Goal: Information Seeking & Learning: Check status

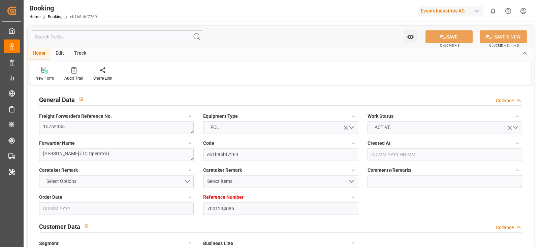
type input "7001234085"
type input "9770749"
type input "Hapag Lloyd"
type input "Hapag [PERSON_NAME] Aktiengesellschaft"
type input "BEANR"
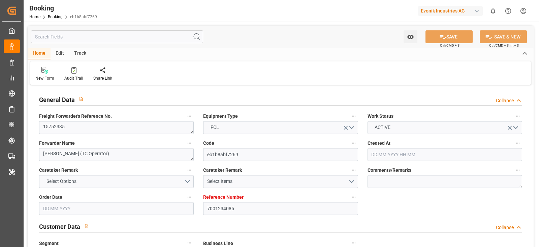
type input "BRPNG"
type input "0"
type input "BEANR"
type input "BRPNG"
type input "9770749"
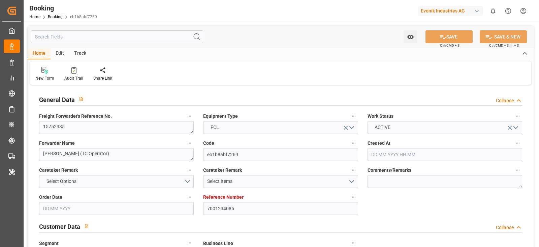
type input "28.07.2025 14:15"
type input "28.07.2025"
type input "23.09.2025"
type input "12.08.2025"
type input "31.08.2025 00:00"
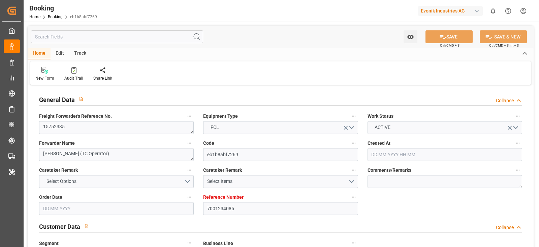
type input "31.08.2025 00:00"
type input "30.09.2025 00:00"
type input "19.08.2025"
type input "20.08.2025 15:48"
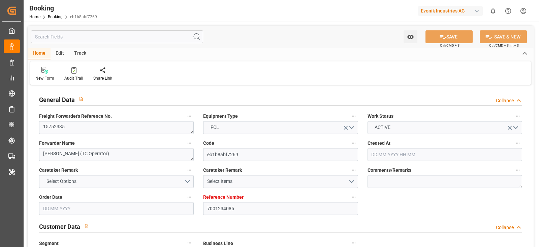
type input "20.08.2025"
type input "31.08.2025 19:11"
type input "30.09.2025 19:00"
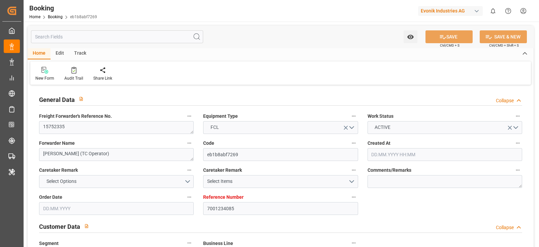
type input "01.10.2025 04:49"
type input "30.09.2025 19:00"
type input "05.10.2025 04:49"
click at [468, 11] on div "Evonik Industries AG" at bounding box center [450, 11] width 65 height 10
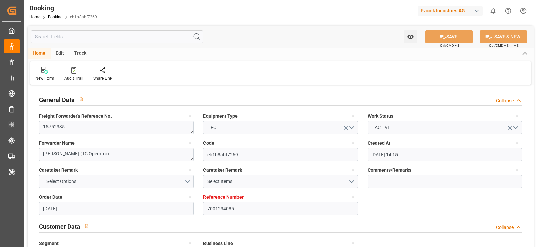
click at [435, 10] on html "Created by potrace 1.15, written by Peter Selinger 2001-2017 Created by potrace…" at bounding box center [269, 123] width 539 height 247
click at [435, 13] on div "Evonik Industries AG" at bounding box center [450, 11] width 65 height 10
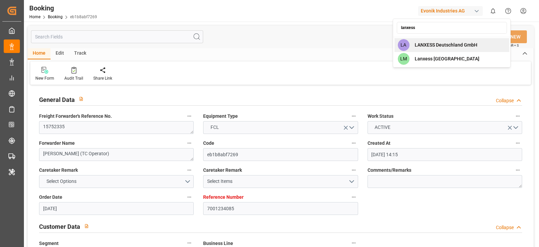
type input "lanxess"
click at [432, 43] on span "LANXESS Deutschland GmbH" at bounding box center [446, 44] width 63 height 7
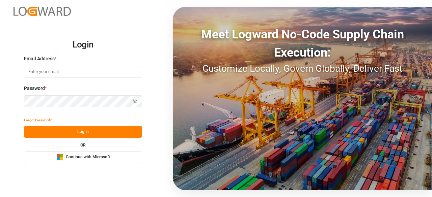
click at [113, 66] on input at bounding box center [83, 72] width 118 height 12
type input "[PERSON_NAME][EMAIL_ADDRESS][DOMAIN_NAME]"
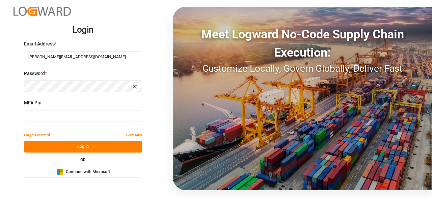
type input "614549"
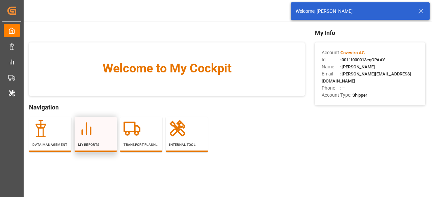
click at [92, 135] on icon at bounding box center [86, 128] width 17 height 17
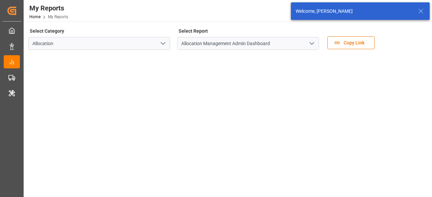
click at [162, 48] on button "open menu" at bounding box center [162, 43] width 10 height 10
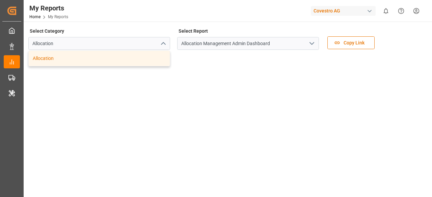
click at [158, 51] on div "Allocation" at bounding box center [99, 58] width 141 height 15
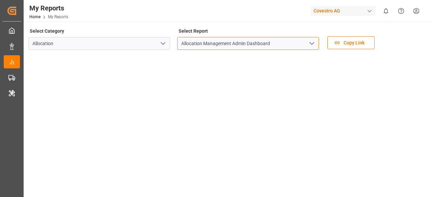
click at [305, 42] on input "Allocation Management Admin Dashboard" at bounding box center [248, 43] width 142 height 13
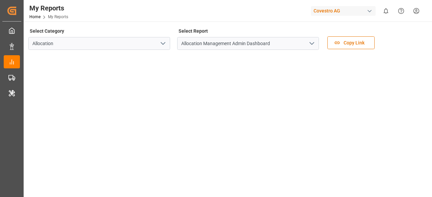
click at [309, 42] on icon "open menu" at bounding box center [311, 43] width 8 height 8
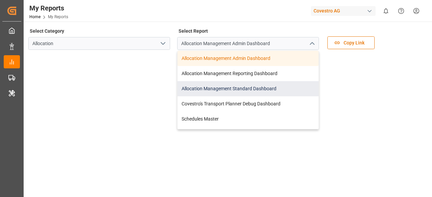
click at [245, 91] on div "Allocation Management Standard Dashboard" at bounding box center [247, 88] width 141 height 15
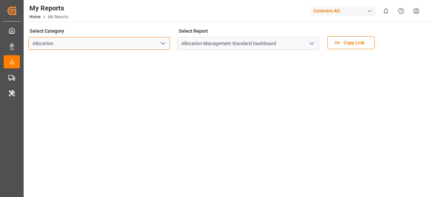
click at [168, 46] on input "Allocation" at bounding box center [99, 43] width 142 height 13
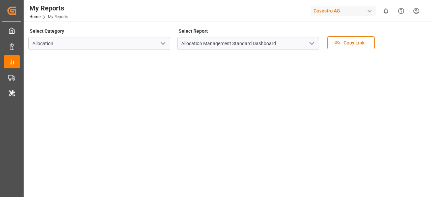
click at [162, 45] on icon "open menu" at bounding box center [163, 43] width 8 height 8
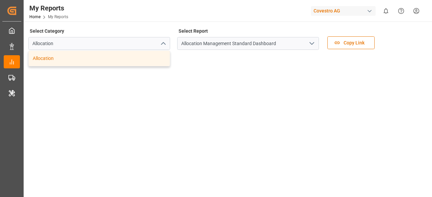
click at [112, 55] on div "Allocation" at bounding box center [99, 58] width 141 height 15
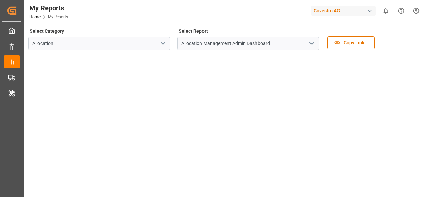
click at [307, 41] on button "open menu" at bounding box center [311, 43] width 10 height 10
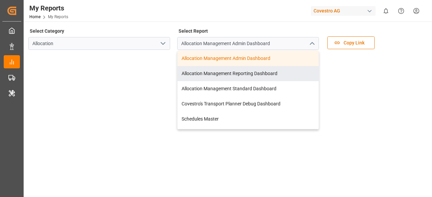
click at [375, 76] on tableau-viz at bounding box center [227, 156] width 396 height 202
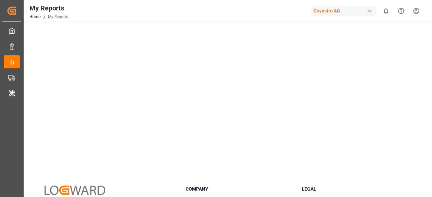
scroll to position [135, 0]
click at [262, 16] on div at bounding box center [277, 11] width 57 height 12
click at [355, 11] on div "Covestro AG" at bounding box center [342, 11] width 65 height 10
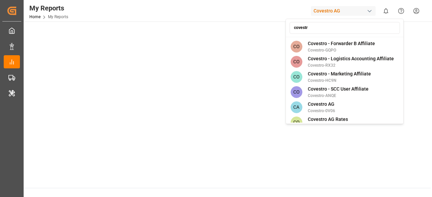
scroll to position [67, 0]
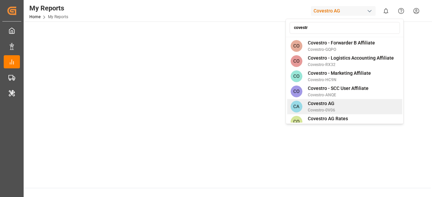
type input "covestr"
click at [362, 101] on div "CA Covestro AG Covestro-0V06" at bounding box center [344, 106] width 115 height 15
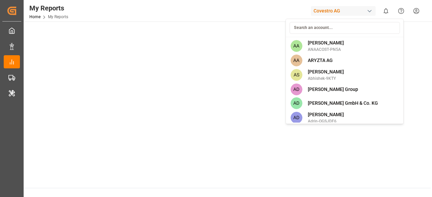
scroll to position [1039, 0]
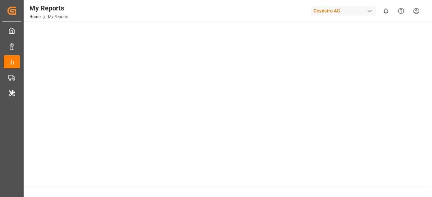
click at [345, 13] on div "Covestro AG" at bounding box center [342, 11] width 65 height 10
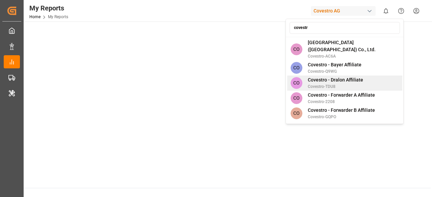
scroll to position [98, 0]
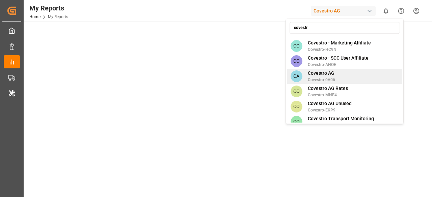
type input "covestr"
click at [358, 71] on div "CA Covestro AG Covestro-0V06" at bounding box center [344, 76] width 115 height 15
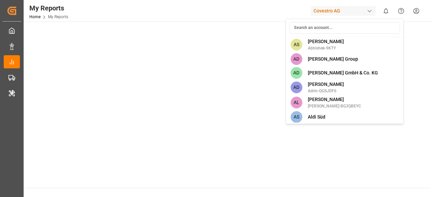
scroll to position [0, 0]
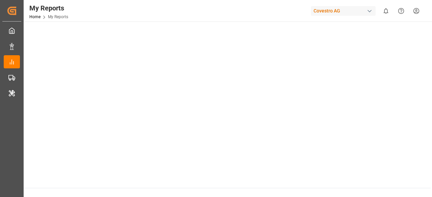
click at [62, 18] on span "My Reports" at bounding box center [58, 16] width 20 height 5
click at [39, 15] on link "Home" at bounding box center [34, 16] width 11 height 5
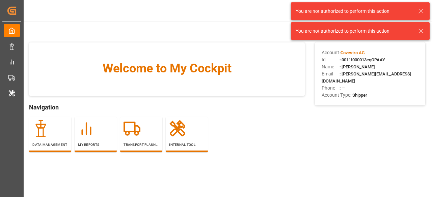
click at [418, 9] on icon at bounding box center [420, 11] width 8 height 8
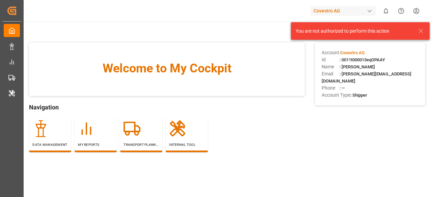
click at [419, 32] on icon at bounding box center [420, 31] width 8 height 8
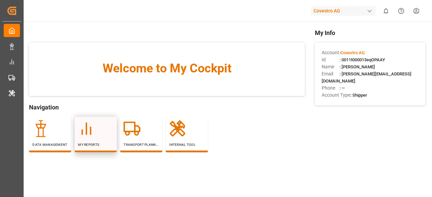
click at [96, 139] on div "My Reports" at bounding box center [95, 133] width 35 height 27
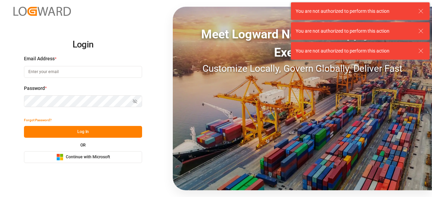
click at [85, 75] on input at bounding box center [83, 72] width 118 height 12
type input "sateesh.godewar@logward.com"
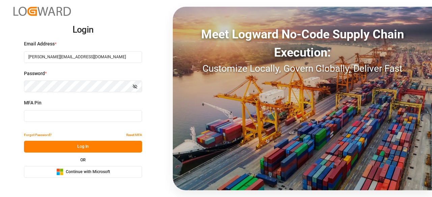
type input "683493"
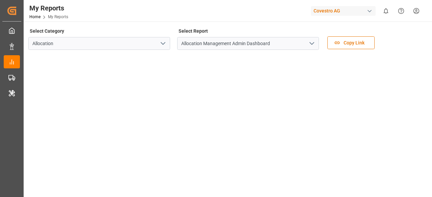
click at [314, 43] on icon "open menu" at bounding box center [311, 43] width 8 height 8
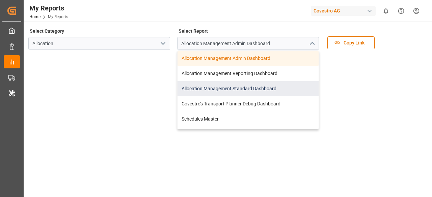
click at [245, 83] on div "Allocation Management Standard Dashboard" at bounding box center [247, 88] width 141 height 15
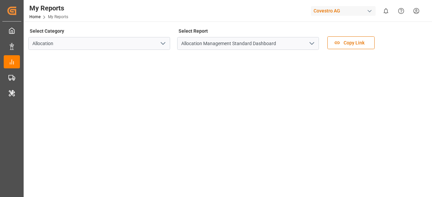
click at [185, 6] on div "My Reports Home My Reports Covestro AG 0 Notifications Only show unread All Wat…" at bounding box center [225, 11] width 413 height 22
click at [143, 9] on div "My Reports Home My Reports Covestro AG 0 Notifications Only show unread All Wat…" at bounding box center [225, 11] width 413 height 22
click at [38, 15] on link "Home" at bounding box center [34, 16] width 11 height 5
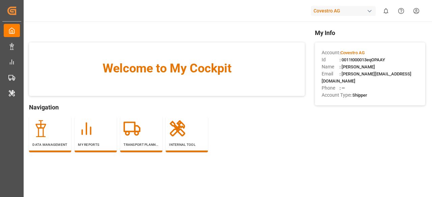
click at [367, 59] on span ": 0011t000013eqOPAAY" at bounding box center [362, 59] width 46 height 5
copy span "0011t000013eqOPAAY"
click at [173, 137] on div "Internal Tool" at bounding box center [186, 133] width 35 height 27
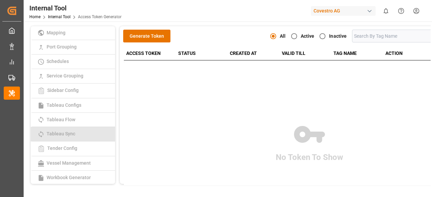
scroll to position [189, 0]
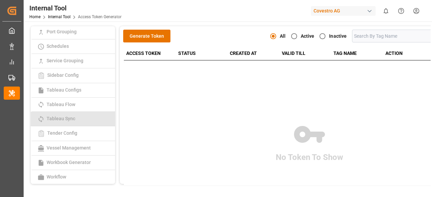
click at [80, 121] on link "Tableau Sync" at bounding box center [73, 119] width 84 height 14
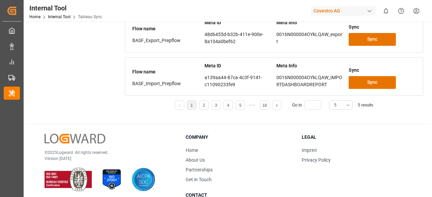
scroll to position [149, 0]
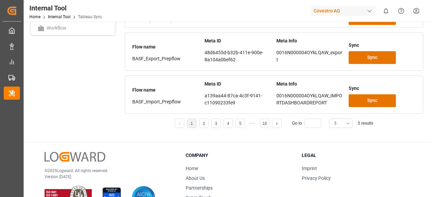
click at [348, 121] on button "5" at bounding box center [341, 123] width 24 height 9
click at [340, 180] on div "25" at bounding box center [340, 182] width 23 height 21
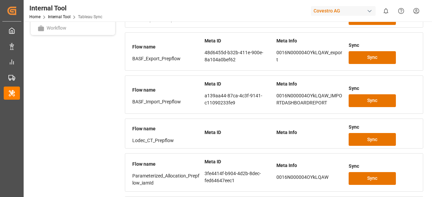
click at [265, 9] on div at bounding box center [277, 11] width 57 height 12
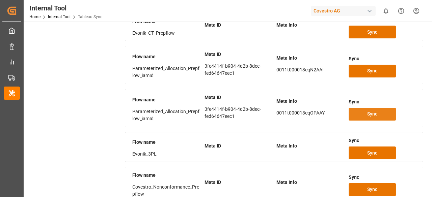
click at [370, 111] on span "Sync" at bounding box center [372, 114] width 10 height 7
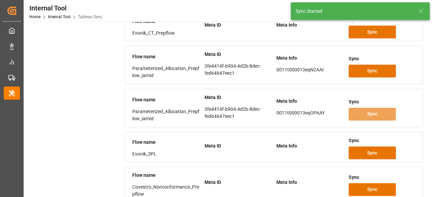
click at [417, 12] on icon at bounding box center [420, 11] width 8 height 8
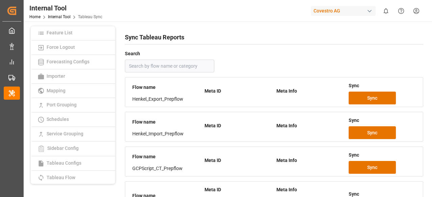
scroll to position [54, 0]
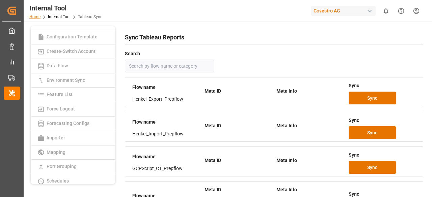
click at [36, 17] on link "Home" at bounding box center [34, 16] width 11 height 5
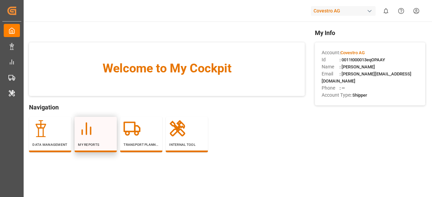
click at [93, 136] on icon at bounding box center [86, 128] width 17 height 17
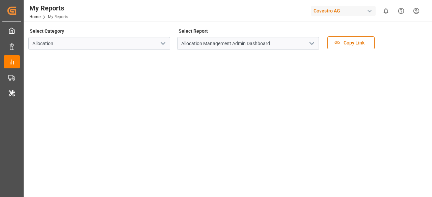
click at [309, 45] on icon "open menu" at bounding box center [311, 43] width 8 height 8
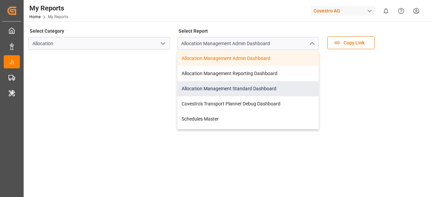
click at [220, 92] on div "Allocation Management Standard Dashboard" at bounding box center [247, 88] width 141 height 15
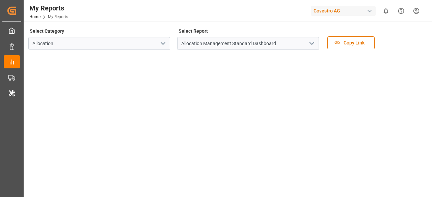
click at [351, 9] on div "Covestro AG" at bounding box center [342, 11] width 65 height 10
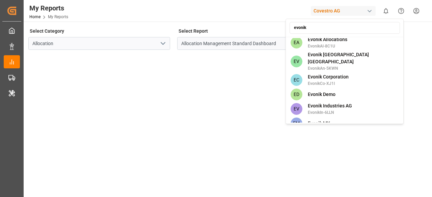
scroll to position [371, 0]
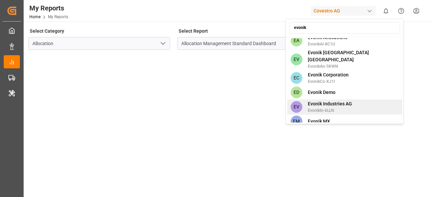
type input "evonik"
click at [342, 100] on span "Evonik Industries AG" at bounding box center [329, 103] width 44 height 7
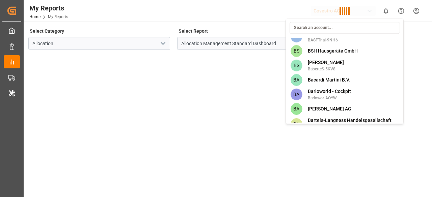
scroll to position [1784, 0]
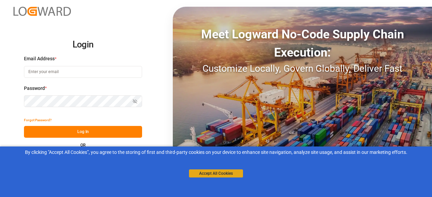
click at [225, 176] on button "Accept All Cookies" at bounding box center [216, 174] width 54 height 8
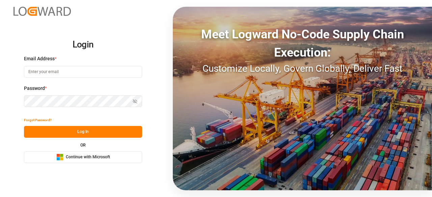
click at [106, 80] on div "Email Address *" at bounding box center [83, 70] width 118 height 30
click at [106, 77] on input at bounding box center [83, 72] width 118 height 12
type input "[PERSON_NAME][EMAIL_ADDRESS][DOMAIN_NAME]"
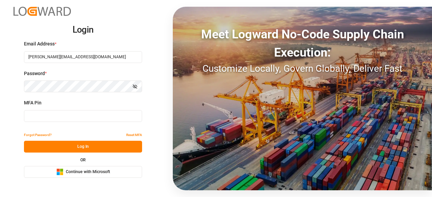
click at [80, 122] on div "MFA Pin" at bounding box center [83, 114] width 118 height 30
type input "767836"
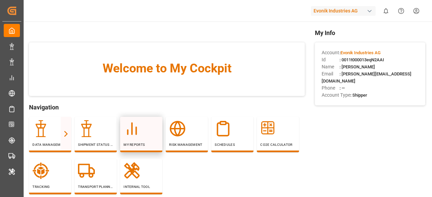
click at [145, 140] on div "My Reports" at bounding box center [140, 133] width 35 height 27
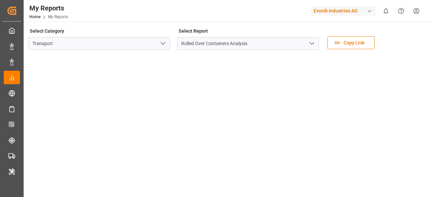
click at [163, 41] on icon "open menu" at bounding box center [163, 43] width 8 height 8
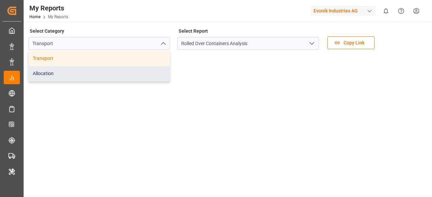
click at [111, 76] on div "Allocation" at bounding box center [99, 73] width 141 height 15
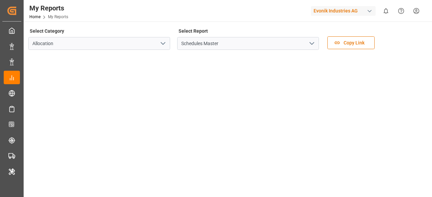
click at [312, 46] on icon "open menu" at bounding box center [311, 43] width 8 height 8
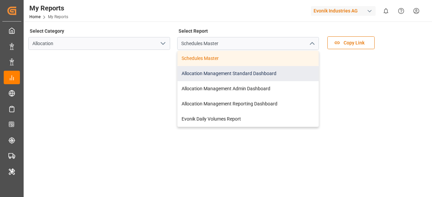
click at [265, 75] on div "Allocation Management Standard Dashboard" at bounding box center [247, 73] width 141 height 15
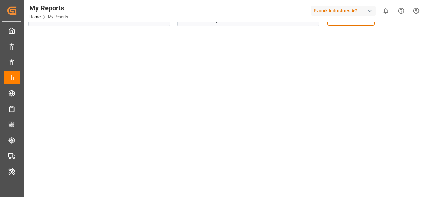
scroll to position [7, 0]
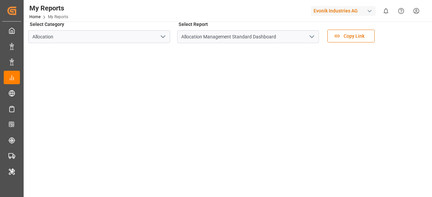
click at [338, 10] on div "Evonik Industries AG" at bounding box center [342, 11] width 65 height 10
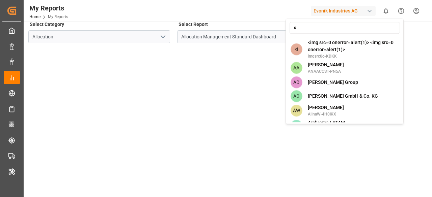
click at [338, 10] on html "Created by potrace 1.15, written by Peter Selinger 2001-2017 Created by potrace…" at bounding box center [216, 98] width 432 height 197
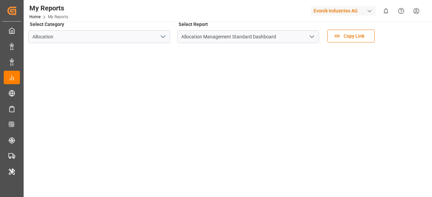
click at [338, 10] on div "Evonik Industries AG" at bounding box center [342, 11] width 65 height 10
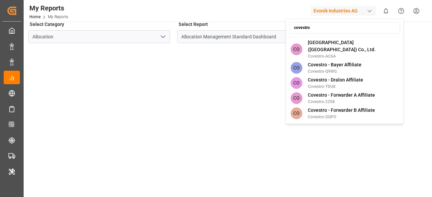
type input "covestro"
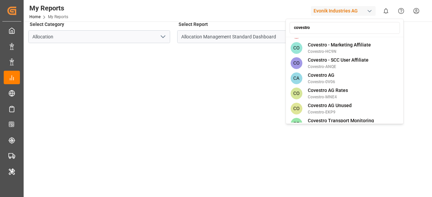
scroll to position [98, 0]
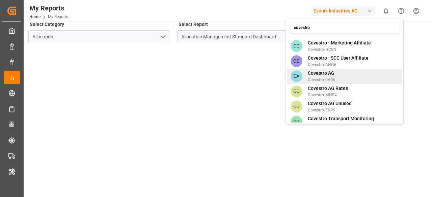
click at [338, 70] on div "CA Covestro AG Covestro-0V06" at bounding box center [344, 76] width 115 height 15
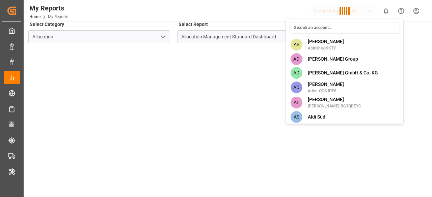
scroll to position [1069, 0]
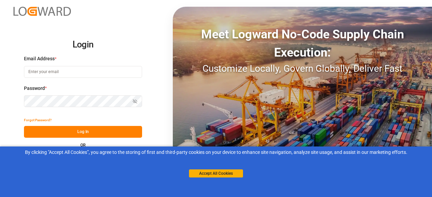
click at [118, 66] on input at bounding box center [83, 72] width 118 height 12
type input "[PERSON_NAME][EMAIL_ADDRESS][DOMAIN_NAME]"
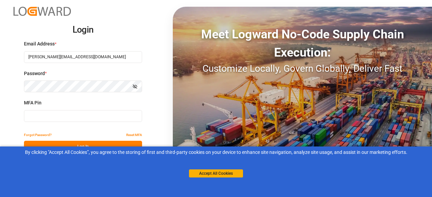
type input "867527"
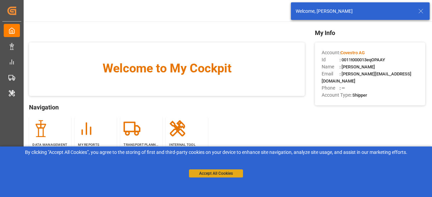
click at [200, 171] on button "Accept All Cookies" at bounding box center [216, 174] width 54 height 8
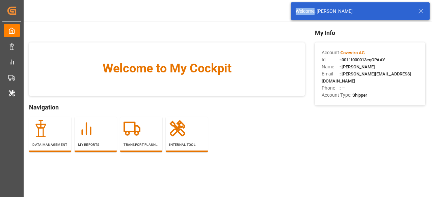
click at [200, 171] on div "Created by potrace 1.15, written by Peter Selinger 2001-2017 Created by potrace…" at bounding box center [216, 98] width 432 height 197
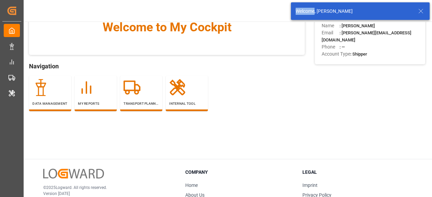
scroll to position [42, 0]
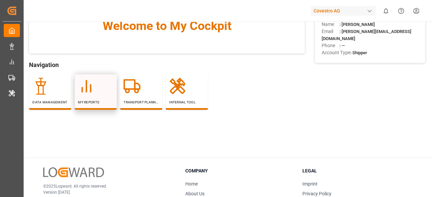
click at [108, 90] on div at bounding box center [95, 86] width 35 height 17
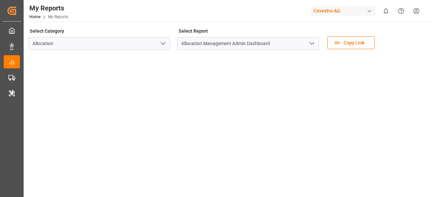
click at [309, 42] on icon "open menu" at bounding box center [311, 43] width 8 height 8
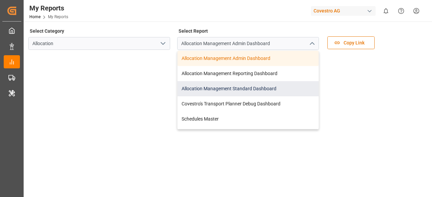
click at [237, 86] on div "Allocation Management Standard Dashboard" at bounding box center [247, 88] width 141 height 15
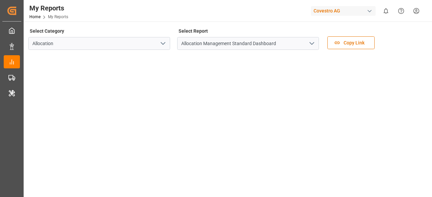
click at [241, 10] on div "My Reports Home My Reports Covestro AG 0 Notifications Only show unread All Wat…" at bounding box center [225, 11] width 413 height 22
click at [333, 13] on div "Covestro AG" at bounding box center [342, 11] width 65 height 10
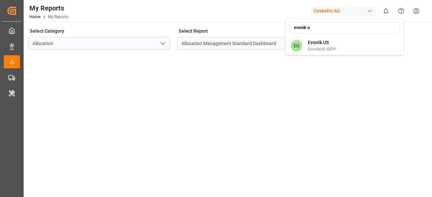
type input "evonik us"
click at [181, 8] on html "Created by potrace 1.15, written by Peter Selinger 2001-2017 Created by potrace…" at bounding box center [216, 98] width 432 height 197
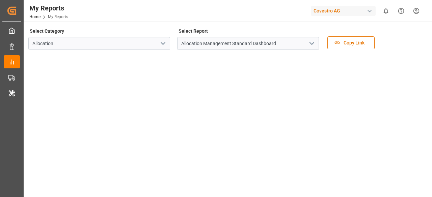
click at [337, 11] on div "Covestro AG" at bounding box center [342, 11] width 65 height 10
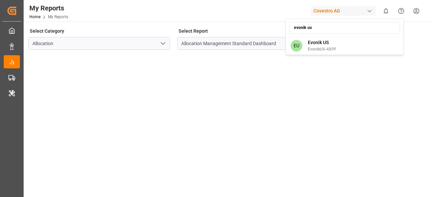
type input "evonik us"
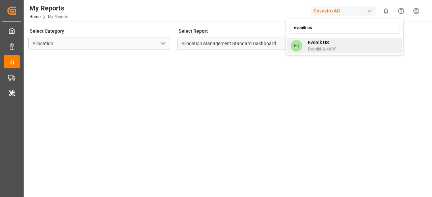
click at [340, 39] on div "EU Evonik US EvonikUS-4XPF" at bounding box center [344, 45] width 115 height 15
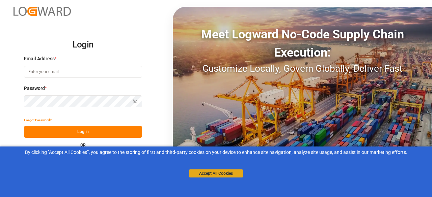
click at [224, 175] on button "Accept All Cookies" at bounding box center [216, 174] width 54 height 8
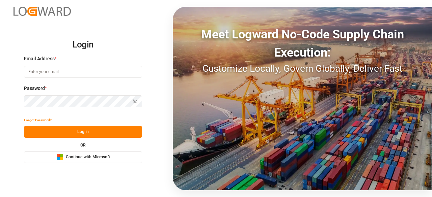
click at [113, 79] on div "Email Address *" at bounding box center [83, 70] width 118 height 30
click at [112, 77] on input at bounding box center [83, 72] width 118 height 12
click at [0, 197] on com-1password-button at bounding box center [0, 197] width 0 height 0
type input "[PERSON_NAME][EMAIL_ADDRESS][DOMAIN_NAME]"
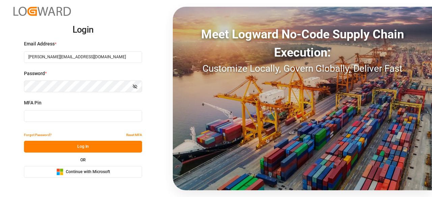
type input "554118"
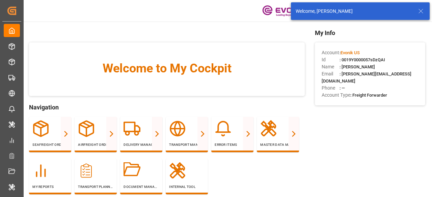
click at [422, 10] on icon at bounding box center [420, 11] width 8 height 8
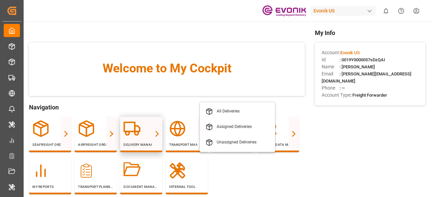
click at [162, 129] on div at bounding box center [157, 134] width 10 height 34
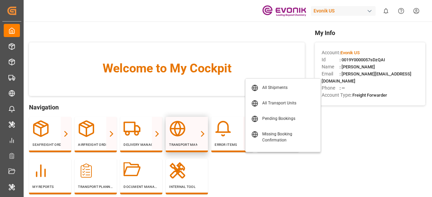
click at [178, 129] on line at bounding box center [178, 129] width 14 height 0
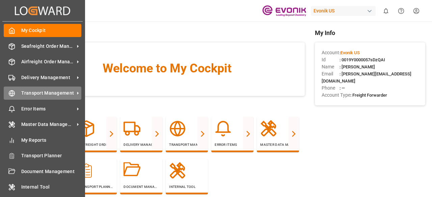
click at [76, 95] on icon at bounding box center [77, 93] width 7 height 7
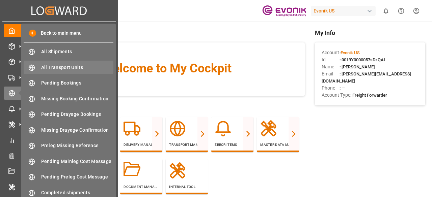
click at [78, 66] on span "All Transport Units" at bounding box center [77, 67] width 72 height 7
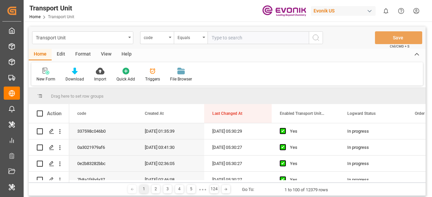
click at [82, 57] on div "Format" at bounding box center [83, 54] width 26 height 11
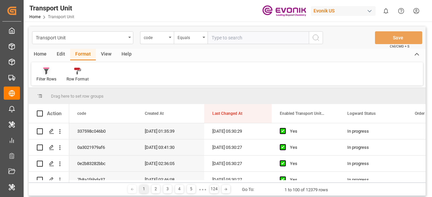
drag, startPoint x: 47, startPoint y: 74, endPoint x: 49, endPoint y: 80, distance: 5.9
click at [47, 74] on icon at bounding box center [46, 71] width 6 height 7
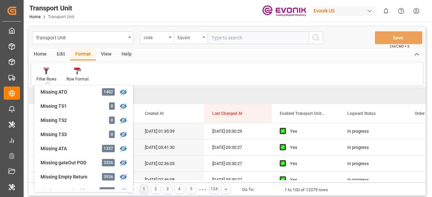
scroll to position [127, 0]
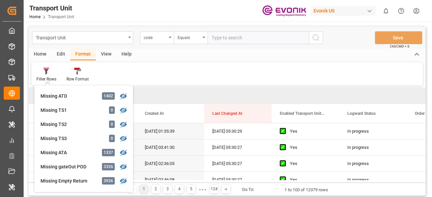
click at [304, 70] on div "Filter Rows Cut Off No Appt Reminder 15 Chris Canal Report TU 12360 Drayage Ove…" at bounding box center [226, 73] width 391 height 23
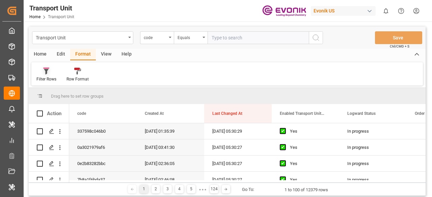
click at [51, 75] on div "Filter Rows" at bounding box center [46, 74] width 30 height 15
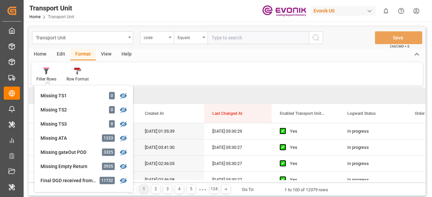
scroll to position [142, 0]
click at [77, 139] on div "Missing ATA" at bounding box center [69, 138] width 59 height 7
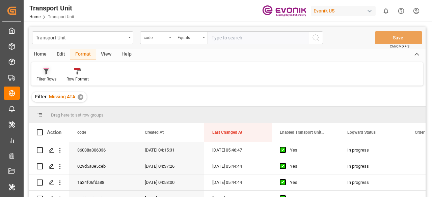
click at [42, 76] on div "Filter Rows" at bounding box center [46, 79] width 20 height 6
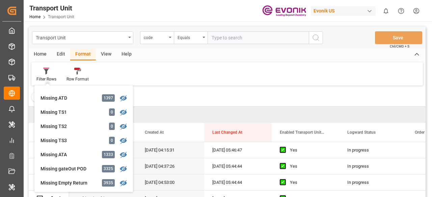
scroll to position [125, 0]
click at [87, 157] on div "Missing ATA" at bounding box center [69, 154] width 59 height 7
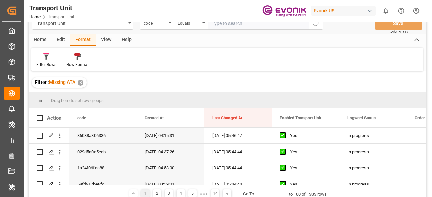
scroll to position [0, 0]
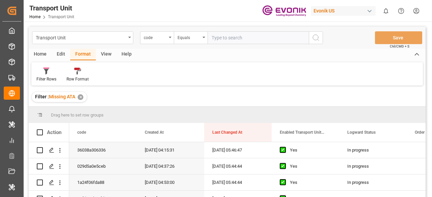
click at [106, 54] on div "View" at bounding box center [106, 54] width 21 height 11
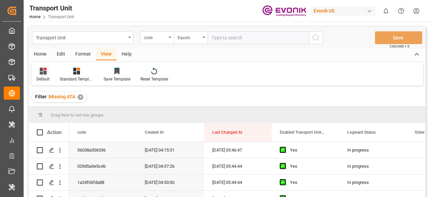
click at [49, 72] on div at bounding box center [42, 70] width 13 height 7
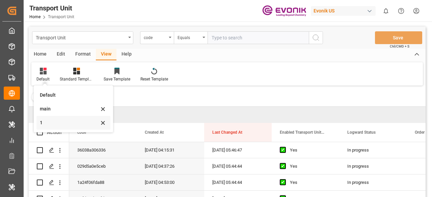
click at [65, 128] on div "1" at bounding box center [73, 123] width 74 height 14
click at [62, 120] on div "Drag here to set row groups" at bounding box center [227, 115] width 396 height 16
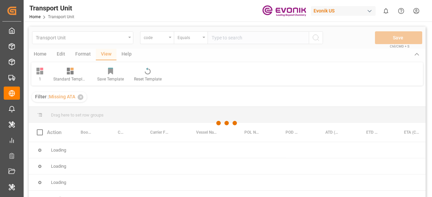
click at [86, 124] on div at bounding box center [227, 123] width 396 height 193
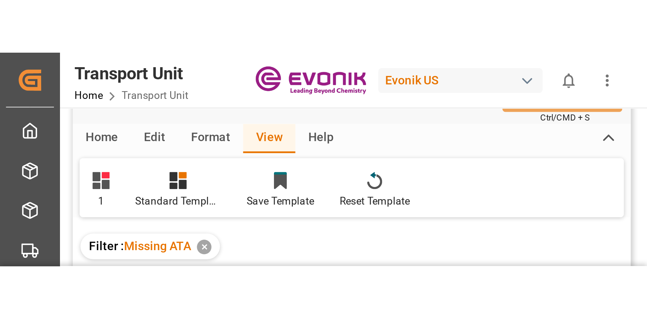
scroll to position [34, 0]
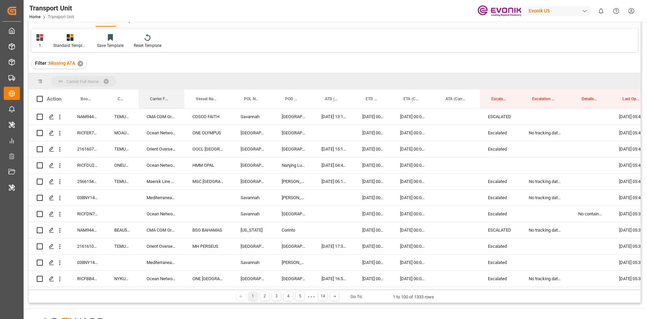
drag, startPoint x: 152, startPoint y: 94, endPoint x: 142, endPoint y: 86, distance: 13.4
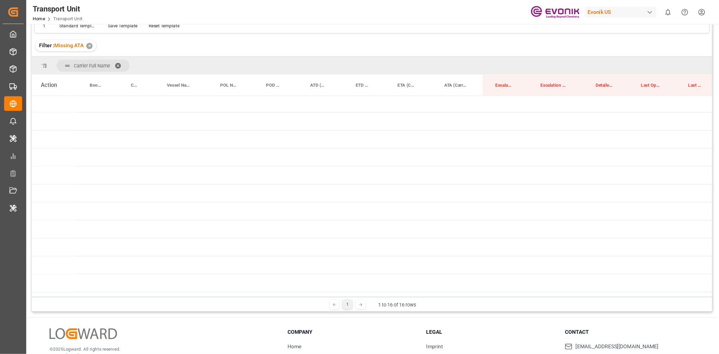
scroll to position [67, 0]
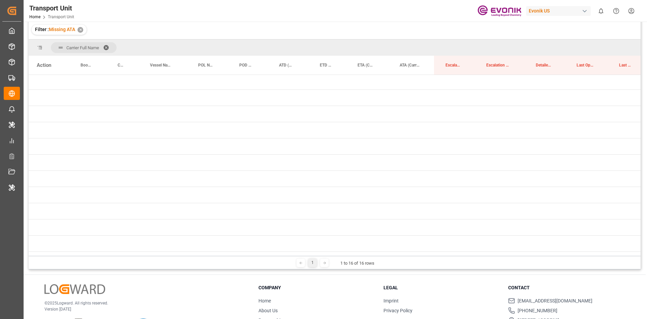
click at [362, 31] on div "Filter : Missing ATA ✕" at bounding box center [335, 29] width 612 height 19
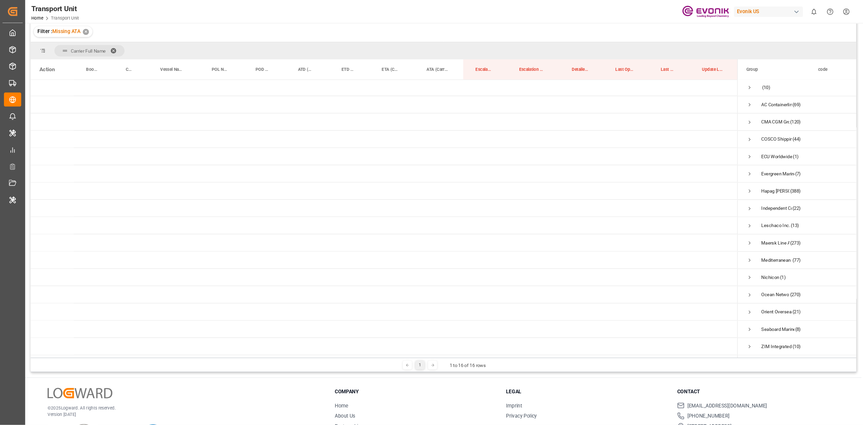
scroll to position [0, 0]
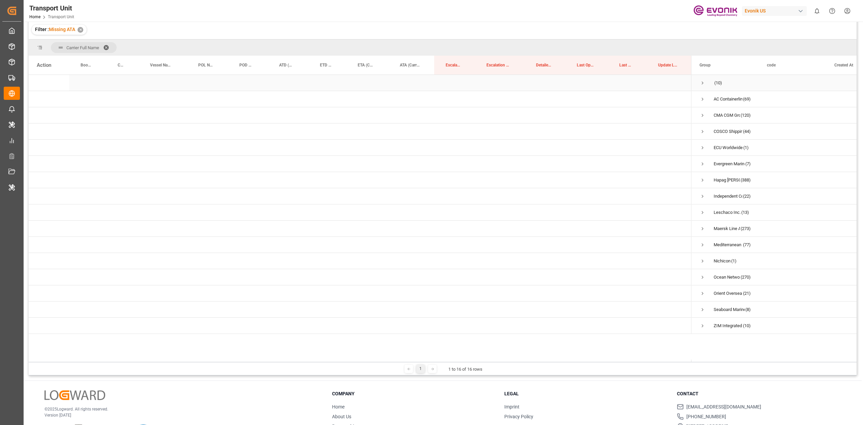
click at [431, 82] on span "Press SPACE to select this row." at bounding box center [703, 83] width 6 height 6
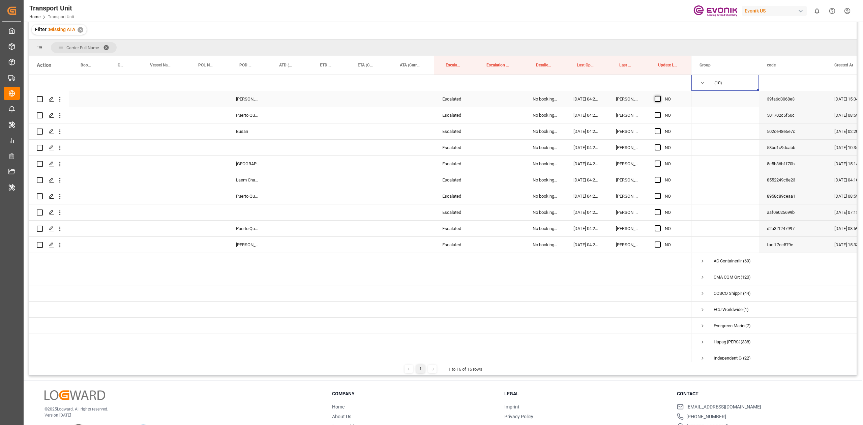
click at [431, 101] on span "Press SPACE to select this row." at bounding box center [658, 99] width 6 height 6
click at [431, 96] on input "Press SPACE to select this row." at bounding box center [660, 96] width 0 height 0
drag, startPoint x: 690, startPoint y: 106, endPoint x: 663, endPoint y: 241, distance: 138.4
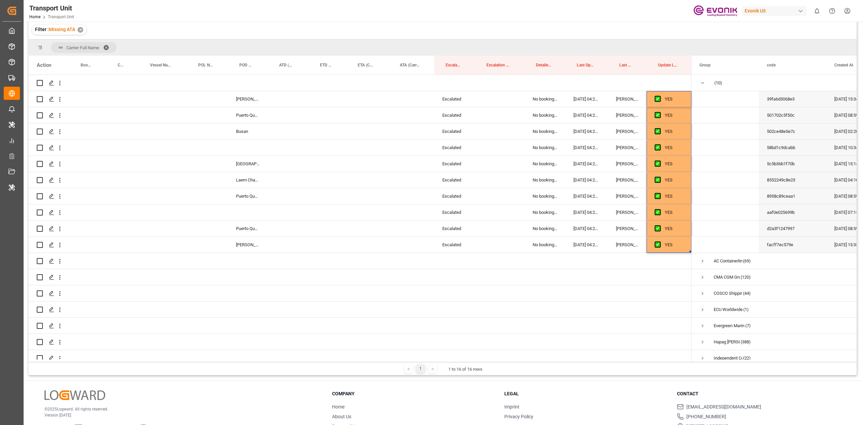
click at [431, 42] on div "Carrier Full Name" at bounding box center [443, 47] width 828 height 16
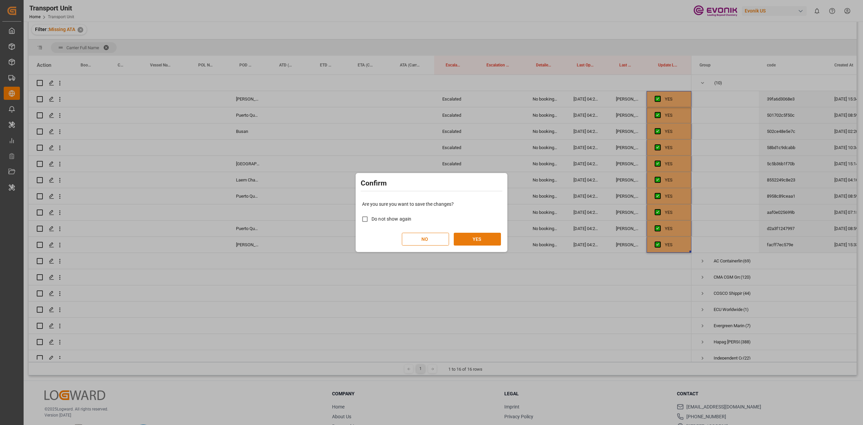
click at [431, 197] on button "YES" at bounding box center [477, 239] width 47 height 13
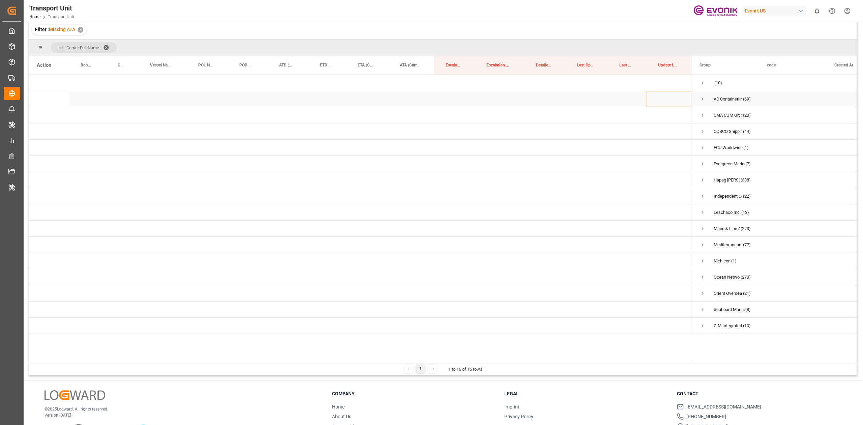
click at [431, 97] on span "Press SPACE to select this row." at bounding box center [703, 99] width 6 height 6
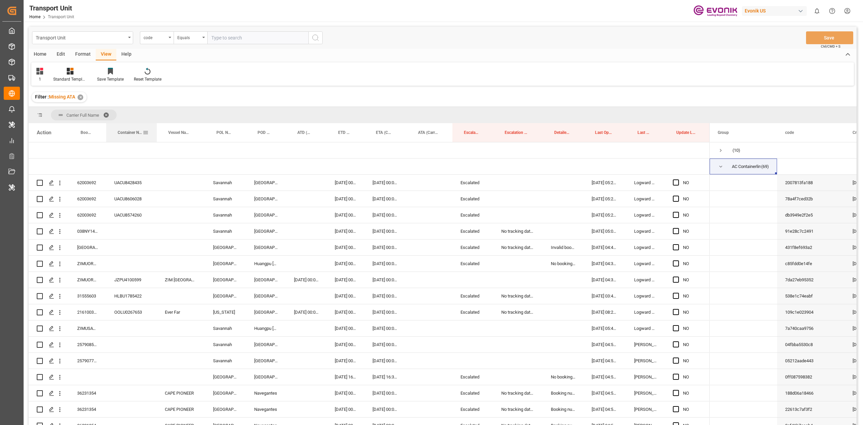
drag, startPoint x: 137, startPoint y: 131, endPoint x: 155, endPoint y: 136, distance: 18.7
click at [155, 136] on div at bounding box center [156, 132] width 3 height 19
click at [158, 43] on div "code" at bounding box center [157, 37] width 34 height 13
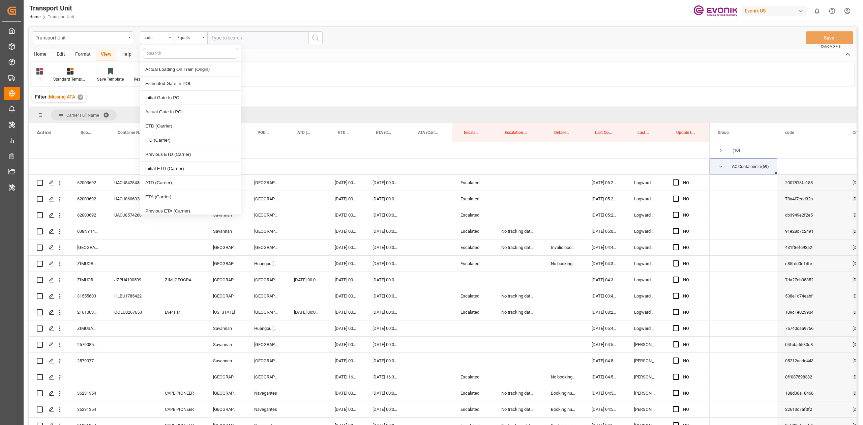
scroll to position [944, 0]
click at [166, 109] on div "ETD (Carrier)" at bounding box center [190, 102] width 100 height 14
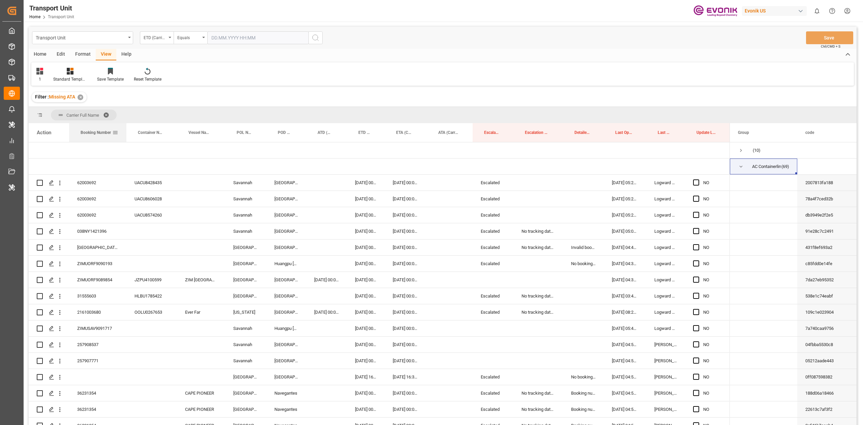
drag, startPoint x: 105, startPoint y: 137, endPoint x: 125, endPoint y: 136, distance: 20.3
click at [125, 136] on div at bounding box center [126, 132] width 3 height 19
click at [86, 179] on div "62003692" at bounding box center [97, 183] width 57 height 16
drag, startPoint x: 210, startPoint y: 41, endPoint x: 205, endPoint y: 40, distance: 5.5
click at [211, 40] on input "text" at bounding box center [257, 37] width 101 height 13
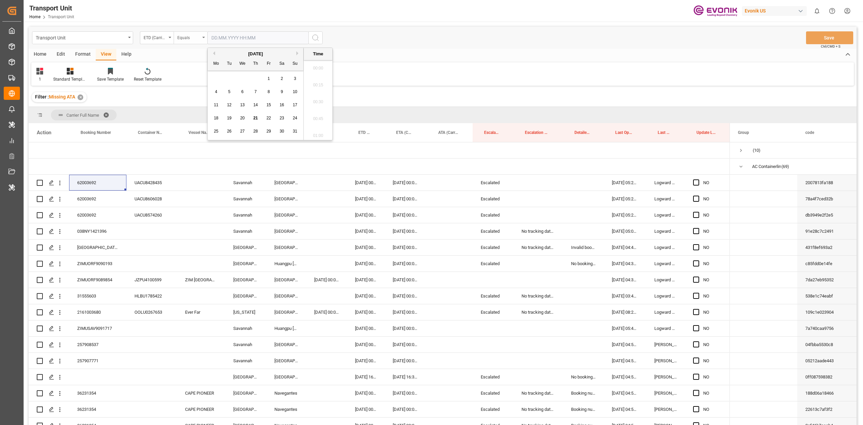
scroll to position [727, 0]
click at [194, 37] on div "Equals" at bounding box center [188, 37] width 23 height 8
click at [205, 126] on div "In range" at bounding box center [224, 125] width 100 height 14
click at [222, 39] on input "text" at bounding box center [232, 37] width 51 height 13
click at [267, 105] on span "15" at bounding box center [268, 104] width 4 height 5
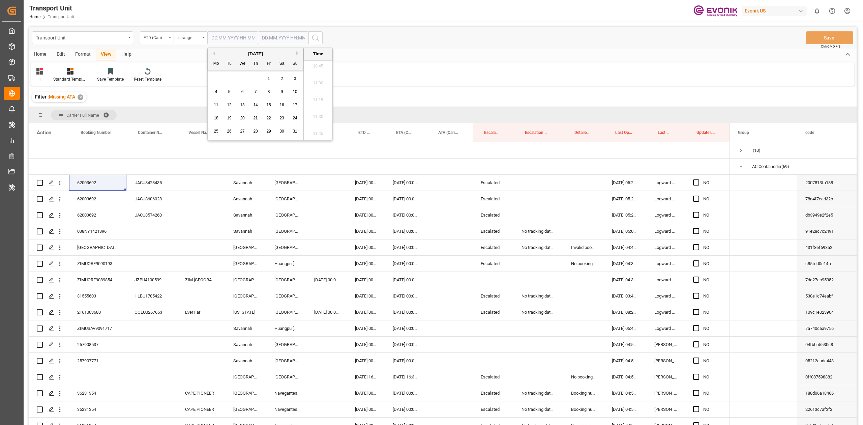
type input "15.08.2025 00:00"
click at [258, 39] on input "text" at bounding box center [232, 37] width 51 height 13
click at [304, 119] on div "21" at bounding box center [306, 118] width 8 height 8
type input "21.08.2025 00:00"
click at [313, 41] on icon "search button" at bounding box center [315, 38] width 8 height 8
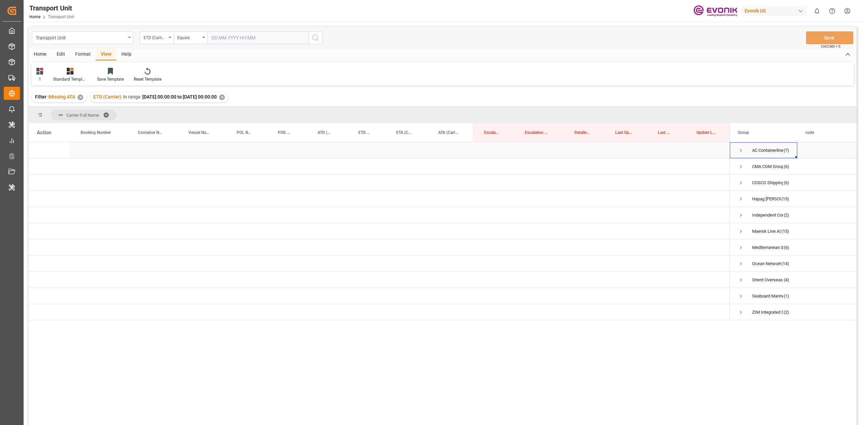
click at [431, 148] on span "Press SPACE to select this row." at bounding box center [741, 150] width 6 height 6
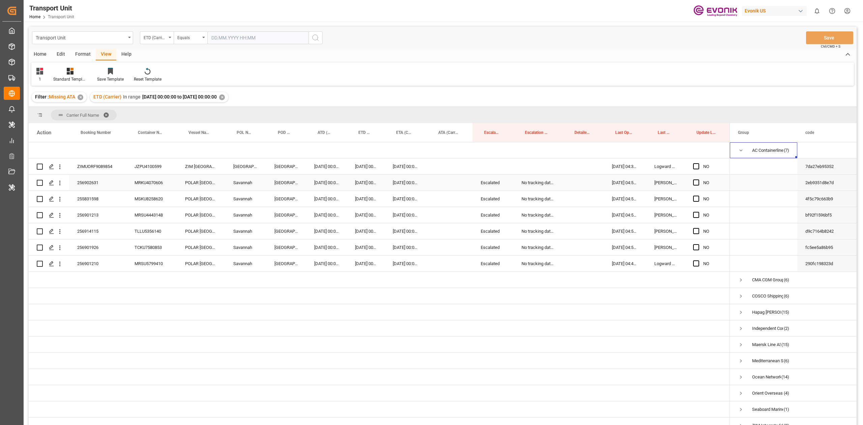
click at [91, 186] on div "256902631" at bounding box center [97, 183] width 57 height 16
click at [214, 197] on div "POLAR [GEOGRAPHIC_DATA]" at bounding box center [201, 215] width 48 height 16
click at [94, 197] on div "256901210" at bounding box center [97, 264] width 57 height 16
click at [431, 177] on div "Escalated" at bounding box center [493, 183] width 41 height 16
click at [95, 197] on div "256901210" at bounding box center [97, 264] width 57 height 16
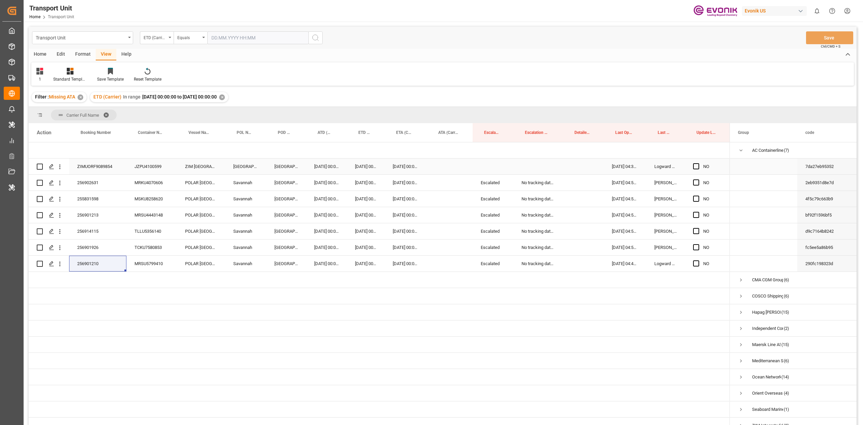
drag, startPoint x: 695, startPoint y: 164, endPoint x: 508, endPoint y: 168, distance: 187.5
click at [431, 164] on span "Press SPACE to select this row." at bounding box center [696, 166] width 6 height 6
click at [431, 163] on input "Press SPACE to select this row." at bounding box center [698, 163] width 0 height 0
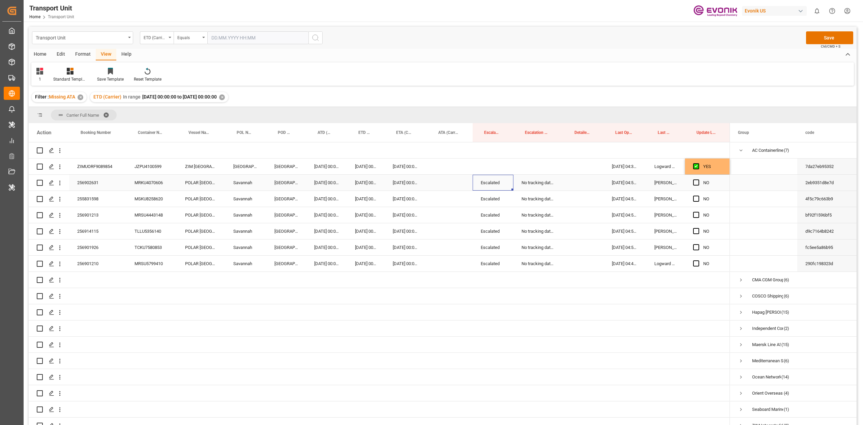
click at [431, 179] on div "Escalated" at bounding box center [493, 183] width 41 height 16
click at [431, 162] on div "Press SPACE to select this row." at bounding box center [493, 166] width 41 height 16
click at [431, 186] on div "No tracking data received from the carrier" at bounding box center [538, 183] width 50 height 16
click at [431, 156] on div "Press SPACE to select this row." at bounding box center [538, 150] width 50 height 16
click at [431, 164] on div "Press SPACE to select this row." at bounding box center [538, 166] width 50 height 16
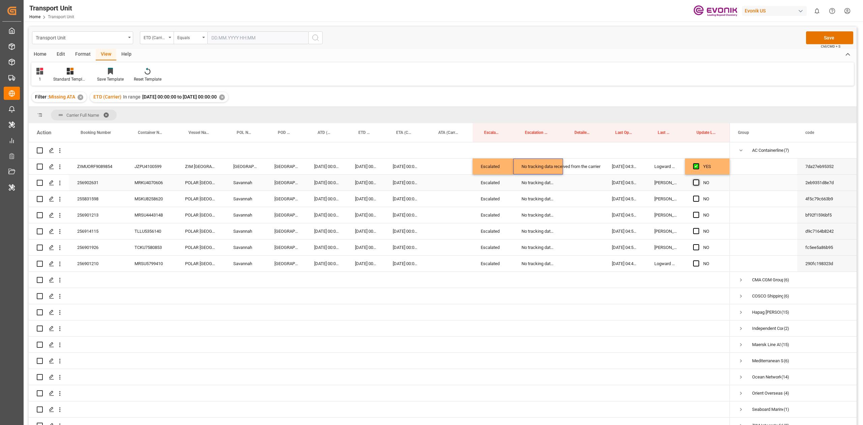
click at [431, 182] on span "Press SPACE to select this row." at bounding box center [696, 182] width 6 height 6
click at [431, 179] on input "Press SPACE to select this row." at bounding box center [698, 179] width 0 height 0
drag, startPoint x: 729, startPoint y: 188, endPoint x: 711, endPoint y: 266, distance: 80.3
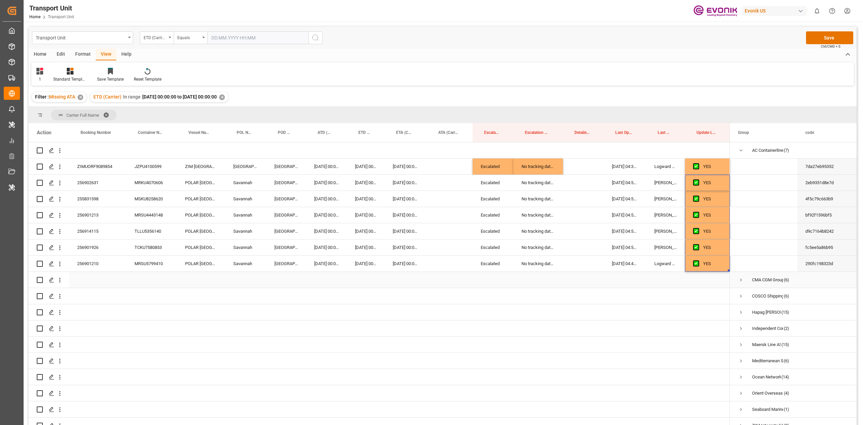
click at [431, 197] on div "Press SPACE to select this row." at bounding box center [665, 280] width 39 height 16
click at [431, 197] on div "Press SPACE to select this row." at bounding box center [450, 296] width 46 height 16
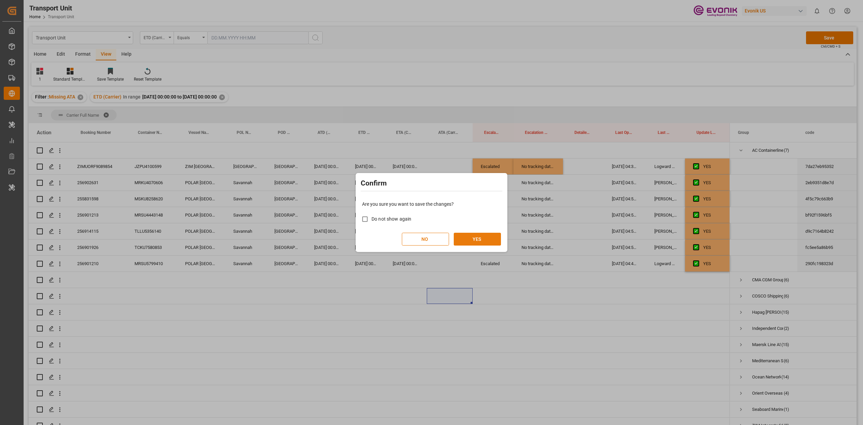
click at [431, 197] on button "YES" at bounding box center [477, 239] width 47 height 13
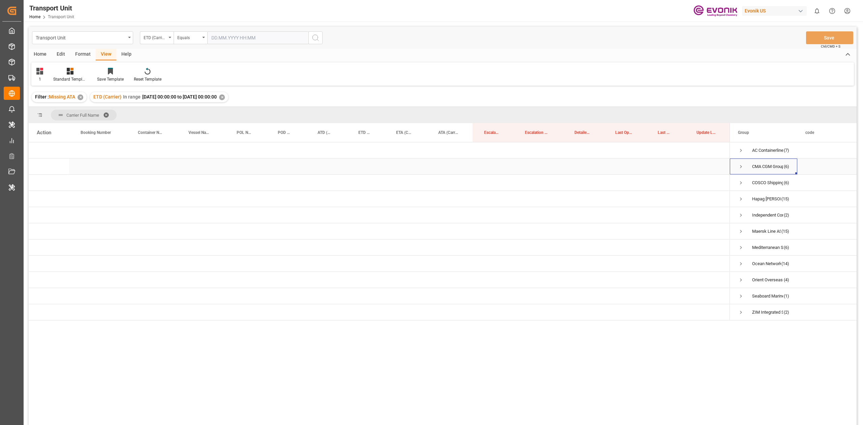
click at [431, 165] on div "CMA CGM Group (6)" at bounding box center [763, 166] width 67 height 16
click at [431, 167] on span "Press SPACE to select this row." at bounding box center [741, 167] width 6 height 6
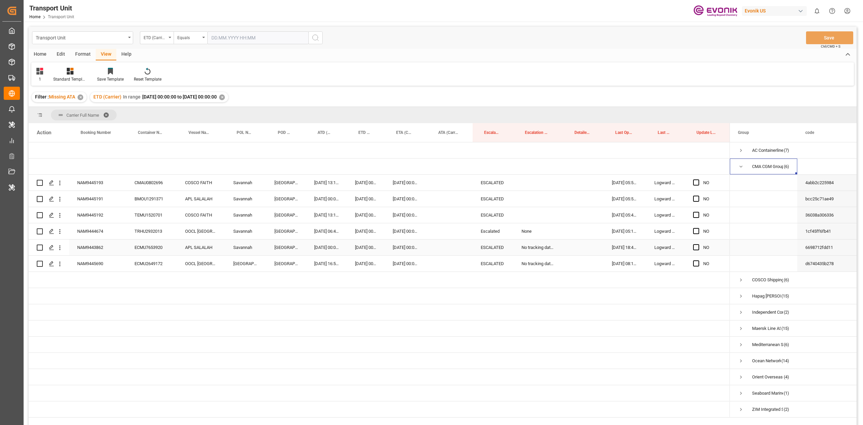
click at [431, 197] on div "No tracking data received from the carrier" at bounding box center [538, 247] width 50 height 16
drag, startPoint x: 529, startPoint y: 213, endPoint x: 529, endPoint y: 242, distance: 28.7
click at [431, 197] on div "NO" at bounding box center [379, 279] width 701 height 275
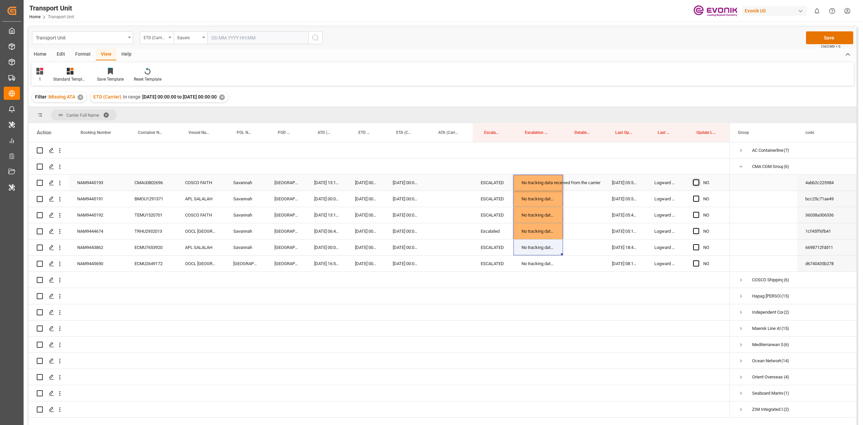
click at [431, 182] on span "Press SPACE to select this row." at bounding box center [696, 182] width 6 height 6
click at [431, 179] on input "Press SPACE to select this row." at bounding box center [698, 179] width 0 height 0
drag, startPoint x: 729, startPoint y: 188, endPoint x: 717, endPoint y: 258, distance: 70.4
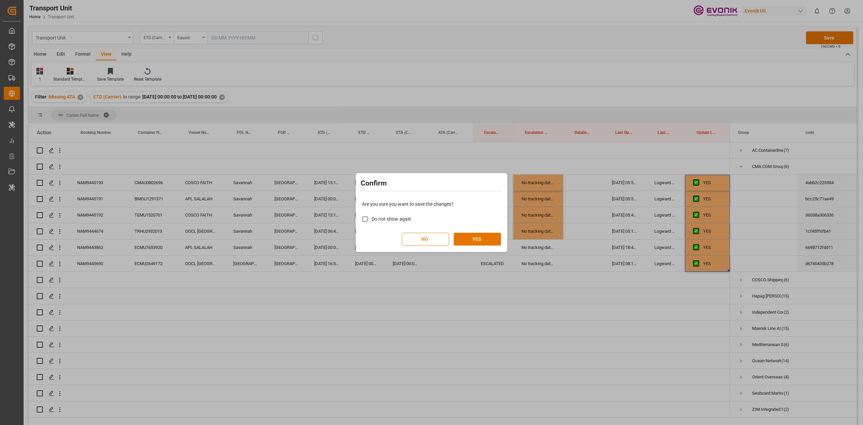
click at [431, 197] on div "Are you sure you want to save the changes? Do not show again NO YES" at bounding box center [431, 223] width 148 height 54
click at [431, 197] on button "YES" at bounding box center [477, 239] width 47 height 13
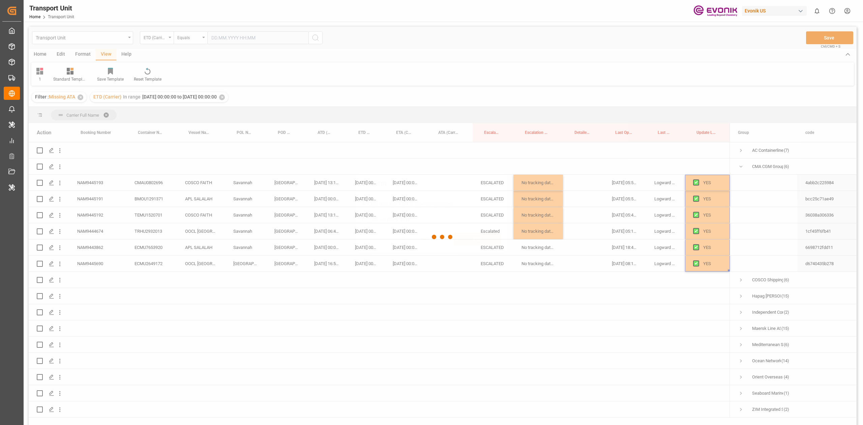
click at [431, 197] on div at bounding box center [443, 237] width 828 height 421
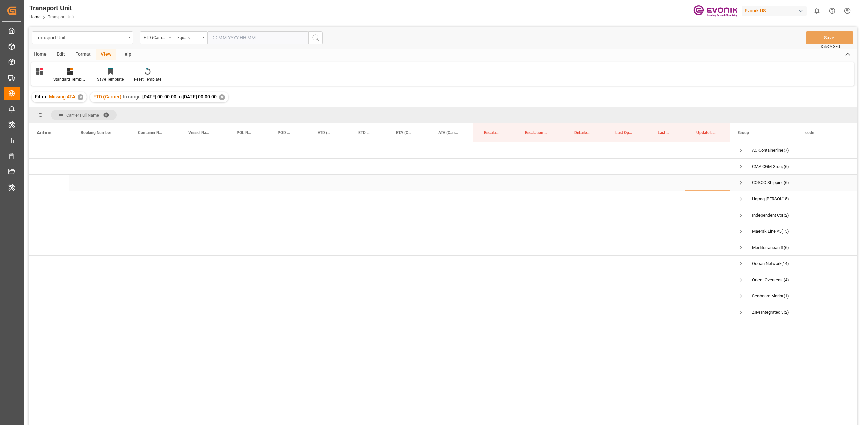
click at [431, 181] on span "Press SPACE to select this row." at bounding box center [741, 183] width 6 height 6
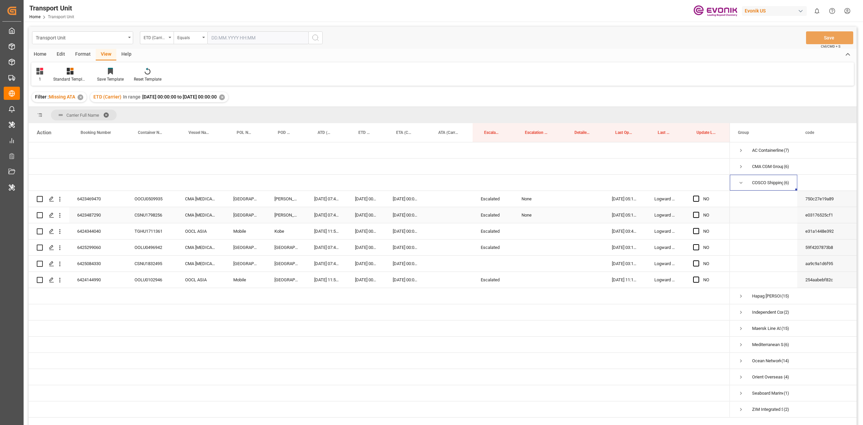
click at [99, 197] on div "6423469470" at bounding box center [97, 199] width 57 height 16
click at [90, 197] on div "6423469470" at bounding box center [97, 199] width 57 height 16
click at [431, 197] on div "Escalated" at bounding box center [493, 280] width 41 height 16
click at [431, 197] on div "Press SPACE to select this row." at bounding box center [493, 264] width 41 height 16
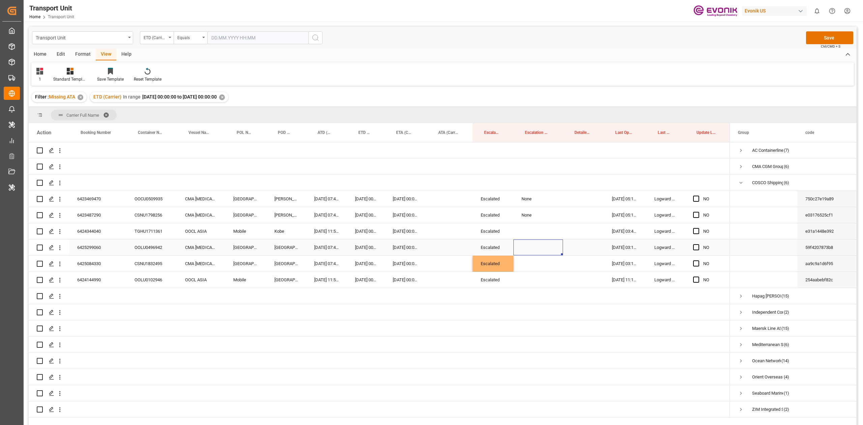
click at [431, 197] on div "Press SPACE to select this row." at bounding box center [538, 247] width 50 height 16
click at [431, 197] on span "Select" at bounding box center [530, 251] width 12 height 7
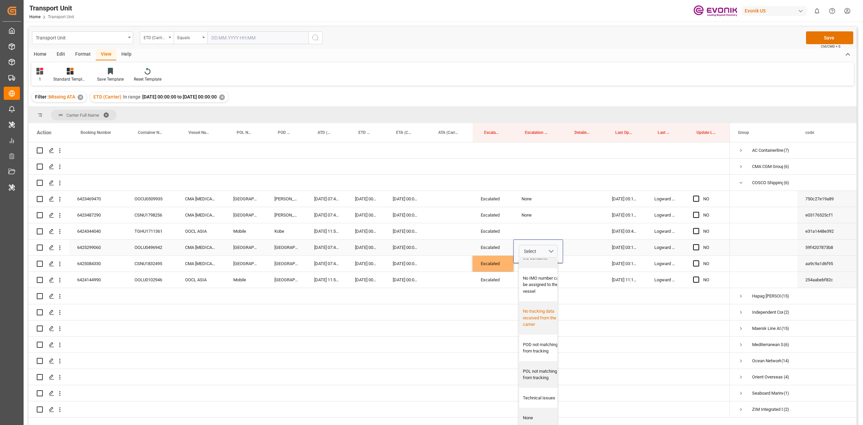
click at [431, 197] on div "No tracking data received from the carrier" at bounding box center [543, 318] width 40 height 20
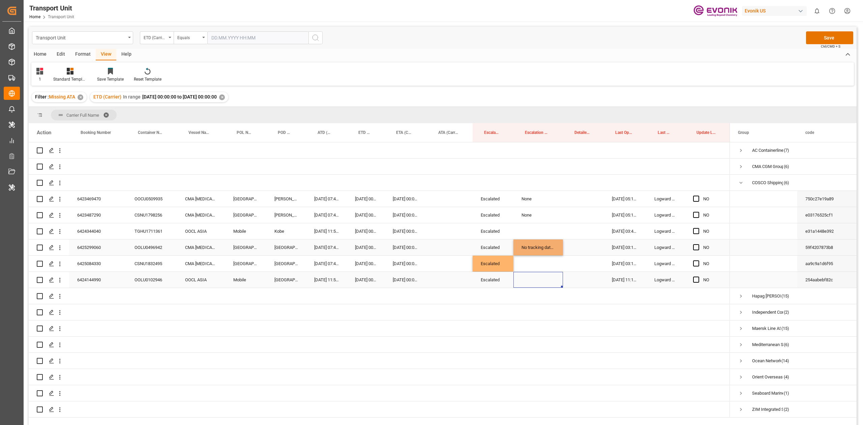
click at [431, 197] on div "Press SPACE to select this row." at bounding box center [538, 280] width 50 height 16
click at [431, 197] on div "No tracking data received from the carrier" at bounding box center [538, 247] width 50 height 16
click at [431, 197] on div "Press SPACE to select this row." at bounding box center [538, 264] width 50 height 16
click at [431, 197] on div "No tracking data received from the carrier" at bounding box center [538, 247] width 50 height 16
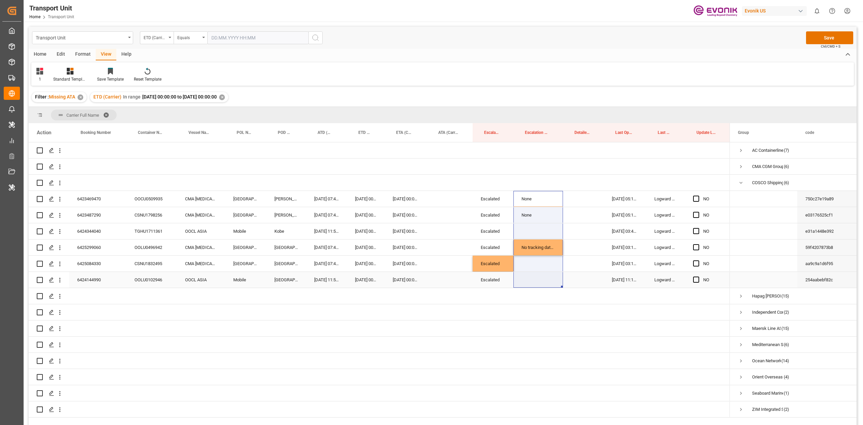
drag, startPoint x: 528, startPoint y: 196, endPoint x: 539, endPoint y: 279, distance: 84.0
click at [431, 197] on div "NO" at bounding box center [379, 279] width 701 height 275
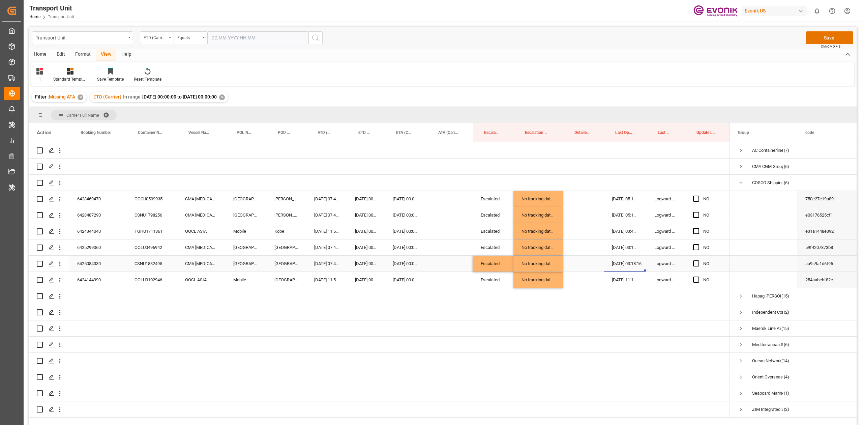
click at [431, 197] on div "21.08.2025 03:18:16" at bounding box center [625, 264] width 42 height 16
click at [431, 197] on div "Press SPACE to select this row." at bounding box center [583, 264] width 41 height 16
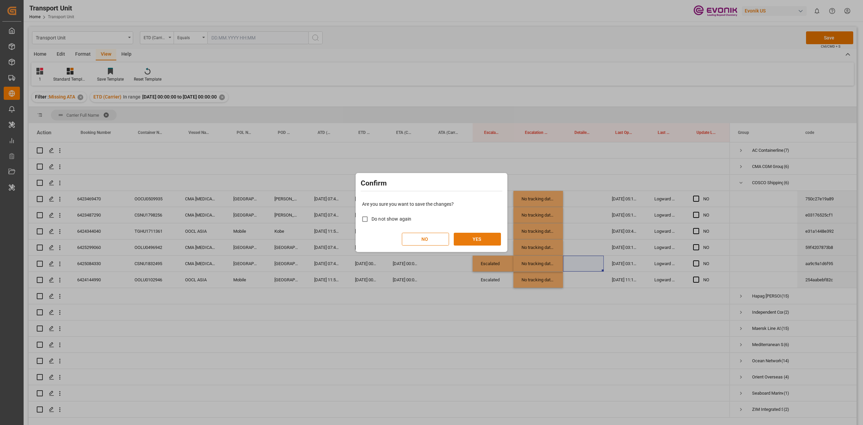
click at [431, 197] on button "YES" at bounding box center [477, 239] width 47 height 13
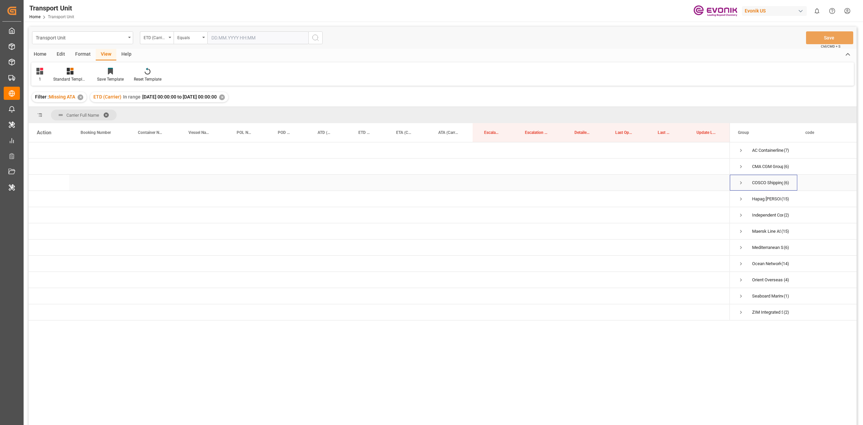
click at [431, 185] on span "Press SPACE to select this row." at bounding box center [741, 183] width 6 height 6
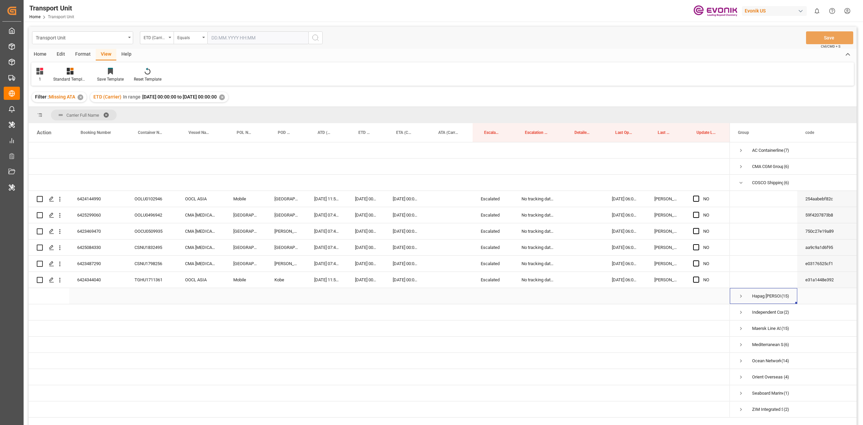
click at [431, 197] on span "Press SPACE to select this row." at bounding box center [741, 296] width 6 height 6
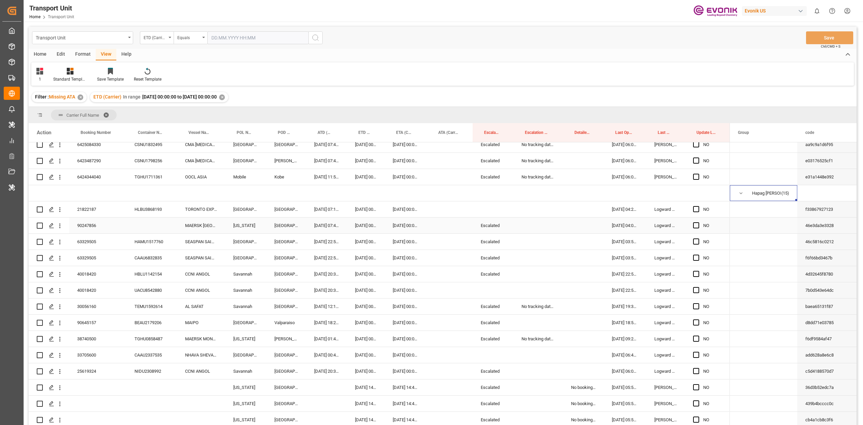
scroll to position [104, 0]
click at [92, 197] on div "90247856" at bounding box center [97, 224] width 57 height 16
click at [85, 197] on div "90247856" at bounding box center [97, 224] width 57 height 16
click at [156, 197] on div "Press SPACE to select this row." at bounding box center [151, 224] width 51 height 16
click at [431, 197] on div "Escalated" at bounding box center [493, 241] width 41 height 16
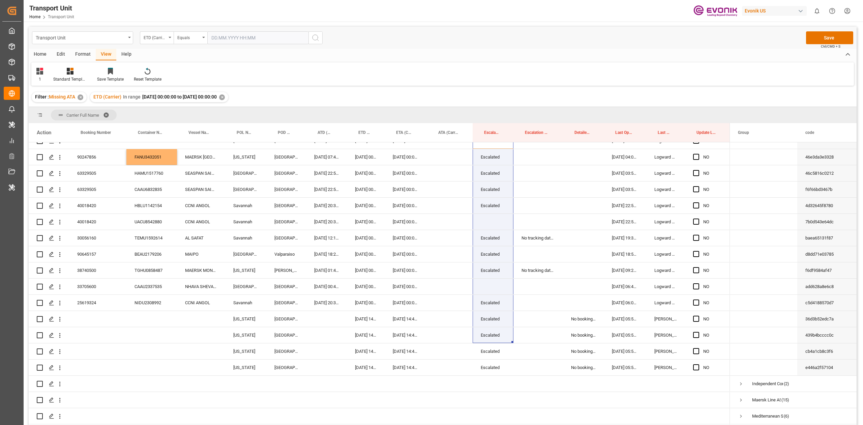
scroll to position [198, 0]
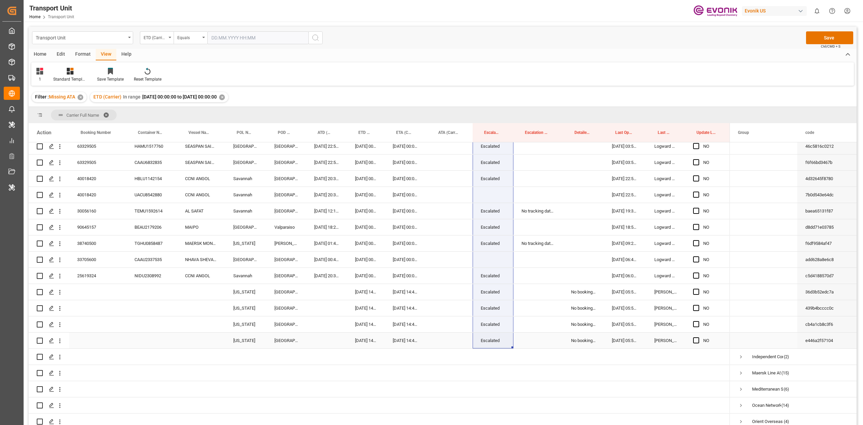
drag, startPoint x: 483, startPoint y: 329, endPoint x: 488, endPoint y: 342, distance: 13.5
click at [431, 197] on div "NO" at bounding box center [379, 203] width 701 height 518
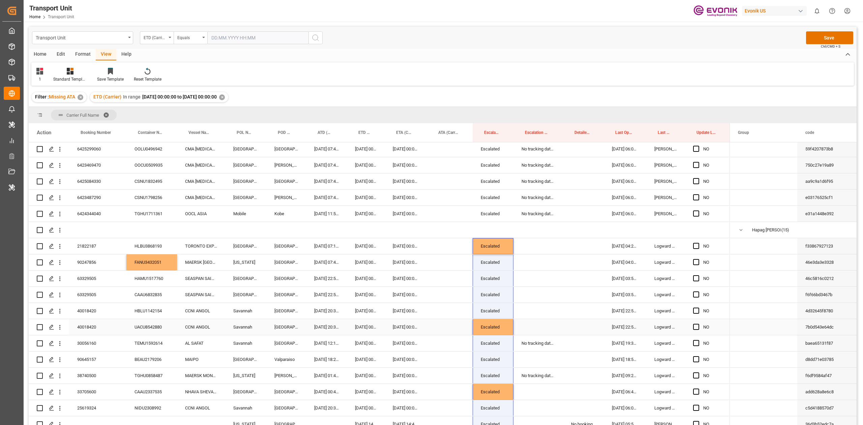
scroll to position [63, 0]
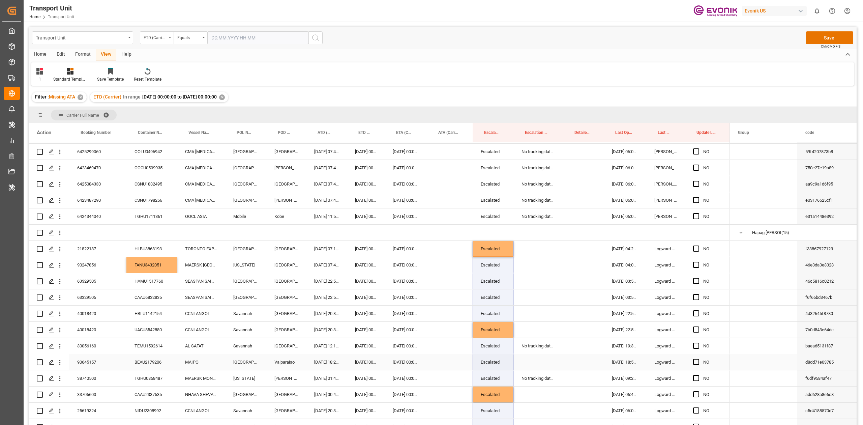
click at [431, 197] on div "No tracking data received from the carrier" at bounding box center [538, 346] width 50 height 16
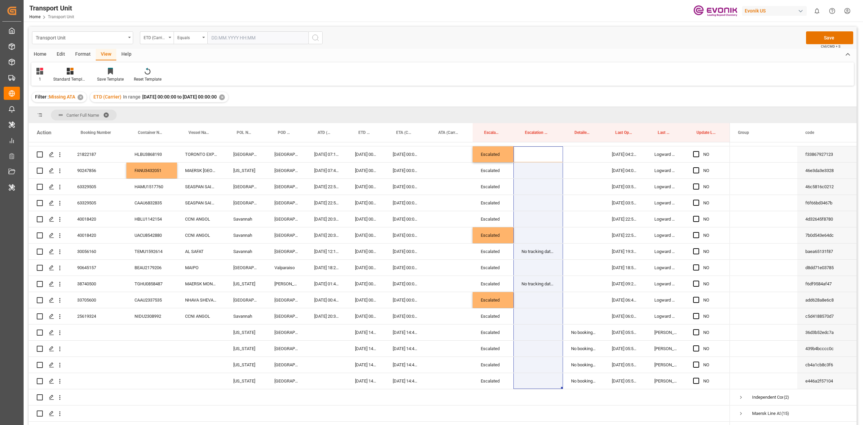
scroll to position [171, 0]
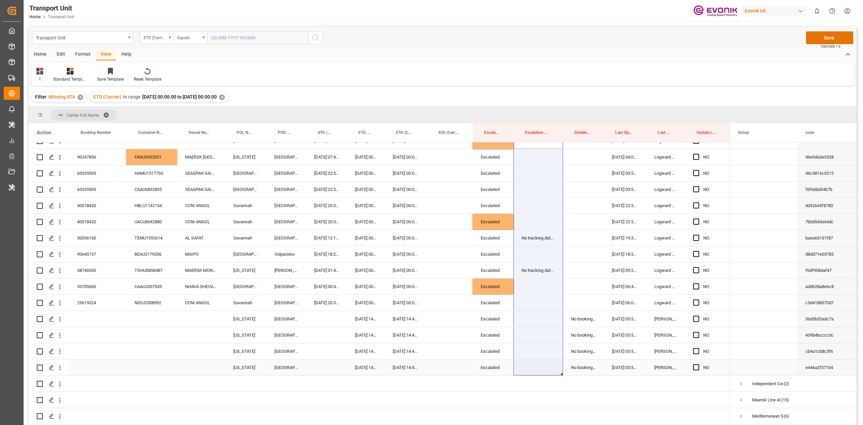
drag, startPoint x: 525, startPoint y: 246, endPoint x: 524, endPoint y: 373, distance: 126.8
click at [431, 197] on div "NO" at bounding box center [379, 230] width 701 height 518
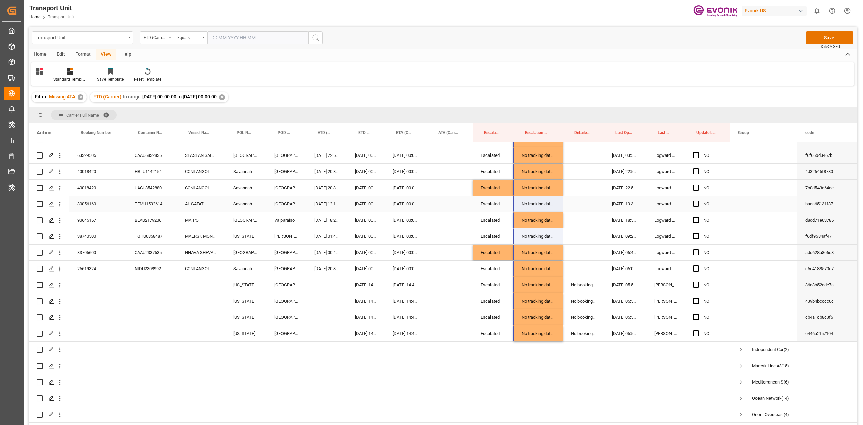
scroll to position [146, 0]
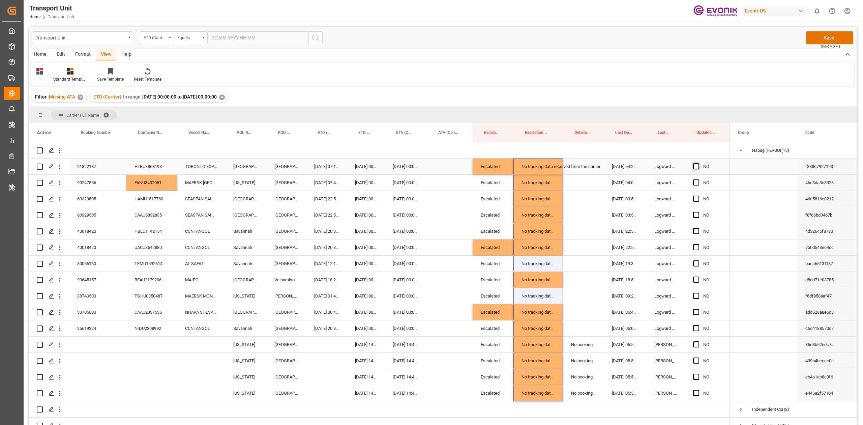
click at [431, 165] on span "Press SPACE to select this row." at bounding box center [696, 166] width 6 height 6
click at [431, 163] on input "Press SPACE to select this row." at bounding box center [698, 163] width 0 height 0
drag, startPoint x: 728, startPoint y: 173, endPoint x: 742, endPoint y: 353, distance: 181.2
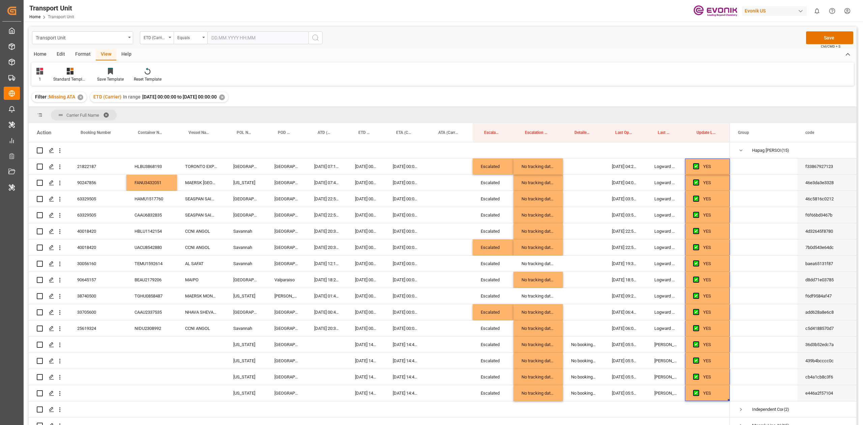
click at [431, 61] on div "Home Edit Format View Help 1 Standard Templates Save Template Reset Template" at bounding box center [443, 67] width 828 height 37
click at [431, 36] on div "Transport Unit ETD (Carrier) Equals Save Ctrl/CMD + S" at bounding box center [443, 38] width 828 height 22
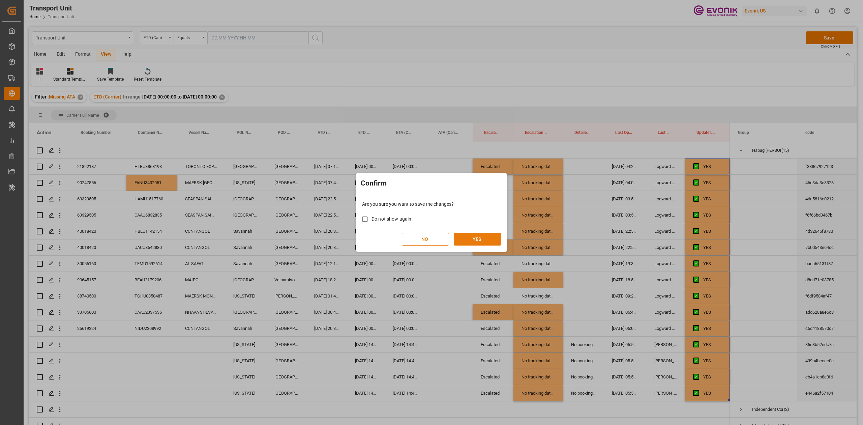
click at [431, 197] on button "YES" at bounding box center [477, 239] width 47 height 13
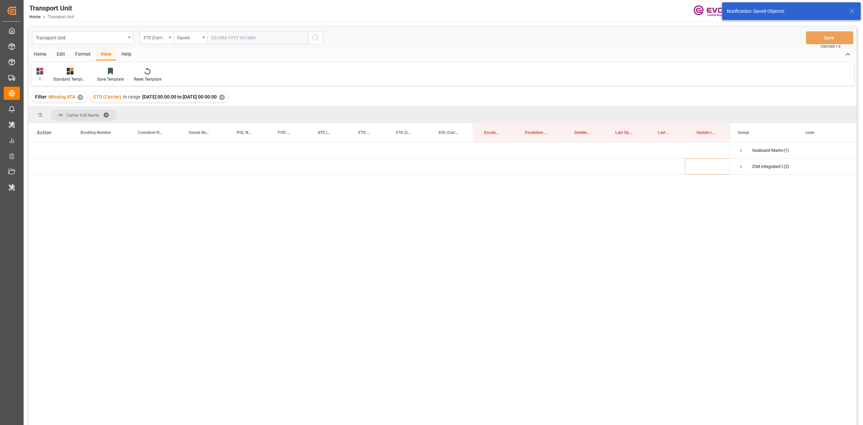
scroll to position [0, 0]
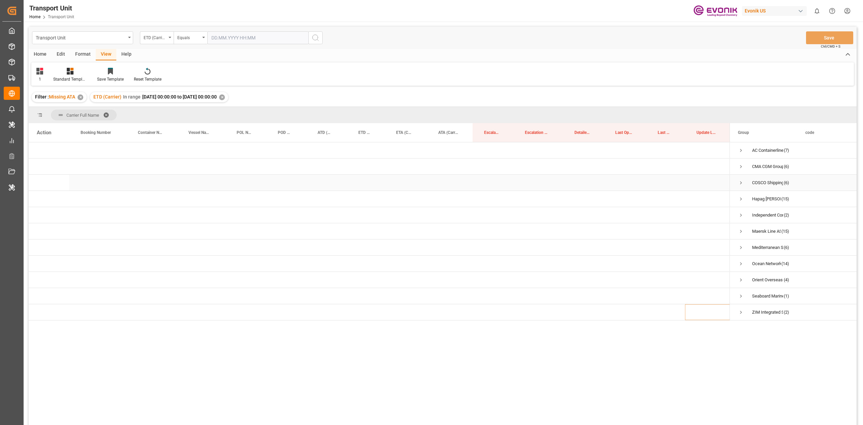
click at [431, 184] on span "Press SPACE to select this row." at bounding box center [741, 183] width 6 height 6
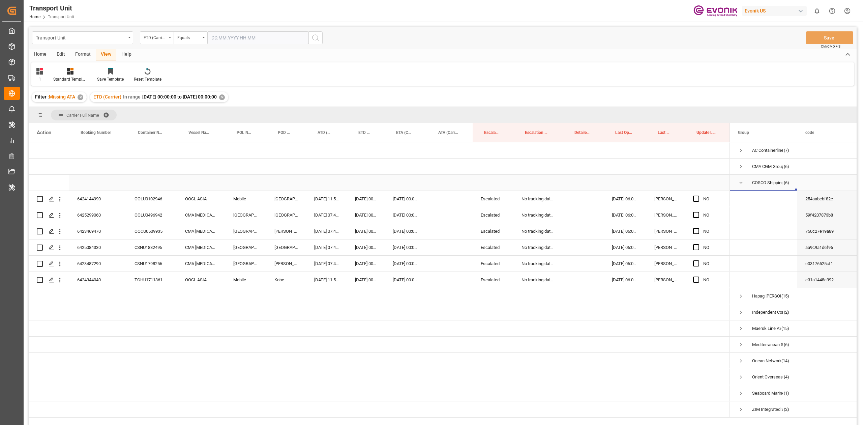
click at [431, 184] on span "Press SPACE to select this row." at bounding box center [741, 183] width 6 height 6
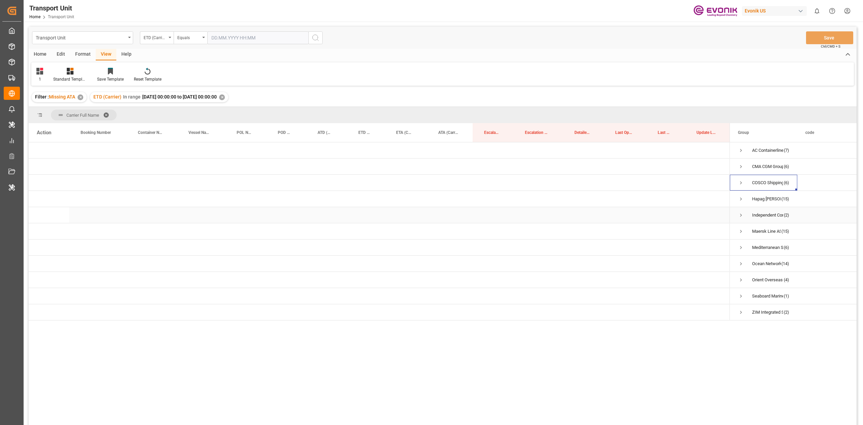
click at [431, 197] on span "Press SPACE to select this row." at bounding box center [741, 199] width 6 height 6
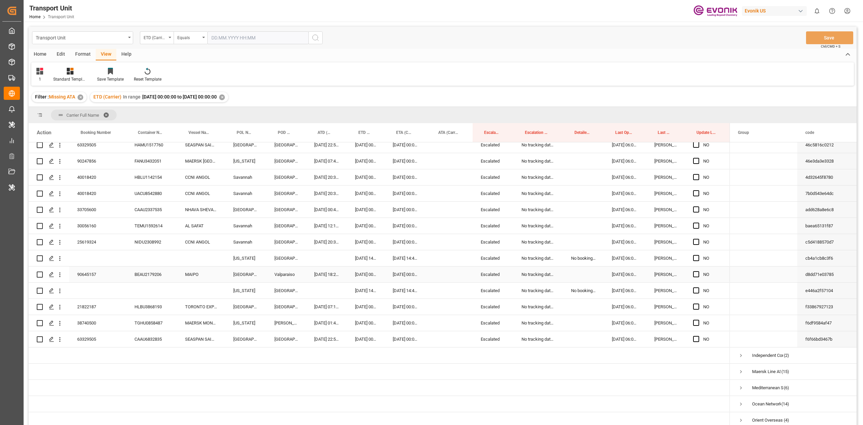
scroll to position [138, 0]
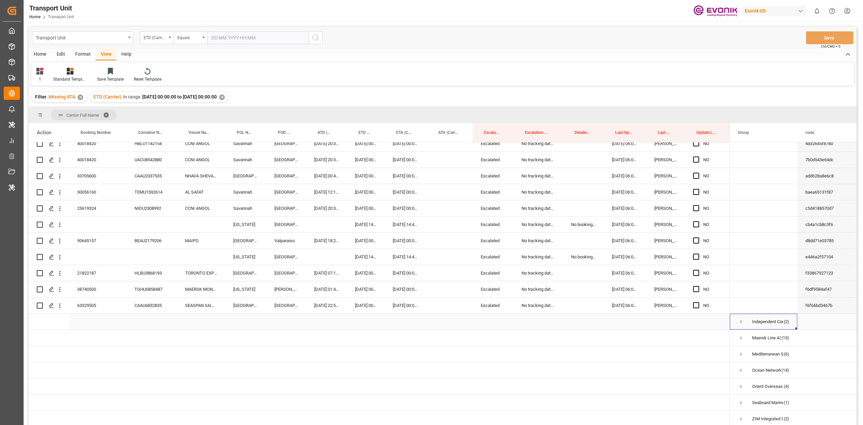
click at [431, 197] on span "Press SPACE to select this row." at bounding box center [741, 322] width 6 height 6
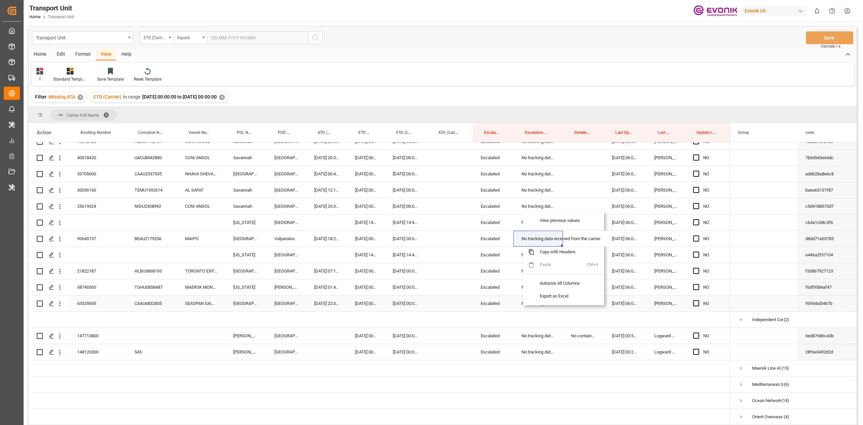
click at [412, 197] on div "[DATE] 00:00:00" at bounding box center [406, 287] width 42 height 16
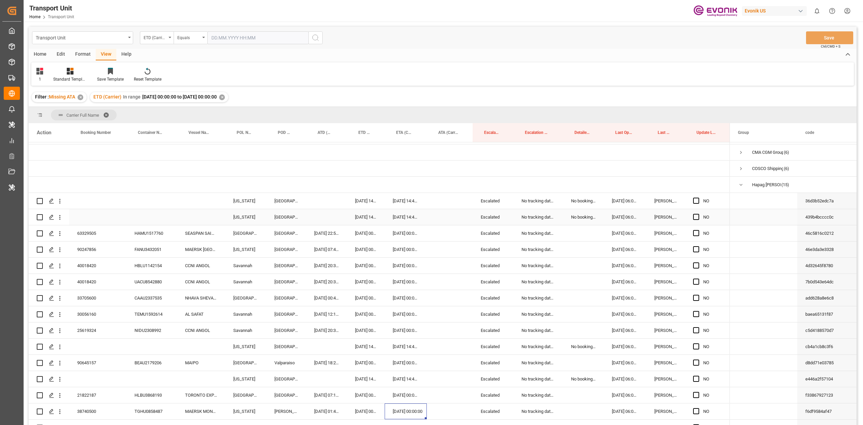
scroll to position [14, 0]
click at [431, 197] on div "Press SPACE to select this row." at bounding box center [450, 282] width 46 height 16
click at [431, 197] on span "Press SPACE to select this row." at bounding box center [696, 201] width 6 height 6
click at [431, 197] on input "Press SPACE to select this row." at bounding box center [698, 198] width 0 height 0
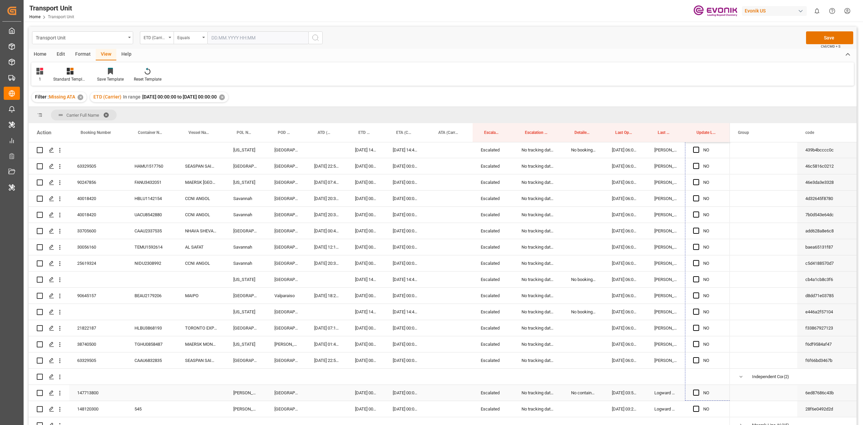
scroll to position [95, 0]
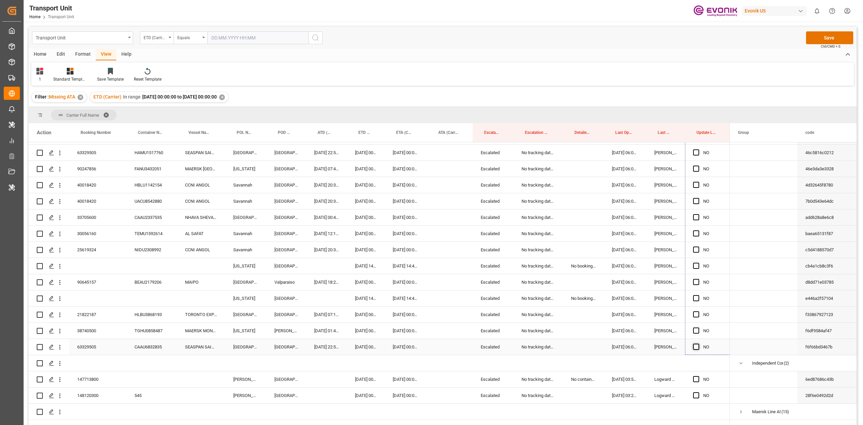
drag, startPoint x: 727, startPoint y: 208, endPoint x: 697, endPoint y: 348, distance: 143.4
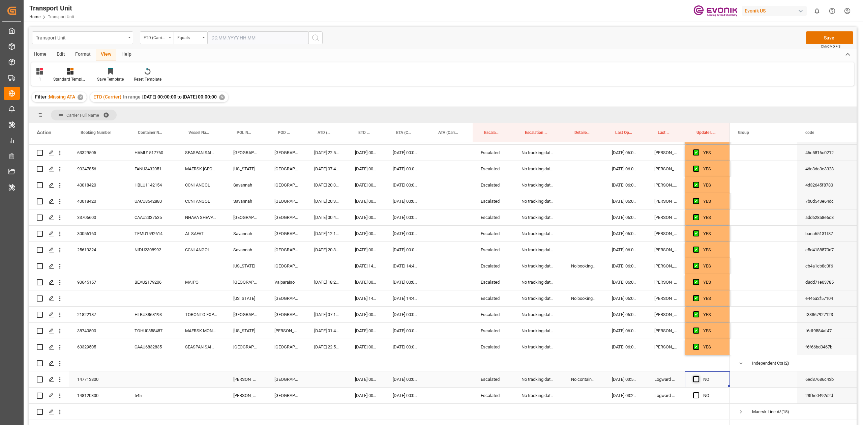
click at [431, 197] on span "Press SPACE to select this row." at bounding box center [696, 379] width 6 height 6
click at [431, 197] on input "Press SPACE to select this row." at bounding box center [698, 376] width 0 height 0
click at [431, 197] on div "NO" at bounding box center [707, 395] width 45 height 16
click at [102, 197] on div "147713800" at bounding box center [97, 379] width 57 height 16
click at [144, 197] on div "Press SPACE to select this row." at bounding box center [151, 379] width 51 height 16
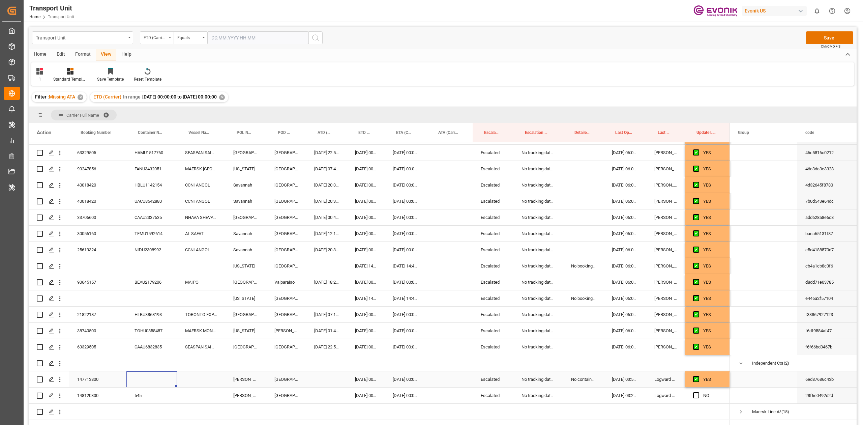
click at [144, 197] on div "Press SPACE to select this row." at bounding box center [151, 379] width 51 height 16
click at [144, 197] on input "Press SPACE to select this row." at bounding box center [152, 383] width 40 height 13
paste input "GAOU6726835"
type input "GAOU6726835"
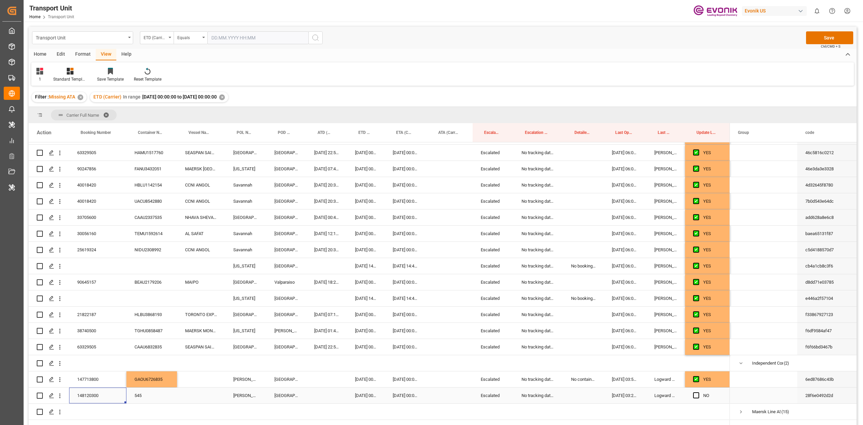
click at [93, 197] on div "148120300" at bounding box center [97, 395] width 57 height 16
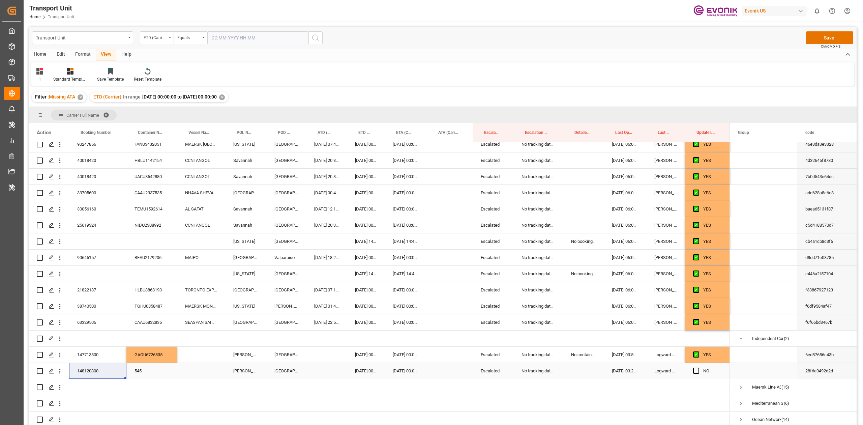
scroll to position [120, 0]
click at [134, 197] on div "545" at bounding box center [151, 370] width 51 height 16
click at [136, 197] on input "545" at bounding box center [152, 373] width 40 height 13
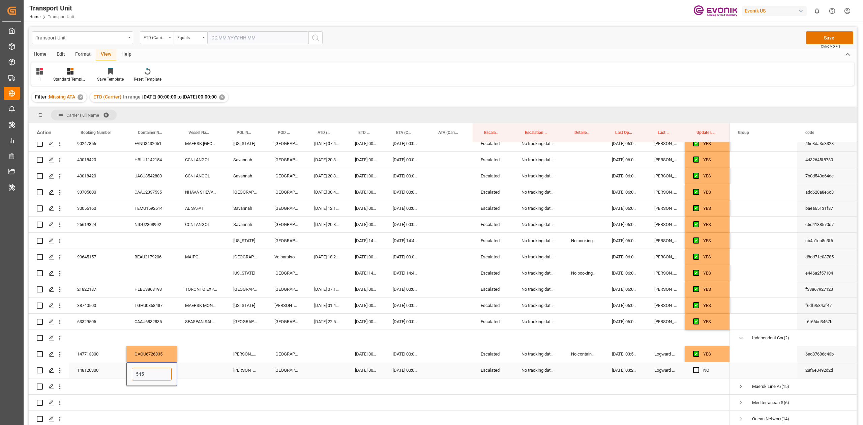
click at [136, 197] on input "545" at bounding box center [152, 373] width 40 height 13
paste input "ICUU3752038"
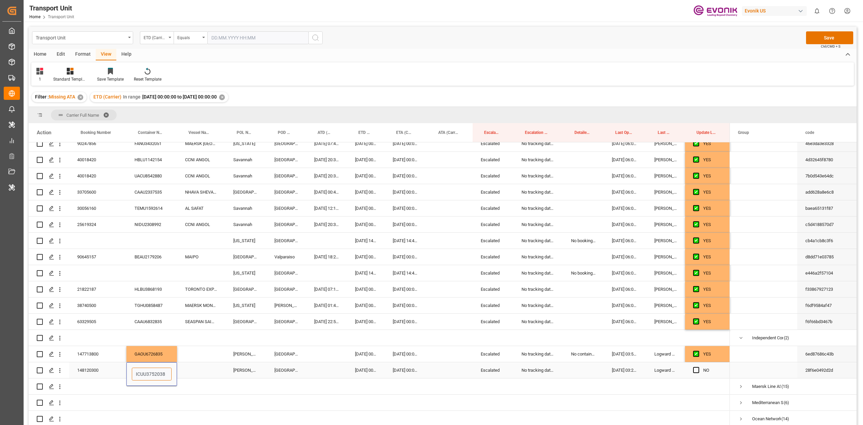
type input "ICUU3752038"
click at [221, 197] on div "Press SPACE to select this row." at bounding box center [201, 370] width 48 height 16
click at [194, 197] on div "Press SPACE to select this row." at bounding box center [201, 370] width 48 height 16
click at [198, 197] on div "Press SPACE to select this row." at bounding box center [201, 354] width 48 height 16
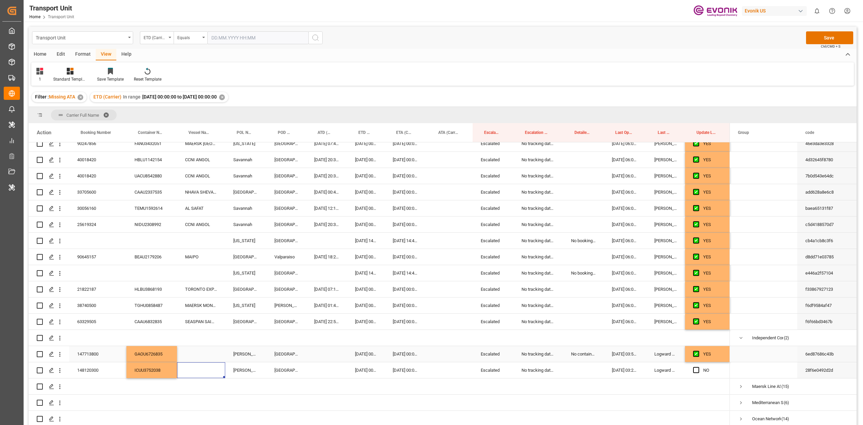
click at [198, 197] on div "Press SPACE to select this row." at bounding box center [201, 354] width 48 height 16
click at [197, 197] on input "Press SPACE to select this row." at bounding box center [200, 357] width 37 height 13
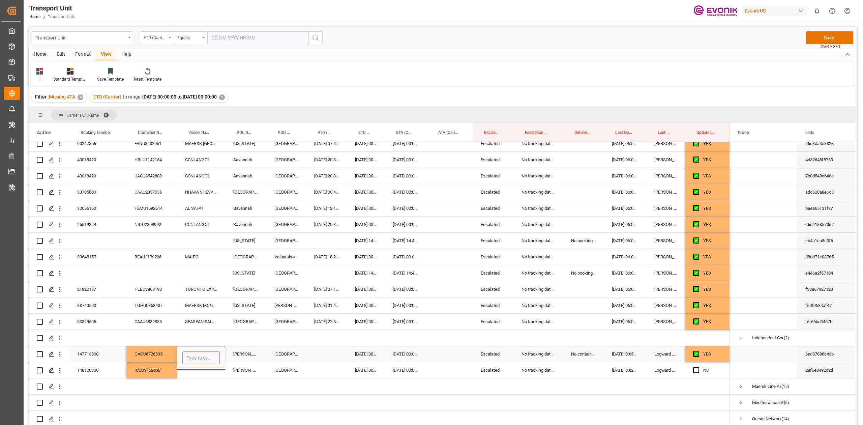
click at [197, 197] on input "Press SPACE to select this row." at bounding box center [200, 357] width 37 height 13
paste input "ARTEMIS"
click at [202, 197] on div "ARTEMIS - 8314794" at bounding box center [211, 377] width 57 height 24
type input "ARTEMIS - 8314794"
click at [273, 197] on div "[GEOGRAPHIC_DATA]" at bounding box center [286, 354] width 40 height 16
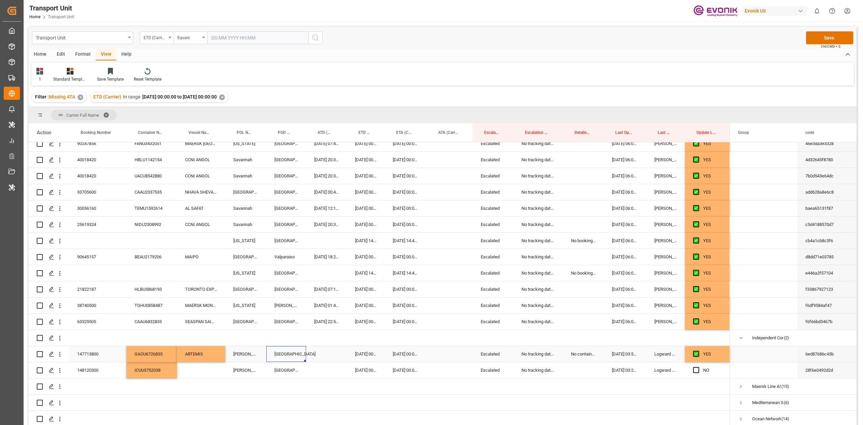
click at [196, 197] on div "ARTEMIS" at bounding box center [201, 354] width 48 height 16
click at [191, 197] on div "Press SPACE to select this row." at bounding box center [201, 370] width 48 height 16
click at [363, 197] on div "[DATE] 00:00:00" at bounding box center [366, 354] width 38 height 16
drag, startPoint x: 323, startPoint y: 356, endPoint x: 322, endPoint y: 369, distance: 12.8
click at [322, 197] on div "YES" at bounding box center [379, 248] width 701 height 453
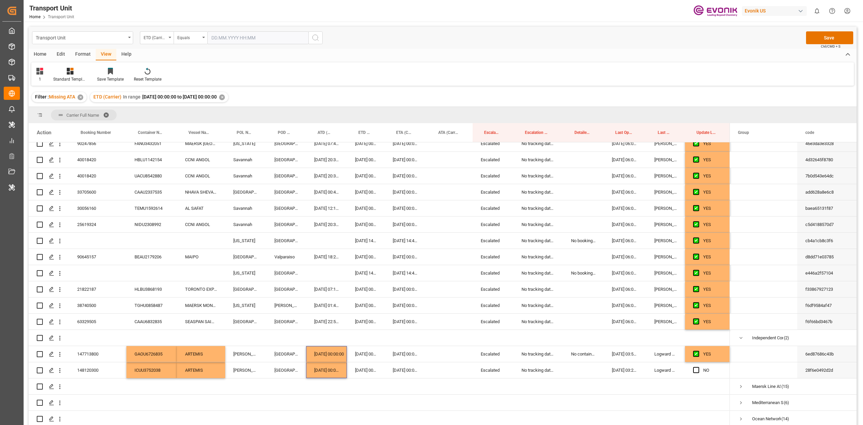
click at [431, 90] on div "Filter : Missing ATA ✕ ETD (Carrier) In range 2025-08-15 00:00:00 to 2025-08-21…" at bounding box center [443, 97] width 828 height 19
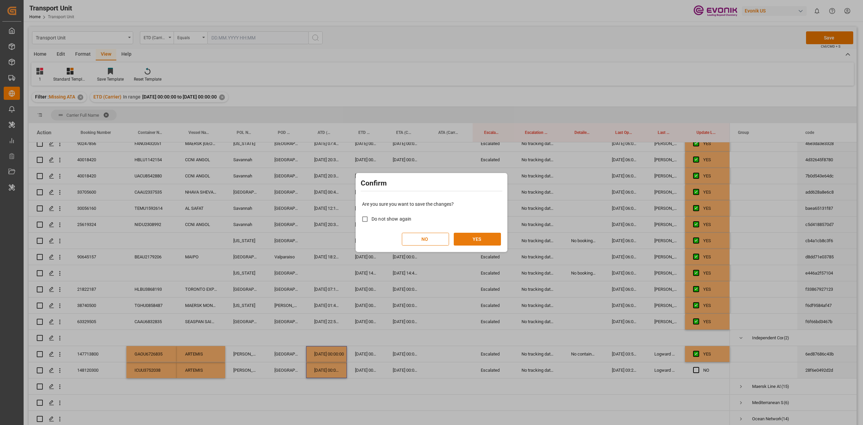
click at [431, 197] on button "YES" at bounding box center [477, 239] width 47 height 13
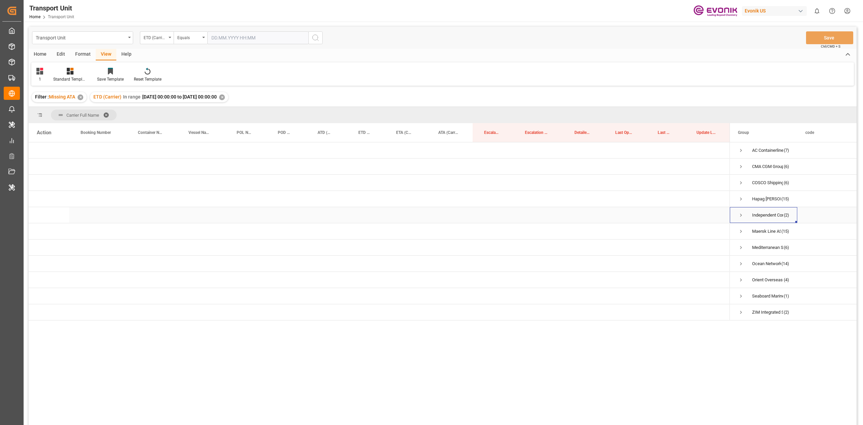
click at [738, 216] on span "Press SPACE to select this row." at bounding box center [741, 215] width 6 height 6
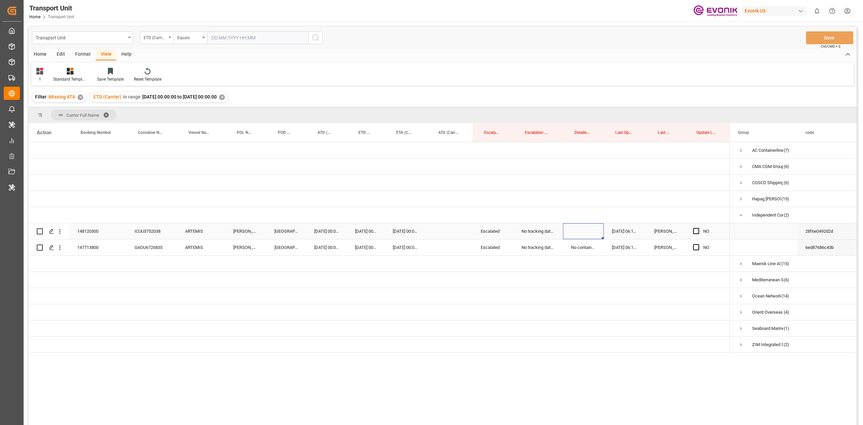
click at [587, 233] on div "Press SPACE to select this row." at bounding box center [583, 231] width 41 height 16
click at [586, 244] on div "No container number got provided by customer/forwarder" at bounding box center [583, 247] width 41 height 16
click at [622, 179] on div "Press SPACE to select this row." at bounding box center [625, 183] width 42 height 16
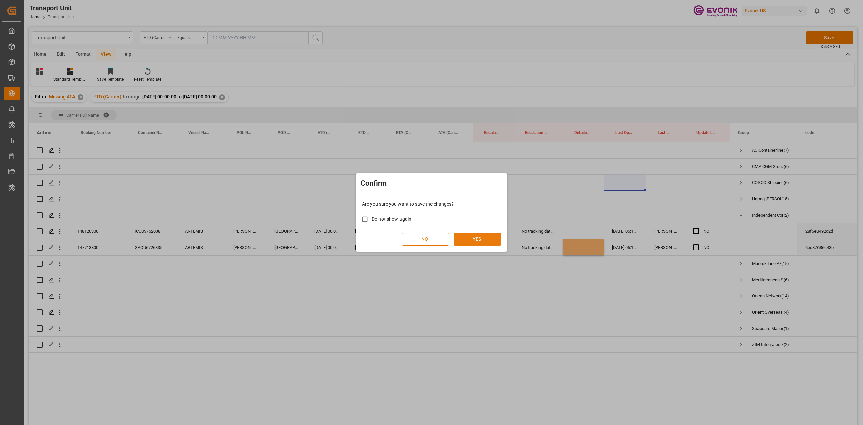
click at [484, 241] on button "YES" at bounding box center [477, 239] width 47 height 13
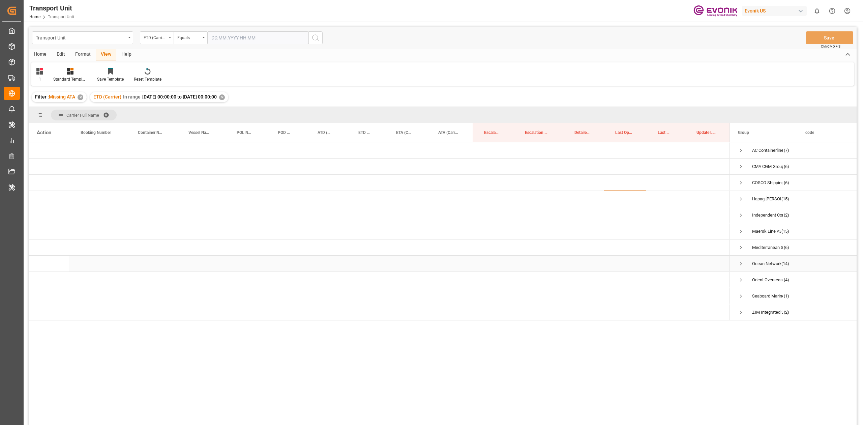
drag, startPoint x: 742, startPoint y: 263, endPoint x: 749, endPoint y: 225, distance: 38.7
click at [749, 225] on span "Maersk Line AS (15)" at bounding box center [763, 231] width 51 height 15
click at [741, 231] on span "Press SPACE to select this row." at bounding box center [741, 231] width 6 height 6
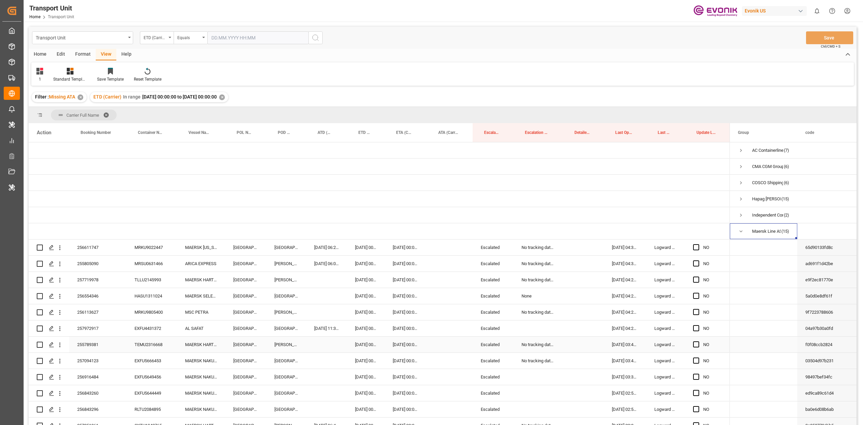
click at [535, 351] on div "No tracking data received from the carrier" at bounding box center [538, 344] width 50 height 16
click at [530, 255] on div "No tracking data received from the carrier" at bounding box center [538, 247] width 50 height 16
click at [542, 279] on div "No tracking data received from the carrier" at bounding box center [538, 280] width 50 height 16
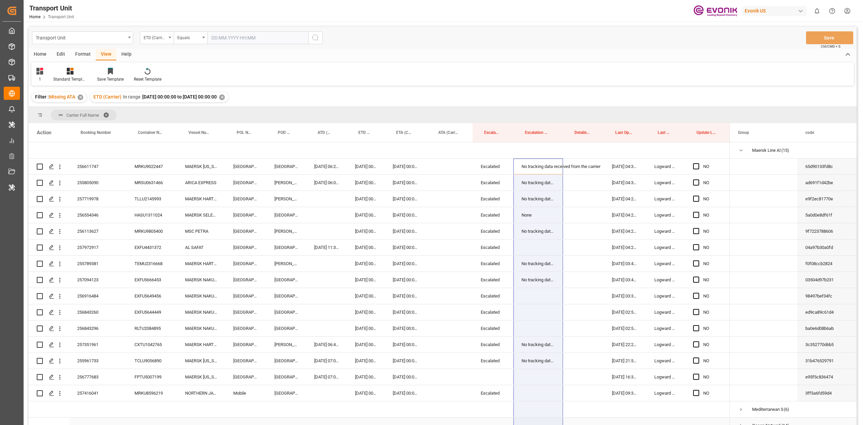
scroll to position [94, 0]
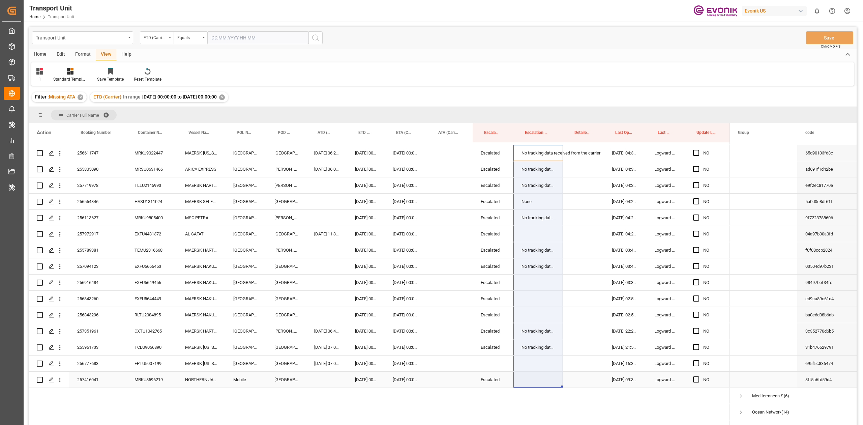
drag, startPoint x: 545, startPoint y: 376, endPoint x: 531, endPoint y: 380, distance: 15.6
click at [531, 380] on div "NO" at bounding box center [379, 258] width 701 height 421
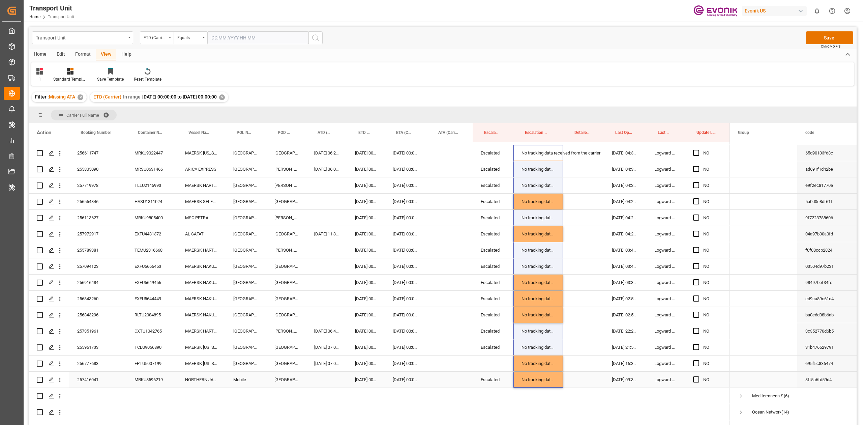
click at [491, 345] on div "Escalated" at bounding box center [493, 347] width 41 height 16
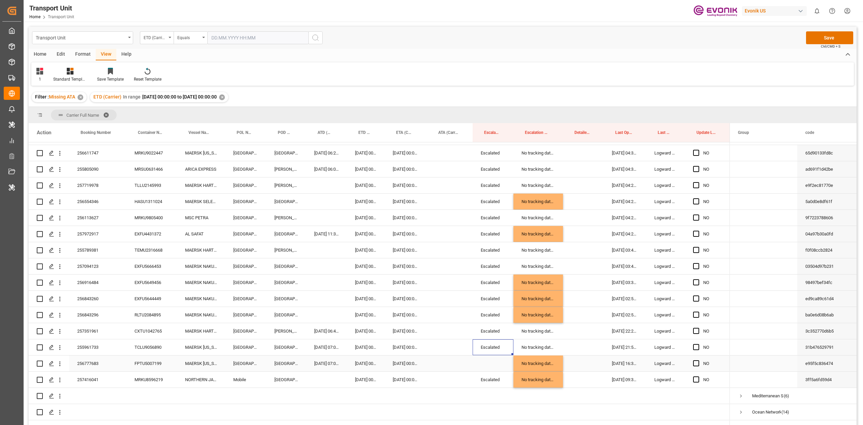
click at [491, 360] on div "Press SPACE to select this row." at bounding box center [493, 363] width 41 height 16
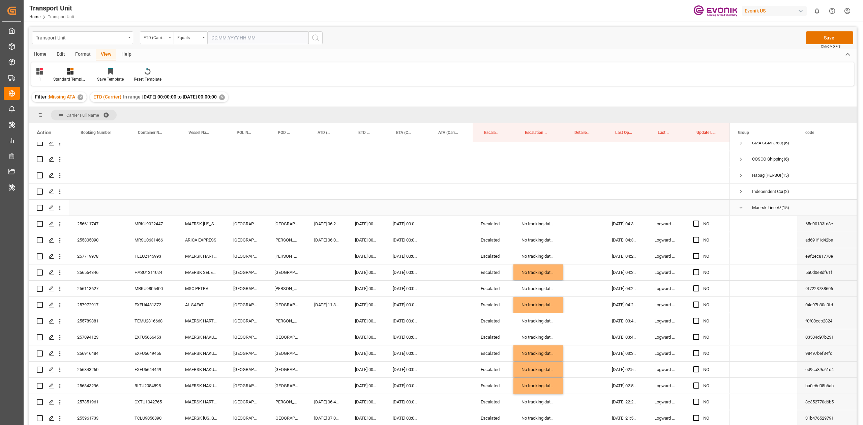
scroll to position [4, 0]
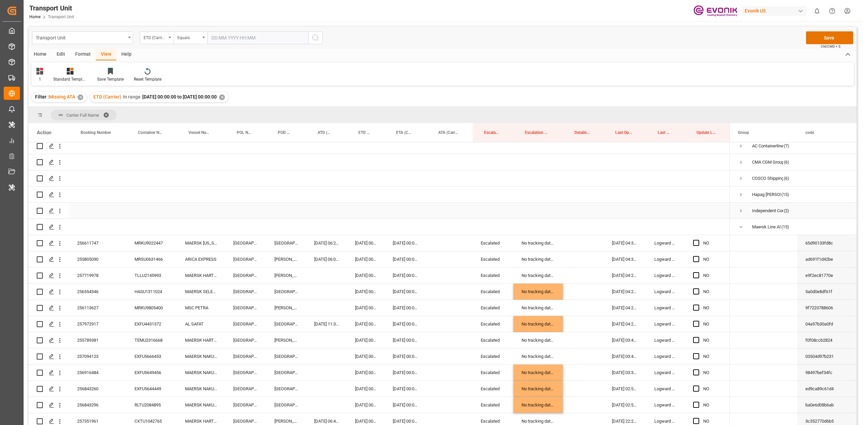
click at [741, 209] on span "Press SPACE to select this row." at bounding box center [741, 211] width 6 height 6
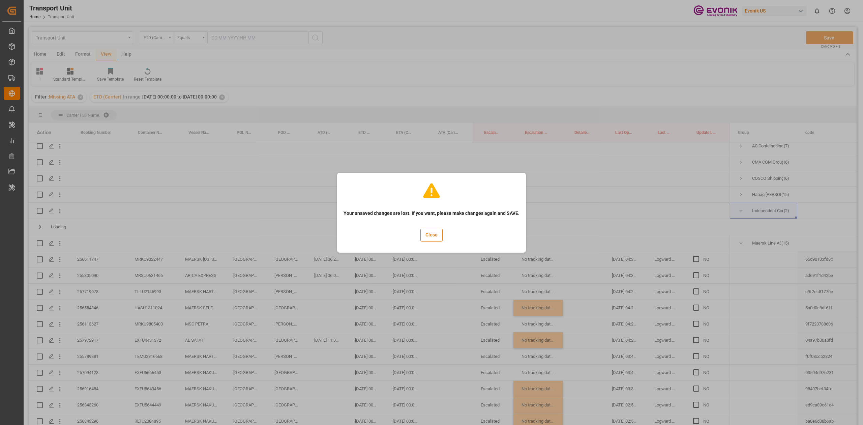
click at [428, 227] on div "Close" at bounding box center [431, 235] width 22 height 22
click at [432, 231] on button "Close" at bounding box center [431, 235] width 22 height 13
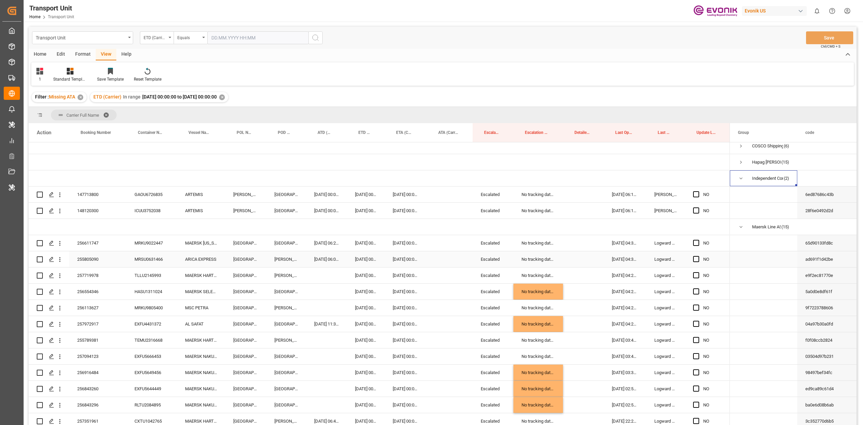
scroll to position [49, 0]
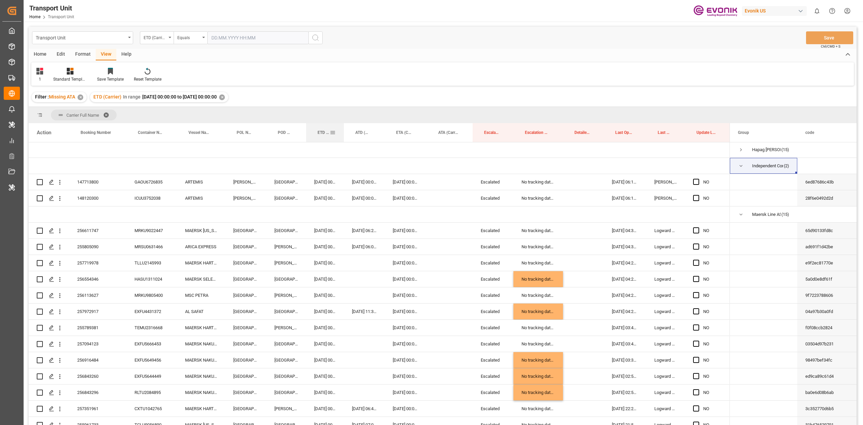
drag, startPoint x: 360, startPoint y: 139, endPoint x: 333, endPoint y: 138, distance: 27.3
click at [333, 138] on div "ETD (Carrier)" at bounding box center [325, 132] width 22 height 19
click at [390, 192] on div "NO" at bounding box center [379, 319] width 701 height 453
click at [88, 260] on div "257719978" at bounding box center [97, 263] width 57 height 16
drag, startPoint x: 93, startPoint y: 274, endPoint x: 592, endPoint y: 296, distance: 499.8
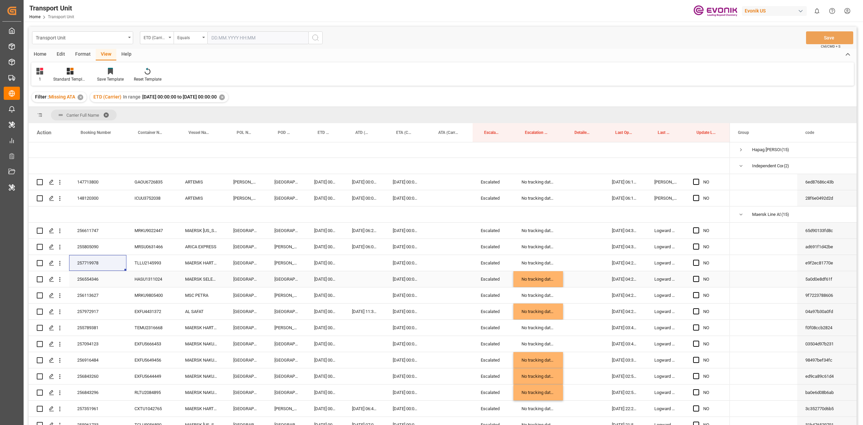
click at [93, 274] on div "256554346" at bounding box center [97, 279] width 57 height 16
click at [364, 279] on div "Press SPACE to select this row." at bounding box center [364, 279] width 41 height 16
click at [441, 354] on div "17" at bounding box center [437, 353] width 8 height 8
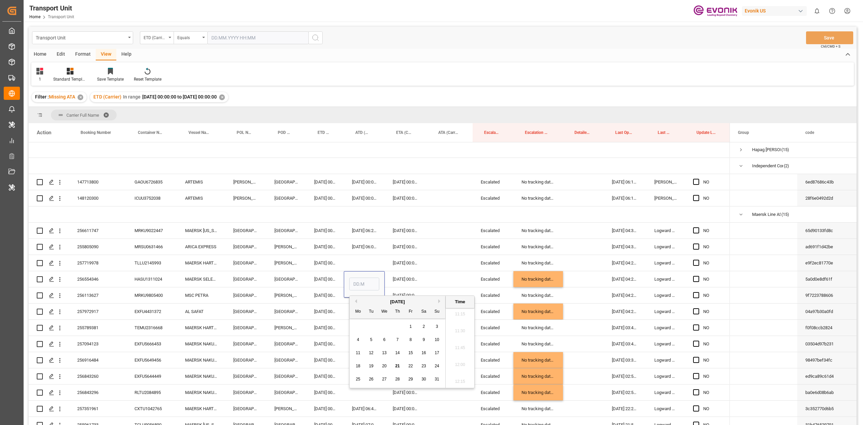
type input "17.08.2025 00:00"
click at [169, 307] on div "EXFU4431372" at bounding box center [151, 311] width 51 height 16
click at [92, 296] on div "256113627" at bounding box center [97, 295] width 57 height 16
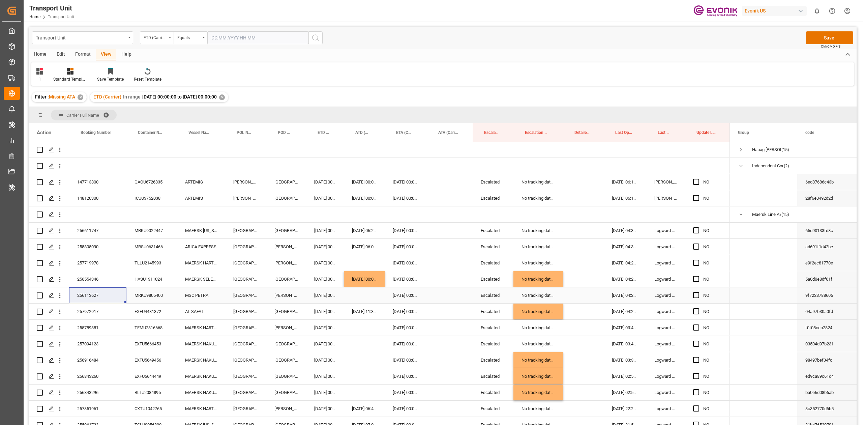
click at [354, 296] on div "Press SPACE to select this row." at bounding box center [364, 295] width 41 height 16
click at [385, 383] on span "20" at bounding box center [384, 382] width 4 height 5
type input "20.08.2025 00:00"
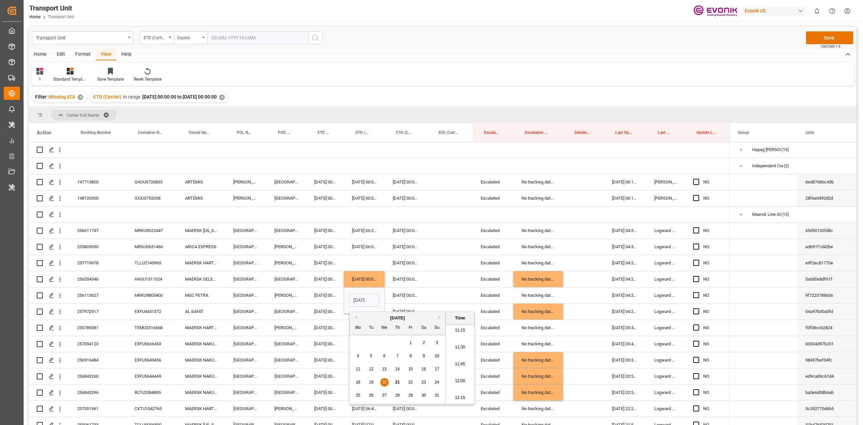
click at [332, 351] on div "[DATE] 00:00:00" at bounding box center [325, 344] width 38 height 16
click at [76, 326] on div "255789381" at bounding box center [97, 328] width 57 height 16
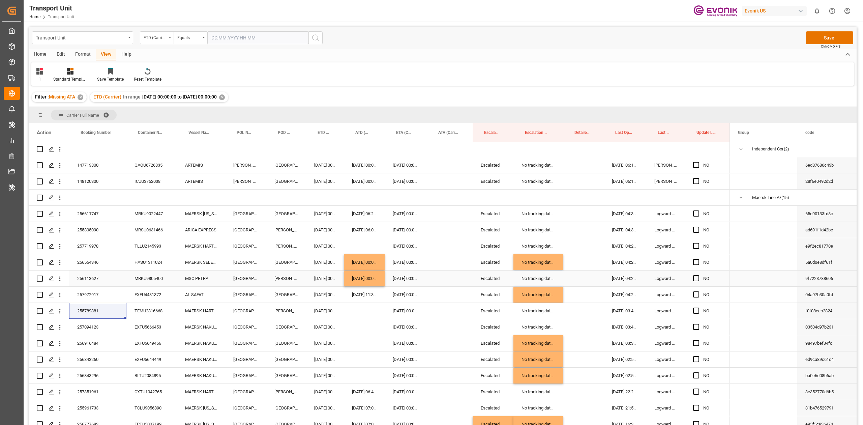
scroll to position [94, 0]
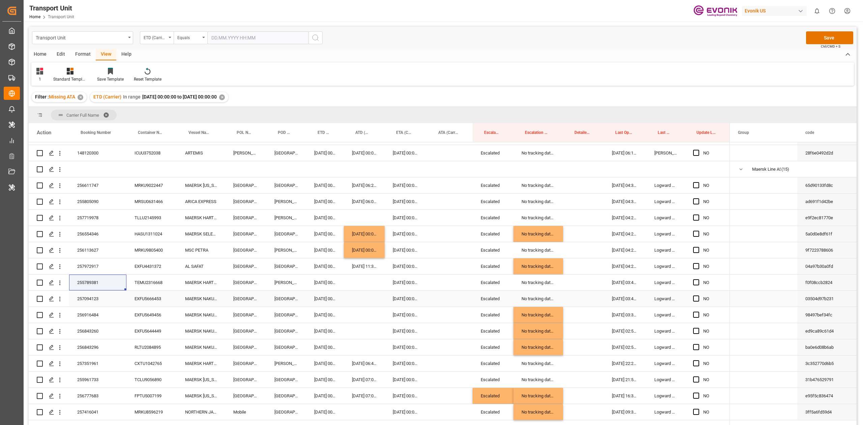
drag, startPoint x: 93, startPoint y: 300, endPoint x: 643, endPoint y: 275, distance: 550.7
click at [93, 300] on div "257094123" at bounding box center [97, 299] width 57 height 16
drag, startPoint x: 86, startPoint y: 317, endPoint x: 427, endPoint y: 268, distance: 343.9
click at [86, 317] on div "256916484" at bounding box center [97, 315] width 57 height 16
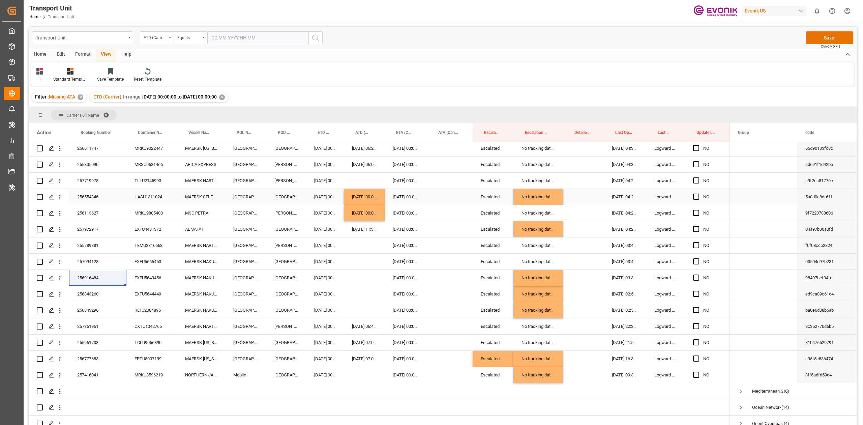
scroll to position [139, 0]
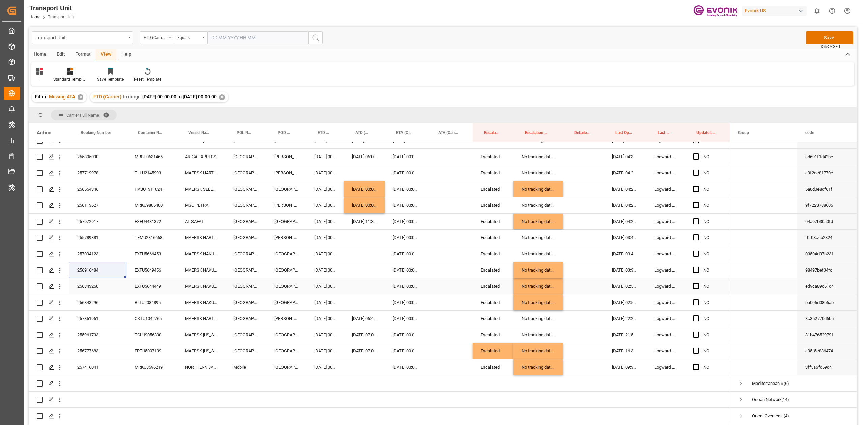
click at [86, 289] on div "256843260" at bounding box center [97, 286] width 57 height 16
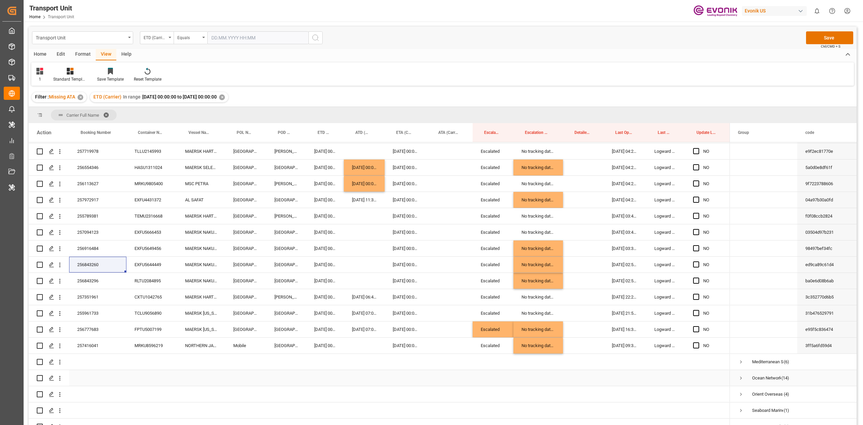
scroll to position [171, 0]
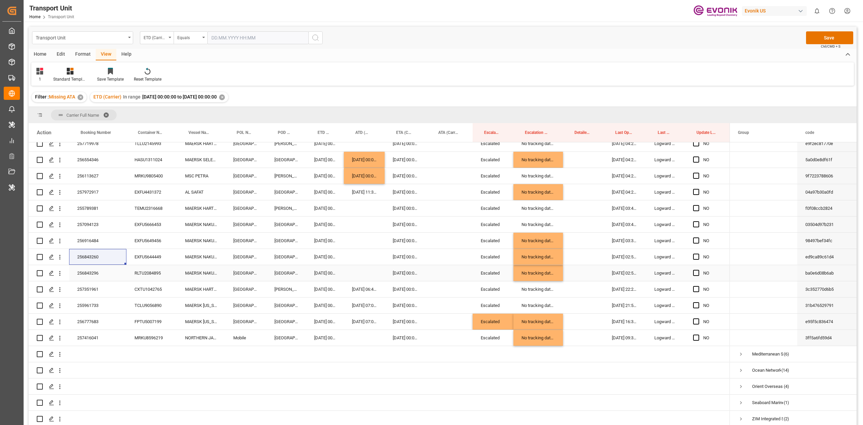
click at [91, 271] on div "256843296" at bounding box center [97, 273] width 57 height 16
click at [94, 334] on div "257416041" at bounding box center [97, 338] width 57 height 16
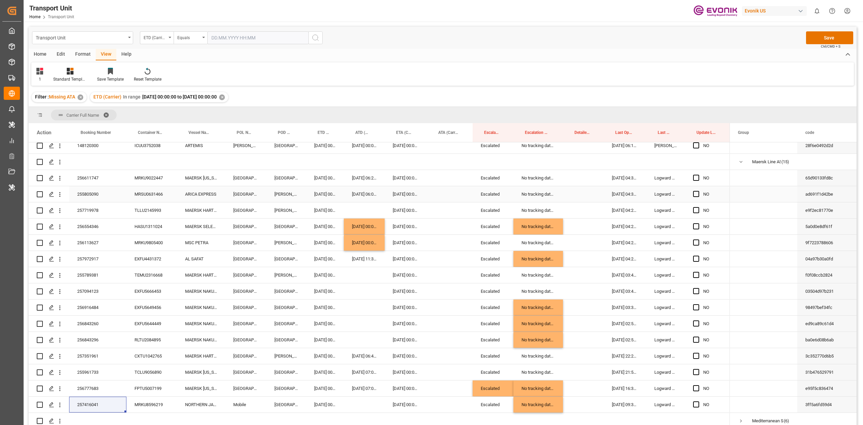
scroll to position [81, 0]
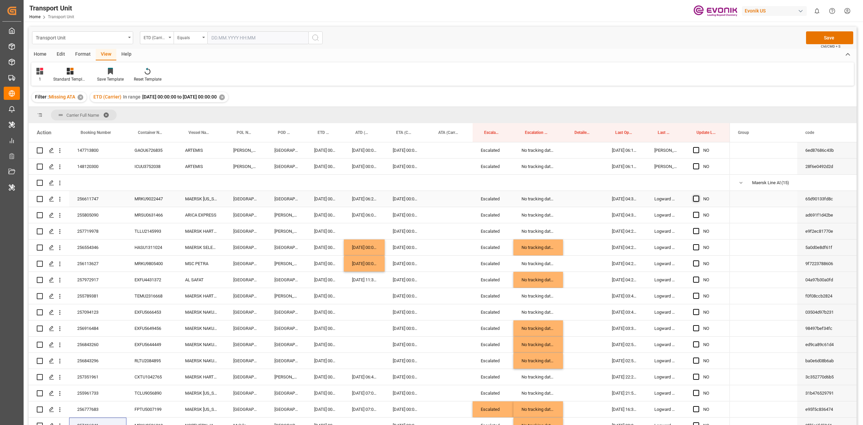
click at [695, 199] on span "Press SPACE to select this row." at bounding box center [696, 199] width 6 height 6
click at [698, 196] on input "Press SPACE to select this row." at bounding box center [698, 196] width 0 height 0
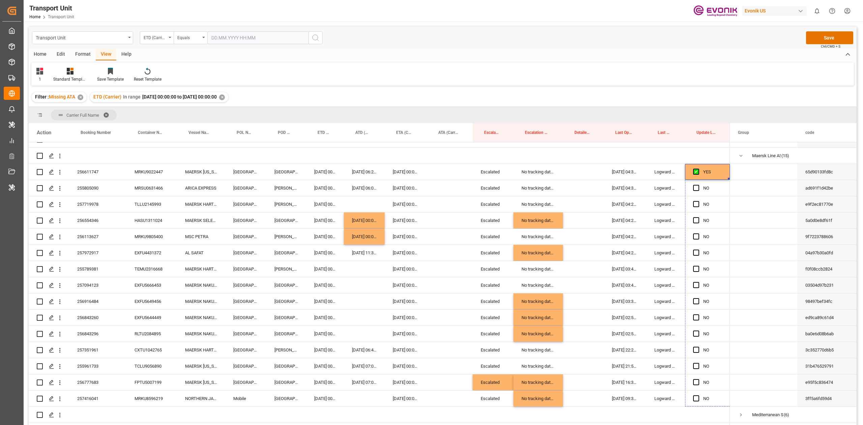
scroll to position [135, 0]
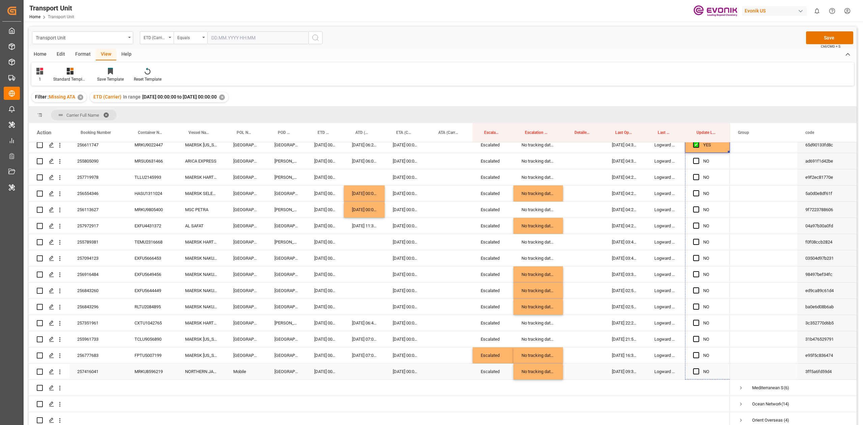
drag, startPoint x: 728, startPoint y: 206, endPoint x: 705, endPoint y: 371, distance: 167.1
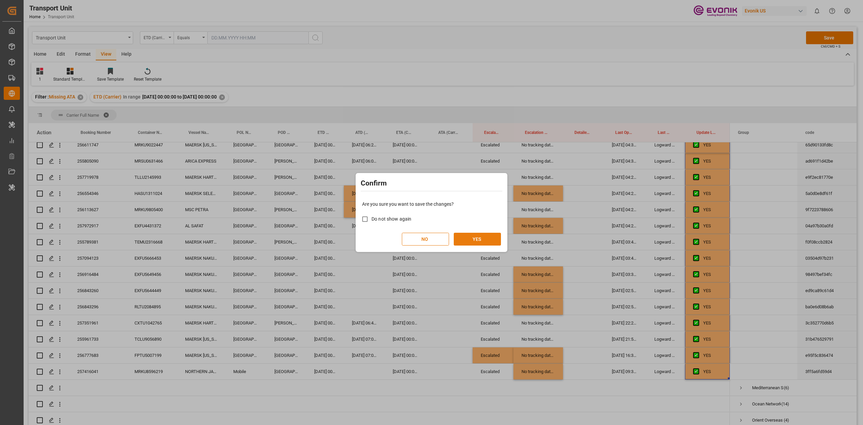
click at [467, 243] on button "YES" at bounding box center [477, 239] width 47 height 13
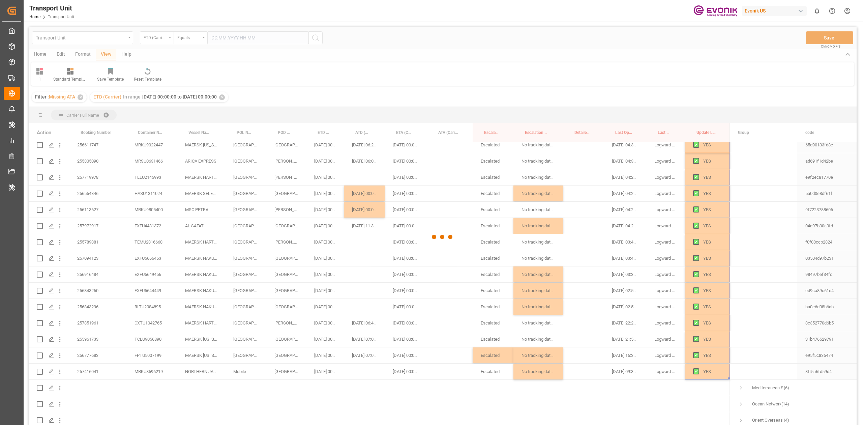
scroll to position [0, 0]
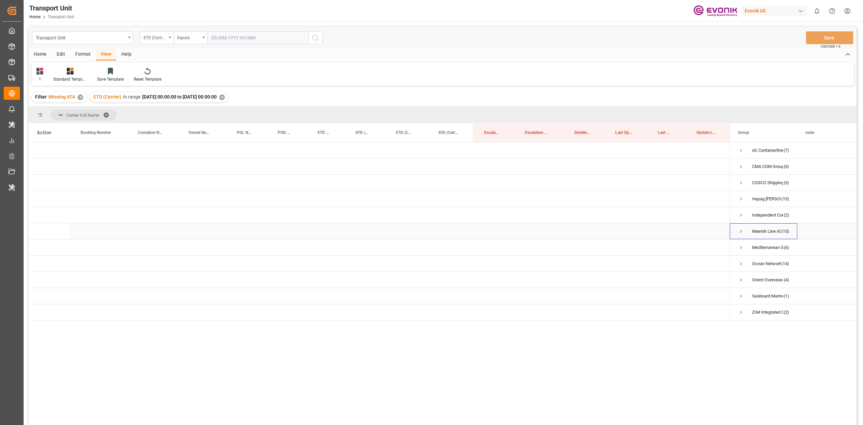
click at [741, 230] on span "Press SPACE to select this row." at bounding box center [741, 231] width 6 height 6
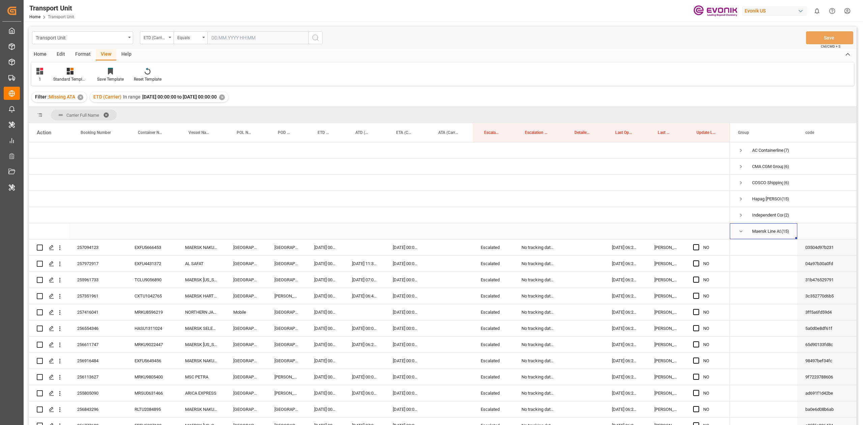
click at [741, 230] on span "Press SPACE to select this row." at bounding box center [741, 231] width 6 height 6
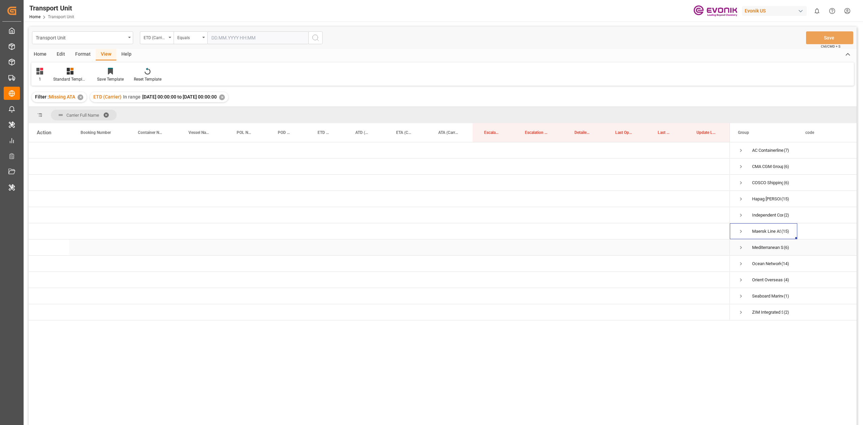
click at [740, 245] on span "Press SPACE to select this row." at bounding box center [741, 247] width 6 height 6
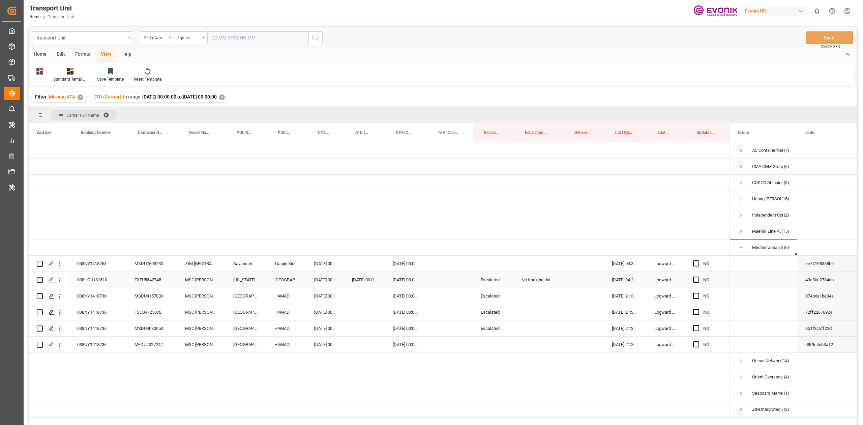
click at [504, 281] on div "Escalated" at bounding box center [493, 280] width 41 height 16
click at [91, 258] on div "038NY1418263" at bounding box center [97, 264] width 57 height 16
click at [97, 279] on div "038HOU181510" at bounding box center [97, 280] width 57 height 16
click at [100, 299] on div "038NY1418736" at bounding box center [97, 296] width 57 height 16
click at [663, 35] on div "Transport Unit ETD (Carrier) Equals Save Ctrl/CMD + S" at bounding box center [443, 38] width 828 height 22
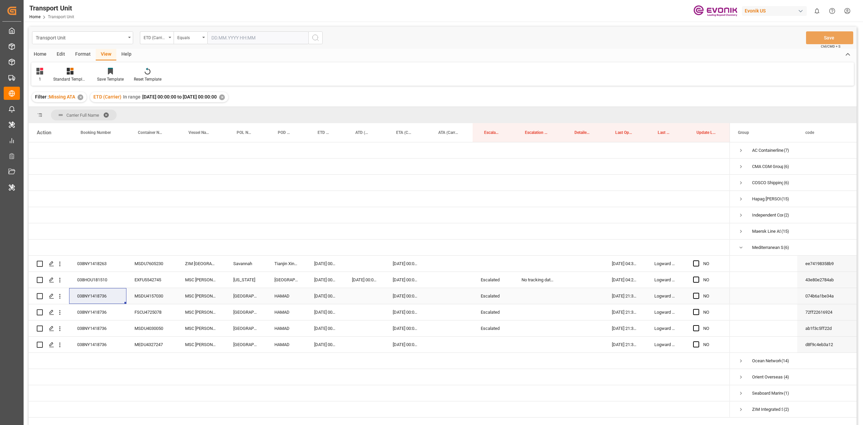
click at [487, 285] on div "Escalated" at bounding box center [493, 280] width 41 height 16
drag, startPoint x: 500, startPoint y: 282, endPoint x: 502, endPoint y: 338, distance: 55.7
click at [502, 338] on div "NO" at bounding box center [379, 279] width 701 height 275
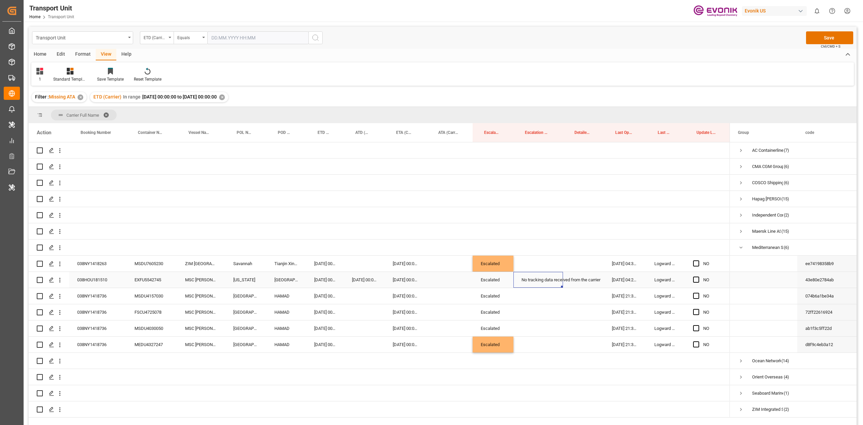
click at [533, 287] on div "No tracking data received from the carrier" at bounding box center [538, 280] width 50 height 16
drag, startPoint x: 538, startPoint y: 258, endPoint x: 538, endPoint y: 340, distance: 81.9
click at [538, 340] on div "NO" at bounding box center [379, 279] width 701 height 275
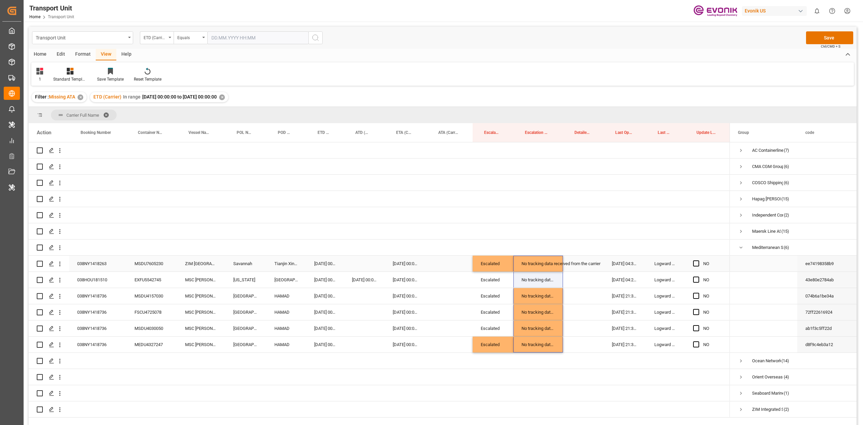
click at [691, 265] on div "NO" at bounding box center [707, 264] width 45 height 16
click at [694, 264] on span "Press SPACE to select this row." at bounding box center [696, 263] width 6 height 6
click at [698, 260] on input "Press SPACE to select this row." at bounding box center [698, 260] width 0 height 0
drag, startPoint x: 730, startPoint y: 269, endPoint x: 705, endPoint y: 340, distance: 75.2
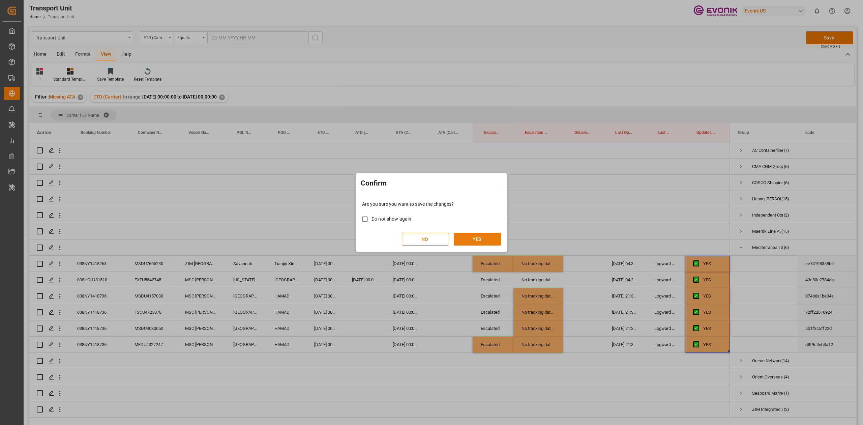
click at [483, 237] on button "YES" at bounding box center [477, 239] width 47 height 13
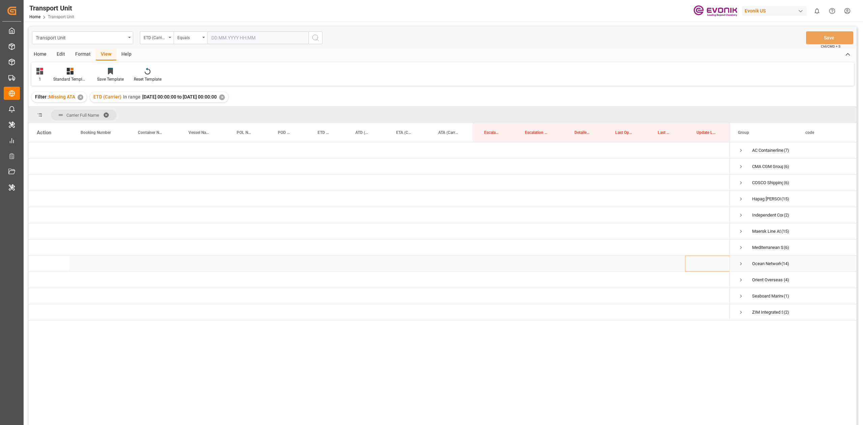
click at [741, 262] on span "Press SPACE to select this row." at bounding box center [741, 264] width 6 height 6
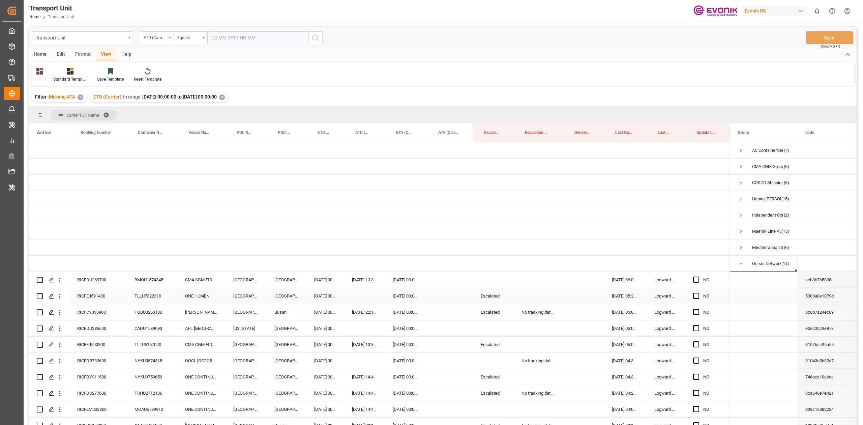
click at [496, 295] on div "Escalated" at bounding box center [493, 296] width 41 height 16
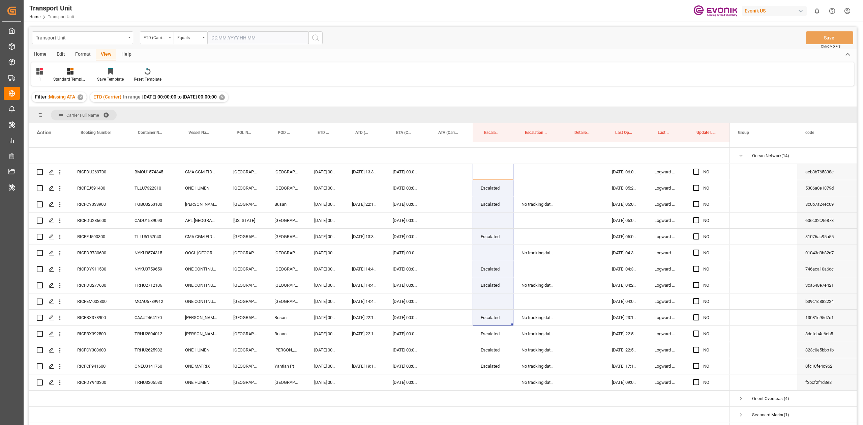
scroll to position [121, 0]
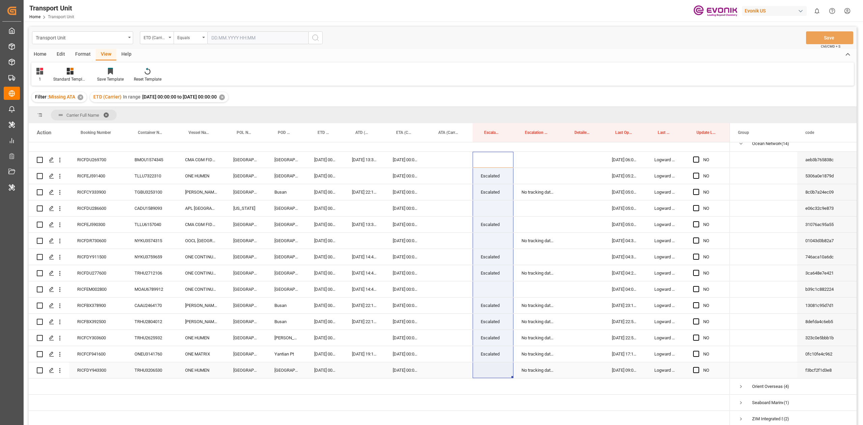
drag, startPoint x: 499, startPoint y: 371, endPoint x: 490, endPoint y: 373, distance: 9.3
click at [490, 373] on div "NO" at bounding box center [379, 224] width 701 height 405
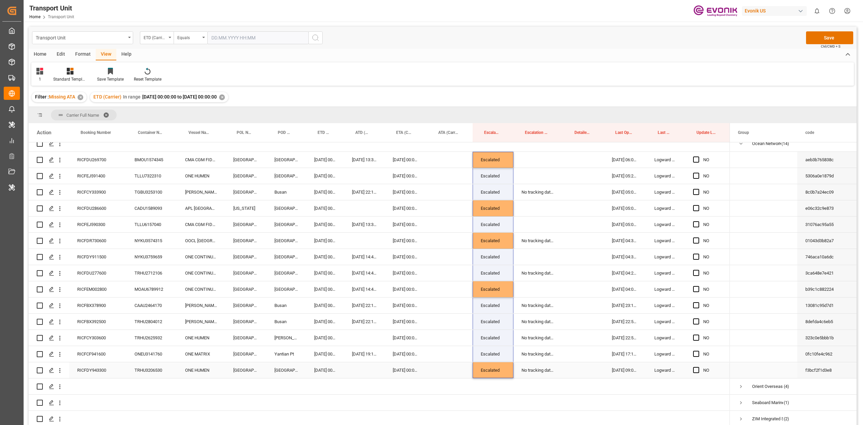
click at [535, 364] on div "No tracking data received from the carrier" at bounding box center [538, 370] width 50 height 16
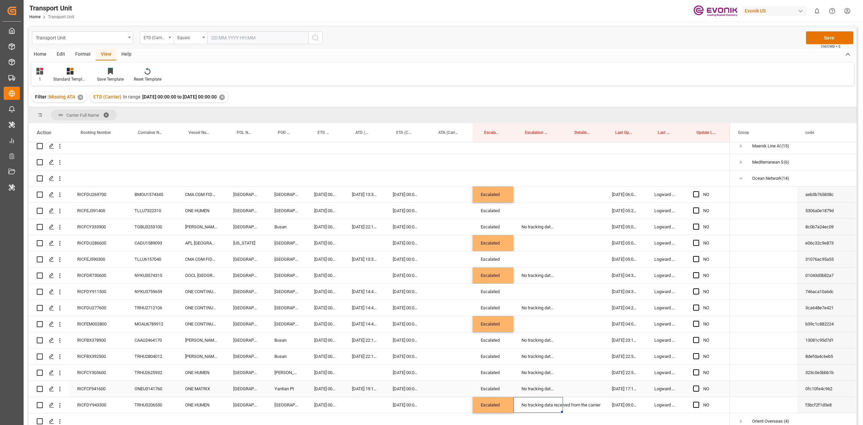
scroll to position [31, 0]
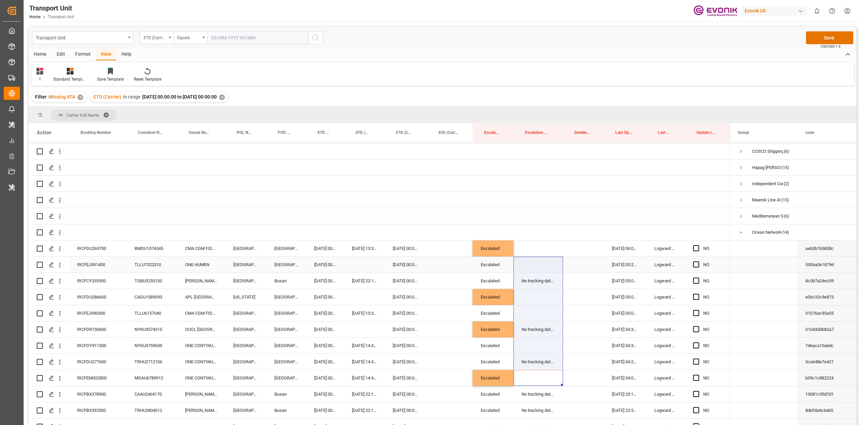
drag, startPoint x: 534, startPoint y: 371, endPoint x: 532, endPoint y: 257, distance: 114.3
click at [532, 257] on div "NO" at bounding box center [379, 313] width 701 height 405
click at [529, 251] on div "Press SPACE to select this row." at bounding box center [538, 248] width 50 height 16
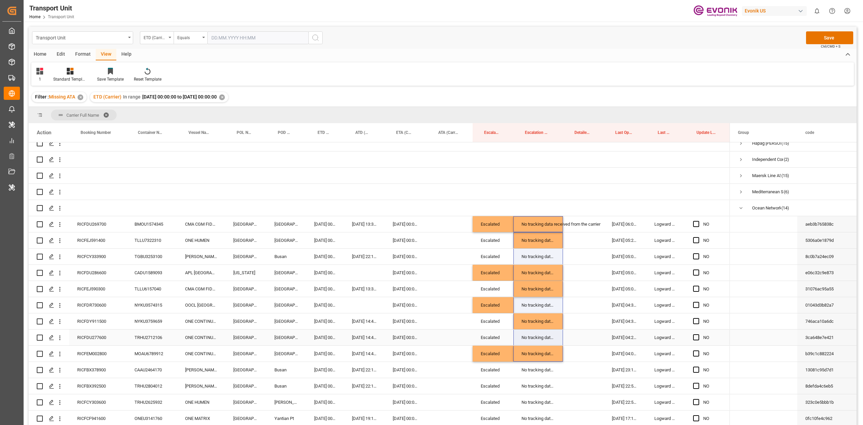
scroll to position [76, 0]
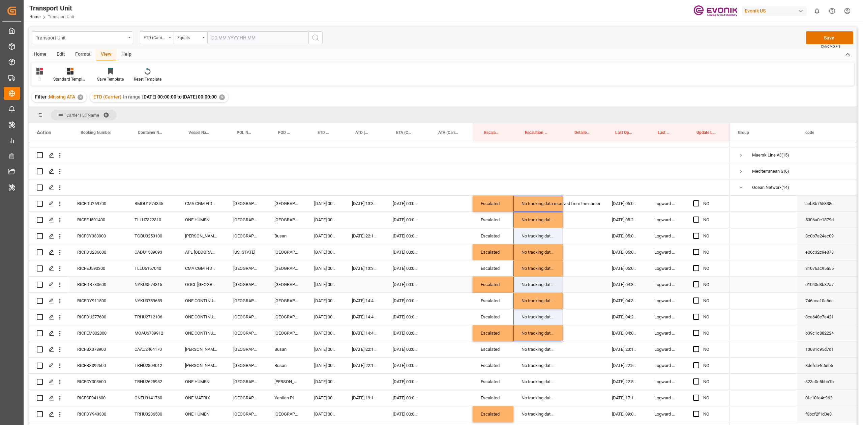
click at [102, 288] on div "RICFDR730600" at bounding box center [97, 284] width 57 height 16
drag, startPoint x: 91, startPoint y: 254, endPoint x: 200, endPoint y: 254, distance: 109.2
click at [91, 254] on div "RICFDU286600" at bounding box center [97, 252] width 57 height 16
click at [86, 286] on div "RICFDR730600" at bounding box center [97, 284] width 57 height 16
drag, startPoint x: 102, startPoint y: 284, endPoint x: 111, endPoint y: 284, distance: 8.4
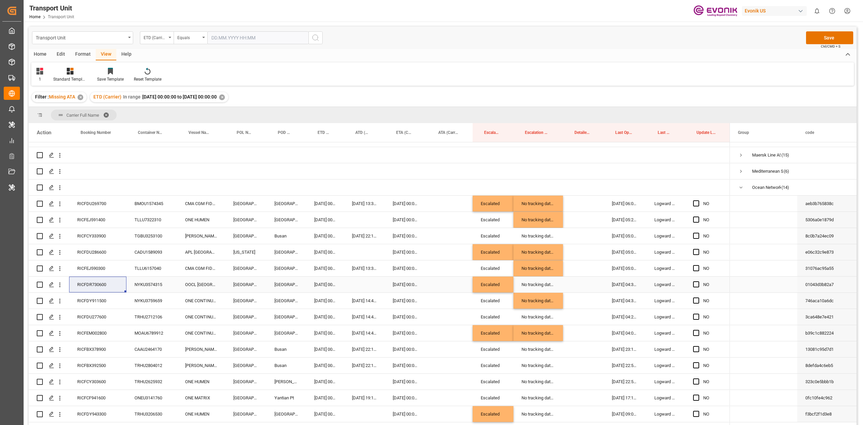
click at [102, 284] on div "RICFDR730600" at bounding box center [97, 284] width 57 height 16
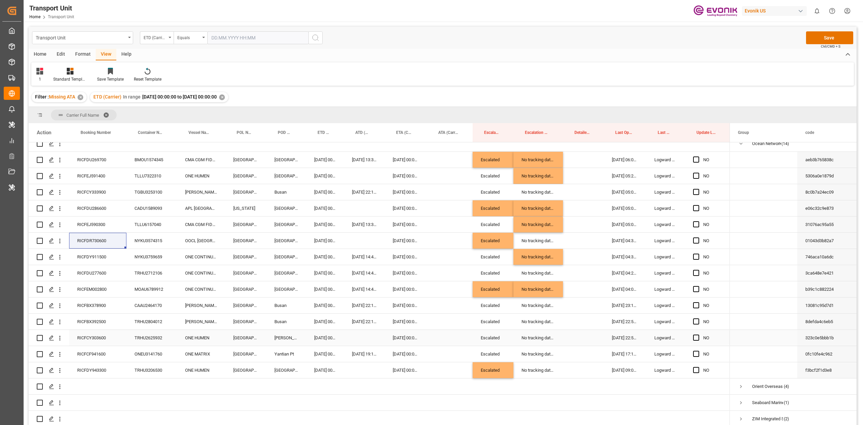
scroll to position [122, 0]
click at [103, 337] on div "RICFCY303600" at bounding box center [97, 338] width 57 height 16
click at [85, 367] on div "RICFDY943300" at bounding box center [97, 370] width 57 height 16
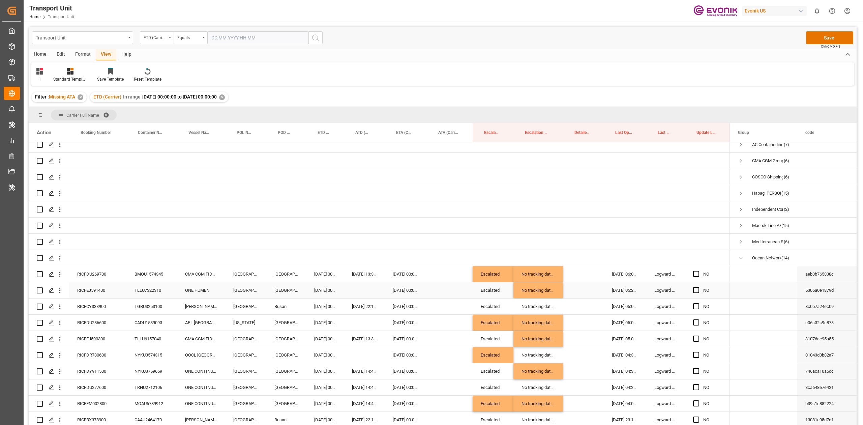
scroll to position [0, 0]
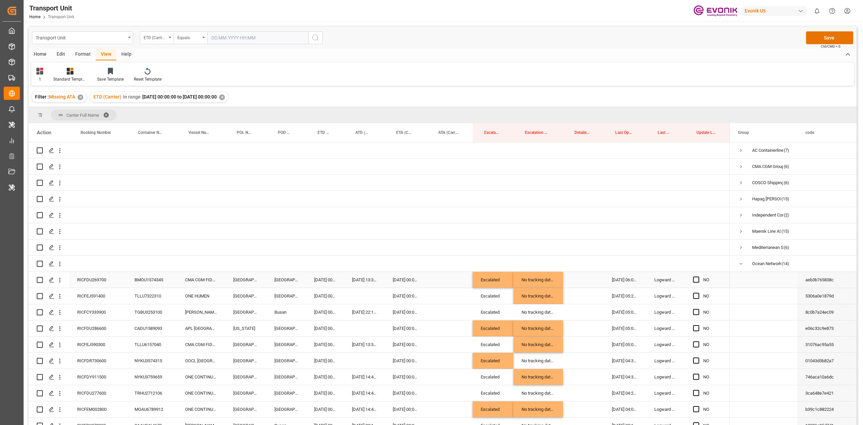
click at [700, 281] on div "Press SPACE to select this row." at bounding box center [698, 280] width 10 height 16
click at [696, 281] on span "Press SPACE to select this row." at bounding box center [696, 279] width 6 height 6
click at [698, 276] on input "Press SPACE to select this row." at bounding box center [698, 276] width 0 height 0
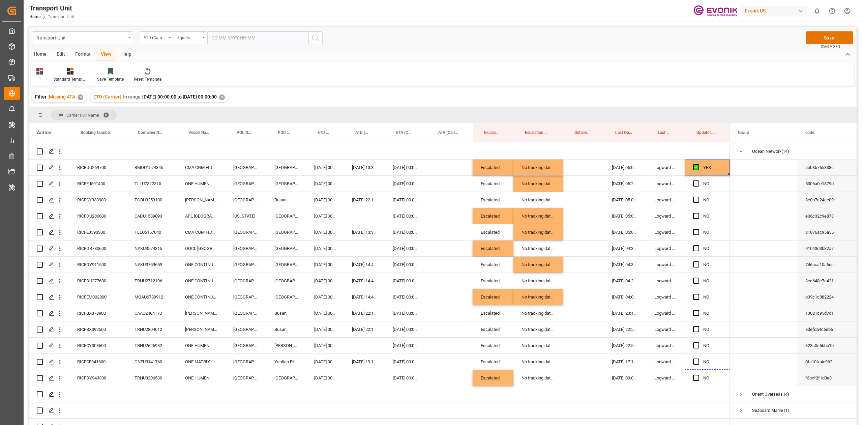
scroll to position [122, 0]
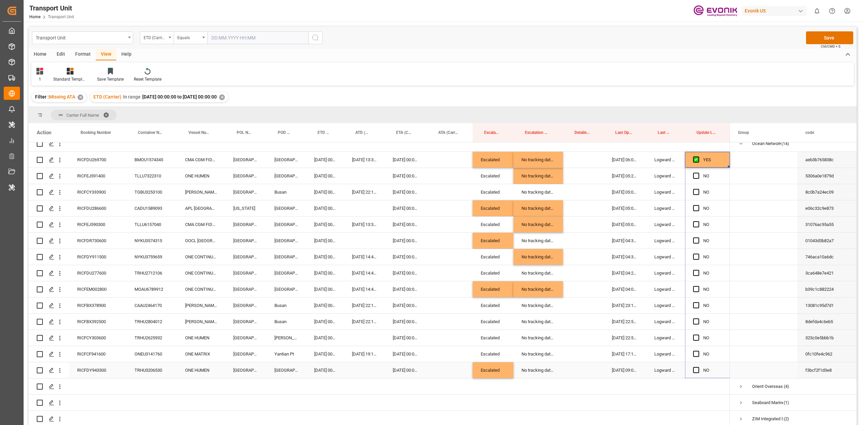
drag, startPoint x: 729, startPoint y: 241, endPoint x: 708, endPoint y: 371, distance: 131.8
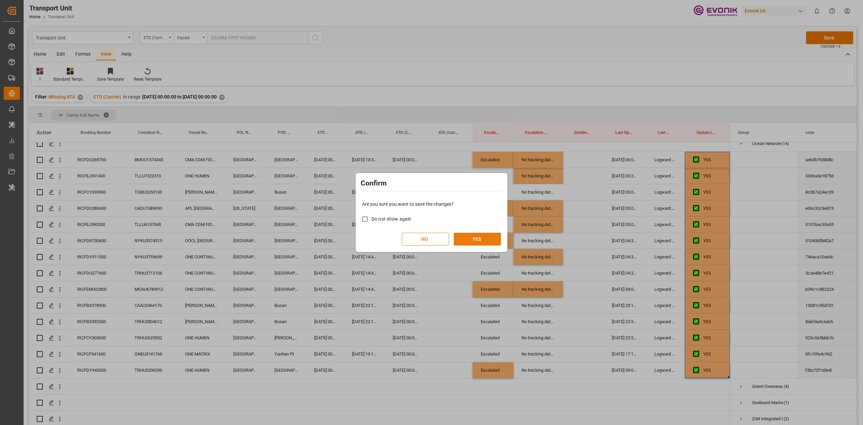
click at [478, 234] on button "YES" at bounding box center [477, 239] width 47 height 13
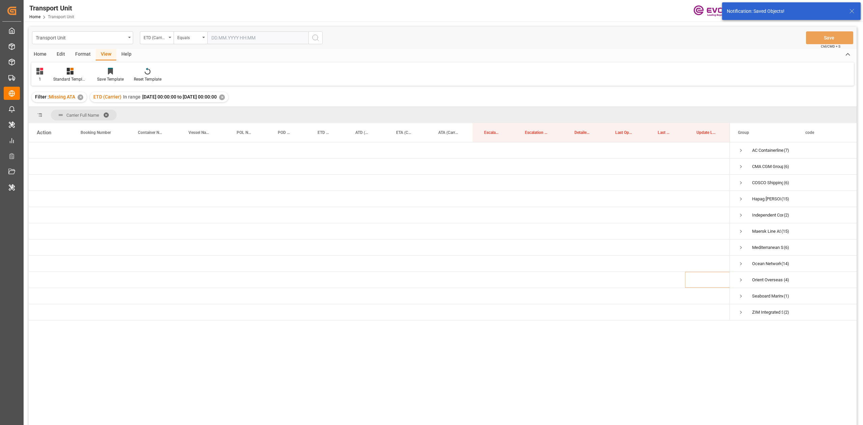
scroll to position [0, 0]
click at [740, 230] on span "Press SPACE to select this row." at bounding box center [741, 231] width 6 height 6
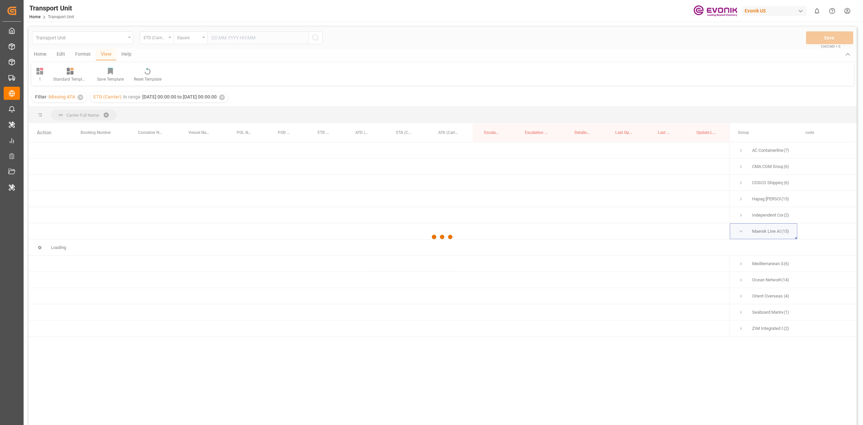
click at [740, 230] on div at bounding box center [443, 237] width 828 height 421
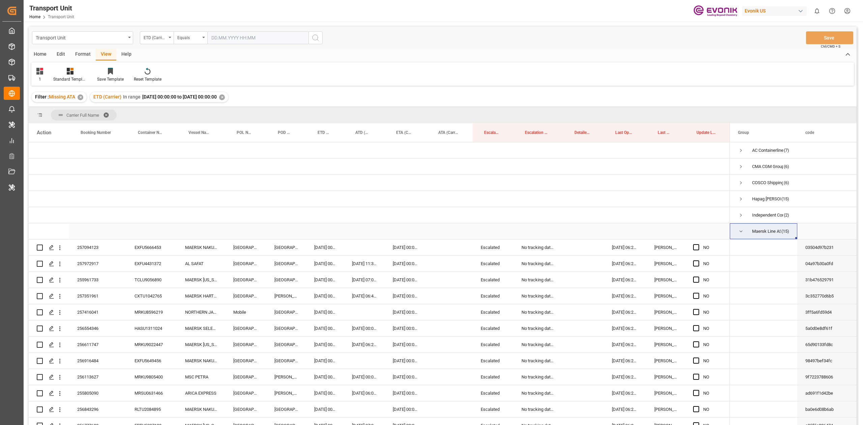
click at [739, 230] on span "Press SPACE to select this row." at bounding box center [741, 231] width 6 height 6
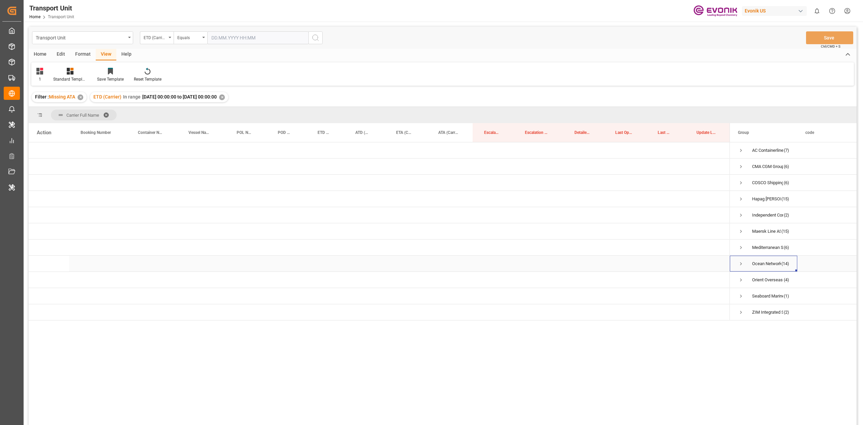
click at [742, 264] on span "Press SPACE to select this row." at bounding box center [741, 264] width 6 height 6
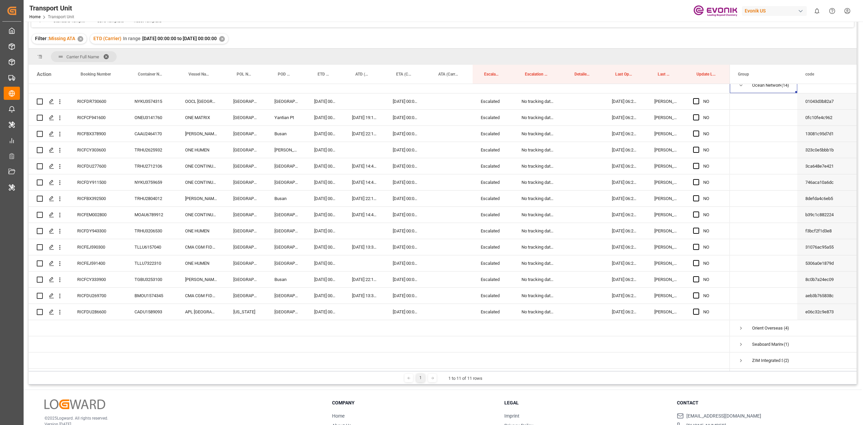
scroll to position [90, 0]
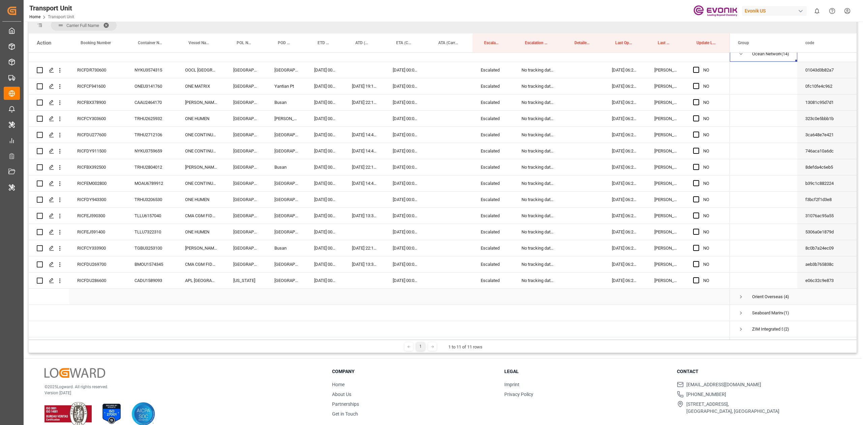
click at [742, 296] on span "Press SPACE to select this row." at bounding box center [741, 297] width 6 height 6
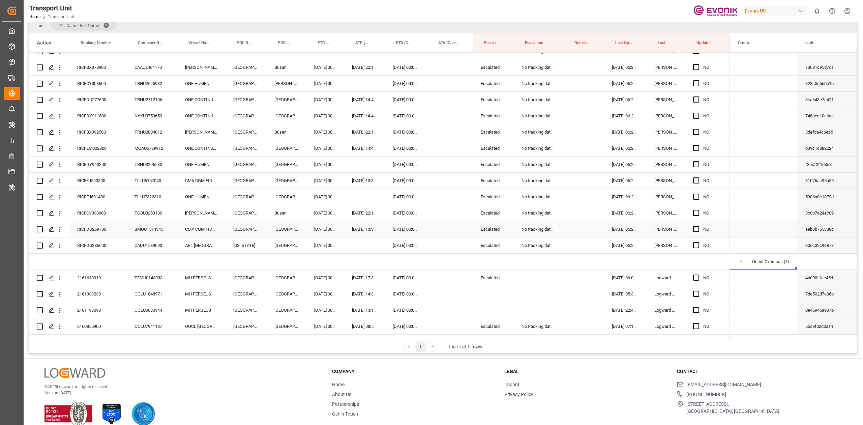
scroll to position [187, 0]
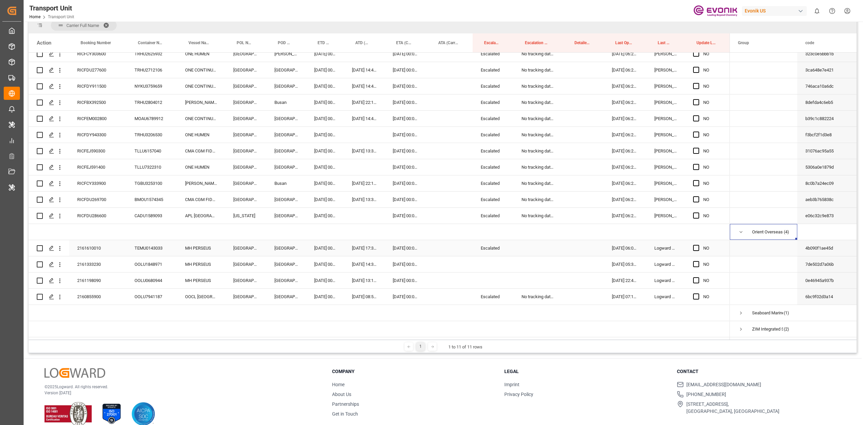
click at [478, 245] on div "Escalated" at bounding box center [493, 248] width 41 height 16
drag, startPoint x: 497, startPoint y: 280, endPoint x: 498, endPoint y: 286, distance: 5.8
click at [498, 286] on div "NO" at bounding box center [379, 102] width 701 height 469
click at [533, 295] on div "No tracking data received from the carrier" at bounding box center [538, 297] width 50 height 16
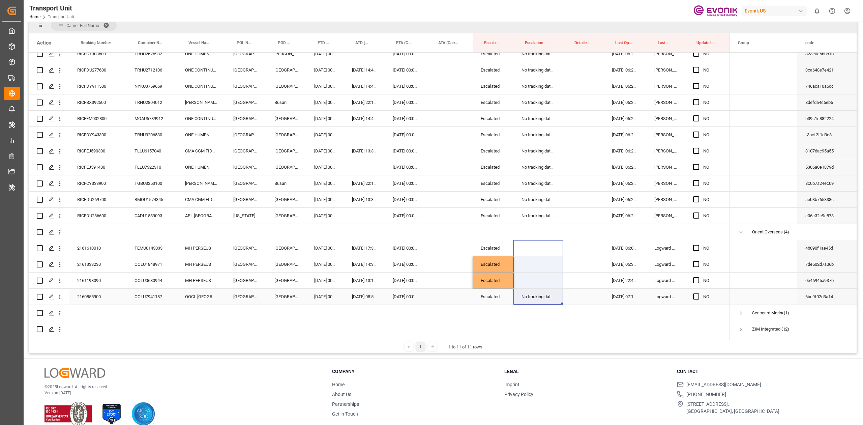
click at [540, 288] on div "NO" at bounding box center [379, 102] width 701 height 469
click at [545, 294] on div "No tracking data received from the carrier" at bounding box center [538, 297] width 50 height 16
click at [694, 293] on span "Press SPACE to select this row." at bounding box center [696, 296] width 6 height 6
click at [698, 293] on input "Press SPACE to select this row." at bounding box center [698, 293] width 0 height 0
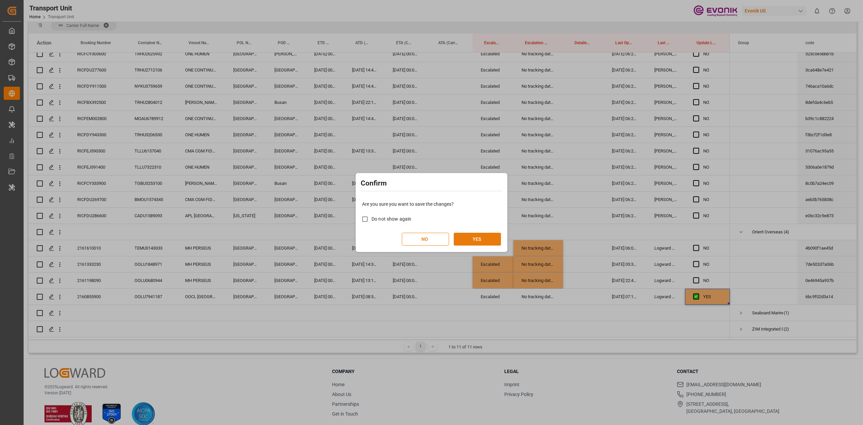
click at [469, 238] on button "YES" at bounding box center [477, 239] width 47 height 13
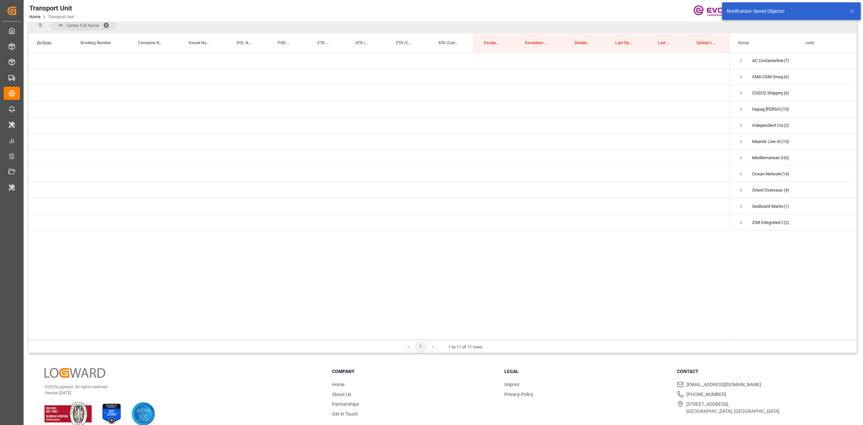
scroll to position [0, 0]
click at [742, 204] on span "Press SPACE to select this row." at bounding box center [741, 206] width 6 height 6
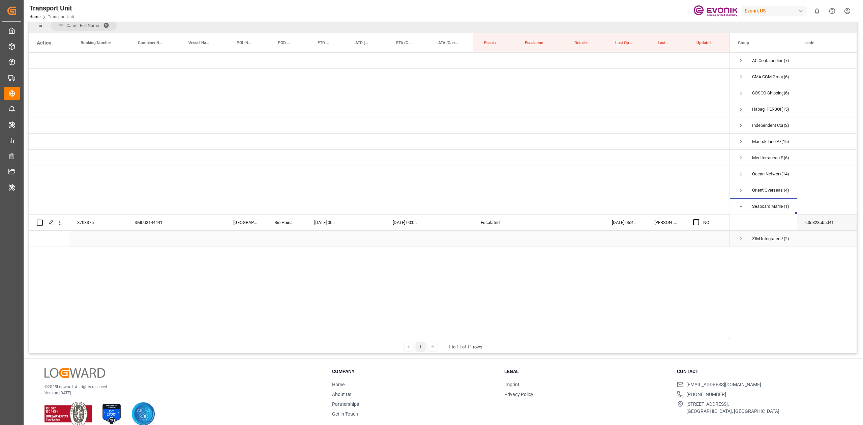
click at [741, 239] on span "Press SPACE to select this row." at bounding box center [741, 239] width 6 height 6
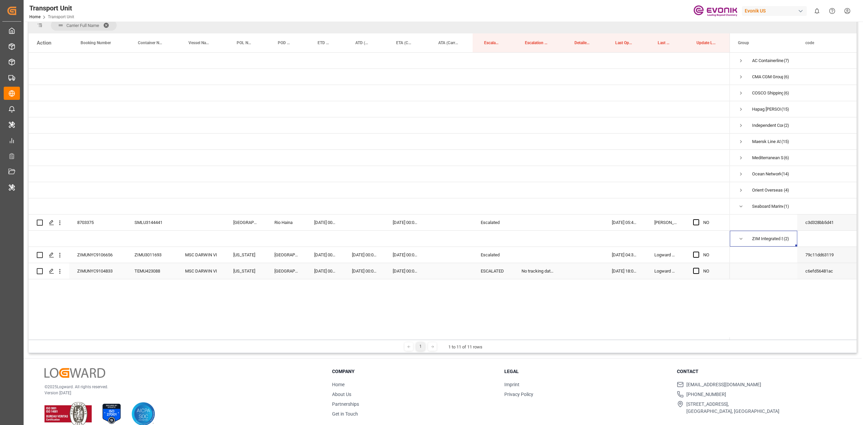
click at [535, 273] on div "No tracking data received from the carrier" at bounding box center [538, 271] width 50 height 16
click at [542, 254] on div "Press SPACE to select this row." at bounding box center [538, 255] width 50 height 16
click at [510, 182] on div "Press SPACE to select this row." at bounding box center [493, 190] width 41 height 16
click at [522, 227] on div "Press SPACE to select this row." at bounding box center [538, 222] width 50 height 16
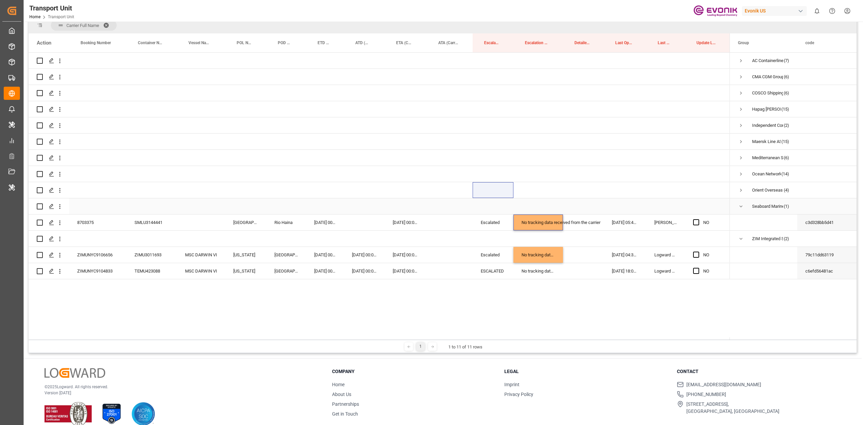
click at [90, 220] on div "8703375" at bounding box center [97, 222] width 57 height 16
click at [203, 223] on div "Press SPACE to select this row." at bounding box center [201, 222] width 48 height 16
click at [203, 223] on input "Press SPACE to select this row." at bounding box center [200, 226] width 37 height 13
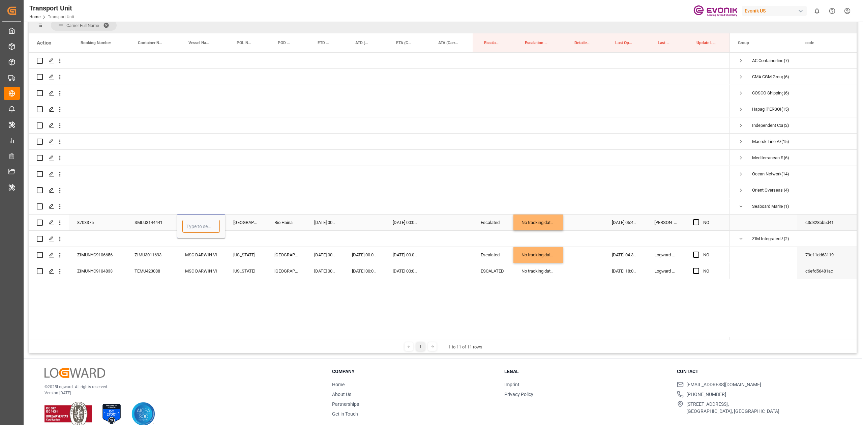
paste input "MEDKON"
click at [198, 228] on input "MEDKON" at bounding box center [200, 226] width 37 height 13
paste input "9103386"
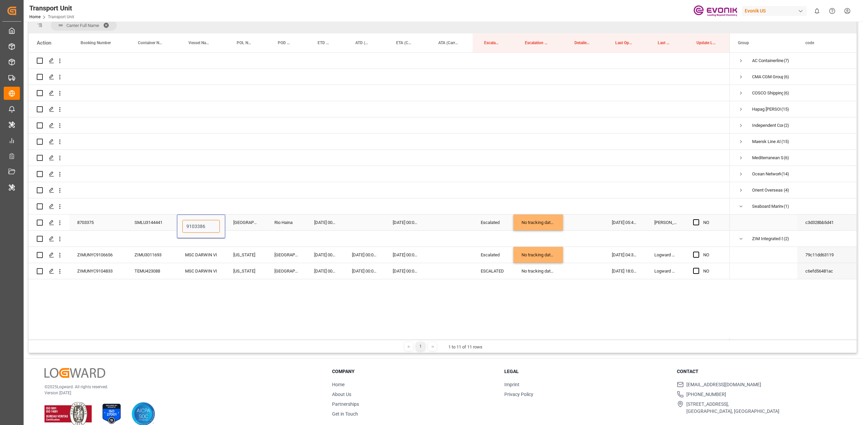
click at [198, 228] on input "9103386" at bounding box center [200, 226] width 37 height 13
click at [200, 244] on div "MEDKON ISTANBUL - 9103386" at bounding box center [227, 246] width 88 height 24
type input "MEDKON ISTANBUL - 9103386"
click at [226, 198] on div "Press SPACE to select this row." at bounding box center [245, 206] width 41 height 16
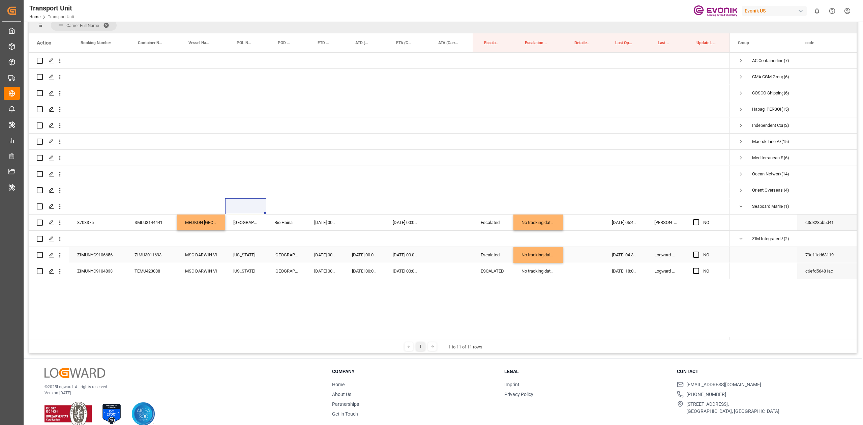
click at [697, 251] on span "Press SPACE to select this row." at bounding box center [696, 254] width 6 height 6
click at [698, 251] on input "Press SPACE to select this row." at bounding box center [698, 251] width 0 height 0
click at [697, 222] on span "Press SPACE to select this row." at bounding box center [696, 222] width 6 height 6
click at [698, 219] on input "Press SPACE to select this row." at bounding box center [698, 219] width 0 height 0
click at [695, 270] on span "Press SPACE to select this row." at bounding box center [696, 271] width 6 height 6
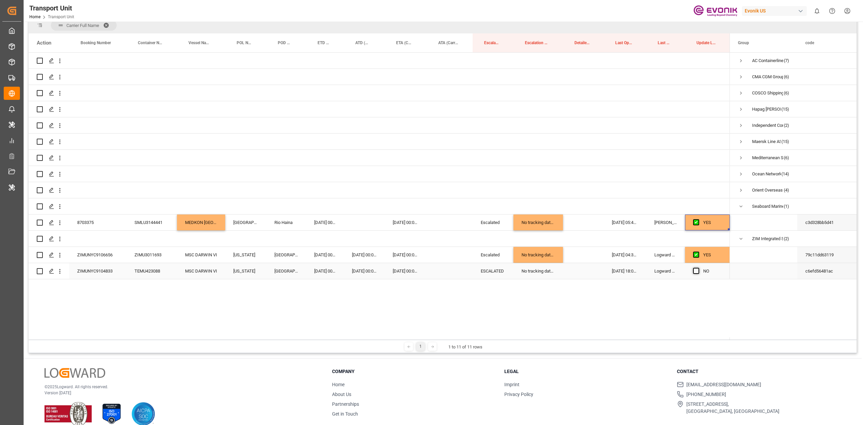
click at [698, 268] on input "Press SPACE to select this row." at bounding box center [698, 268] width 0 height 0
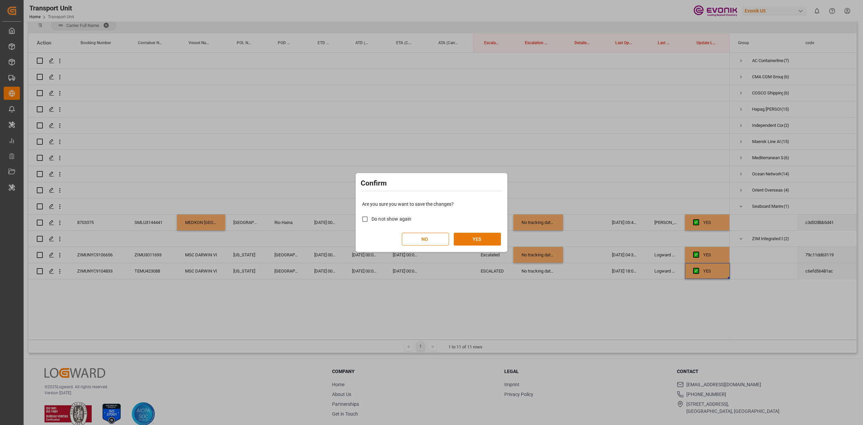
click at [482, 236] on button "YES" at bounding box center [477, 239] width 47 height 13
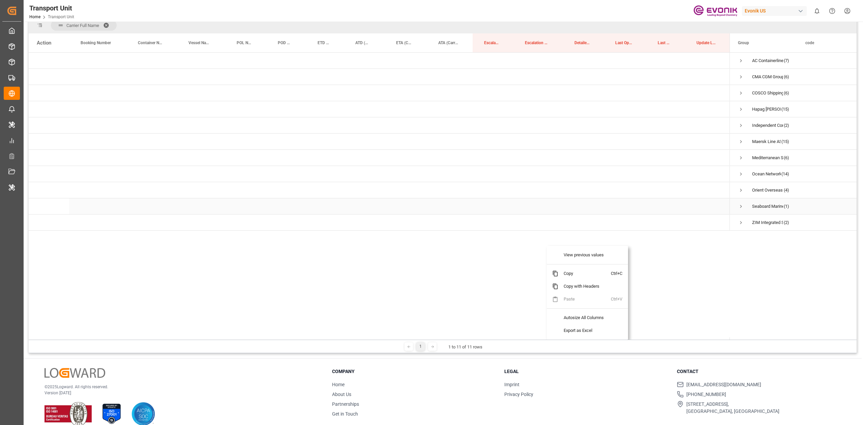
click at [740, 220] on span "Press SPACE to select this row." at bounding box center [741, 222] width 6 height 6
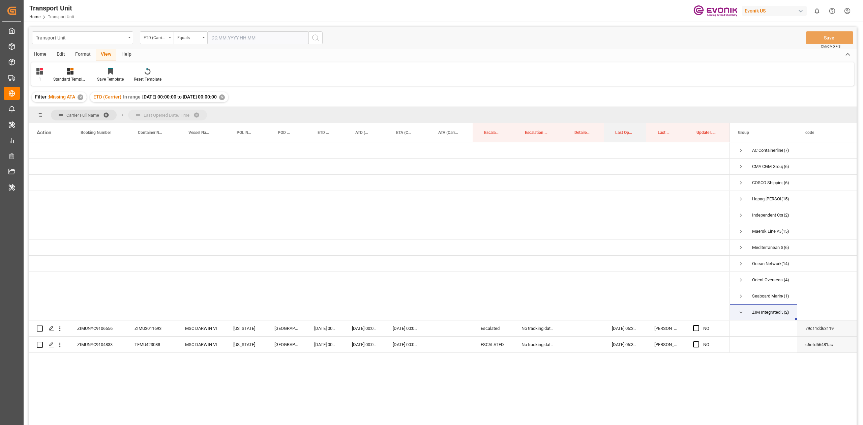
drag, startPoint x: 616, startPoint y: 127, endPoint x: 612, endPoint y: 119, distance: 9.0
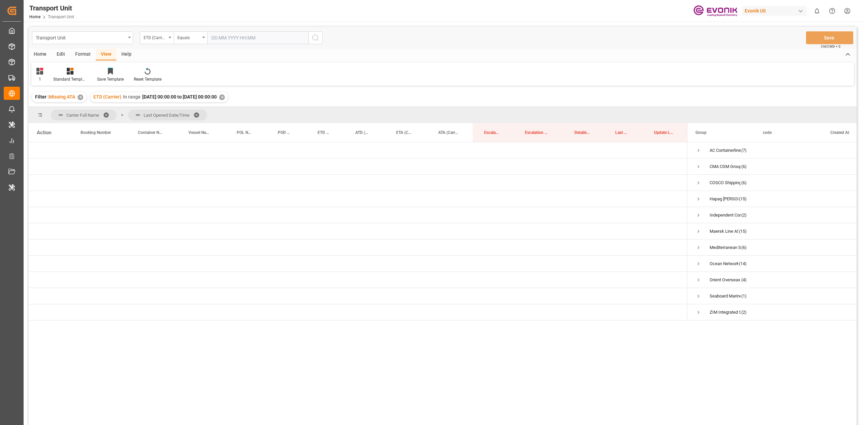
click at [106, 115] on span at bounding box center [108, 115] width 11 height 6
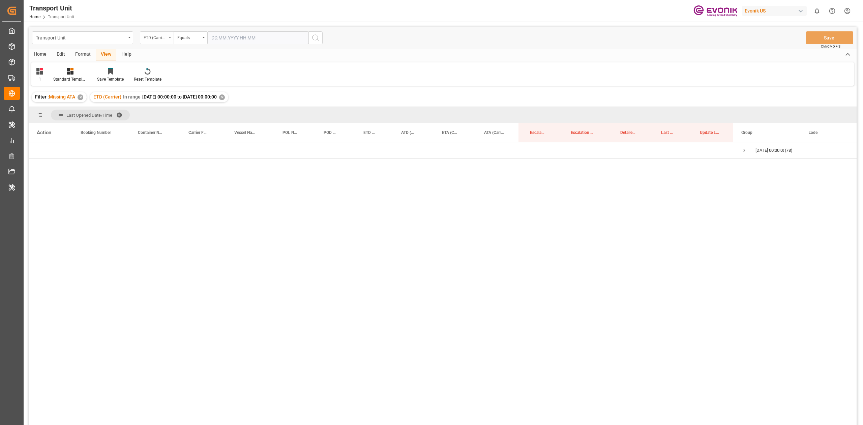
click at [155, 37] on div "ETD (Carrier)" at bounding box center [155, 37] width 23 height 8
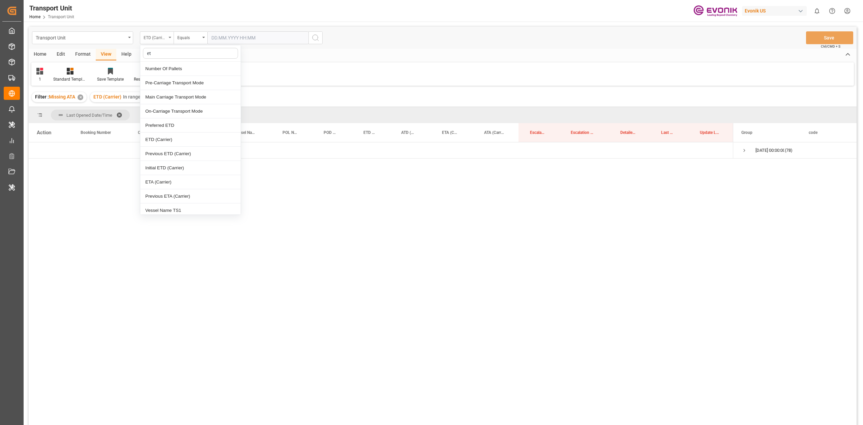
type input "eta"
click at [196, 72] on div "ETA (Carrier)" at bounding box center [190, 69] width 100 height 14
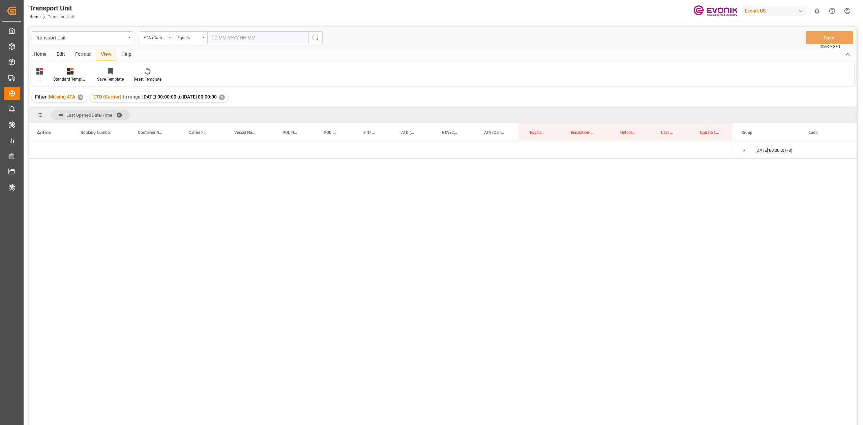
click at [193, 40] on div "Equals" at bounding box center [188, 37] width 23 height 8
click at [202, 122] on div "In range" at bounding box center [224, 125] width 100 height 14
click at [228, 37] on input "text" at bounding box center [232, 37] width 51 height 13
click at [272, 106] on div "15" at bounding box center [269, 105] width 8 height 8
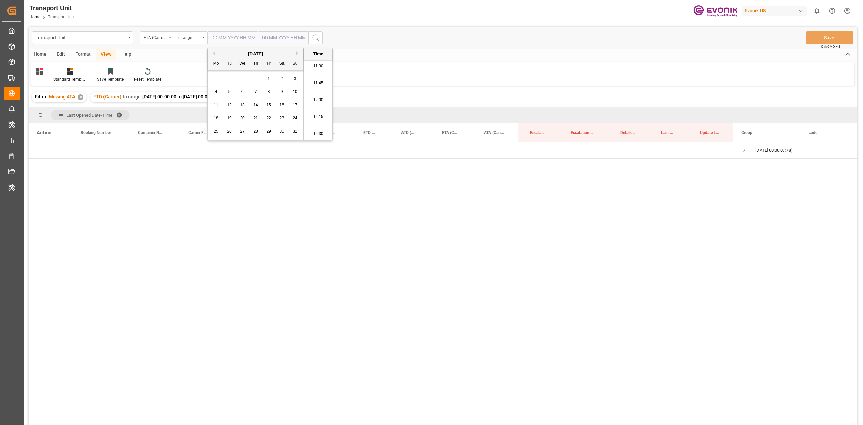
type input "15.08.2025 00:00"
click at [258, 39] on input "text" at bounding box center [232, 37] width 51 height 13
click at [304, 121] on div "21" at bounding box center [306, 118] width 8 height 8
type input "21.08.2025 00:00"
click at [315, 39] on icon "search button" at bounding box center [315, 38] width 8 height 8
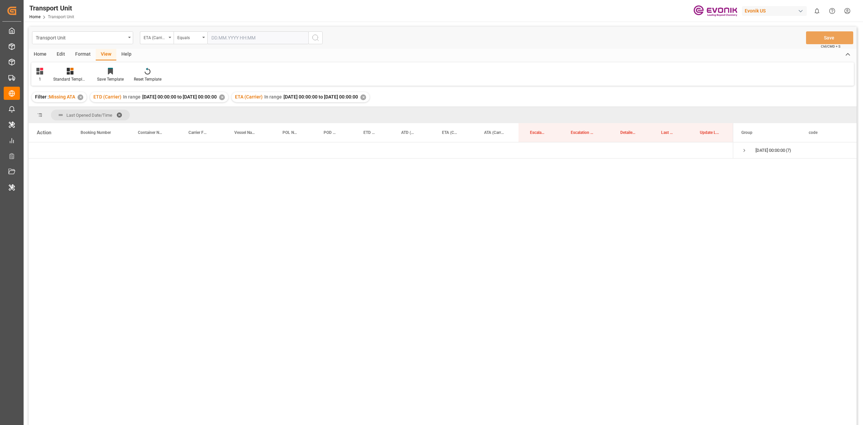
click at [225, 96] on div "✕" at bounding box center [222, 97] width 6 height 6
drag, startPoint x: 201, startPoint y: 135, endPoint x: 204, endPoint y: 146, distance: 11.5
click at [204, 146] on div "Action Booking Number Container Number Carrier Full Name" at bounding box center [443, 276] width 828 height 306
drag, startPoint x: 198, startPoint y: 136, endPoint x: 196, endPoint y: 125, distance: 11.7
click at [196, 125] on div "Carrier Full Name" at bounding box center [198, 132] width 20 height 19
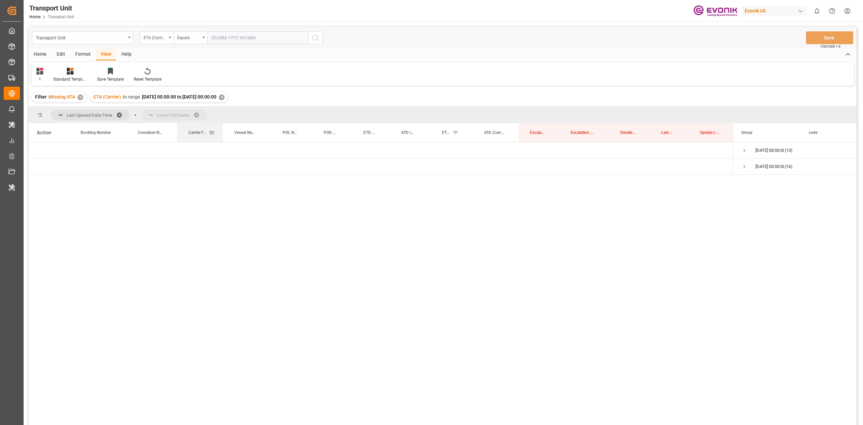
drag, startPoint x: 197, startPoint y: 133, endPoint x: 194, endPoint y: 123, distance: 11.1
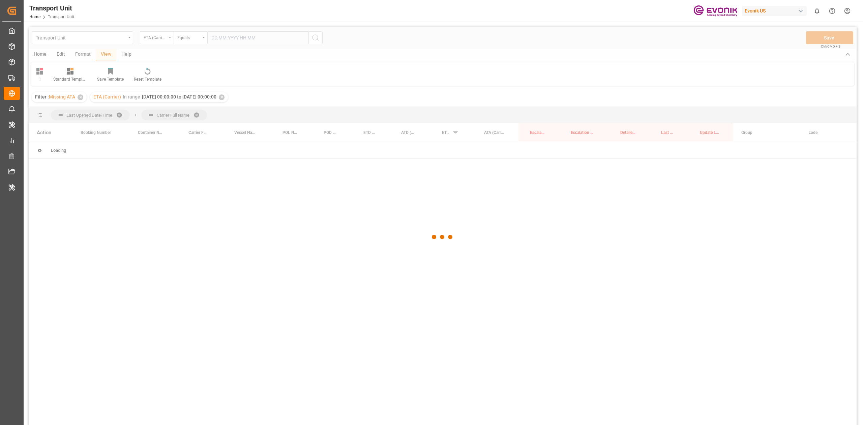
click at [120, 119] on div at bounding box center [443, 237] width 828 height 421
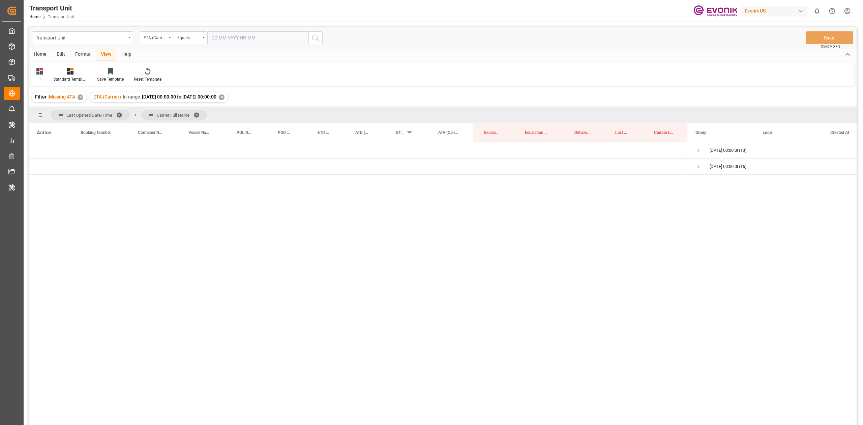
click at [119, 112] on span at bounding box center [121, 115] width 11 height 6
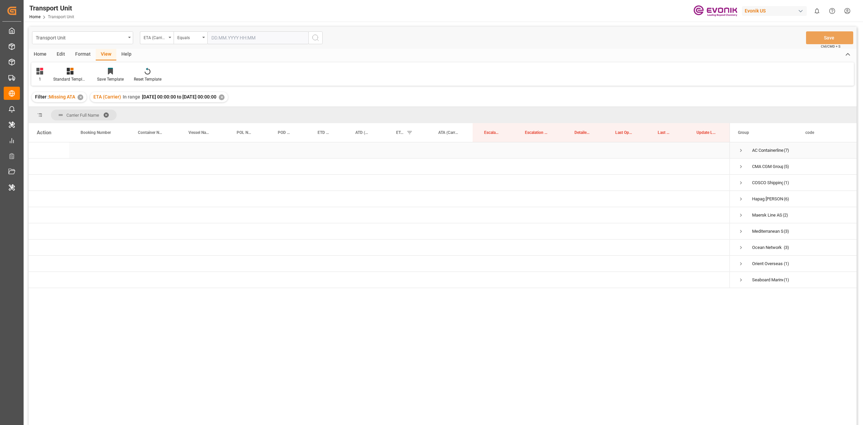
click at [742, 151] on span "Press SPACE to select this row." at bounding box center [741, 150] width 6 height 6
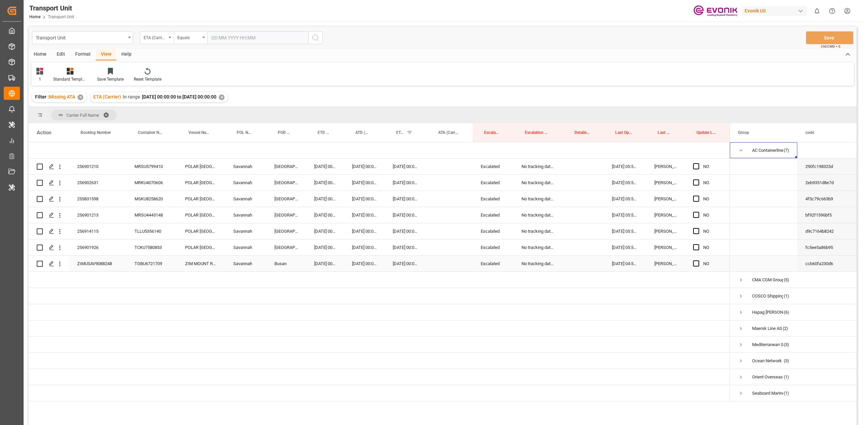
click at [102, 268] on div "ZIMUSAV9088248" at bounding box center [97, 264] width 57 height 16
click at [696, 262] on span "Press SPACE to select this row." at bounding box center [696, 263] width 6 height 6
click at [698, 260] on input "Press SPACE to select this row." at bounding box center [698, 260] width 0 height 0
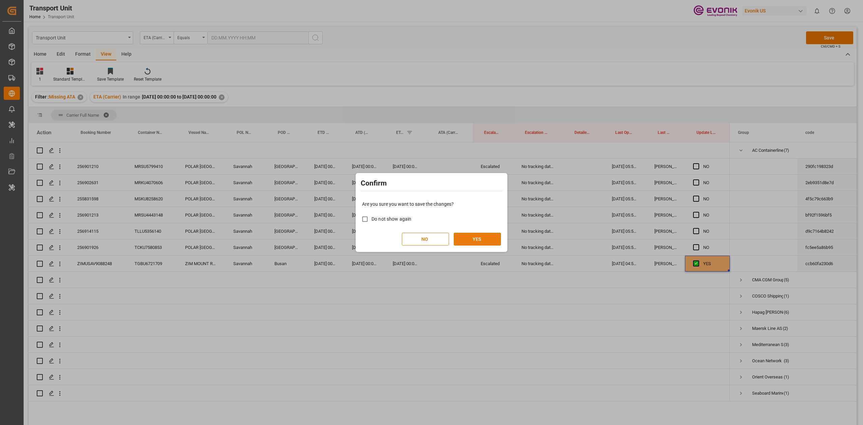
click at [477, 238] on button "YES" at bounding box center [477, 239] width 47 height 13
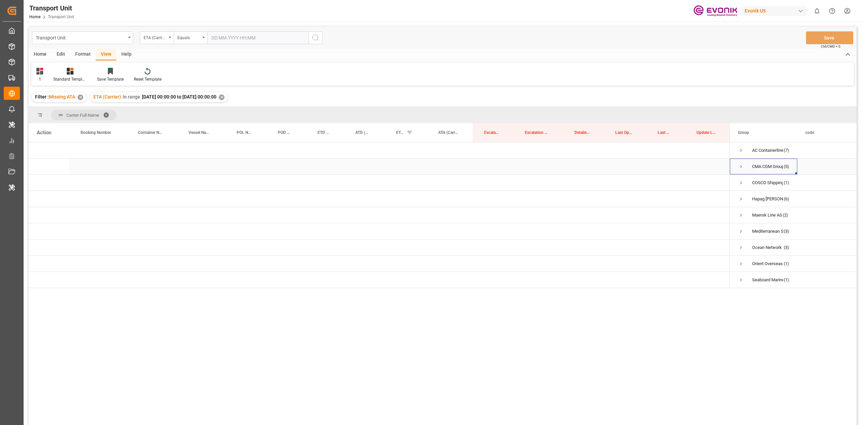
click at [743, 162] on span "Press SPACE to select this row." at bounding box center [741, 167] width 6 height 16
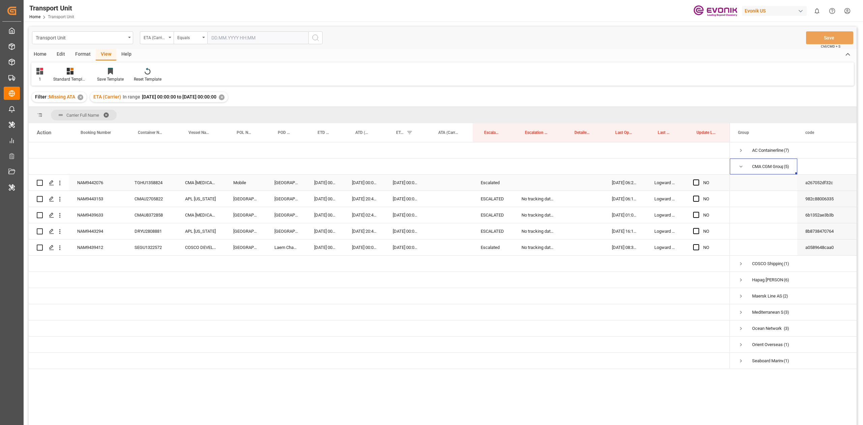
click at [90, 181] on div "NAM9442076" at bounding box center [97, 183] width 57 height 16
click at [491, 184] on div "Escalated" at bounding box center [493, 183] width 41 height 16
click at [536, 201] on div "No tracking data received from the carrier" at bounding box center [538, 199] width 50 height 16
click at [534, 183] on div "Press SPACE to select this row." at bounding box center [538, 183] width 50 height 16
click at [82, 203] on div "NAM9443153" at bounding box center [97, 199] width 57 height 16
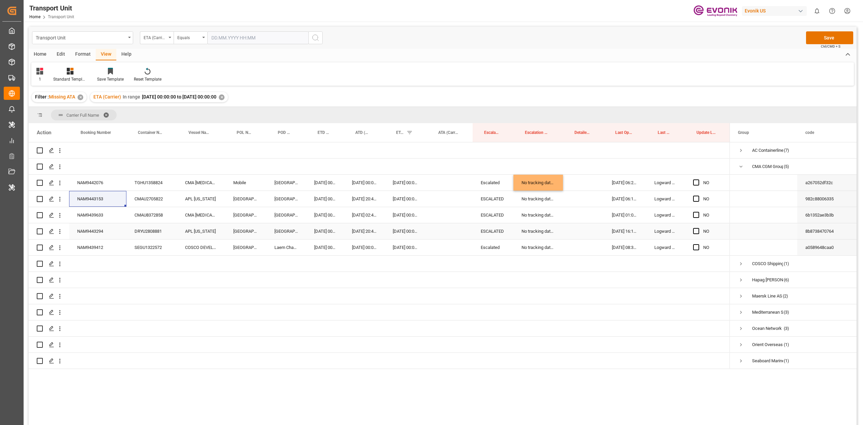
drag, startPoint x: 96, startPoint y: 223, endPoint x: 144, endPoint y: 227, distance: 47.4
click at [96, 223] on div "NAM9443294" at bounding box center [97, 231] width 57 height 16
click at [100, 247] on div "NAM9439412" at bounding box center [97, 247] width 57 height 16
drag, startPoint x: 696, startPoint y: 185, endPoint x: 700, endPoint y: 190, distance: 6.2
click at [696, 185] on div "Press SPACE to select this row." at bounding box center [698, 183] width 10 height 16
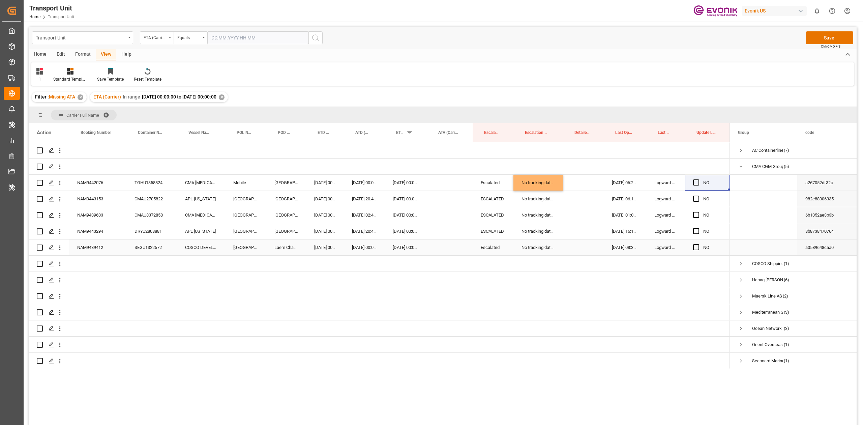
drag, startPoint x: 727, startPoint y: 190, endPoint x: 710, endPoint y: 250, distance: 61.9
click at [710, 250] on div "NO" at bounding box center [379, 255] width 701 height 227
click at [698, 182] on span "Press SPACE to select this row." at bounding box center [696, 182] width 6 height 6
click at [698, 179] on input "Press SPACE to select this row." at bounding box center [698, 179] width 0 height 0
drag, startPoint x: 727, startPoint y: 189, endPoint x: 717, endPoint y: 255, distance: 66.2
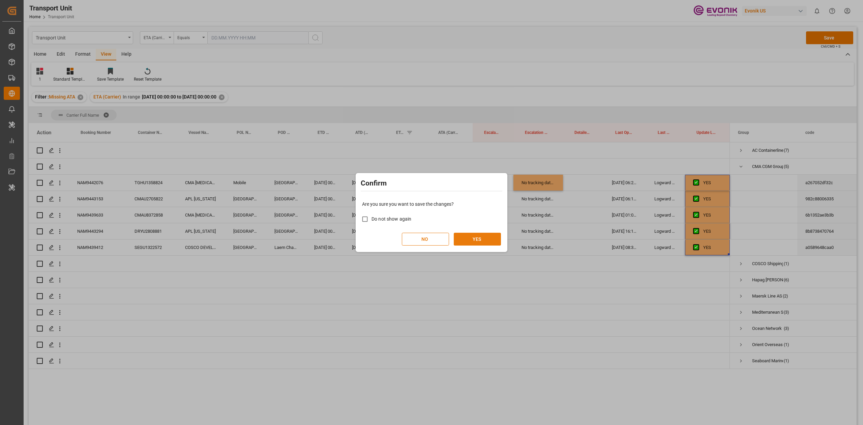
click at [476, 240] on button "YES" at bounding box center [477, 239] width 47 height 13
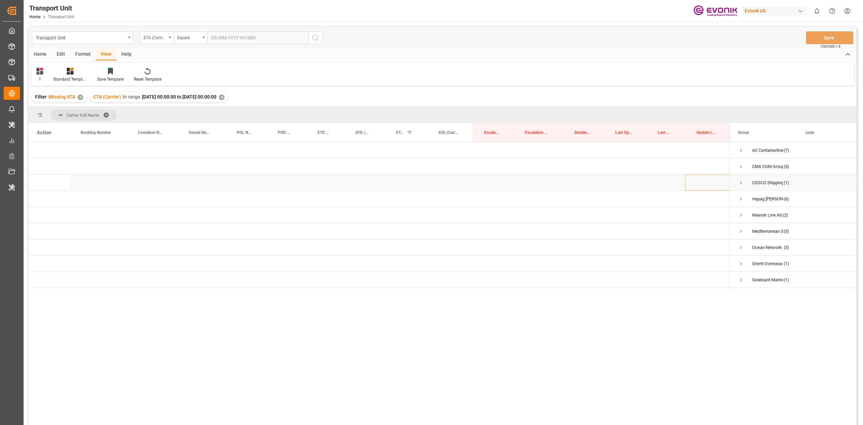
click at [740, 181] on span "Press SPACE to select this row." at bounding box center [741, 183] width 6 height 6
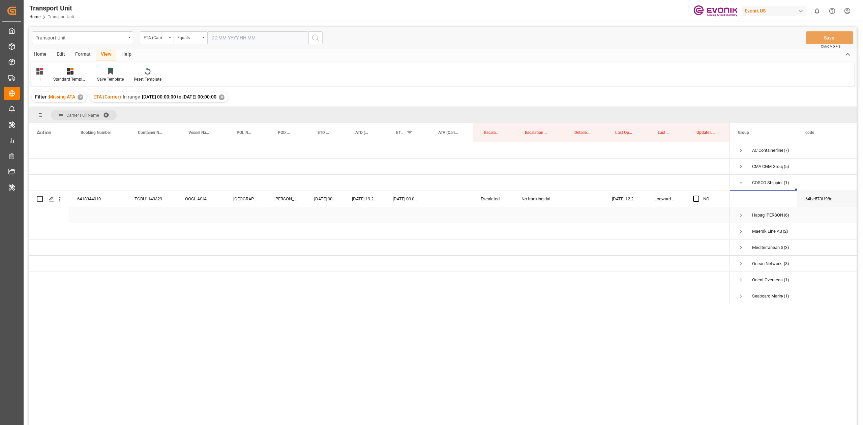
click at [738, 213] on span "Press SPACE to select this row." at bounding box center [741, 215] width 6 height 6
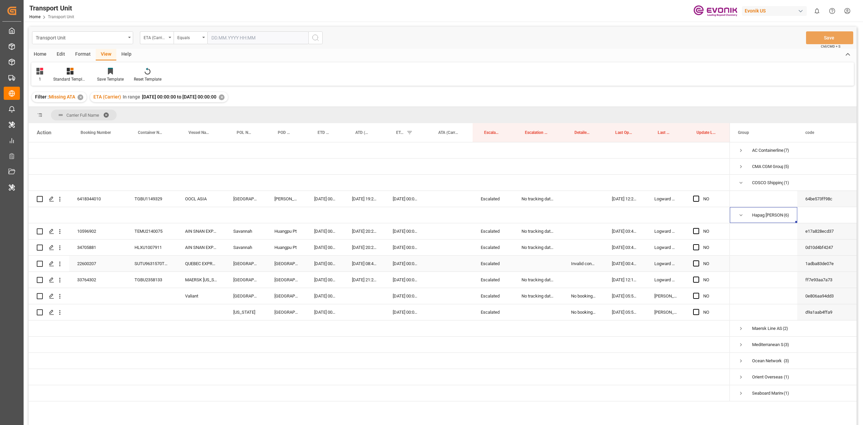
click at [92, 262] on div "22600207" at bounding box center [97, 264] width 57 height 16
click at [162, 263] on div "SUTU9631570TMP110" at bounding box center [151, 264] width 51 height 16
click at [161, 266] on input "SUTU9631570TMP110" at bounding box center [152, 267] width 40 height 13
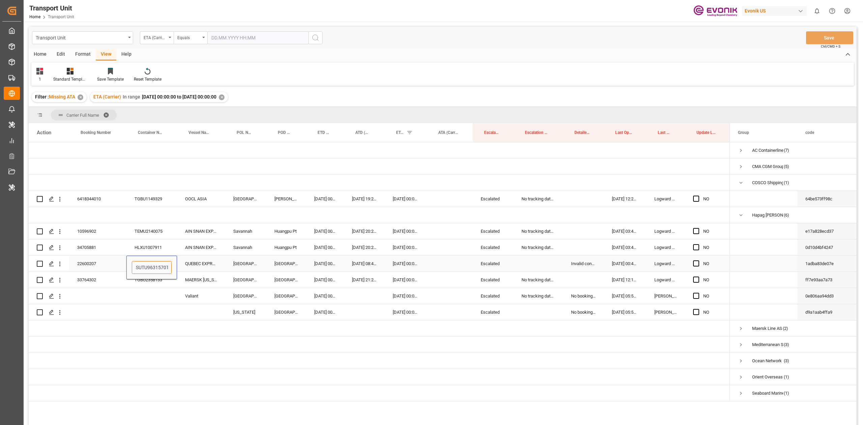
click at [161, 266] on input "SUTU9631570TMP110" at bounding box center [152, 267] width 40 height 13
paste input "Press SPACE to select this row."
type input "SUTU9631570"
click at [142, 287] on div "TGBU2358133" at bounding box center [151, 280] width 51 height 16
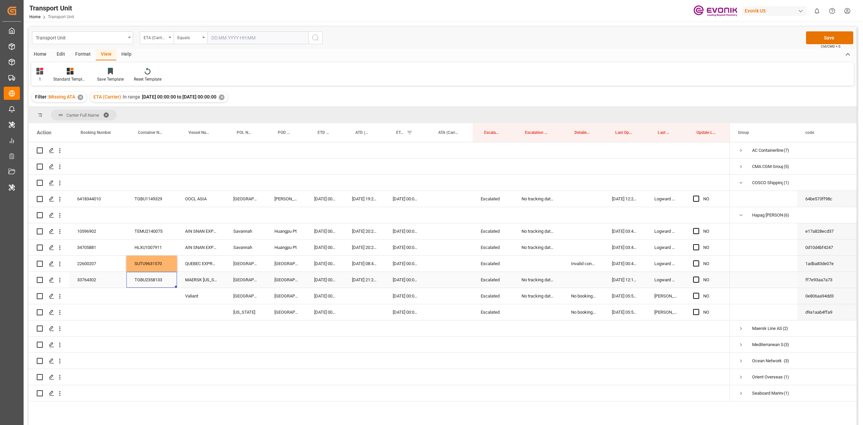
click at [587, 281] on div "Press SPACE to select this row." at bounding box center [583, 280] width 41 height 16
click at [584, 259] on div "Invalid container number received by customer/forwarder" at bounding box center [583, 264] width 41 height 16
click at [544, 305] on div "Press SPACE to select this row." at bounding box center [538, 312] width 50 height 16
click at [539, 298] on div "No tracking data received from the carrier" at bounding box center [538, 296] width 50 height 16
click at [695, 231] on span "Press SPACE to select this row." at bounding box center [696, 231] width 6 height 6
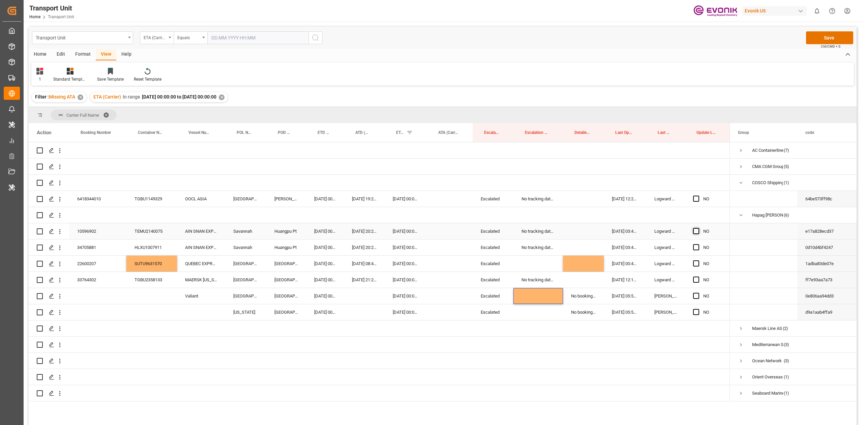
click at [698, 228] on input "Press SPACE to select this row." at bounding box center [698, 228] width 0 height 0
drag, startPoint x: 729, startPoint y: 236, endPoint x: 709, endPoint y: 307, distance: 73.7
click at [709, 307] on div "NO" at bounding box center [379, 271] width 701 height 259
click at [695, 197] on span "Press SPACE to select this row." at bounding box center [696, 199] width 6 height 6
click at [698, 196] on input "Press SPACE to select this row." at bounding box center [698, 196] width 0 height 0
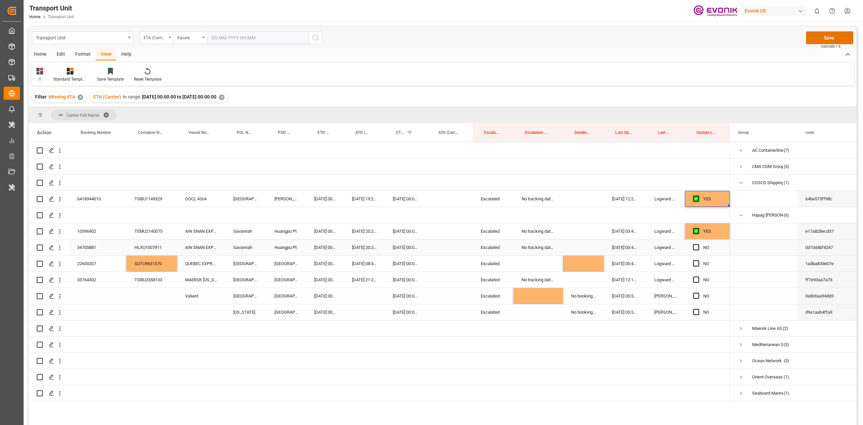
click at [699, 246] on div "Press SPACE to select this row." at bounding box center [698, 248] width 10 height 16
click at [696, 247] on span "Press SPACE to select this row." at bounding box center [696, 247] width 6 height 6
click at [698, 244] on input "Press SPACE to select this row." at bounding box center [698, 244] width 0 height 0
drag, startPoint x: 730, startPoint y: 254, endPoint x: 714, endPoint y: 319, distance: 66.6
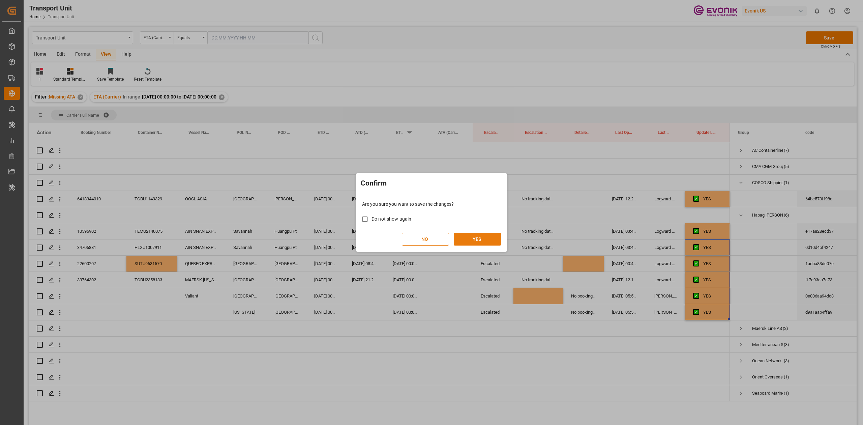
click at [478, 240] on button "YES" at bounding box center [477, 239] width 47 height 13
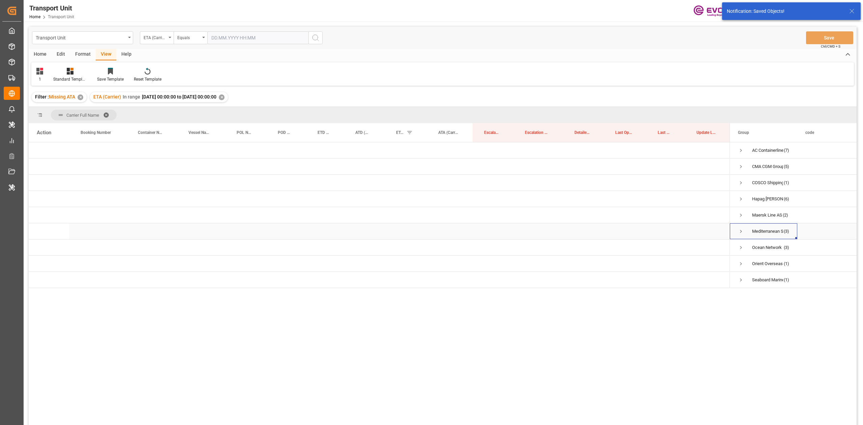
click at [739, 231] on span "Press SPACE to select this row." at bounding box center [741, 231] width 6 height 6
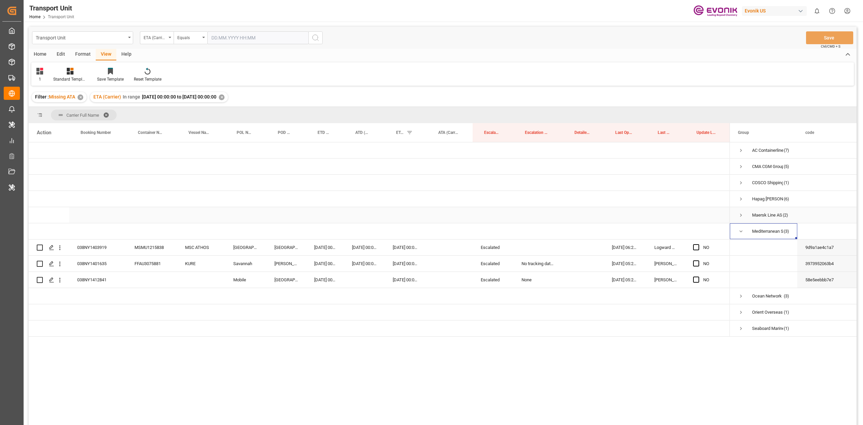
click at [741, 217] on span "Press SPACE to select this row." at bounding box center [741, 215] width 6 height 6
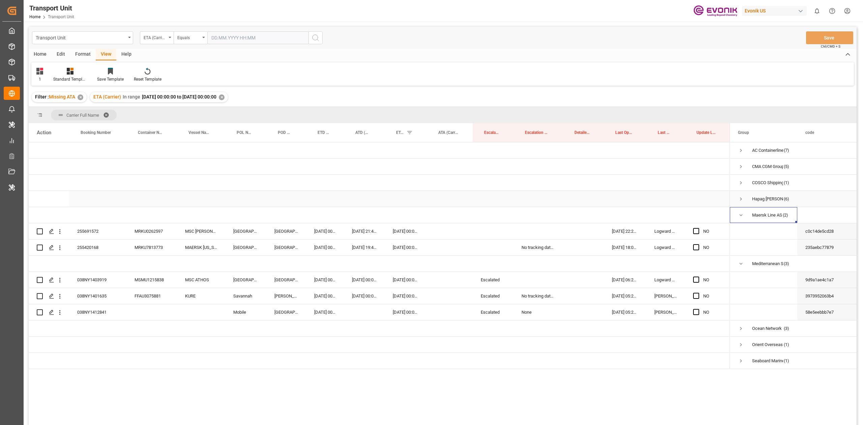
click at [743, 204] on span "Press SPACE to select this row." at bounding box center [741, 199] width 6 height 16
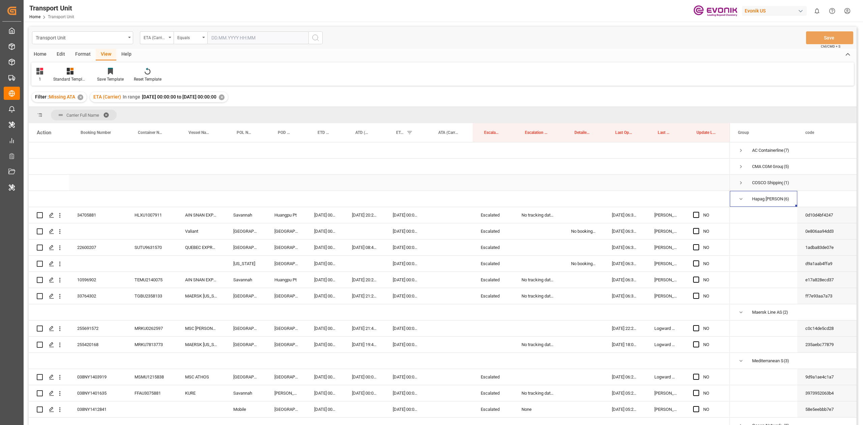
click at [738, 184] on span "Press SPACE to select this row." at bounding box center [741, 183] width 6 height 6
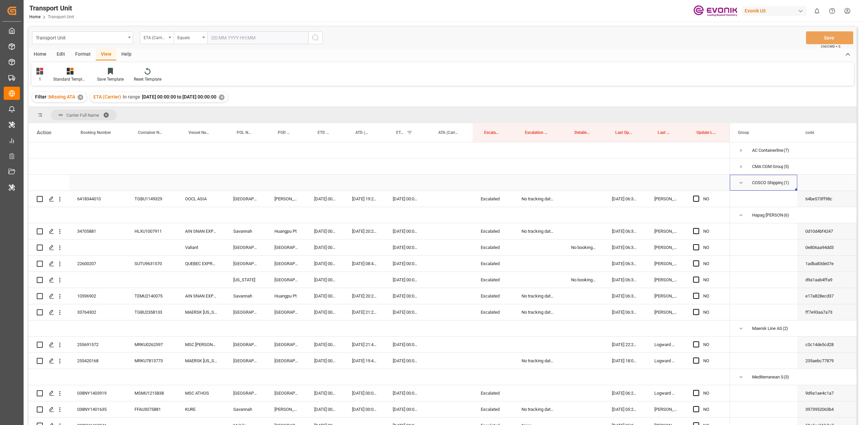
click at [738, 184] on span "Press SPACE to select this row." at bounding box center [741, 183] width 6 height 6
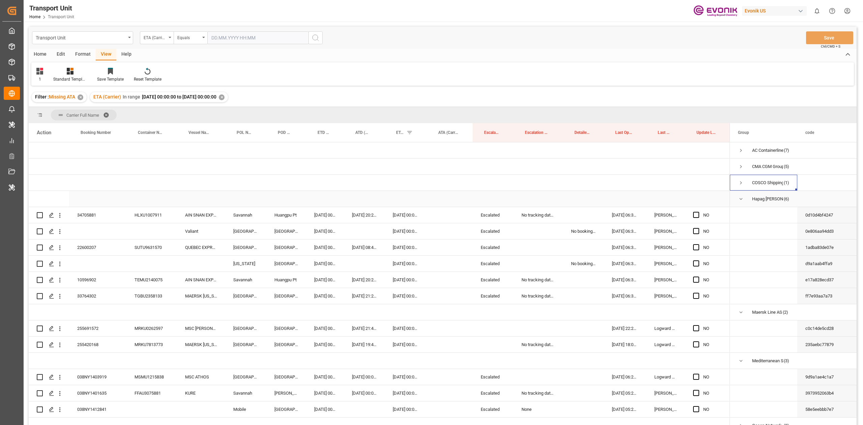
click at [738, 194] on div "Hapag Lloyd Aktiengesellschaft (6)" at bounding box center [763, 199] width 67 height 16
click at [741, 198] on span "Press SPACE to select this row." at bounding box center [741, 199] width 6 height 6
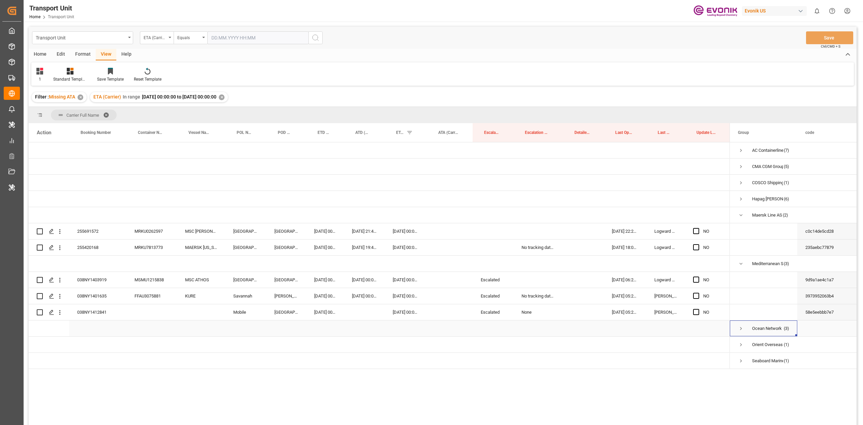
click at [741, 328] on span "Press SPACE to select this row." at bounding box center [741, 328] width 6 height 6
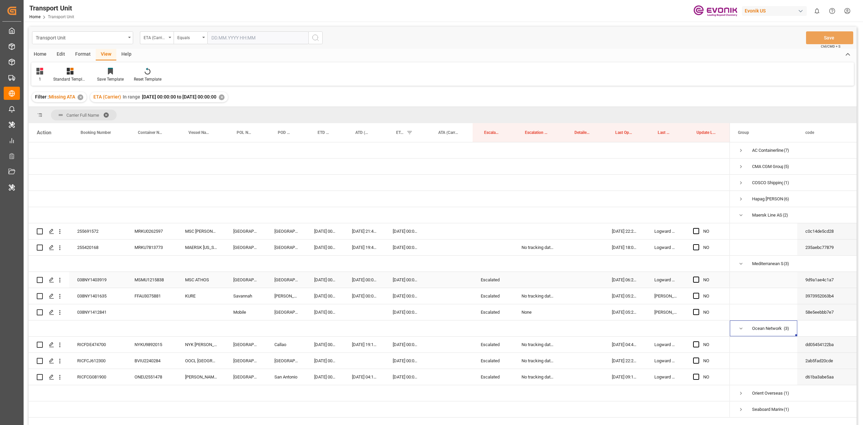
click at [498, 276] on div "Escalated" at bounding box center [493, 280] width 41 height 16
drag, startPoint x: 501, startPoint y: 247, endPoint x: 499, endPoint y: 229, distance: 17.6
click at [499, 229] on div "NO" at bounding box center [379, 279] width 701 height 275
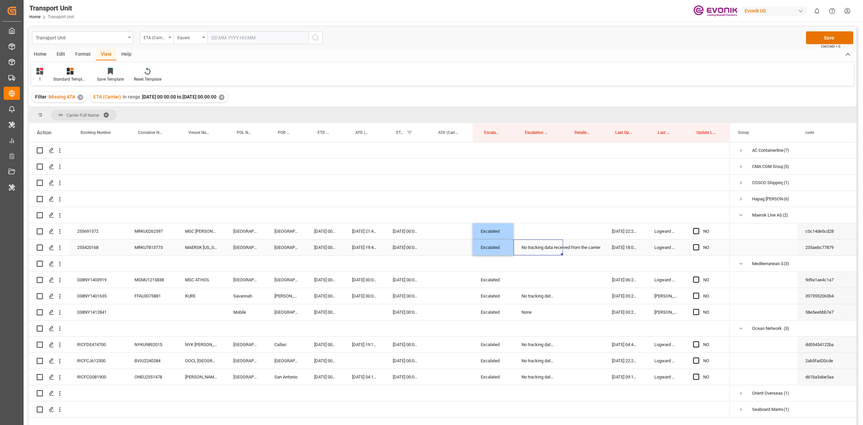
click at [539, 248] on div "No tracking data received from the carrier" at bounding box center [538, 247] width 50 height 16
click at [539, 230] on div "Press SPACE to select this row." at bounding box center [538, 231] width 50 height 16
click at [535, 297] on div "No tracking data received from the carrier" at bounding box center [538, 296] width 50 height 16
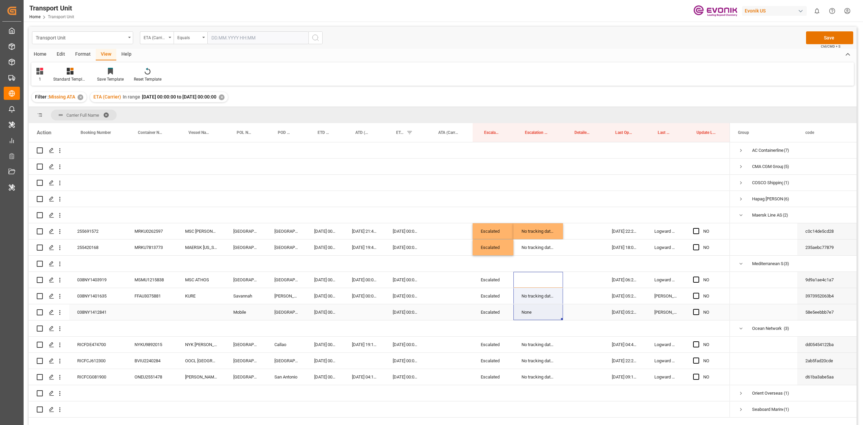
drag, startPoint x: 531, startPoint y: 275, endPoint x: 533, endPoint y: 312, distance: 37.2
click at [533, 314] on div "NO" at bounding box center [379, 279] width 701 height 275
click at [95, 232] on div "255691572" at bounding box center [97, 231] width 57 height 16
click at [100, 316] on div "038NY1412841" at bounding box center [97, 312] width 57 height 16
click at [580, 314] on div "Press SPACE to select this row." at bounding box center [583, 312] width 41 height 16
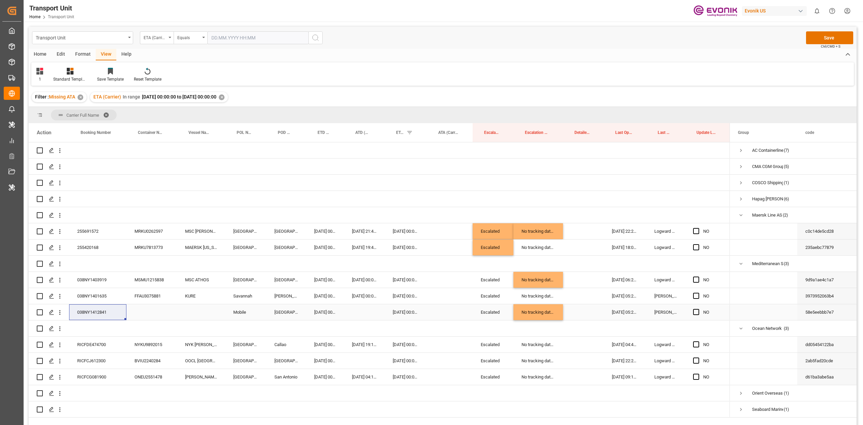
click at [580, 314] on div "Press SPACE to select this row." at bounding box center [583, 312] width 41 height 16
click at [580, 314] on span "Select" at bounding box center [579, 316] width 12 height 7
click at [584, 363] on div "No container number got provided by customer/forwarder" at bounding box center [591, 353] width 38 height 26
click at [547, 329] on div "Press SPACE to select this row." at bounding box center [538, 328] width 50 height 16
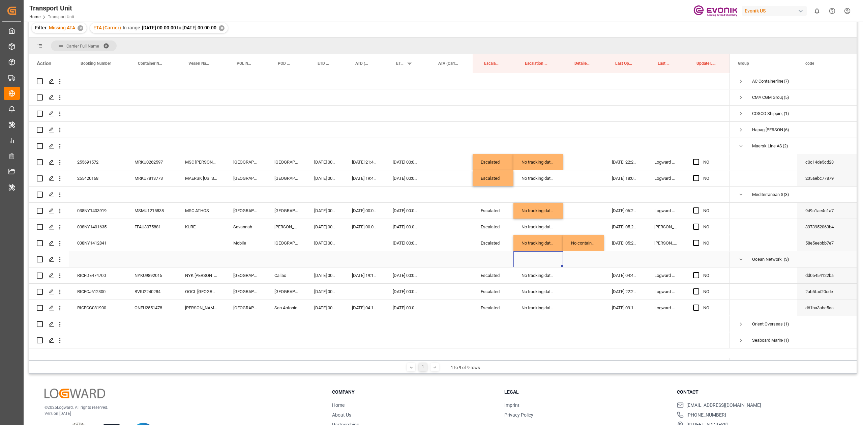
scroll to position [90, 0]
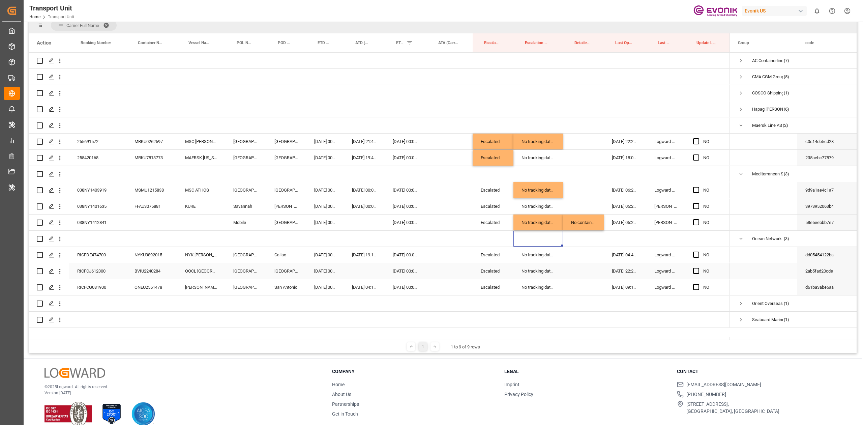
click at [92, 272] on div "RICFCJ612300" at bounding box center [97, 271] width 57 height 16
drag, startPoint x: 95, startPoint y: 251, endPoint x: 457, endPoint y: 268, distance: 362.4
click at [95, 251] on div "RICFDE474700" at bounding box center [97, 255] width 57 height 16
click at [405, 257] on div "[DATE] 00:00:00" at bounding box center [406, 255] width 42 height 16
click at [432, 252] on div "Press SPACE to select this row." at bounding box center [450, 255] width 46 height 16
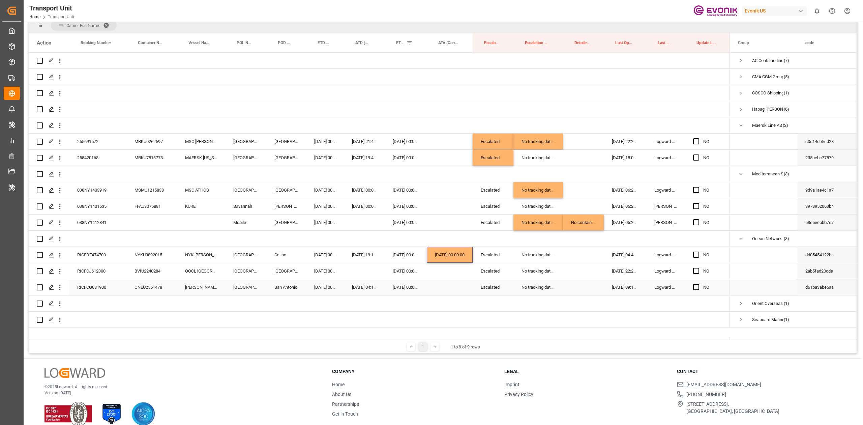
click at [92, 286] on div "RICFCG081900" at bounding box center [97, 287] width 57 height 16
drag, startPoint x: 697, startPoint y: 269, endPoint x: 698, endPoint y: 286, distance: 16.9
click at [697, 269] on span "Press SPACE to select this row." at bounding box center [696, 271] width 6 height 6
click at [698, 268] on input "Press SPACE to select this row." at bounding box center [698, 268] width 0 height 0
click at [699, 286] on span "Press SPACE to select this row." at bounding box center [696, 287] width 6 height 6
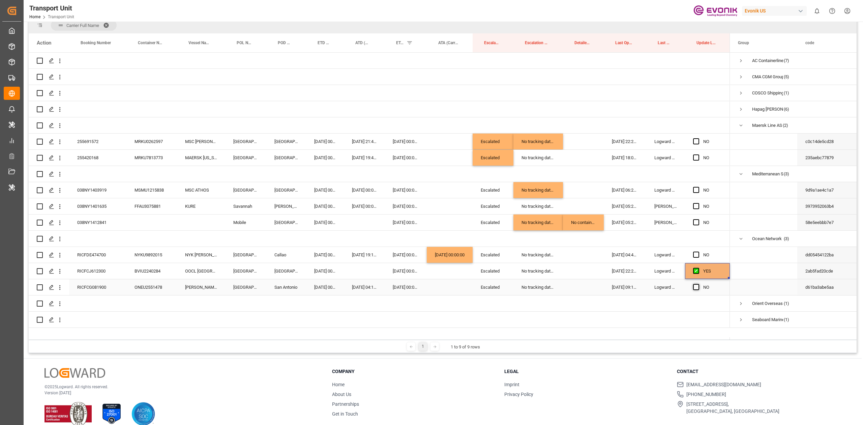
click at [698, 284] on input "Press SPACE to select this row." at bounding box center [698, 284] width 0 height 0
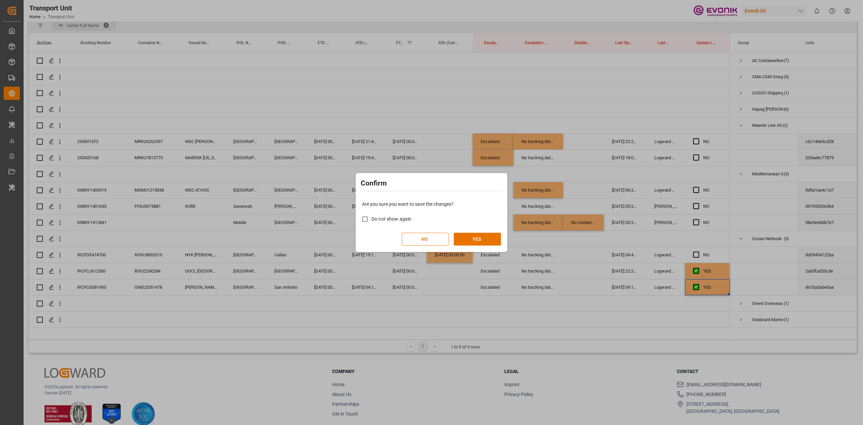
click at [351, 231] on div "Confirm Are you sure you want to save the changes? Do not show again NO YES" at bounding box center [431, 212] width 863 height 425
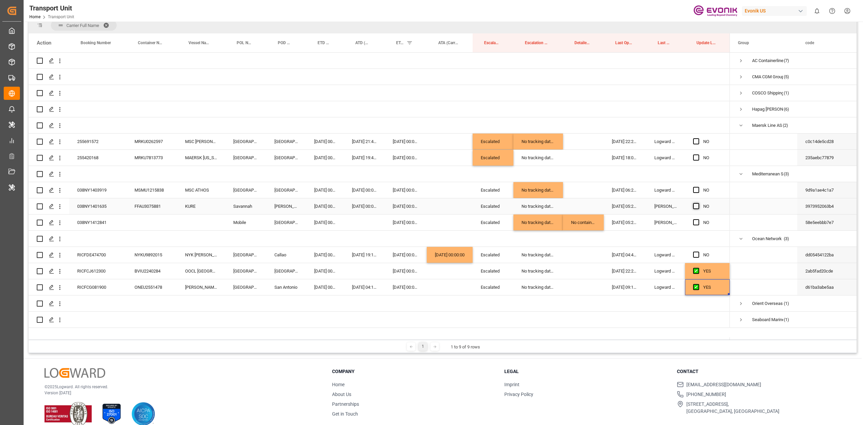
click at [696, 207] on span "Press SPACE to select this row." at bounding box center [696, 206] width 6 height 6
click at [698, 203] on input "Press SPACE to select this row." at bounding box center [698, 203] width 0 height 0
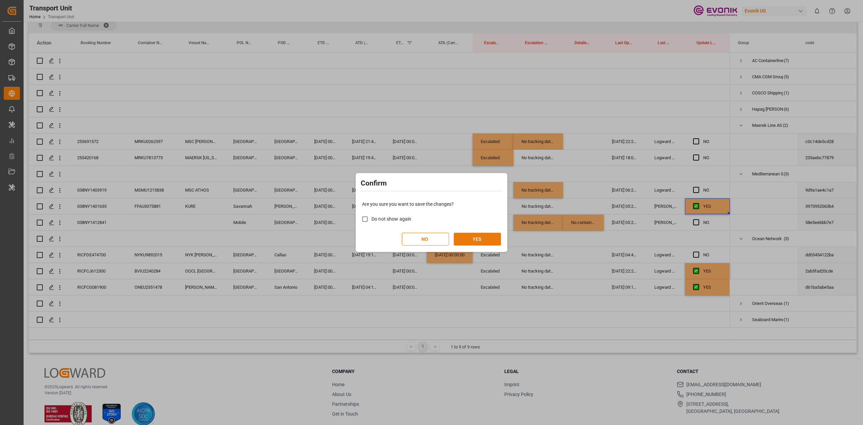
drag, startPoint x: 486, startPoint y: 235, endPoint x: 486, endPoint y: 240, distance: 5.4
click at [487, 240] on button "YES" at bounding box center [477, 239] width 47 height 13
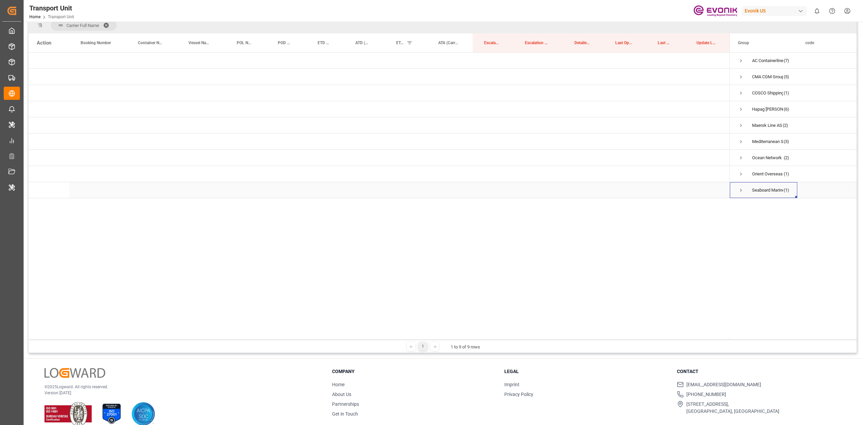
click at [745, 187] on span "Seaboard Marine Ltd (1)" at bounding box center [763, 189] width 51 height 15
click at [736, 188] on div "Seaboard Marine Ltd (1)" at bounding box center [763, 190] width 67 height 16
click at [741, 190] on span "Press SPACE to select this row." at bounding box center [741, 190] width 6 height 6
click at [742, 177] on span "Press SPACE to select this row." at bounding box center [741, 174] width 6 height 16
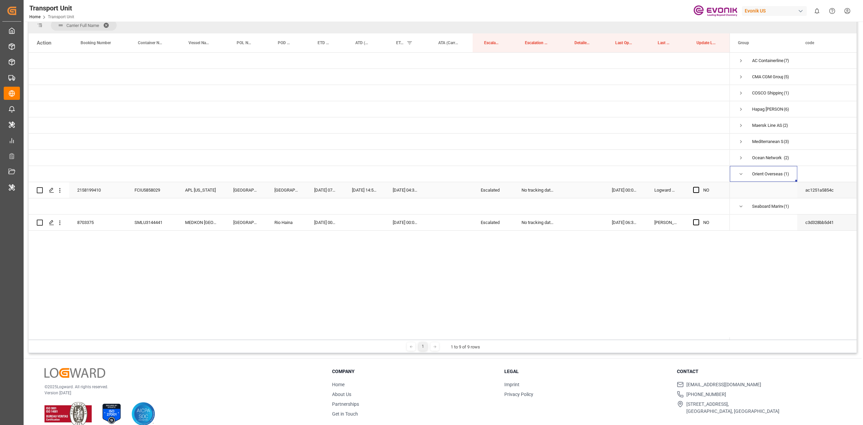
click at [90, 188] on div "2158199410" at bounding box center [97, 190] width 57 height 16
click at [530, 190] on div "No tracking data received from the carrier" at bounding box center [538, 190] width 50 height 16
click at [530, 191] on div "No tracking data received from the carrier" at bounding box center [538, 190] width 50 height 16
click at [530, 190] on div "No tracking data received from the carrier" at bounding box center [538, 190] width 50 height 16
click at [541, 191] on div "No tracking data received from the carrier" at bounding box center [538, 190] width 50 height 16
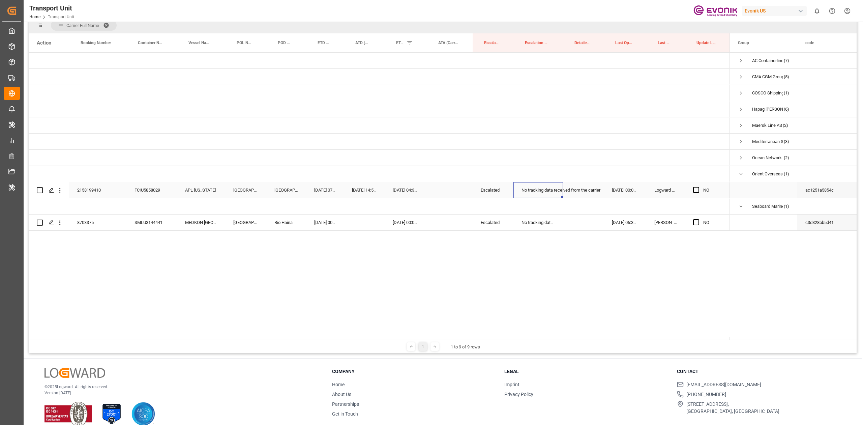
click at [541, 191] on div "No tracking data received from the carrier" at bounding box center [538, 190] width 50 height 16
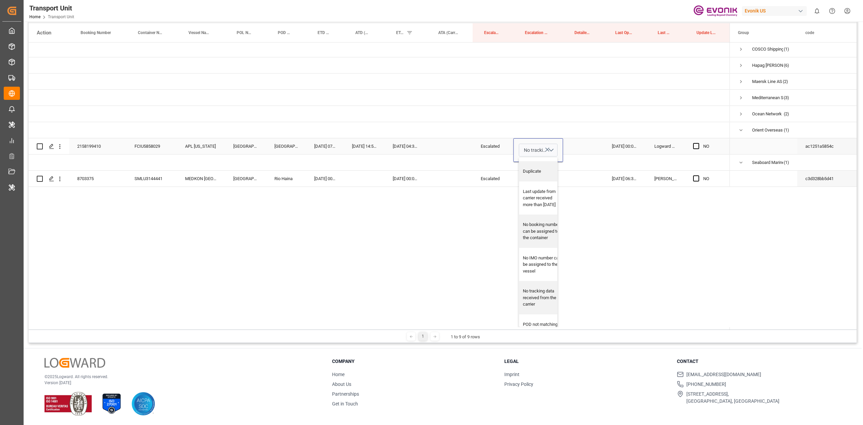
scroll to position [0, 0]
click at [583, 232] on div "NO" at bounding box center [443, 184] width 828 height 285
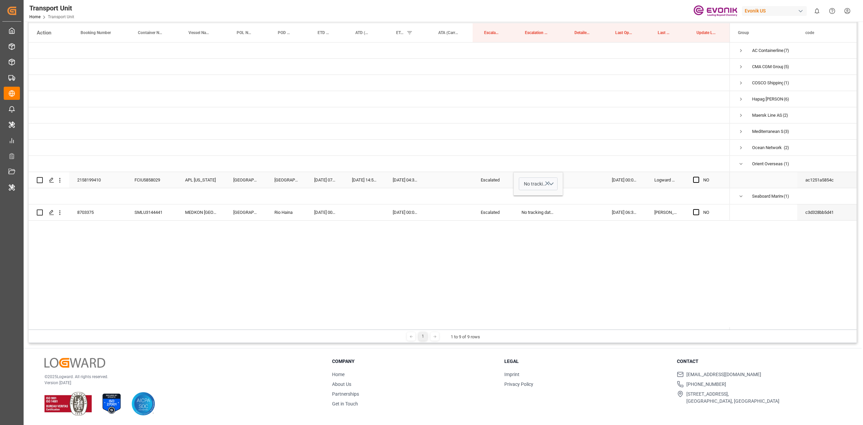
click at [583, 181] on div "Press SPACE to select this row." at bounding box center [583, 180] width 41 height 16
click at [583, 181] on span "Select" at bounding box center [579, 183] width 12 height 7
click at [579, 219] on div "Booking got cancelled by carrier" at bounding box center [591, 217] width 38 height 13
click at [645, 236] on div "NO" at bounding box center [443, 184] width 828 height 285
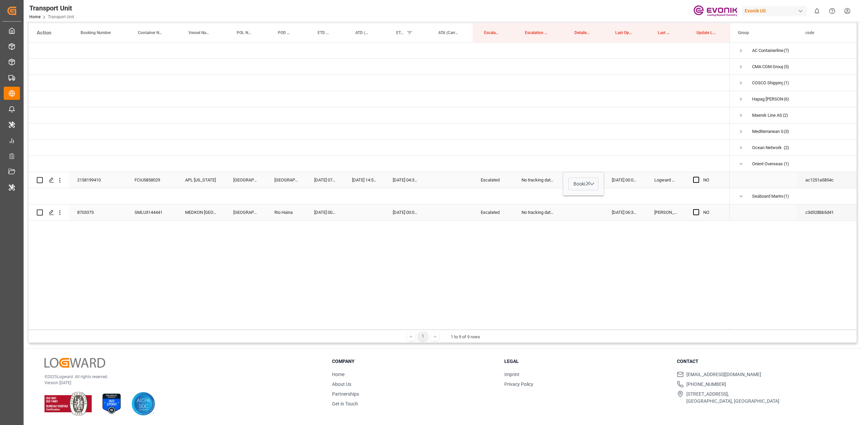
click at [84, 213] on div "8703375" at bounding box center [97, 212] width 57 height 16
click at [697, 209] on span "Press SPACE to select this row." at bounding box center [696, 212] width 6 height 6
click at [698, 209] on input "Press SPACE to select this row." at bounding box center [698, 209] width 0 height 0
click at [675, 237] on div "YES" at bounding box center [443, 184] width 828 height 285
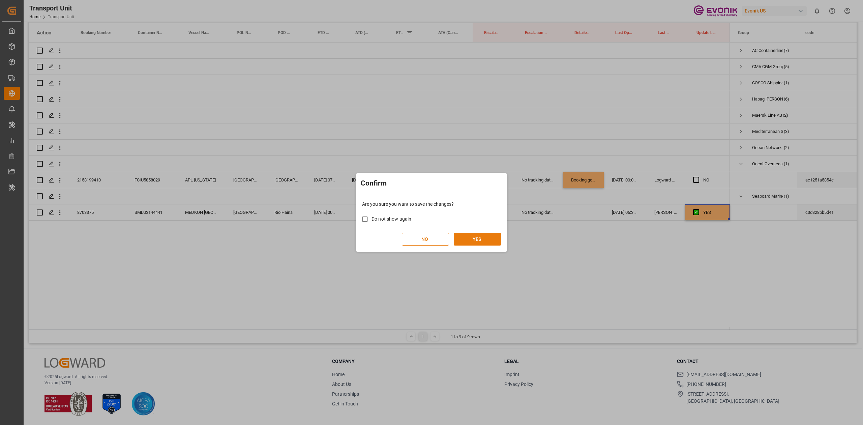
click at [478, 242] on button "YES" at bounding box center [477, 239] width 47 height 13
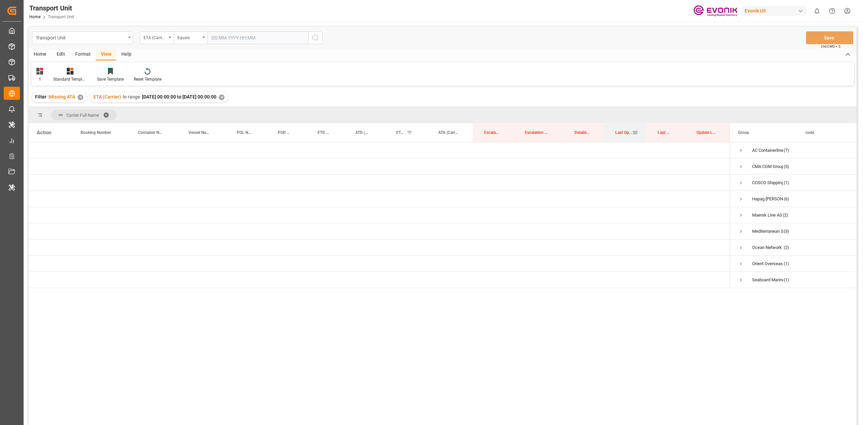
drag, startPoint x: 627, startPoint y: 131, endPoint x: 616, endPoint y: 122, distance: 14.8
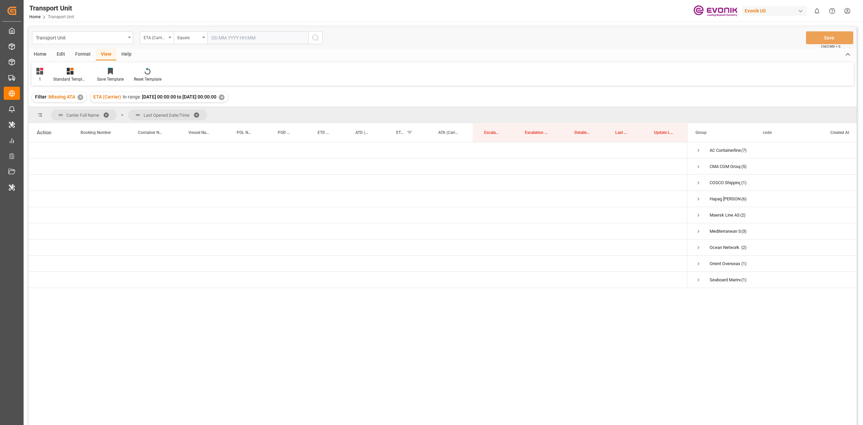
click at [107, 112] on span at bounding box center [108, 115] width 11 height 6
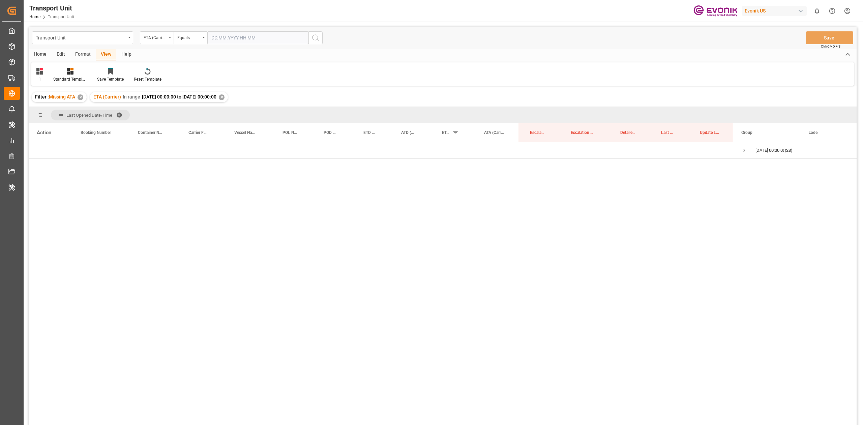
click at [85, 57] on div "Format" at bounding box center [83, 54] width 26 height 11
click at [225, 95] on div "✕" at bounding box center [222, 97] width 6 height 6
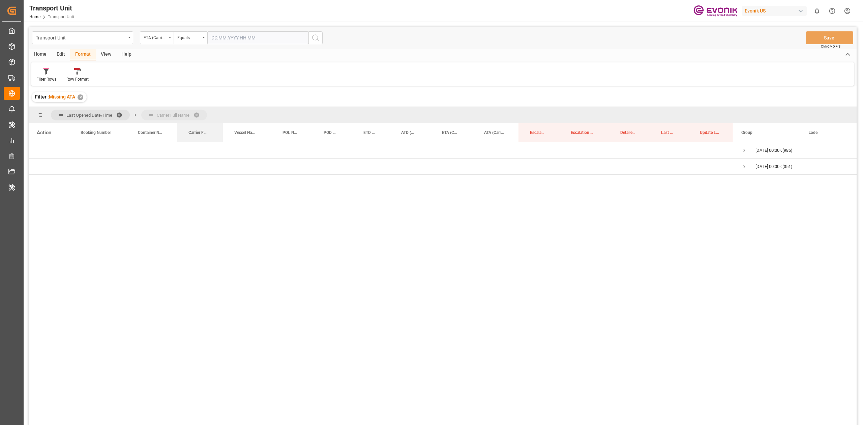
drag, startPoint x: 204, startPoint y: 134, endPoint x: 197, endPoint y: 122, distance: 13.8
click at [119, 116] on span at bounding box center [121, 115] width 11 height 6
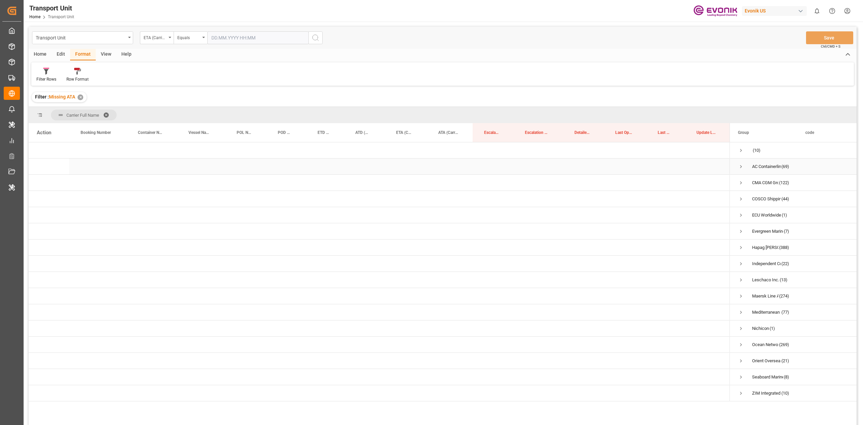
click at [739, 166] on span "Press SPACE to select this row." at bounding box center [741, 167] width 6 height 6
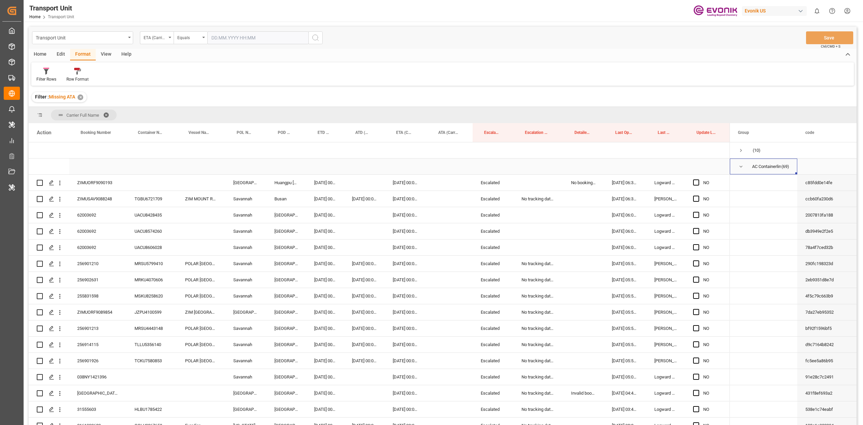
drag, startPoint x: 727, startPoint y: 170, endPoint x: 727, endPoint y: 182, distance: 12.2
click at [90, 217] on div "62003692" at bounding box center [97, 215] width 57 height 16
click at [200, 216] on div "Press SPACE to select this row." at bounding box center [201, 215] width 48 height 16
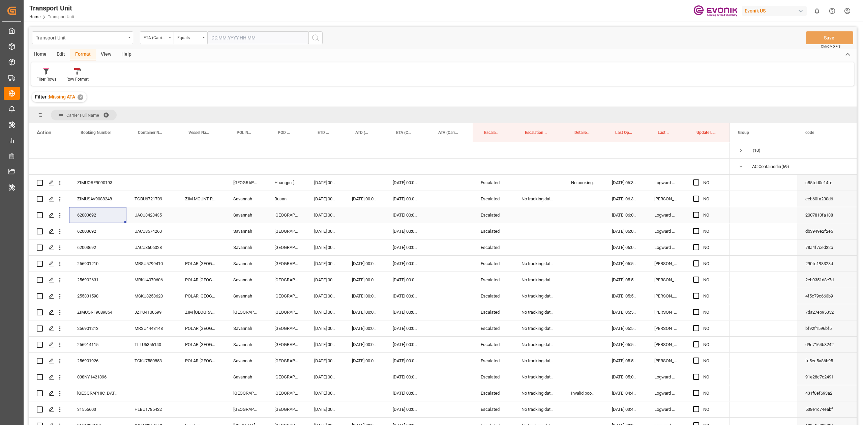
click at [200, 216] on div "Press SPACE to select this row." at bounding box center [201, 215] width 48 height 16
click at [200, 216] on input "Press SPACE to select this row." at bounding box center [200, 218] width 37 height 13
paste input "YANTIAN EXPRESS"
click at [199, 230] on div "YANTIAN EXPRESS - 9229831" at bounding box center [215, 238] width 65 height 24
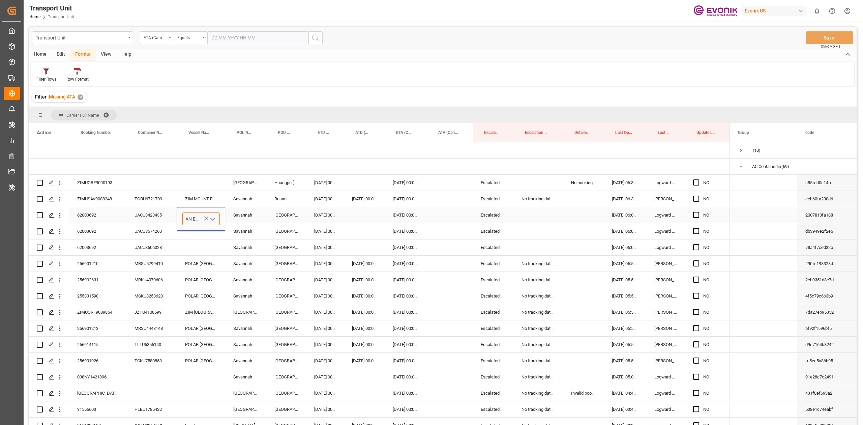
type input "YANTIAN EXPRESS - 9229831"
click at [198, 241] on div "Press SPACE to select this row." at bounding box center [201, 247] width 48 height 16
click at [198, 219] on div "YANTIAN EXPRESS" at bounding box center [201, 215] width 48 height 16
drag, startPoint x: 195, startPoint y: 230, endPoint x: 198, endPoint y: 247, distance: 17.7
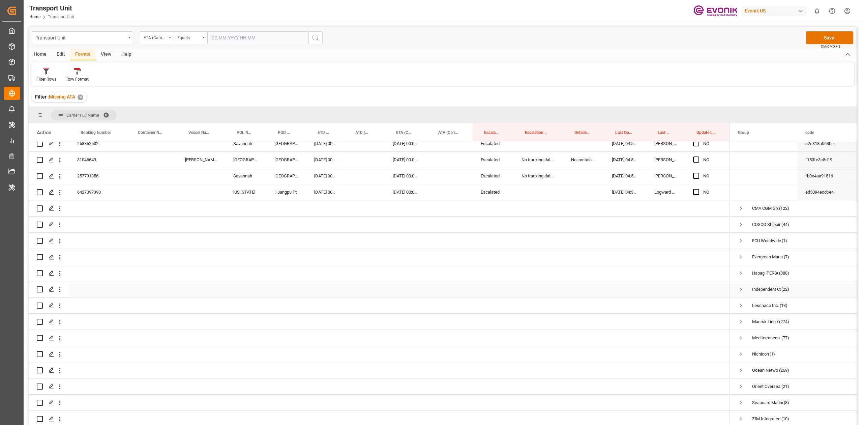
scroll to position [1002, 0]
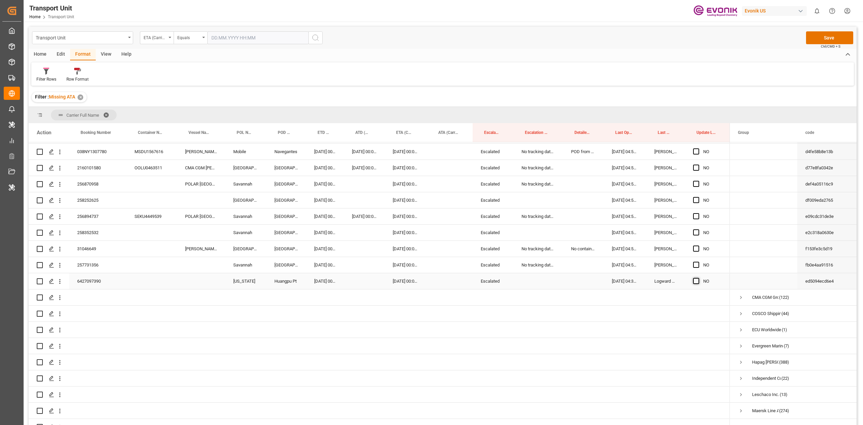
click at [697, 281] on span "Press SPACE to select this row." at bounding box center [696, 281] width 6 height 6
click at [698, 278] on input "Press SPACE to select this row." at bounding box center [698, 278] width 0 height 0
click at [694, 265] on span "Press SPACE to select this row." at bounding box center [696, 265] width 6 height 6
click at [698, 262] on input "Press SPACE to select this row." at bounding box center [698, 262] width 0 height 0
click at [694, 247] on span "Press SPACE to select this row." at bounding box center [696, 248] width 6 height 6
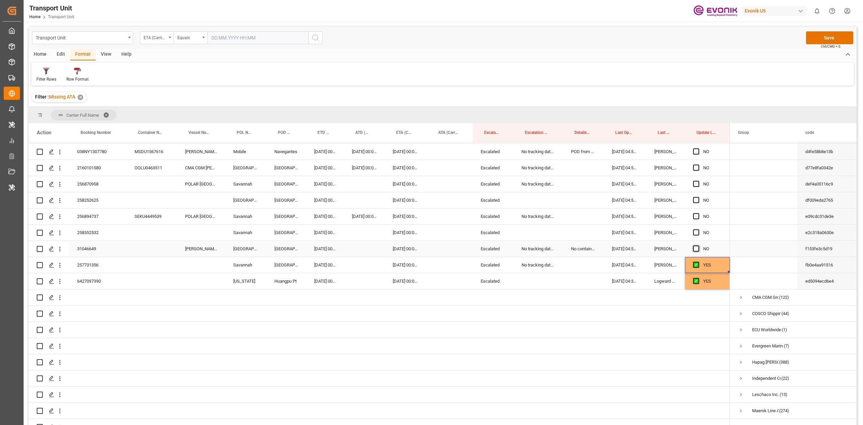
click at [698, 245] on input "Press SPACE to select this row." at bounding box center [698, 245] width 0 height 0
click at [694, 234] on span "Press SPACE to select this row." at bounding box center [696, 232] width 6 height 6
click at [698, 229] on input "Press SPACE to select this row." at bounding box center [698, 229] width 0 height 0
click at [87, 236] on div "258352532" at bounding box center [97, 233] width 57 height 16
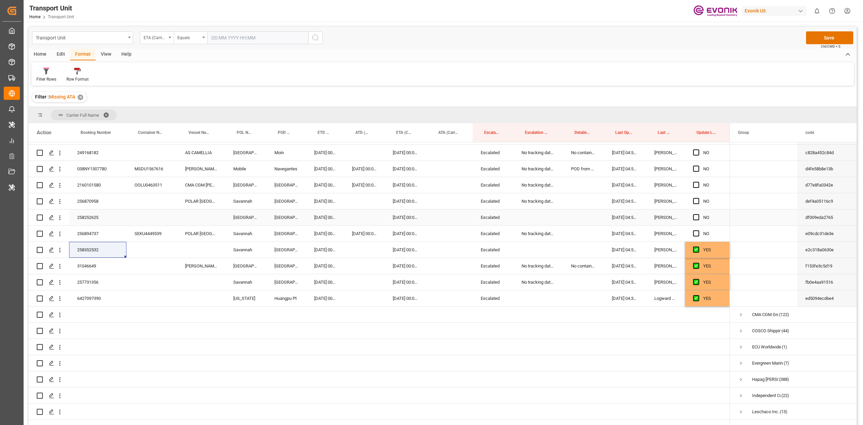
scroll to position [984, 0]
click at [696, 235] on span "Press SPACE to select this row." at bounding box center [696, 234] width 6 height 6
click at [698, 231] on input "Press SPACE to select this row." at bounding box center [698, 231] width 0 height 0
click at [696, 216] on span "Press SPACE to select this row." at bounding box center [696, 217] width 6 height 6
click at [698, 214] on input "Press SPACE to select this row." at bounding box center [698, 214] width 0 height 0
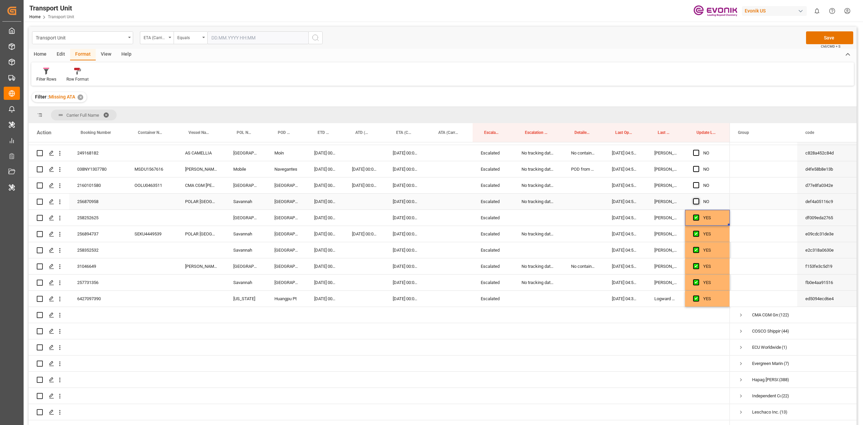
click at [696, 201] on span "Press SPACE to select this row." at bounding box center [696, 201] width 6 height 6
click at [698, 198] on input "Press SPACE to select this row." at bounding box center [698, 198] width 0 height 0
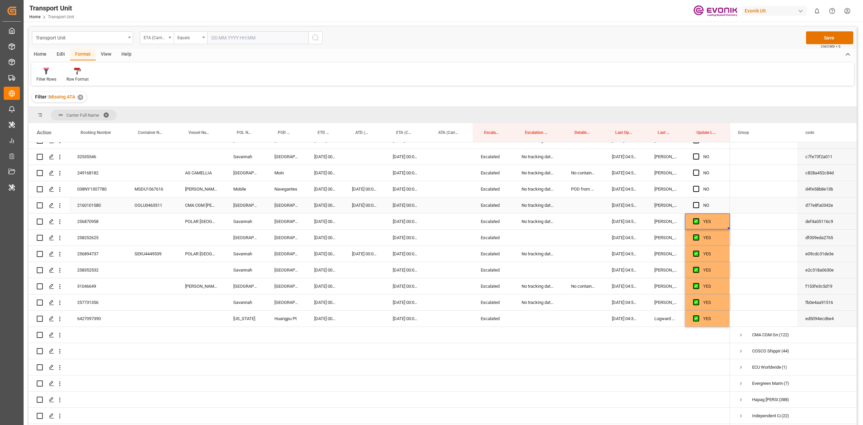
scroll to position [928, 0]
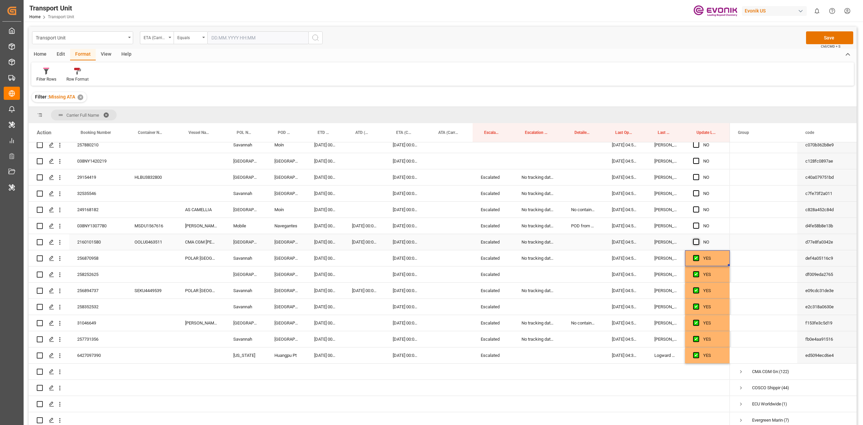
click at [697, 240] on span "Press SPACE to select this row." at bounding box center [696, 242] width 6 height 6
click at [698, 239] on input "Press SPACE to select this row." at bounding box center [698, 239] width 0 height 0
click at [696, 227] on span "Press SPACE to select this row." at bounding box center [696, 225] width 6 height 6
click at [698, 222] on input "Press SPACE to select this row." at bounding box center [698, 222] width 0 height 0
click at [695, 208] on span "Press SPACE to select this row." at bounding box center [696, 209] width 6 height 6
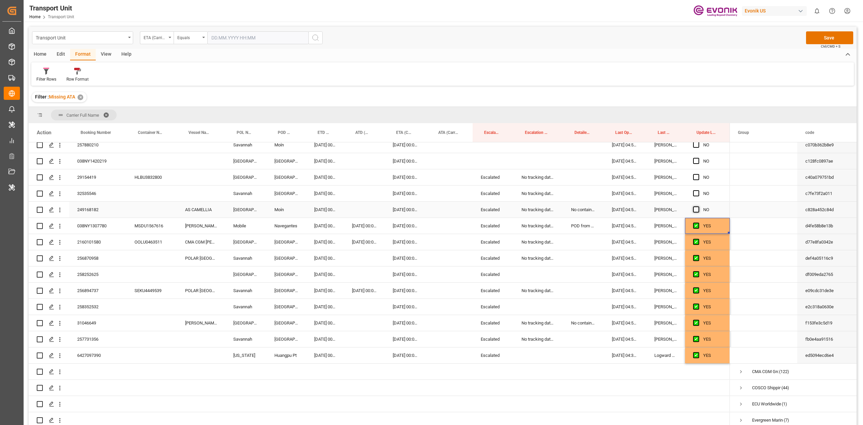
click at [698, 206] on input "Press SPACE to select this row." at bounding box center [698, 206] width 0 height 0
click at [693, 196] on span "Press SPACE to select this row." at bounding box center [696, 193] width 6 height 6
click at [698, 190] on input "Press SPACE to select this row." at bounding box center [698, 190] width 0 height 0
click at [696, 177] on span "Press SPACE to select this row." at bounding box center [696, 177] width 6 height 6
click at [698, 174] on input "Press SPACE to select this row." at bounding box center [698, 174] width 0 height 0
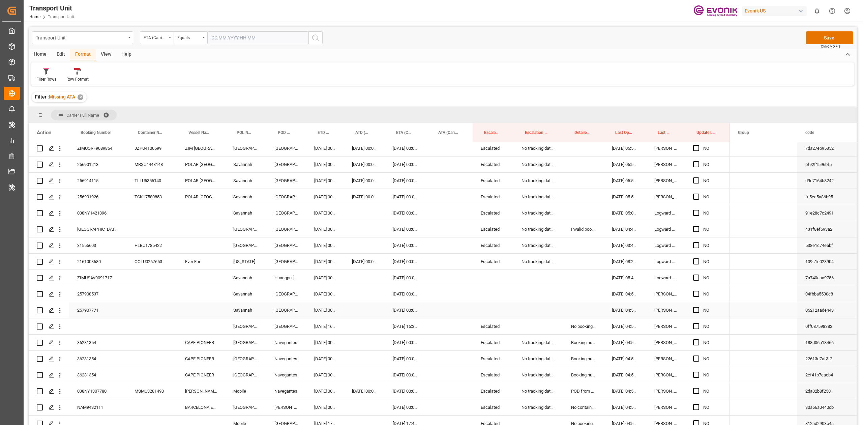
scroll to position [162, 0]
click at [699, 212] on span "Press SPACE to select this row." at bounding box center [696, 214] width 6 height 6
click at [698, 211] on input "Press SPACE to select this row." at bounding box center [698, 211] width 0 height 0
click at [729, 222] on div "038NY1421396 [GEOGRAPHIC_DATA] [DATE] 00:00:00 [DATE] 00:00:00 Escalated No tra…" at bounding box center [379, 214] width 701 height 16
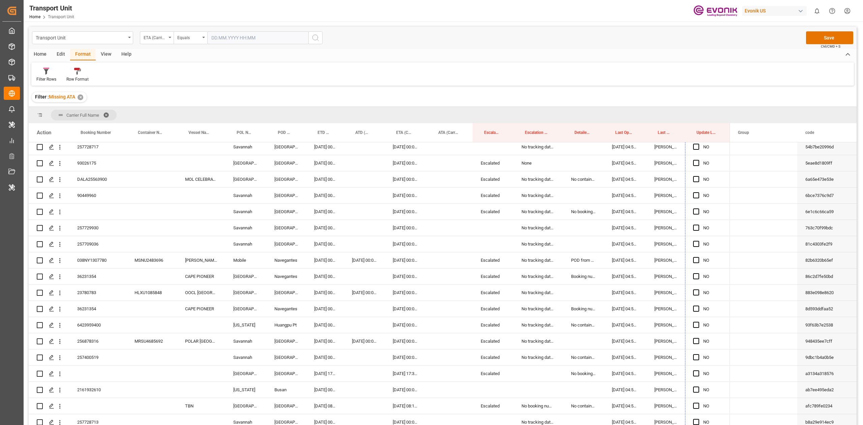
scroll to position [702, 0]
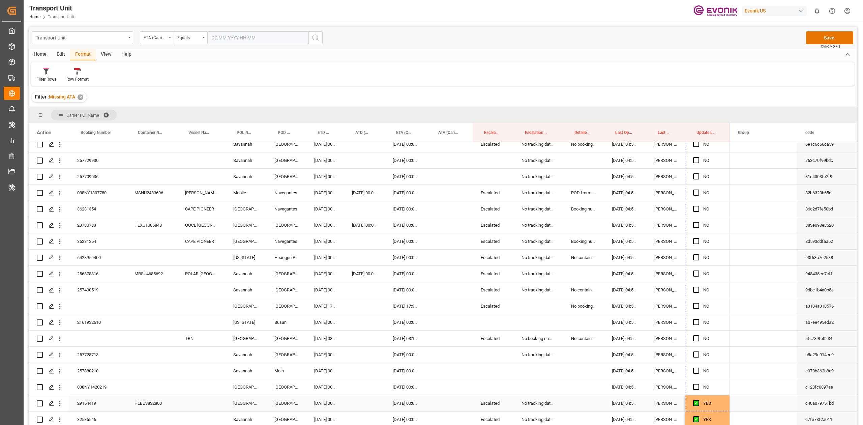
drag, startPoint x: 729, startPoint y: 220, endPoint x: 701, endPoint y: 398, distance: 179.8
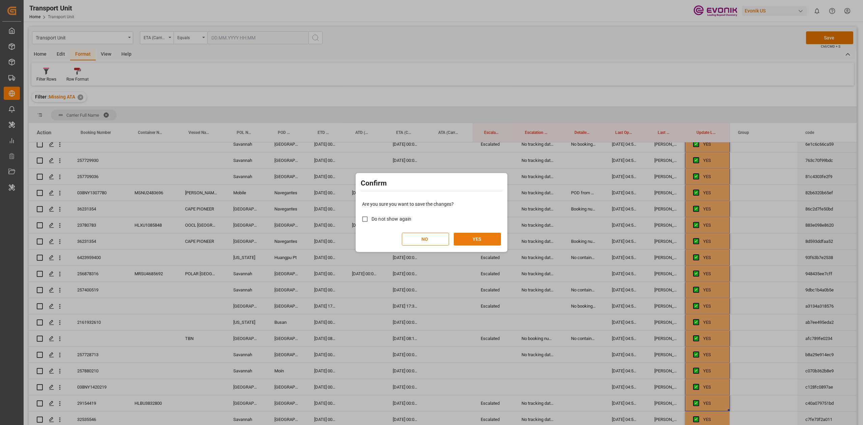
click at [487, 243] on button "YES" at bounding box center [477, 239] width 47 height 13
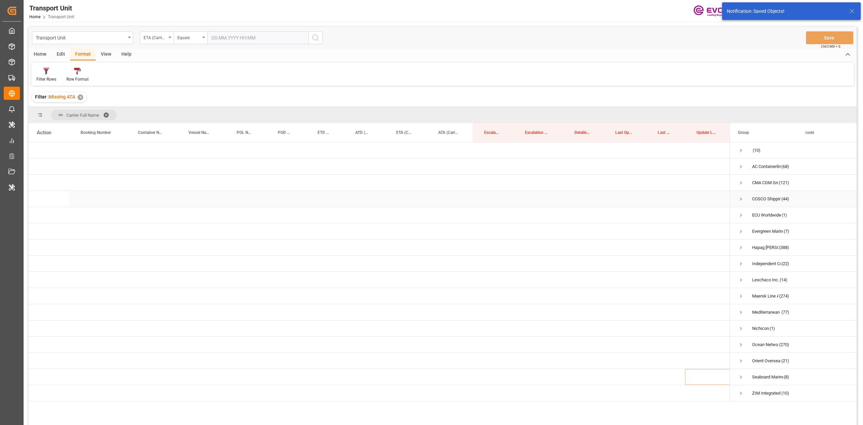
scroll to position [0, 0]
drag, startPoint x: 615, startPoint y: 133, endPoint x: 607, endPoint y: 122, distance: 13.5
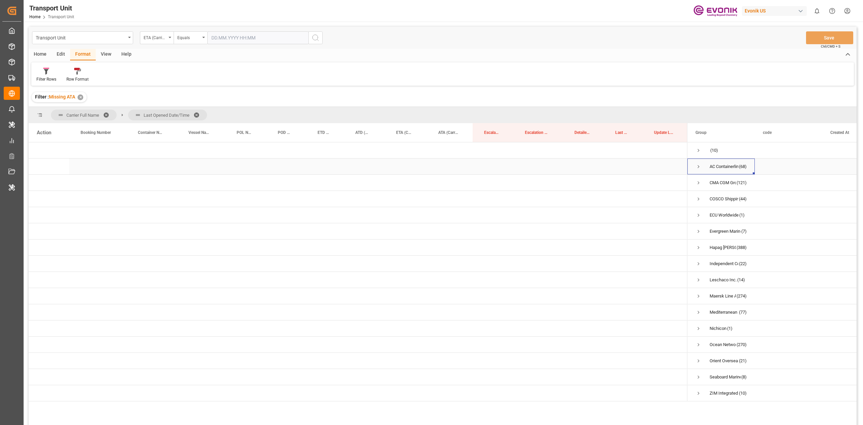
click at [698, 167] on span "Press SPACE to select this row." at bounding box center [698, 167] width 6 height 6
click at [700, 166] on span "Press SPACE to select this row." at bounding box center [698, 167] width 6 height 6
click at [712, 181] on span "Press SPACE to select this row." at bounding box center [713, 183] width 6 height 6
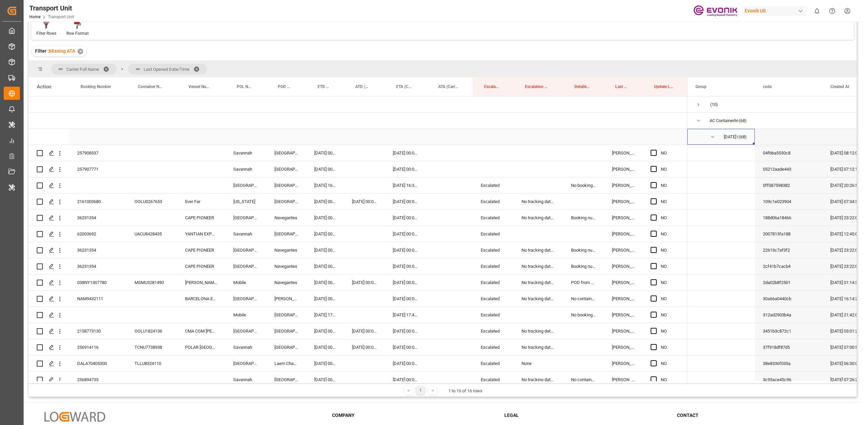
click at [710, 134] on span "Press SPACE to select this row." at bounding box center [713, 137] width 6 height 6
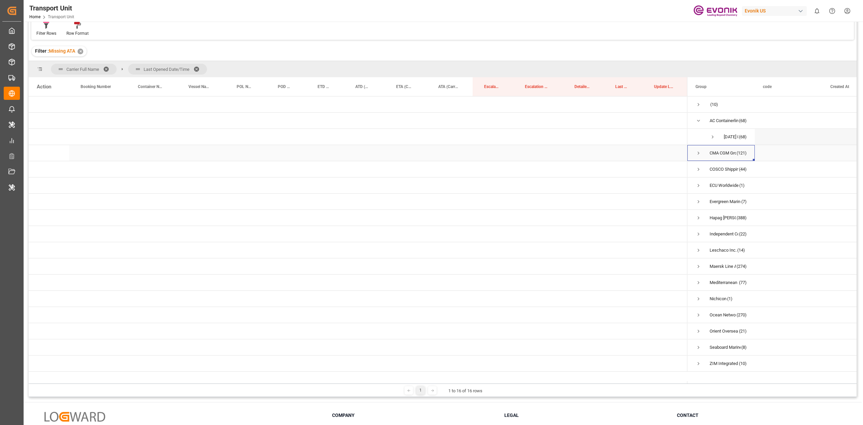
click at [696, 149] on span "Press SPACE to select this row." at bounding box center [698, 153] width 6 height 16
click at [711, 165] on span "Press SPACE to select this row." at bounding box center [713, 169] width 6 height 16
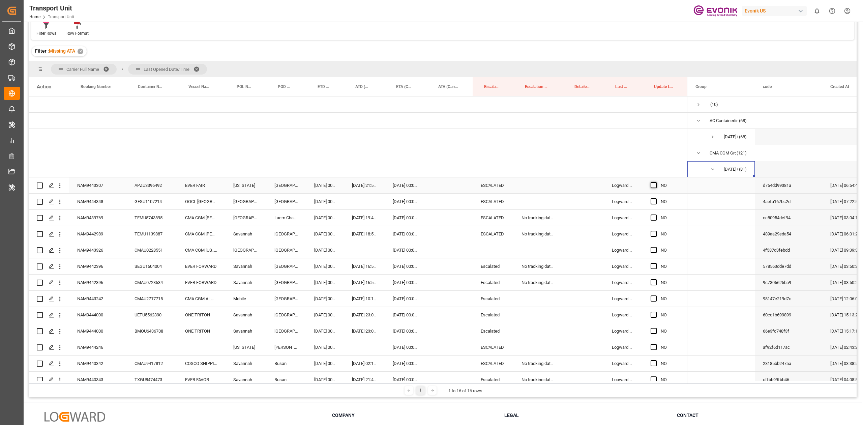
click at [654, 184] on span "Press SPACE to select this row." at bounding box center [654, 185] width 6 height 6
click at [656, 182] on input "Press SPACE to select this row." at bounding box center [656, 182] width 0 height 0
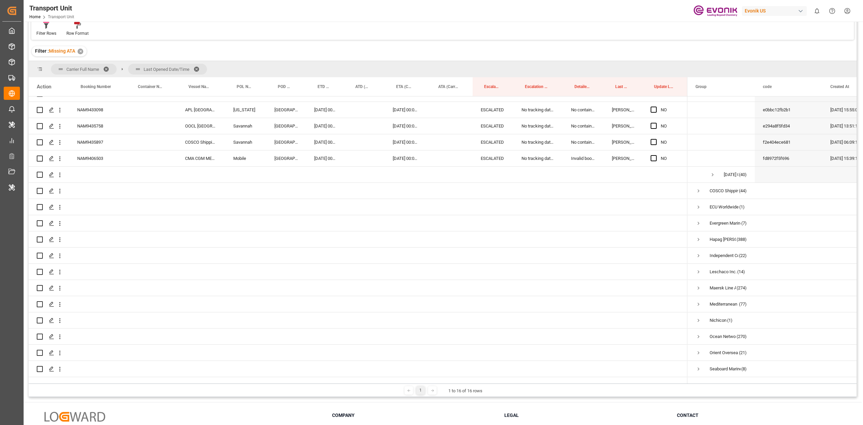
scroll to position [1336, 0]
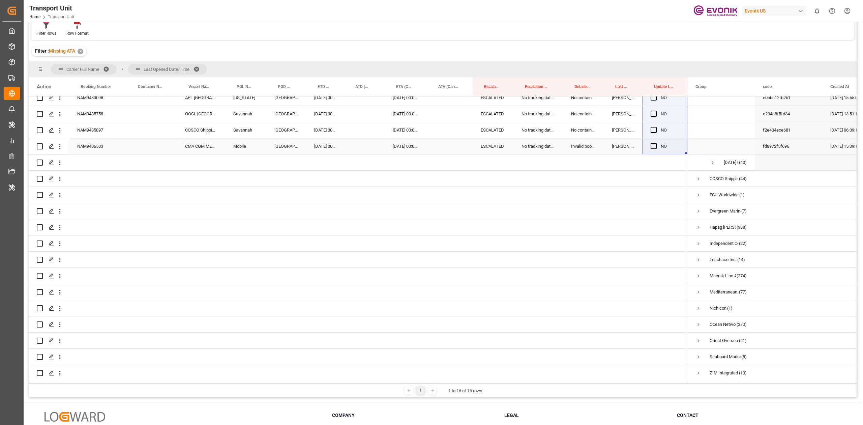
drag, startPoint x: 686, startPoint y: 190, endPoint x: 660, endPoint y: 140, distance: 57.0
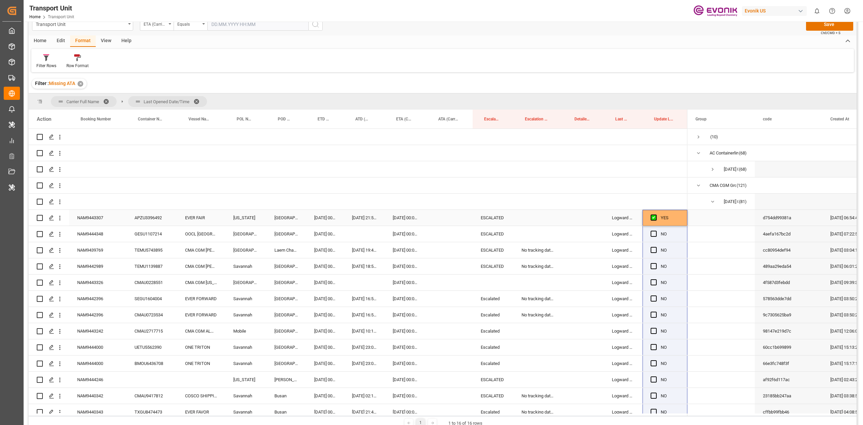
scroll to position [13, 0]
click at [656, 231] on span "Press SPACE to select this row." at bounding box center [654, 234] width 6 height 6
click at [656, 231] on input "Press SPACE to select this row." at bounding box center [656, 231] width 0 height 0
click at [656, 231] on span "Press SPACE to select this row." at bounding box center [654, 234] width 6 height 6
click at [656, 231] on input "Press SPACE to select this row." at bounding box center [656, 231] width 0 height 0
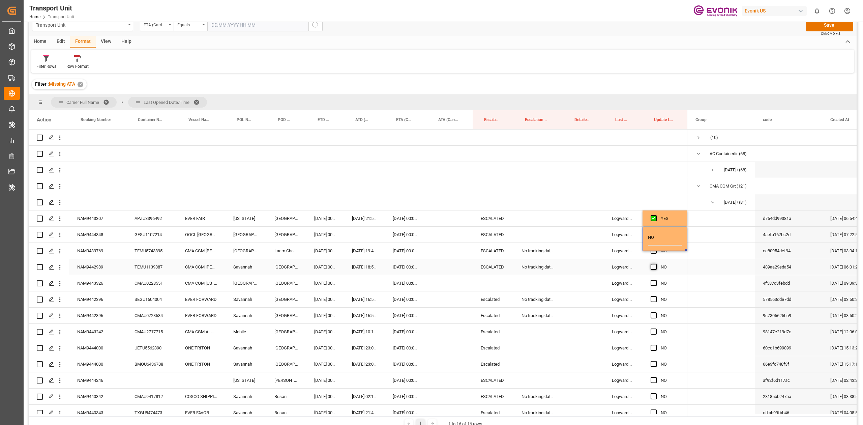
click at [654, 265] on span "Press SPACE to select this row." at bounding box center [654, 267] width 6 height 6
click at [656, 264] on input "Press SPACE to select this row." at bounding box center [656, 264] width 0 height 0
click at [654, 265] on span "Press SPACE to select this row." at bounding box center [654, 267] width 6 height 6
click at [656, 264] on input "Press SPACE to select this row." at bounding box center [656, 264] width 0 height 0
click at [651, 250] on span "Press SPACE to select this row." at bounding box center [654, 250] width 6 height 6
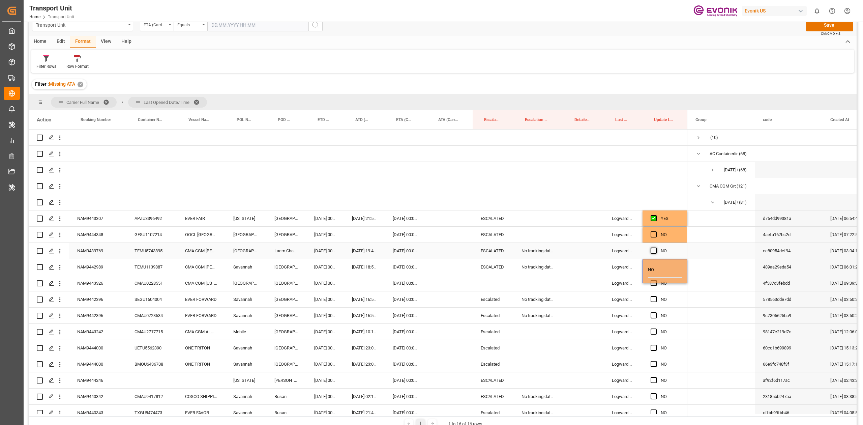
click at [656, 247] on input "Press SPACE to select this row." at bounding box center [656, 247] width 0 height 0
click at [651, 233] on span "Press SPACE to select this row." at bounding box center [654, 234] width 6 height 6
click at [656, 231] on input "Press SPACE to select this row." at bounding box center [656, 231] width 0 height 0
click at [653, 268] on span "Press SPACE to select this row." at bounding box center [654, 267] width 6 height 6
click at [656, 264] on input "Press SPACE to select this row." at bounding box center [656, 264] width 0 height 0
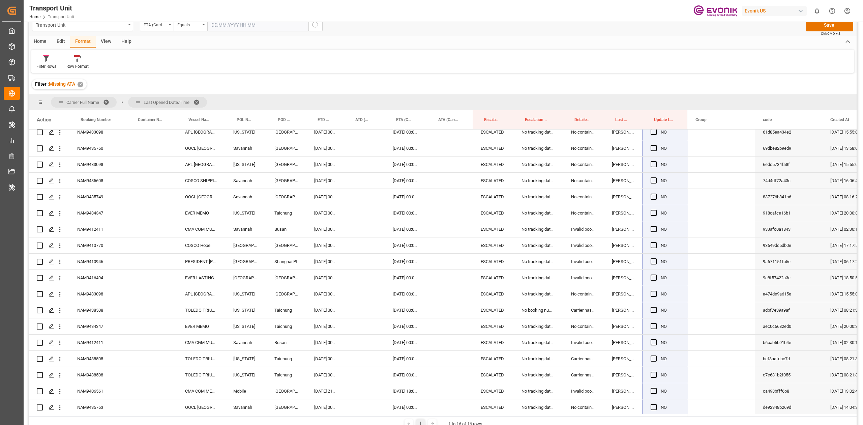
scroll to position [1092, 0]
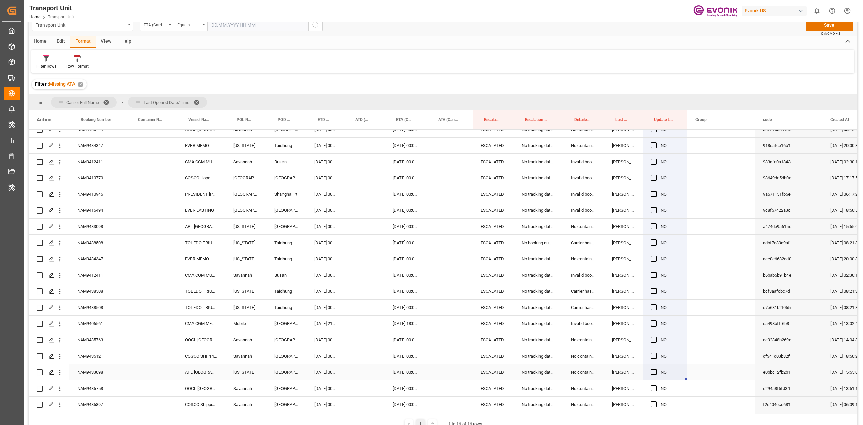
drag, startPoint x: 687, startPoint y: 273, endPoint x: 664, endPoint y: 366, distance: 95.5
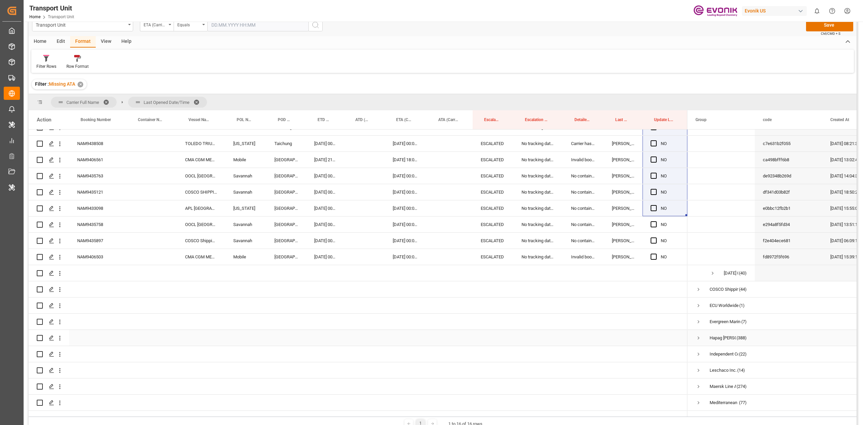
scroll to position [1256, 0]
click at [651, 256] on span "Press SPACE to select this row." at bounding box center [654, 257] width 6 height 6
click at [656, 254] on input "Press SPACE to select this row." at bounding box center [656, 254] width 0 height 0
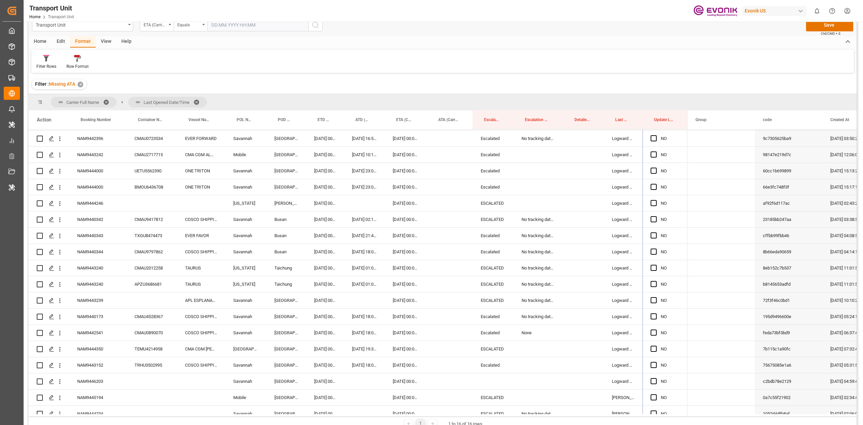
scroll to position [42, 0]
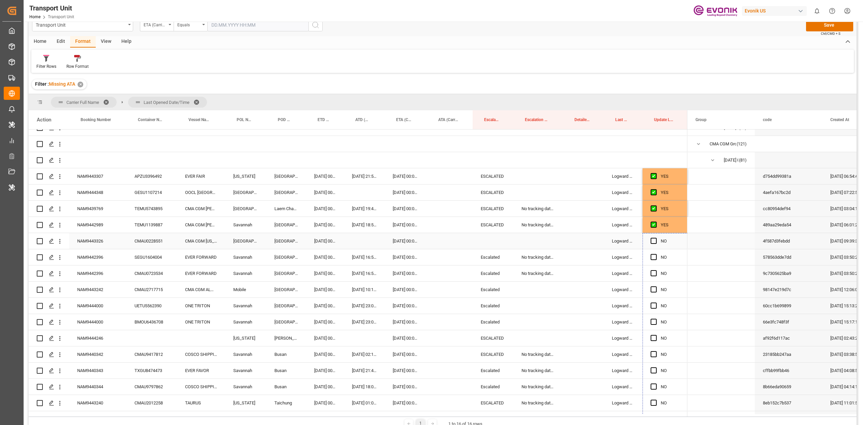
drag, startPoint x: 685, startPoint y: 264, endPoint x: 660, endPoint y: 236, distance: 37.5
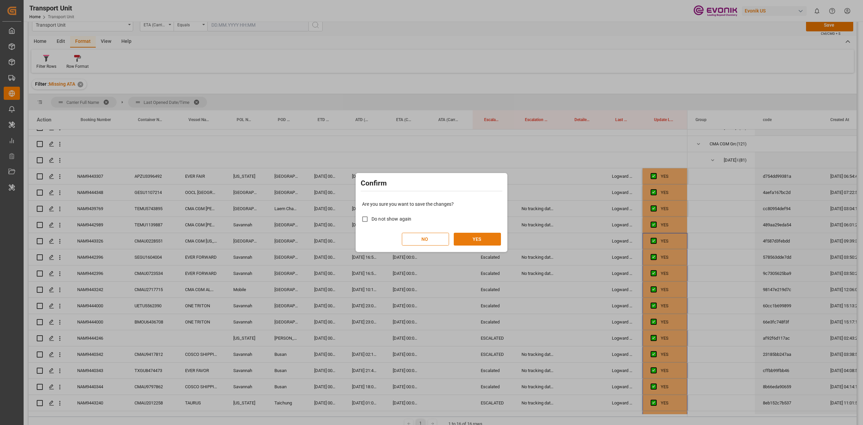
click at [482, 235] on button "YES" at bounding box center [477, 239] width 47 height 13
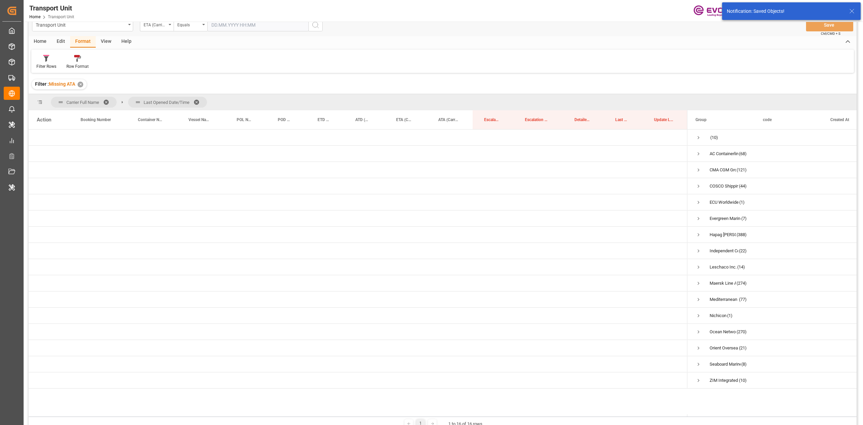
scroll to position [0, 0]
click at [697, 188] on span "Press SPACE to select this row." at bounding box center [698, 186] width 6 height 6
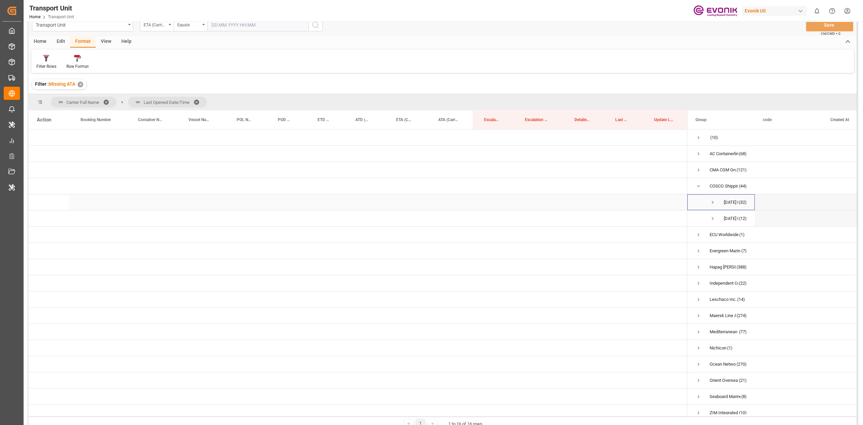
click at [712, 202] on span "Press SPACE to select this row." at bounding box center [713, 202] width 6 height 6
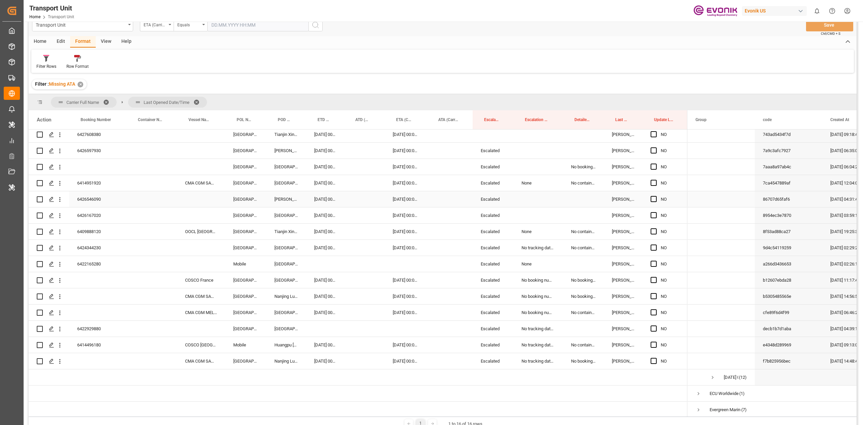
scroll to position [405, 0]
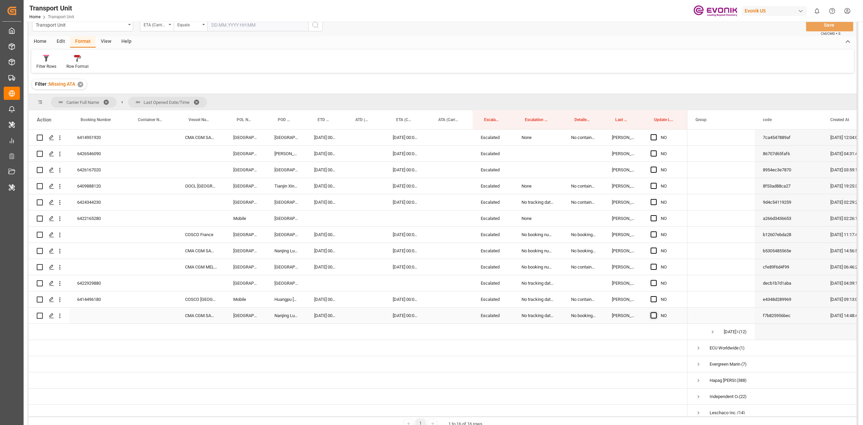
click at [652, 317] on span "Press SPACE to select this row." at bounding box center [654, 315] width 6 height 6
click at [656, 312] on input "Press SPACE to select this row." at bounding box center [656, 312] width 0 height 0
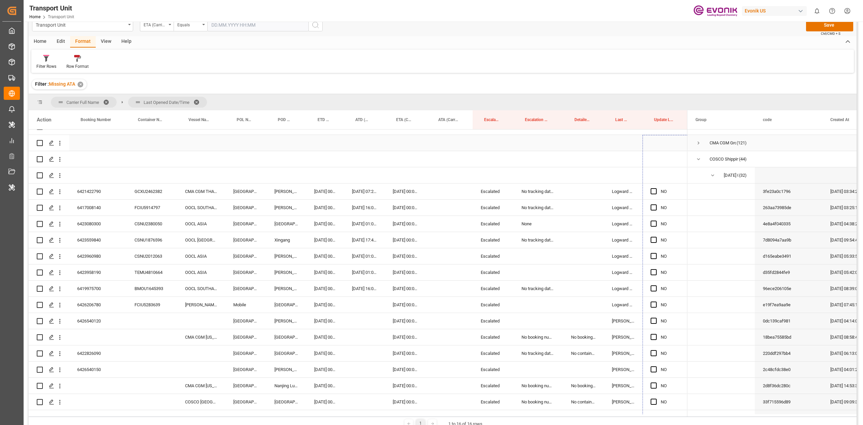
scroll to position [0, 0]
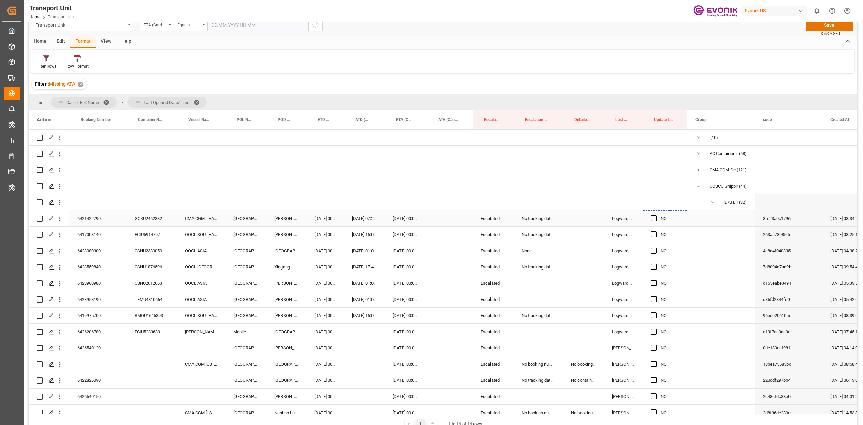
drag, startPoint x: 685, startPoint y: 321, endPoint x: 660, endPoint y: 217, distance: 106.8
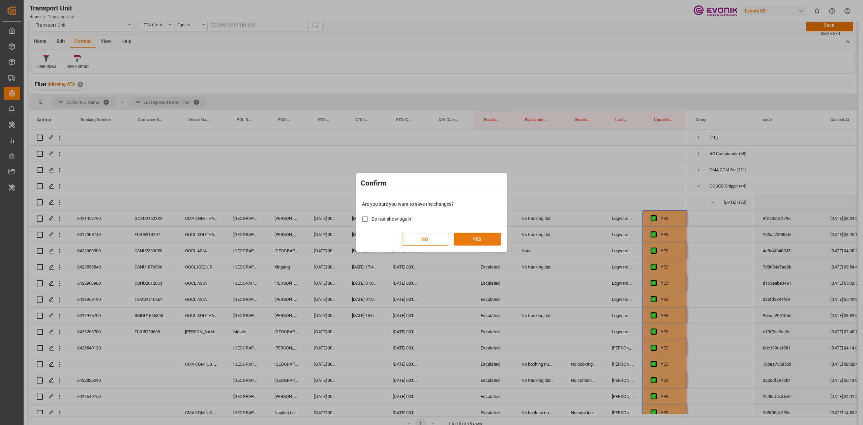
click at [460, 240] on button "YES" at bounding box center [477, 239] width 47 height 13
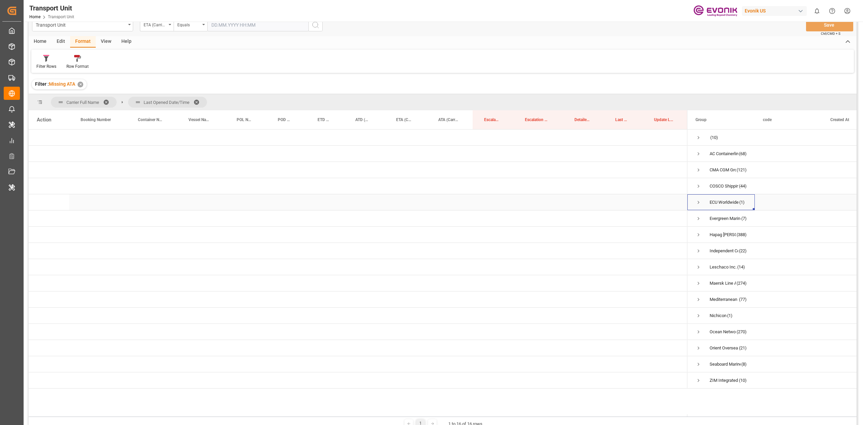
click at [698, 200] on span "Press SPACE to select this row." at bounding box center [698, 202] width 6 height 6
click at [716, 221] on span "[DATE] 00:00:00 (1)" at bounding box center [720, 218] width 51 height 15
click at [714, 214] on span "Press SPACE to select this row." at bounding box center [713, 219] width 6 height 16
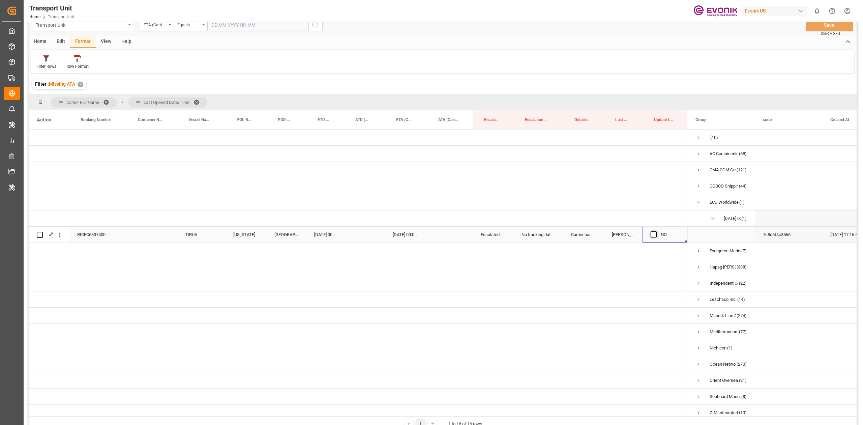
click at [653, 234] on span "Press SPACE to select this row." at bounding box center [654, 234] width 6 height 6
click at [656, 231] on input "Press SPACE to select this row." at bounding box center [656, 231] width 0 height 0
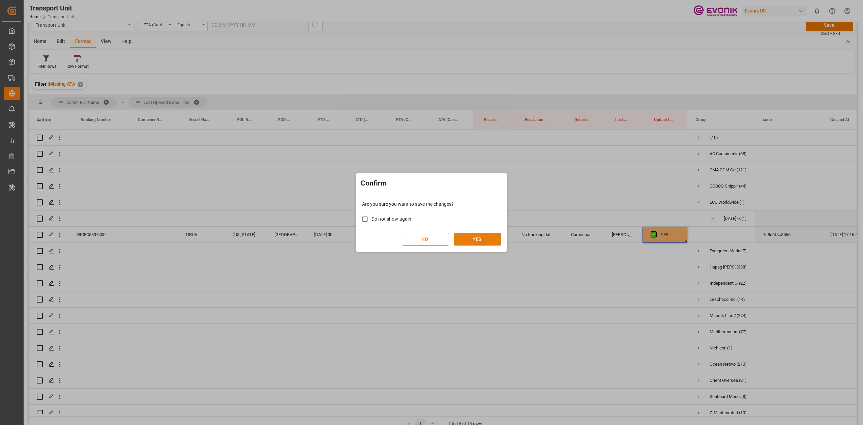
click at [478, 239] on button "YES" at bounding box center [477, 239] width 47 height 13
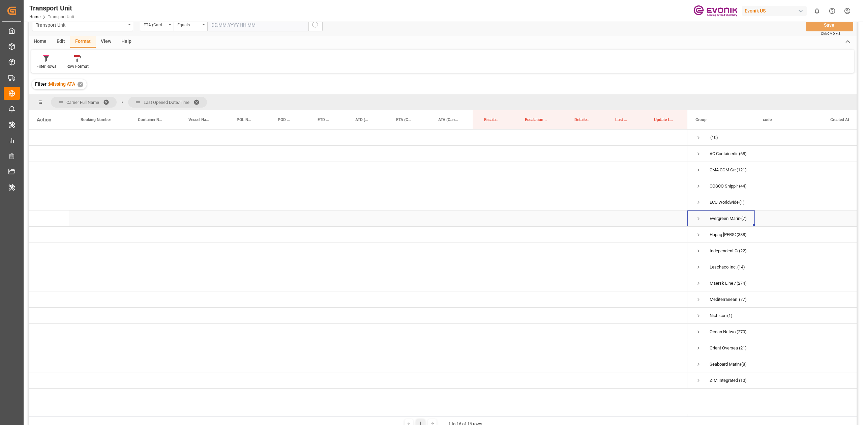
click at [699, 213] on span "Press SPACE to select this row." at bounding box center [698, 219] width 6 height 16
click at [711, 228] on span "Press SPACE to select this row." at bounding box center [713, 235] width 6 height 16
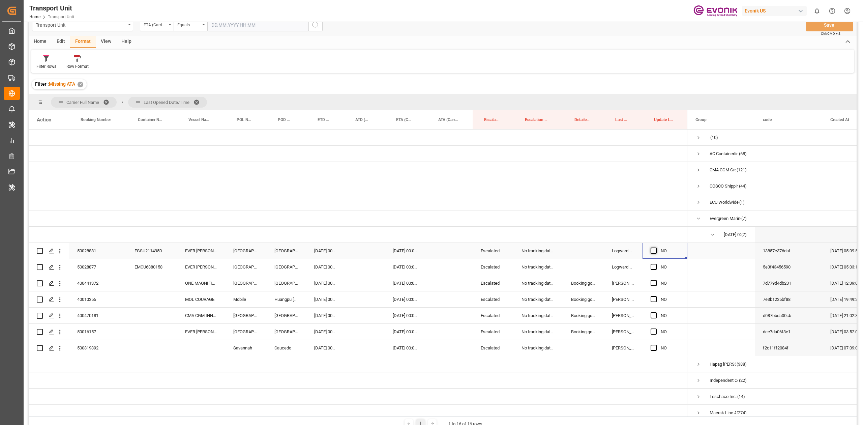
click at [652, 251] on span "Press SPACE to select this row." at bounding box center [654, 250] width 6 height 6
click at [656, 247] on input "Press SPACE to select this row." at bounding box center [656, 247] width 0 height 0
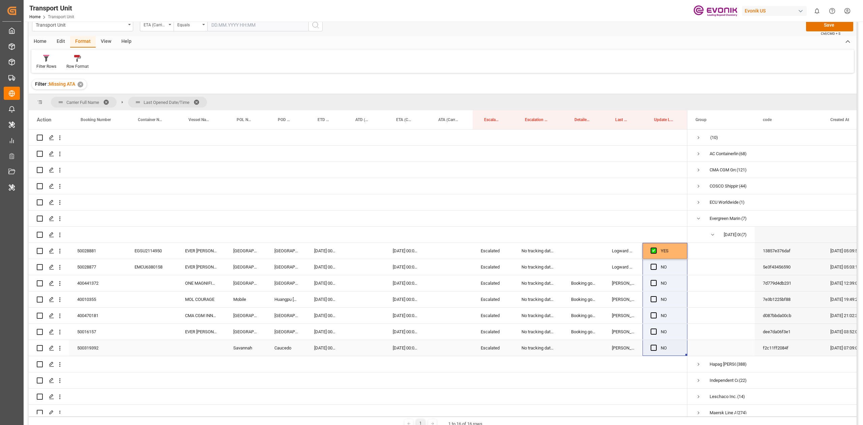
drag, startPoint x: 684, startPoint y: 256, endPoint x: 653, endPoint y: 342, distance: 91.8
click at [653, 342] on div "YES" at bounding box center [358, 323] width 659 height 388
click at [652, 265] on span "Press SPACE to select this row." at bounding box center [654, 267] width 6 height 6
click at [656, 264] on input "Press SPACE to select this row." at bounding box center [656, 264] width 0 height 0
drag, startPoint x: 685, startPoint y: 273, endPoint x: 667, endPoint y: 346, distance: 75.0
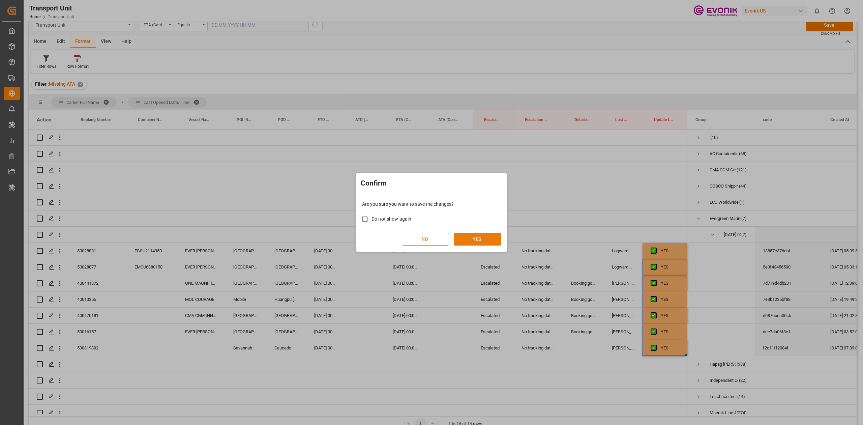
click at [474, 235] on button "YES" at bounding box center [477, 239] width 47 height 13
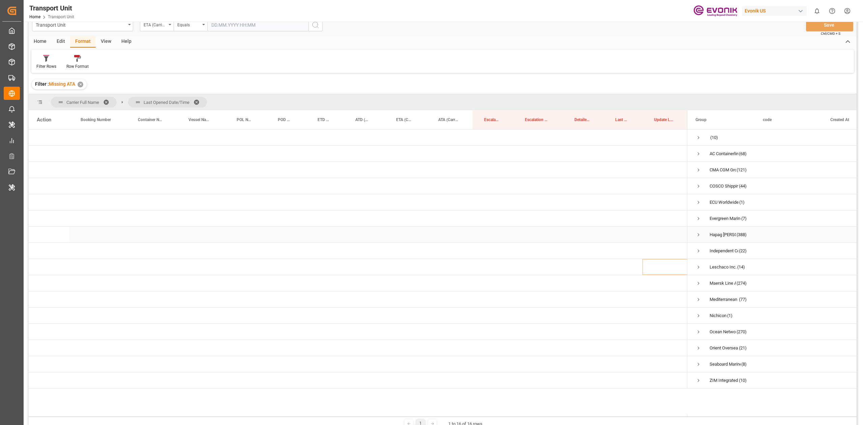
click at [694, 234] on div "Hapag [PERSON_NAME] Aktiengesellschaft (388)" at bounding box center [720, 235] width 67 height 16
click at [695, 235] on div "Hapag [PERSON_NAME] Aktiengesellschaft (388)" at bounding box center [720, 235] width 67 height 16
click at [698, 232] on span "Press SPACE to select this row." at bounding box center [698, 235] width 6 height 6
click at [713, 251] on span "Press SPACE to select this row." at bounding box center [713, 251] width 6 height 6
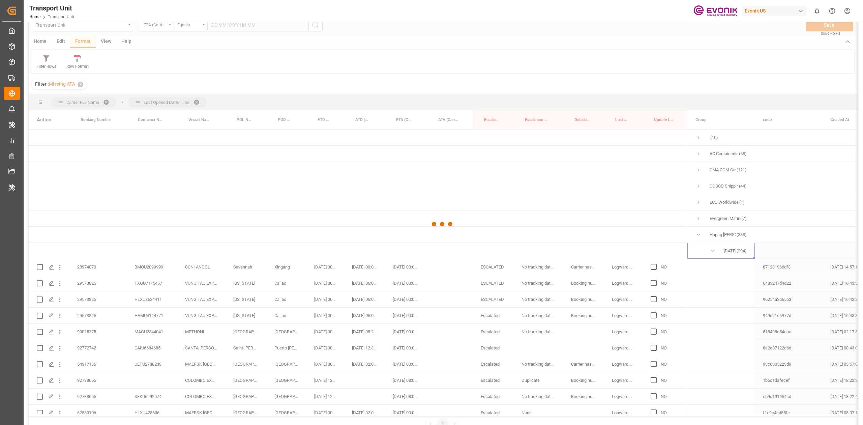
click at [654, 268] on div at bounding box center [443, 224] width 828 height 421
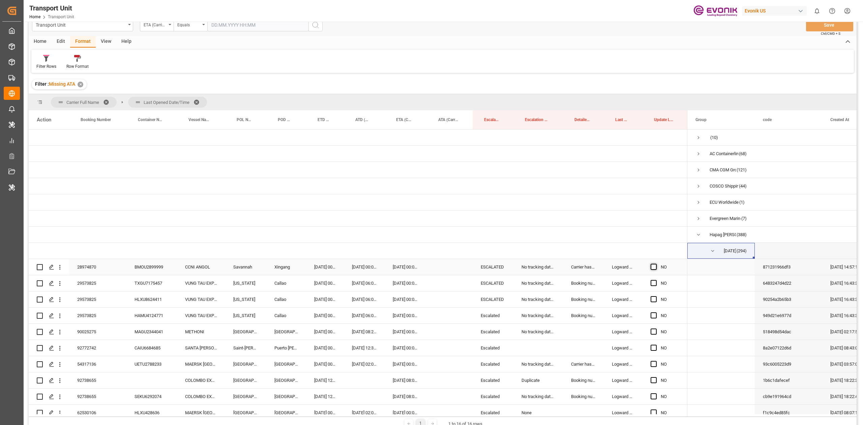
click at [653, 266] on span "Press SPACE to select this row." at bounding box center [654, 267] width 6 height 6
click at [656, 264] on input "Press SPACE to select this row." at bounding box center [656, 264] width 0 height 0
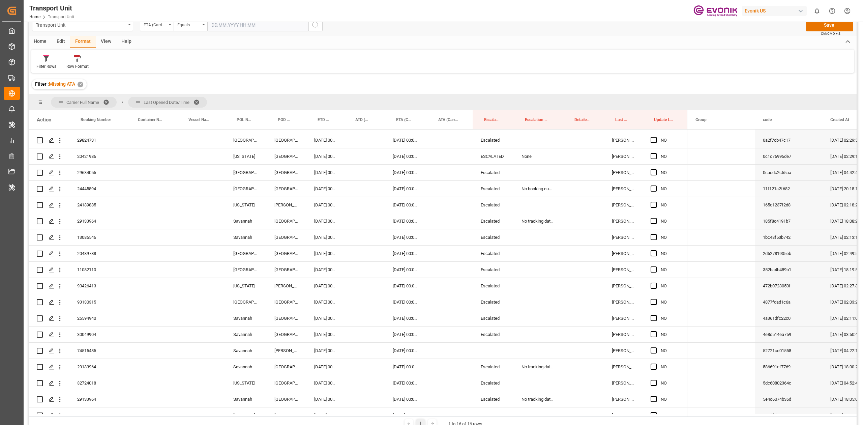
scroll to position [876, 0]
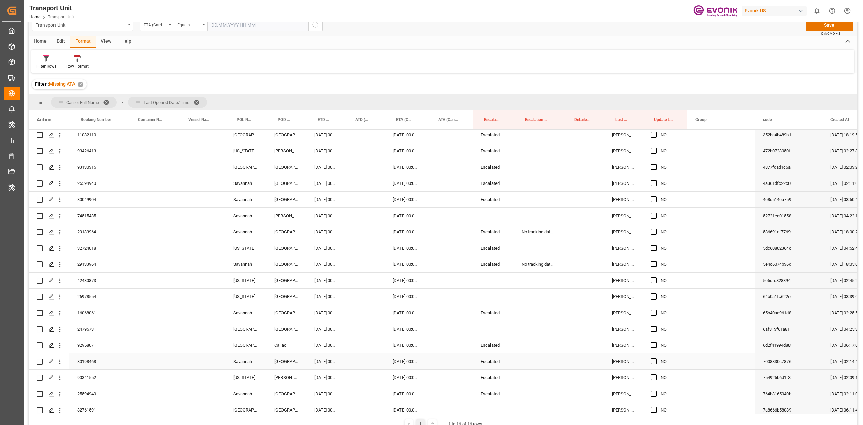
drag, startPoint x: 687, startPoint y: 273, endPoint x: 635, endPoint y: 354, distance: 95.9
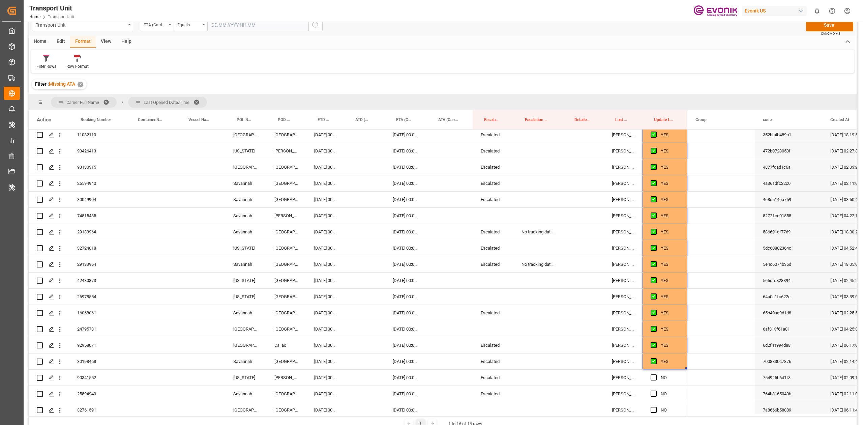
click at [483, 80] on div "Filter : Missing ATA ✕" at bounding box center [443, 84] width 828 height 19
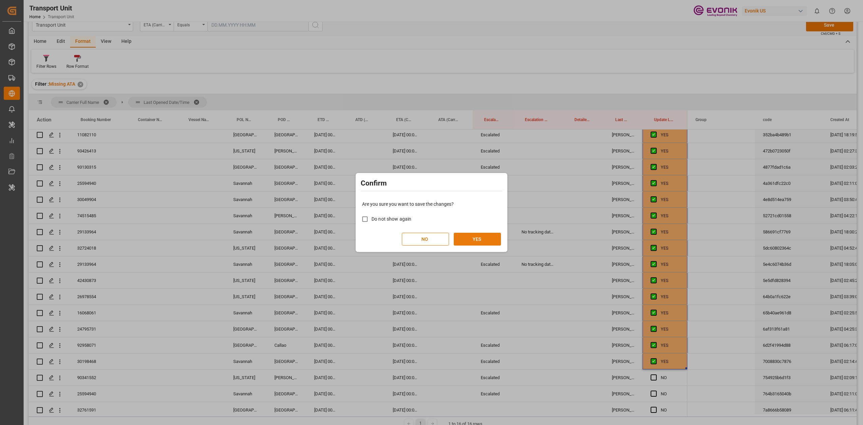
click at [476, 242] on button "YES" at bounding box center [477, 239] width 47 height 13
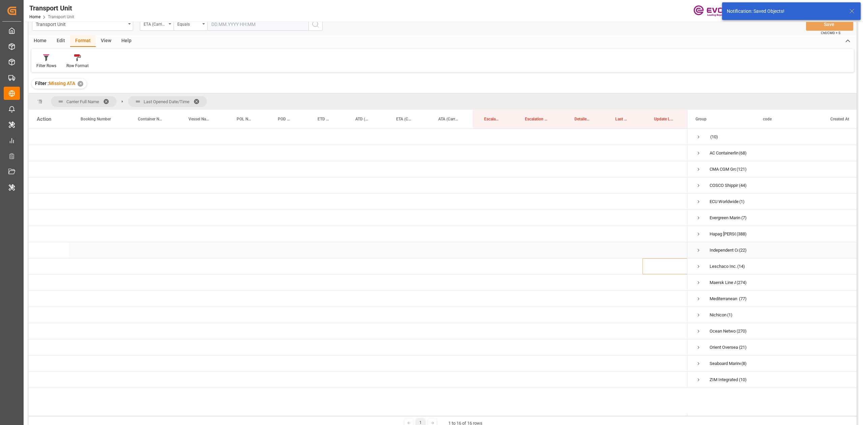
scroll to position [0, 0]
click at [695, 232] on span "Press SPACE to select this row." at bounding box center [698, 234] width 6 height 6
click at [707, 248] on span "[DATE] 00:00:00 (232)" at bounding box center [720, 249] width 51 height 15
click at [713, 247] on span "Press SPACE to select this row." at bounding box center [713, 250] width 6 height 6
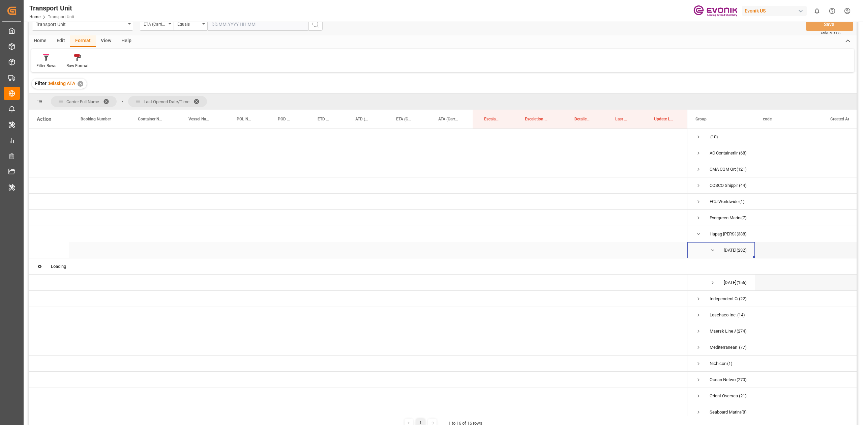
click at [713, 247] on div "Transport Unit ETA (Carrier) Equals Save Ctrl/CMD + S Home Edit Format View Hel…" at bounding box center [443, 221] width 828 height 416
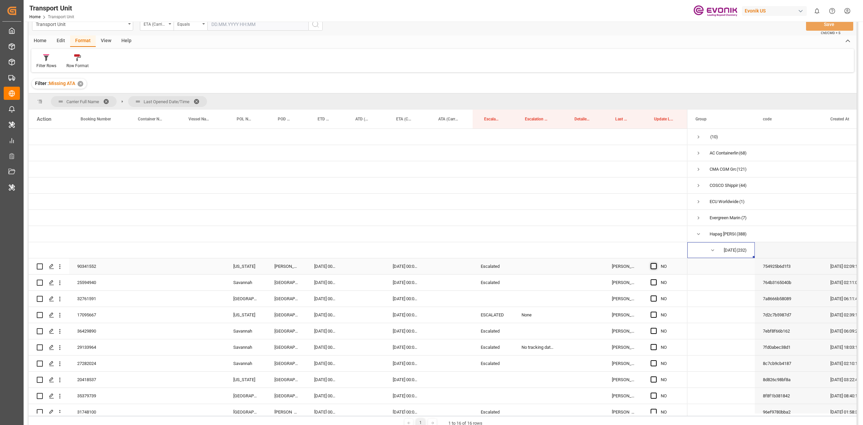
click at [652, 267] on span "Press SPACE to select this row." at bounding box center [654, 266] width 6 height 6
click at [656, 263] on input "Press SPACE to select this row." at bounding box center [656, 263] width 0 height 0
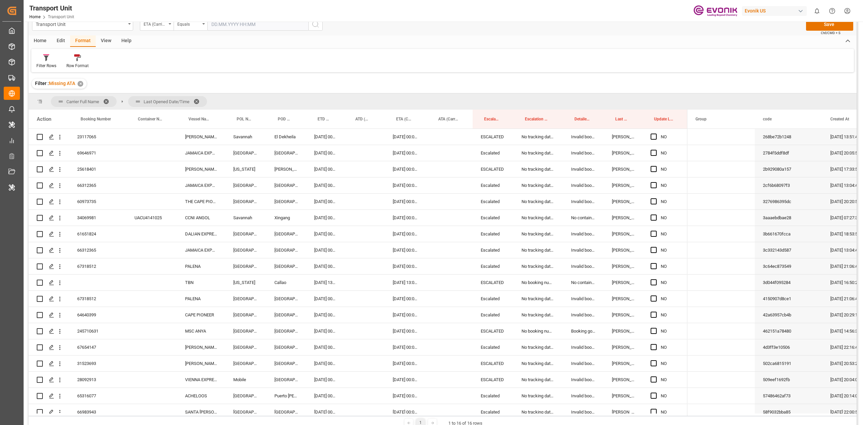
scroll to position [1348, 0]
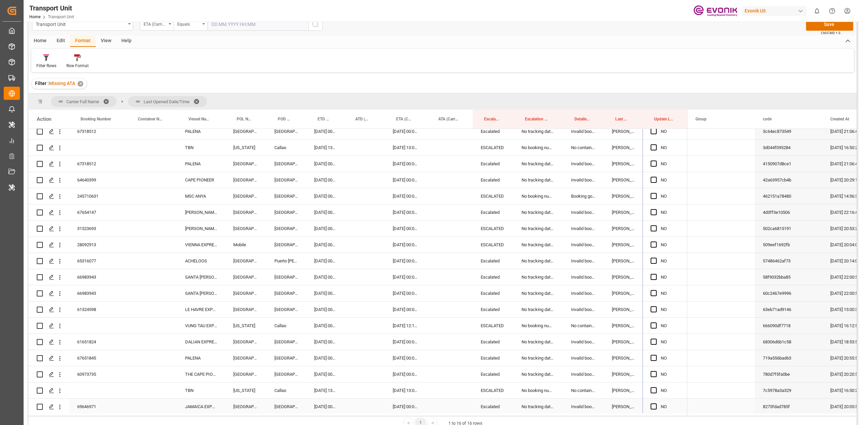
drag, startPoint x: 687, startPoint y: 273, endPoint x: 664, endPoint y: 404, distance: 132.7
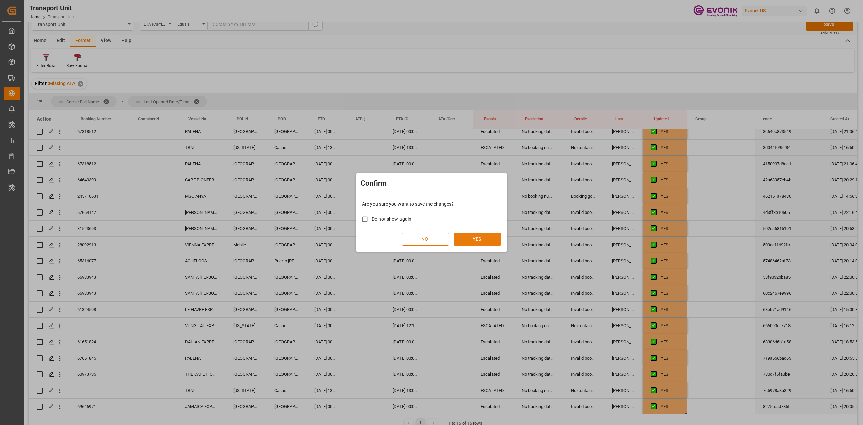
click at [479, 238] on button "YES" at bounding box center [477, 239] width 47 height 13
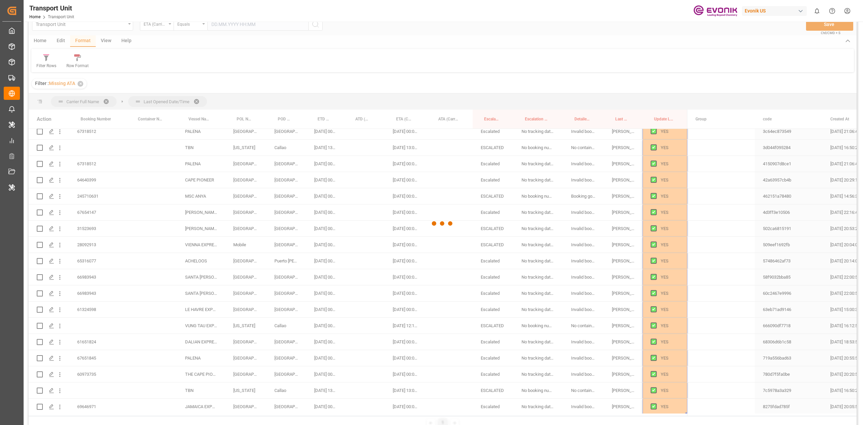
scroll to position [0, 0]
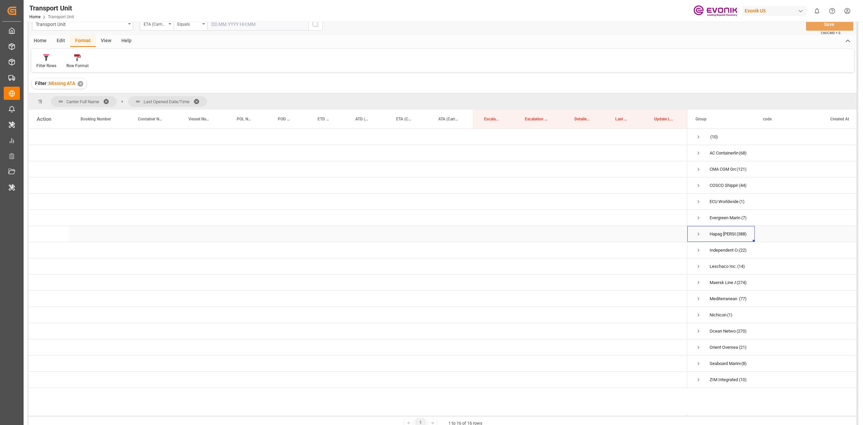
click at [699, 233] on span "Press SPACE to select this row." at bounding box center [698, 234] width 6 height 6
click at [711, 247] on span "Press SPACE to select this row." at bounding box center [713, 250] width 6 height 6
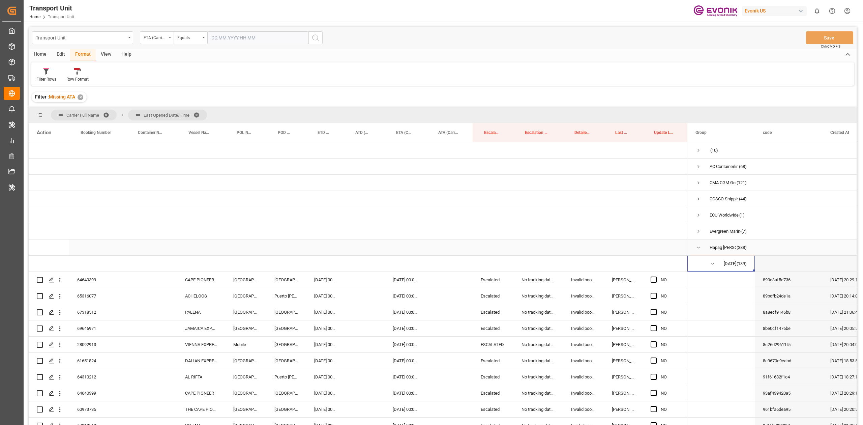
scroll to position [13, 0]
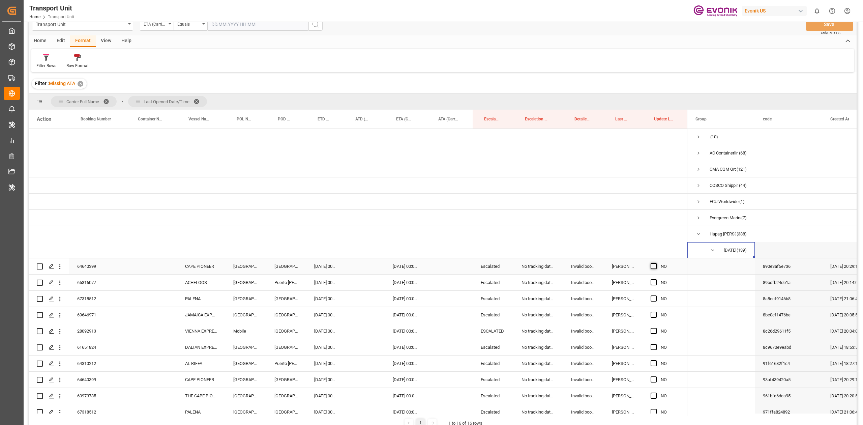
click at [654, 267] on span "Press SPACE to select this row." at bounding box center [654, 266] width 6 height 6
click at [656, 263] on input "Press SPACE to select this row." at bounding box center [656, 263] width 0 height 0
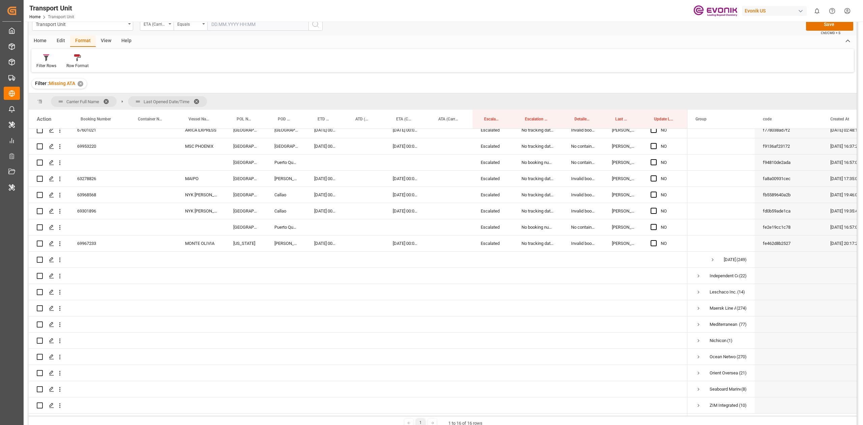
scroll to position [2258, 0]
drag, startPoint x: 686, startPoint y: 273, endPoint x: 651, endPoint y: 244, distance: 45.1
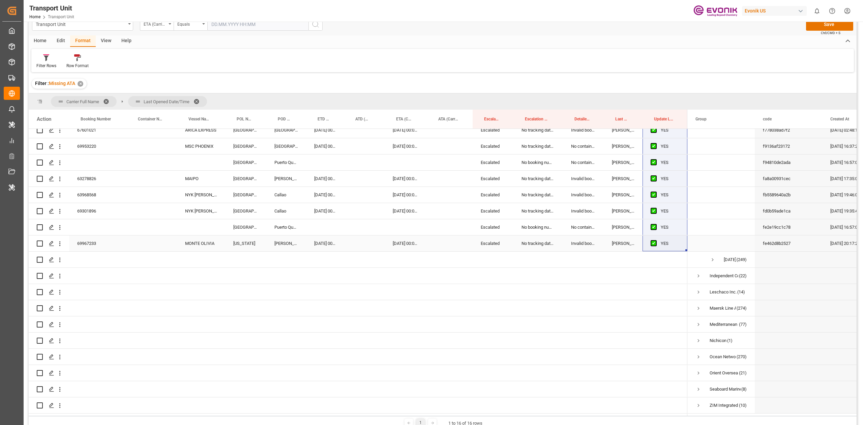
click at [651, 244] on div "Press SPACE to select this row." at bounding box center [656, 244] width 10 height 16
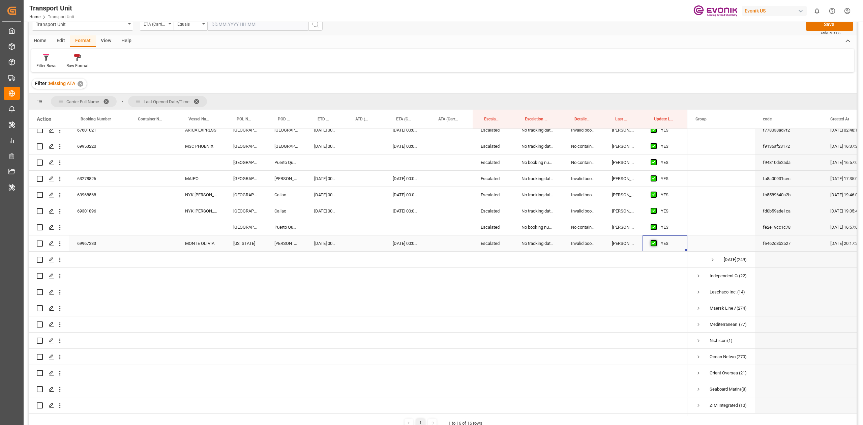
click at [652, 240] on span "Press SPACE to select this row." at bounding box center [654, 243] width 6 height 6
click at [656, 240] on input "Press SPACE to select this row." at bounding box center [656, 240] width 0 height 0
click at [652, 240] on span "Press SPACE to select this row." at bounding box center [654, 243] width 6 height 6
click at [656, 240] on input "Press SPACE to select this row." at bounding box center [656, 240] width 0 height 0
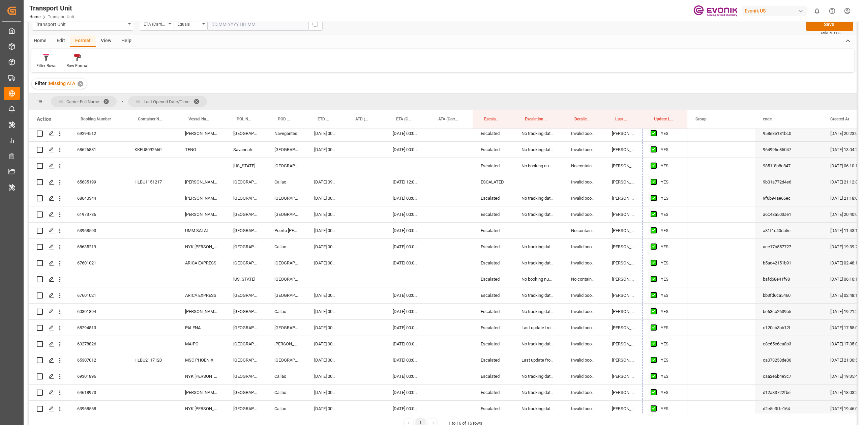
scroll to position [1651, 0]
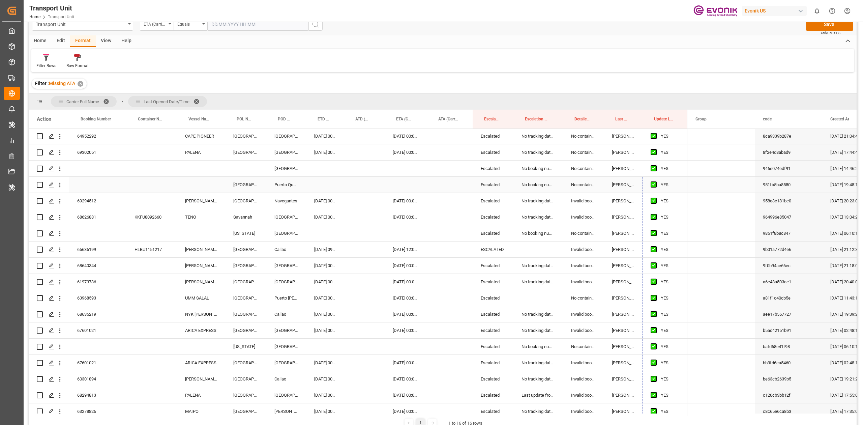
drag, startPoint x: 686, startPoint y: 247, endPoint x: 659, endPoint y: 184, distance: 68.3
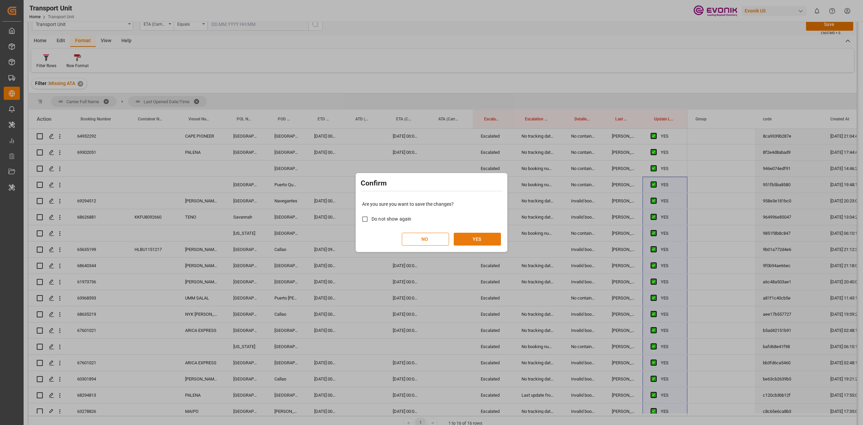
click at [470, 241] on button "YES" at bounding box center [477, 239] width 47 height 13
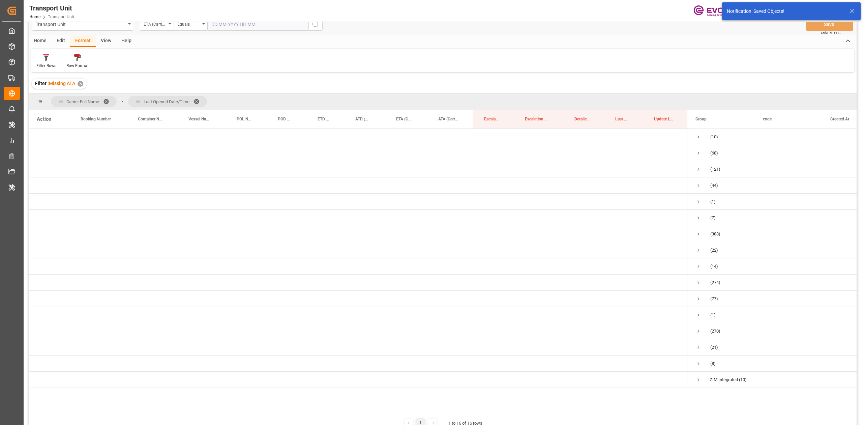
scroll to position [0, 0]
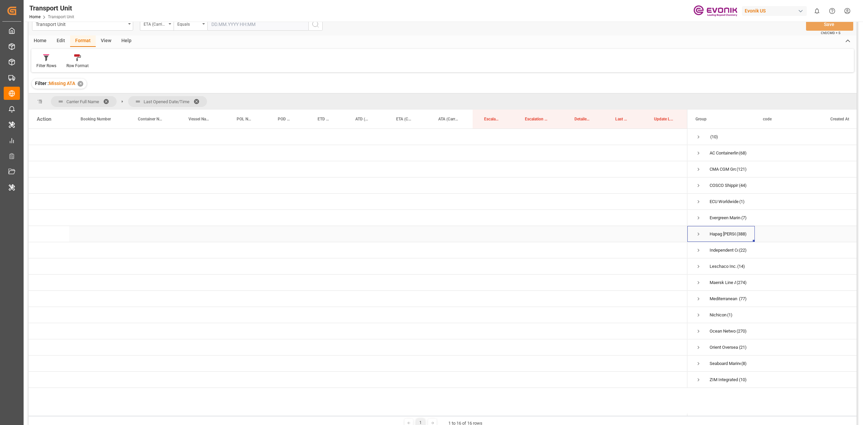
click at [700, 227] on span "Press SPACE to select this row." at bounding box center [698, 234] width 6 height 16
click at [713, 246] on span "Press SPACE to select this row." at bounding box center [713, 250] width 6 height 16
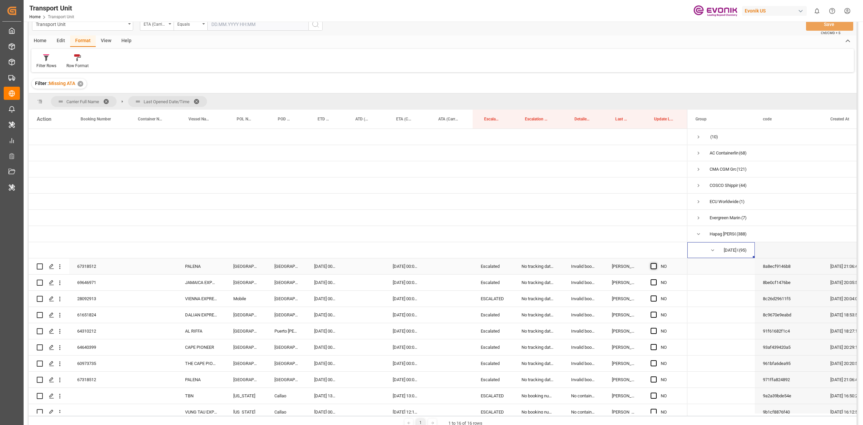
click at [653, 267] on span "Press SPACE to select this row." at bounding box center [654, 266] width 6 height 6
click at [656, 263] on input "Press SPACE to select this row." at bounding box center [656, 263] width 0 height 0
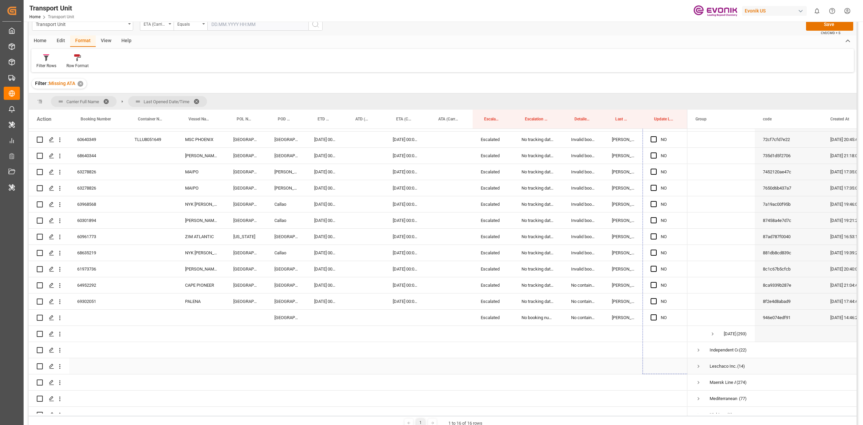
scroll to position [1497, 0]
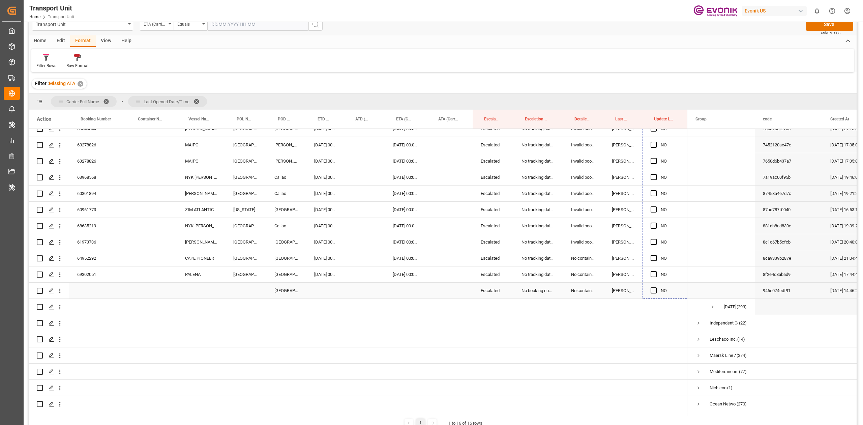
drag, startPoint x: 686, startPoint y: 272, endPoint x: 647, endPoint y: 297, distance: 47.0
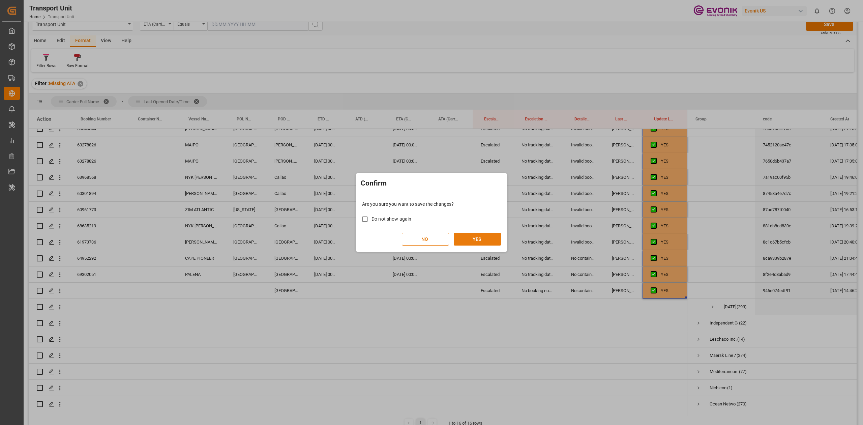
click at [489, 236] on button "YES" at bounding box center [477, 239] width 47 height 13
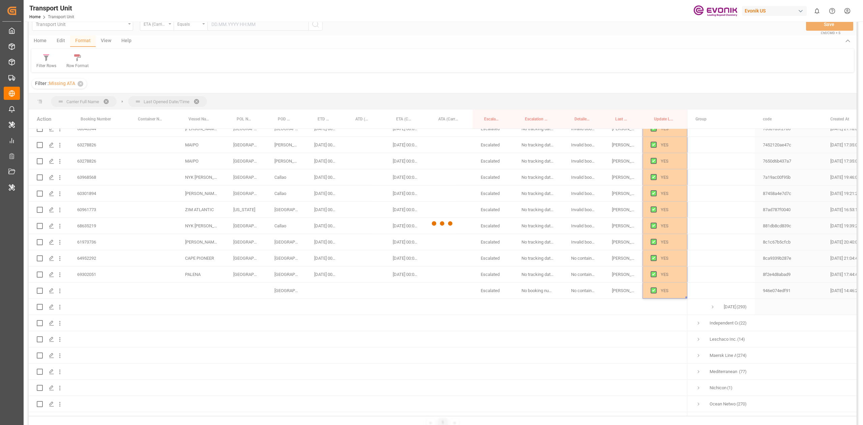
scroll to position [0, 0]
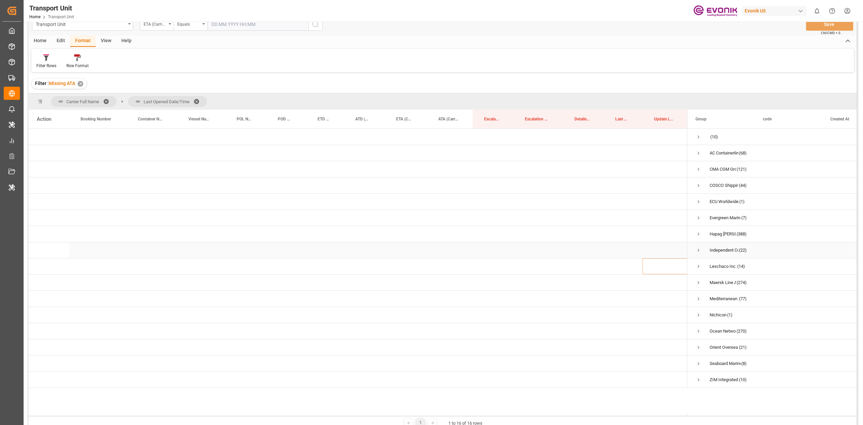
click at [699, 248] on span "Press SPACE to select this row." at bounding box center [698, 250] width 6 height 6
click at [715, 268] on span "Press SPACE to select this row." at bounding box center [713, 266] width 6 height 6
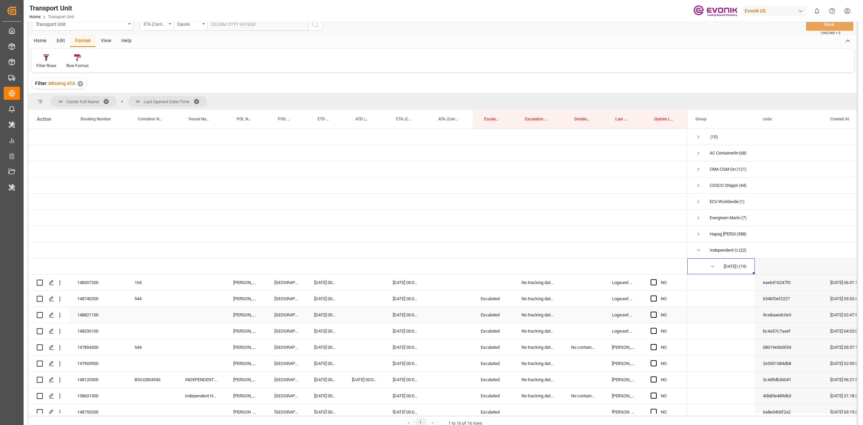
scroll to position [45, 0]
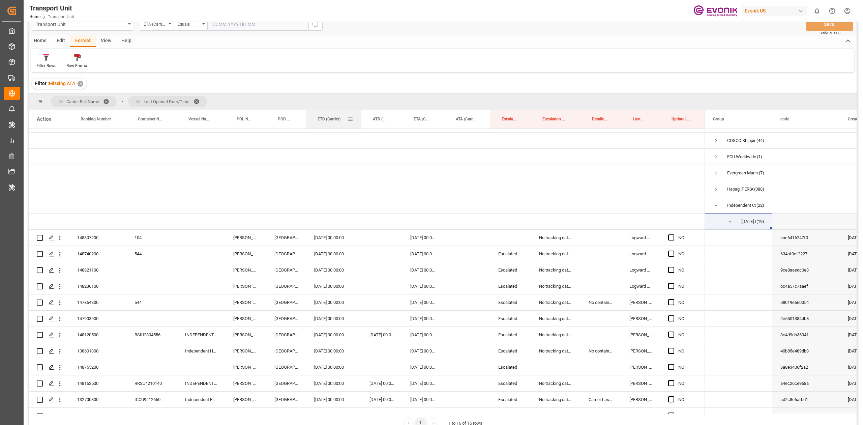
drag, startPoint x: 343, startPoint y: 123, endPoint x: 359, endPoint y: 123, distance: 16.5
click at [360, 123] on div at bounding box center [361, 119] width 3 height 19
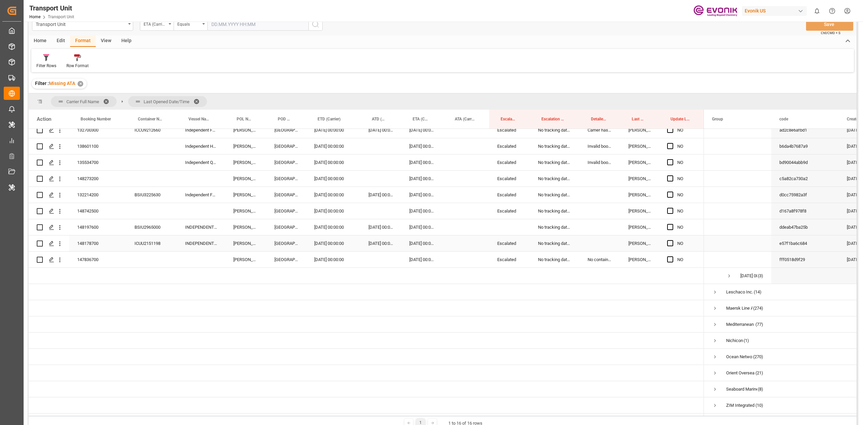
scroll to position [315, 0]
click at [668, 261] on span "Press SPACE to select this row." at bounding box center [670, 259] width 6 height 6
click at [672, 256] on input "Press SPACE to select this row." at bounding box center [672, 256] width 0 height 0
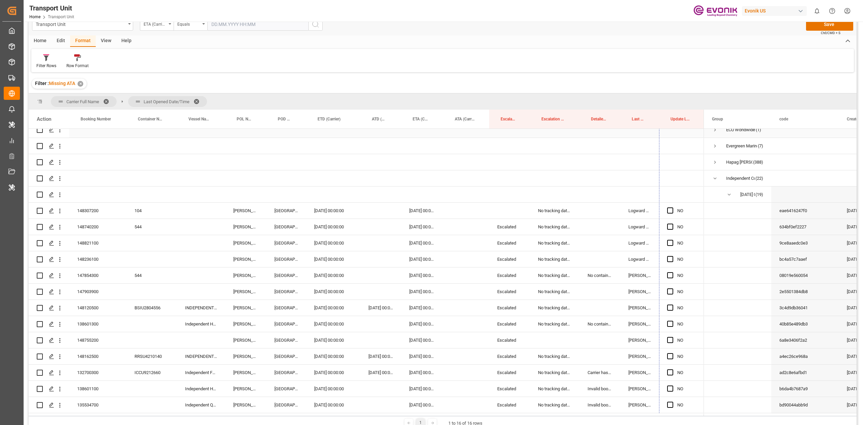
scroll to position [45, 0]
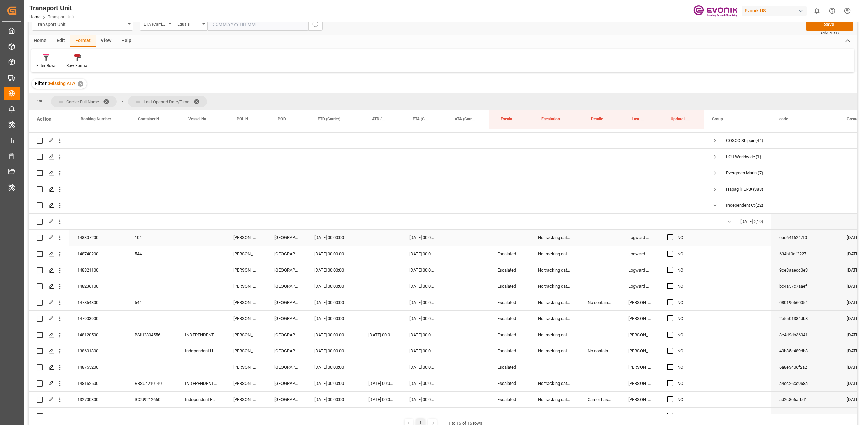
drag, startPoint x: 702, startPoint y: 266, endPoint x: 677, endPoint y: 239, distance: 36.3
click at [677, 239] on div "104" at bounding box center [366, 383] width 675 height 599
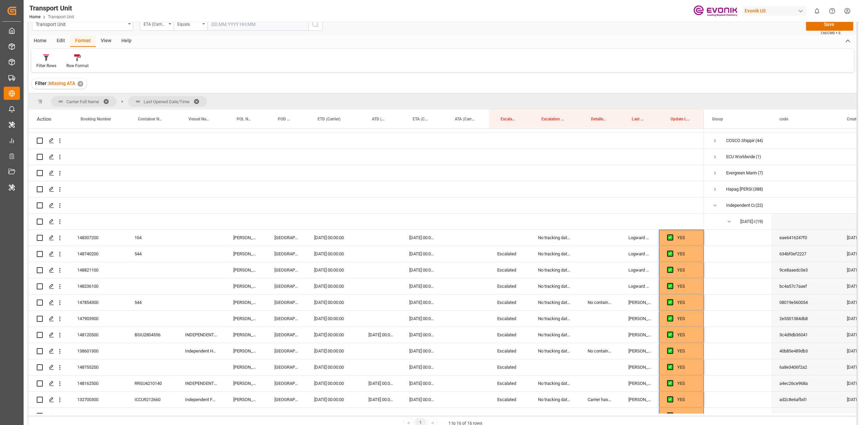
click at [510, 78] on div "Filter : Missing ATA ✕" at bounding box center [443, 83] width 828 height 19
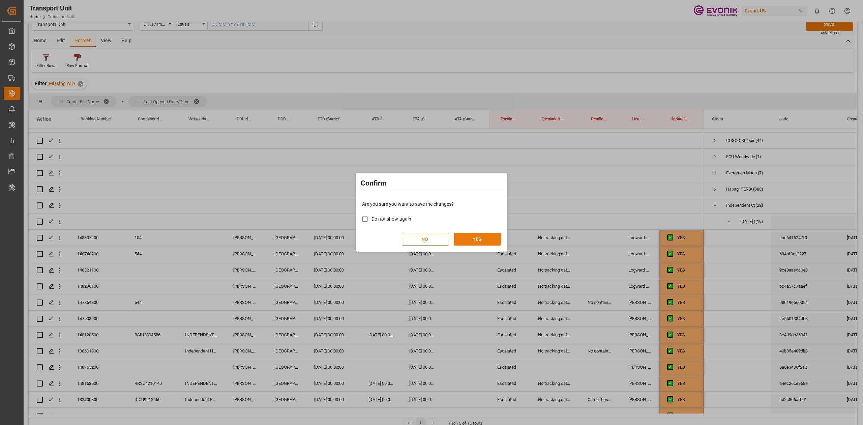
click at [469, 236] on button "YES" at bounding box center [477, 239] width 47 height 13
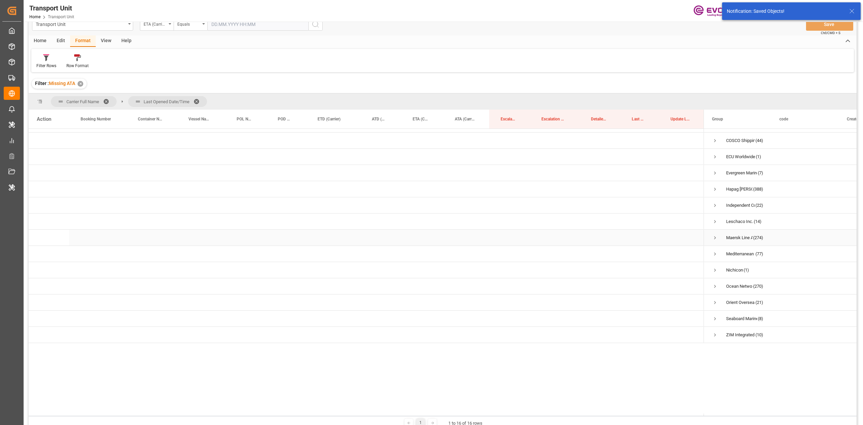
scroll to position [0, 0]
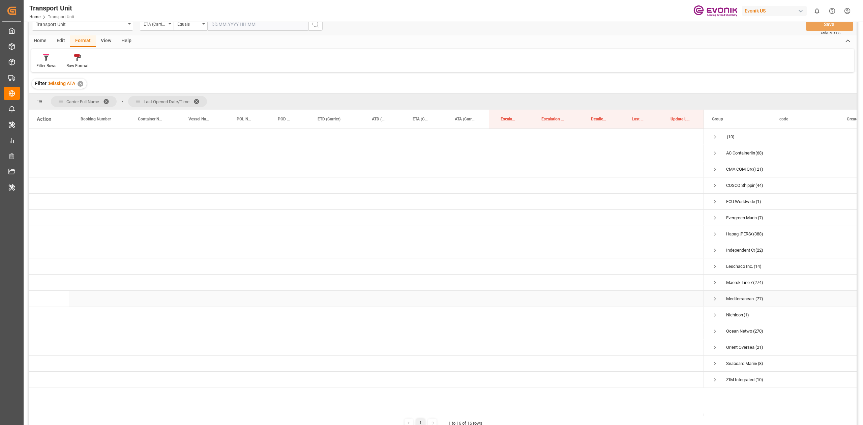
click at [713, 296] on span "Press SPACE to select this row." at bounding box center [715, 299] width 6 height 6
click at [727, 314] on span "Press SPACE to select this row." at bounding box center [729, 315] width 6 height 6
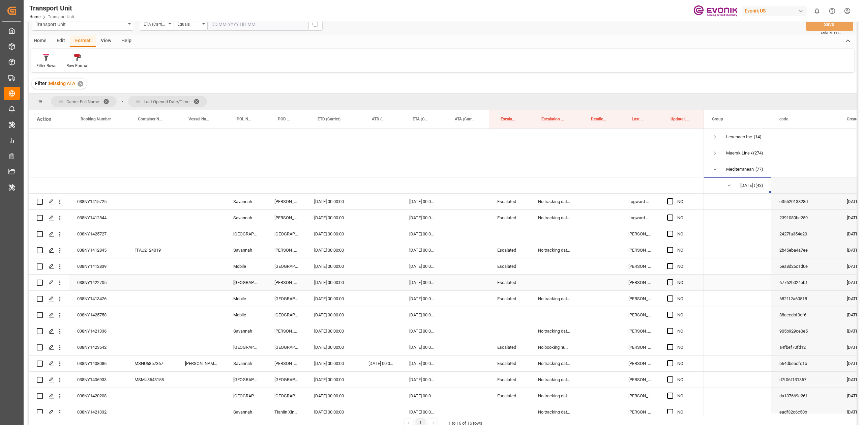
scroll to position [135, 0]
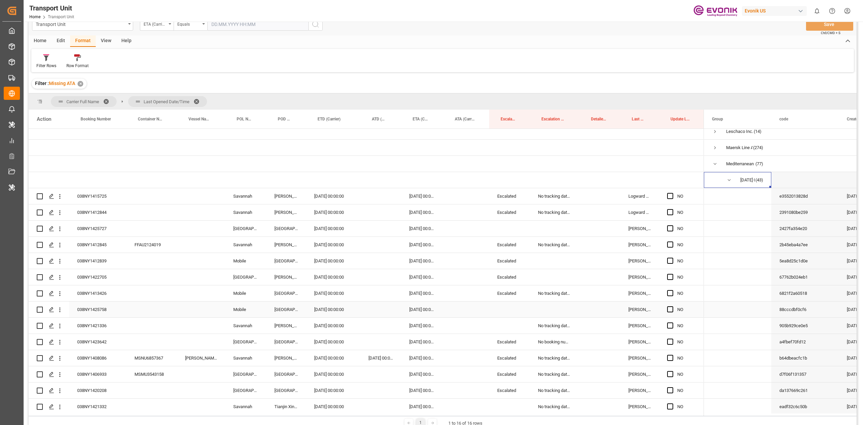
click at [511, 299] on div "Escalated" at bounding box center [509, 293] width 41 height 16
drag, startPoint x: 510, startPoint y: 323, endPoint x: 509, endPoint y: 328, distance: 5.0
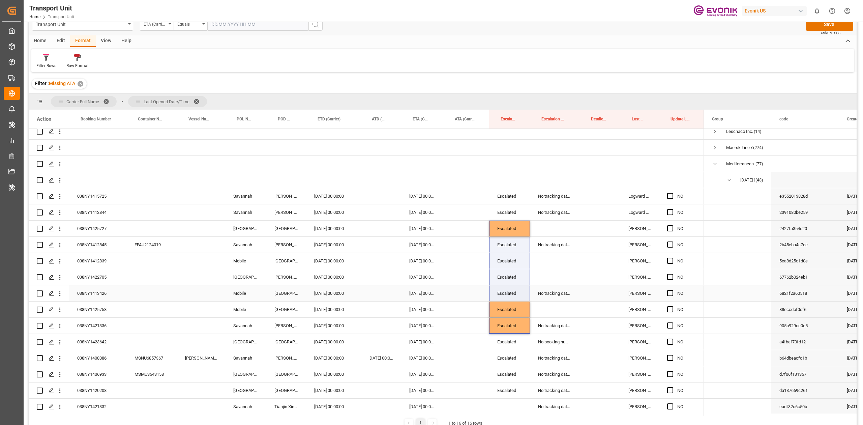
click at [545, 297] on div "No tracking data received from the carrier" at bounding box center [555, 293] width 50 height 16
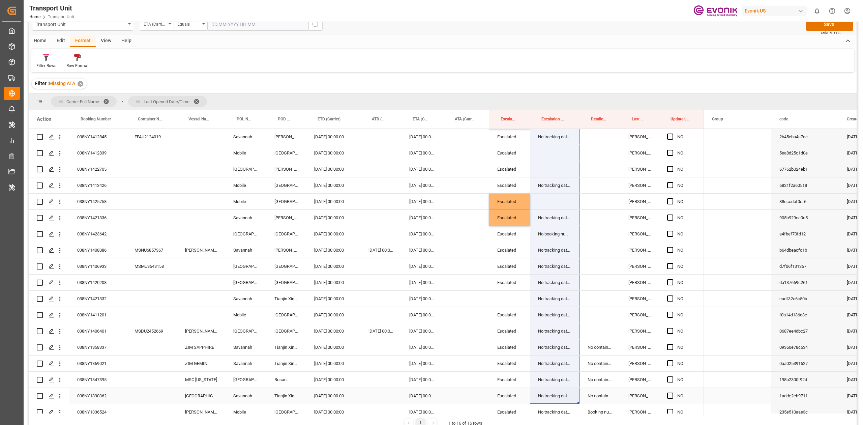
scroll to position [256, 0]
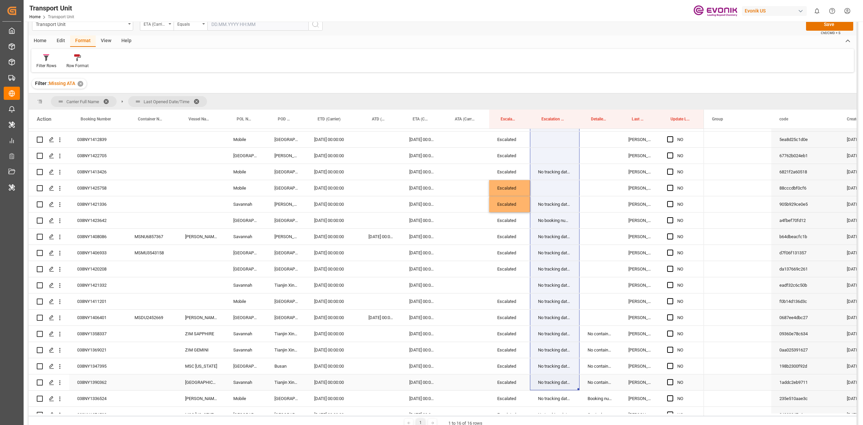
click at [551, 389] on div "NO" at bounding box center [366, 366] width 675 height 987
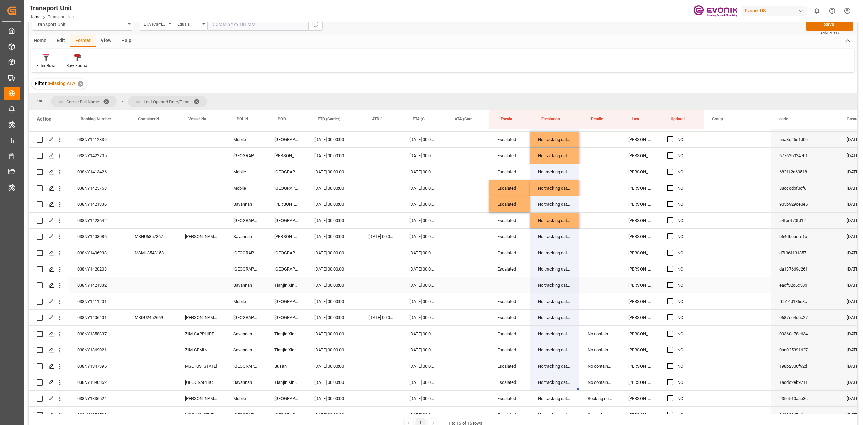
click at [506, 265] on div "Escalated" at bounding box center [509, 269] width 41 height 16
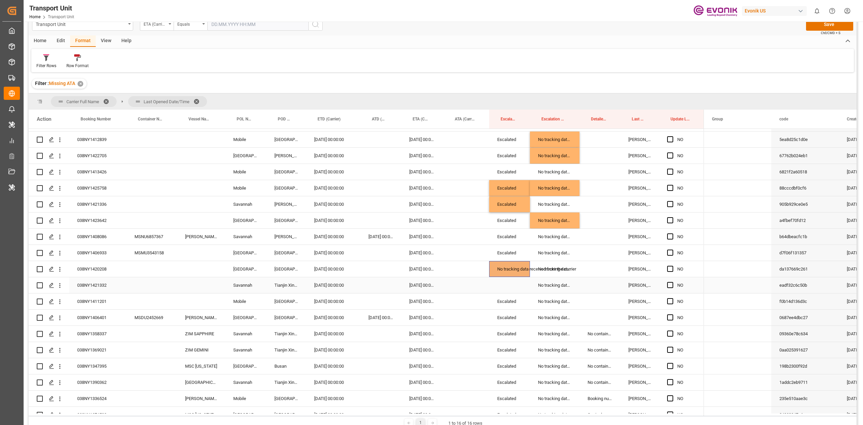
click at [506, 280] on div "Press SPACE to select this row." at bounding box center [509, 285] width 41 height 16
click at [510, 256] on div "Escalated" at bounding box center [509, 253] width 41 height 16
drag, startPoint x: 509, startPoint y: 259, endPoint x: 520, endPoint y: 303, distance: 45.2
click at [517, 307] on div "NO" at bounding box center [366, 366] width 675 height 987
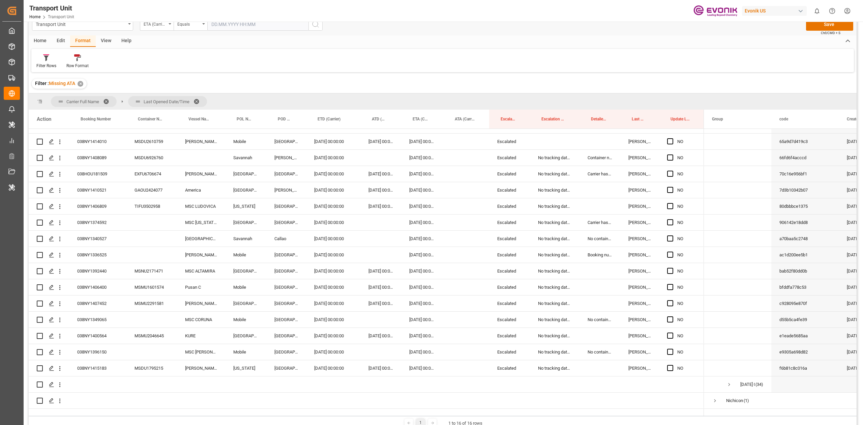
scroll to position [661, 0]
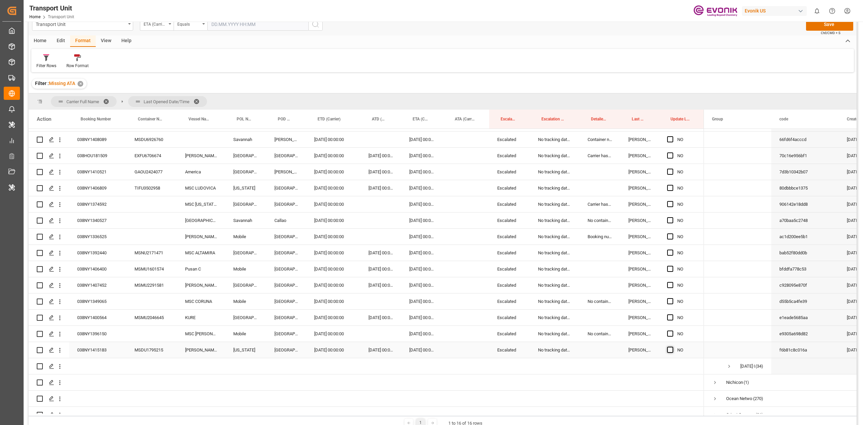
click at [669, 351] on span "Press SPACE to select this row." at bounding box center [670, 350] width 6 height 6
click at [672, 347] on input "Press SPACE to select this row." at bounding box center [672, 347] width 0 height 0
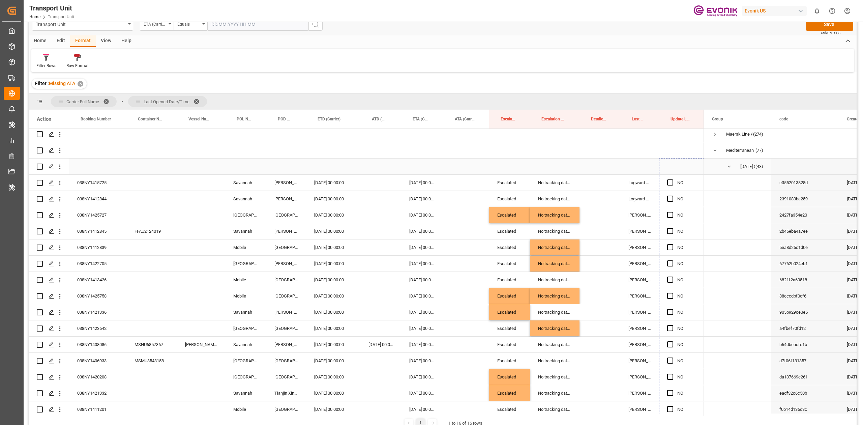
scroll to position [135, 0]
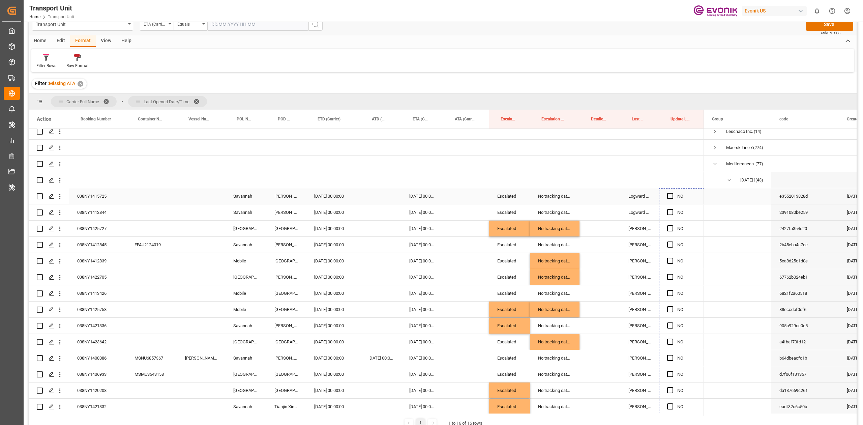
drag, startPoint x: 703, startPoint y: 356, endPoint x: 670, endPoint y: 200, distance: 159.9
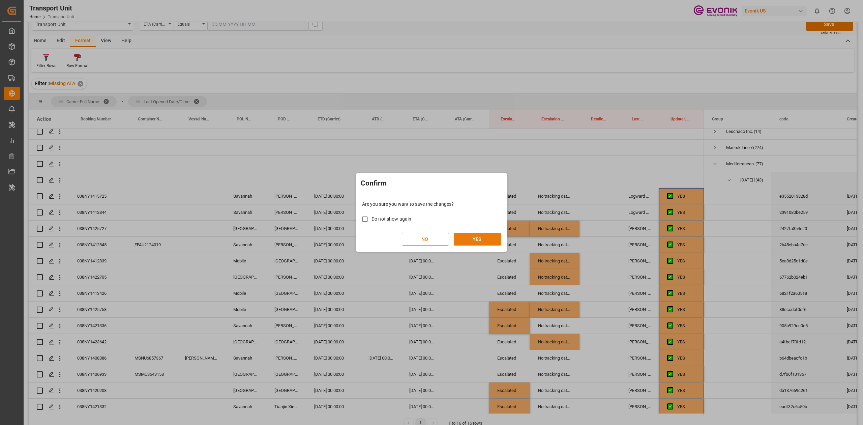
click at [477, 239] on button "YES" at bounding box center [477, 239] width 47 height 13
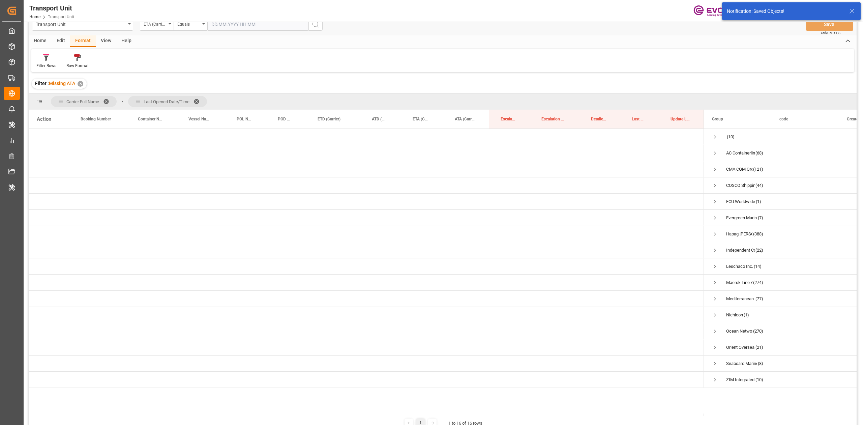
scroll to position [0, 0]
click at [716, 266] on span "Press SPACE to select this row." at bounding box center [715, 266] width 6 height 6
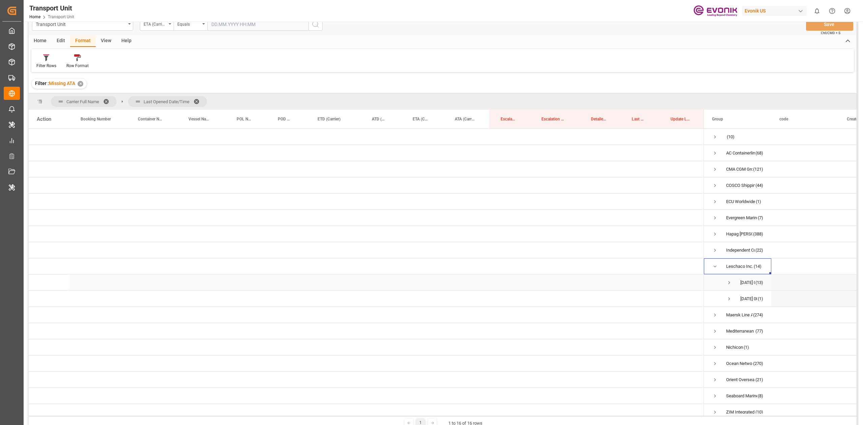
click at [726, 285] on span "Press SPACE to select this row." at bounding box center [729, 282] width 6 height 6
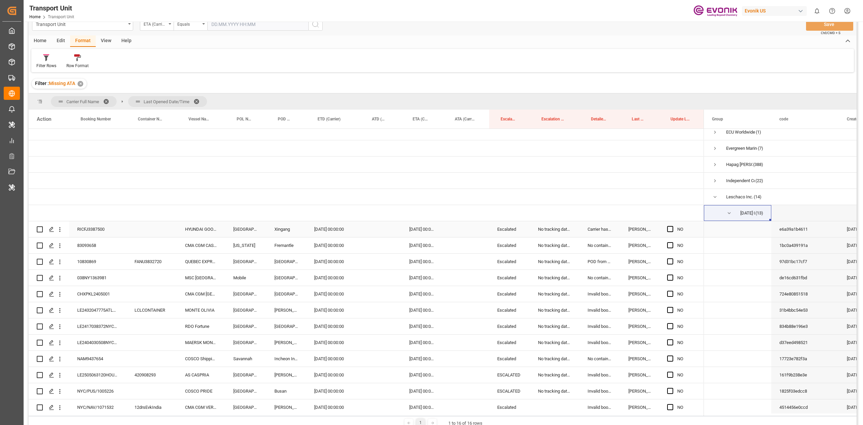
scroll to position [90, 0]
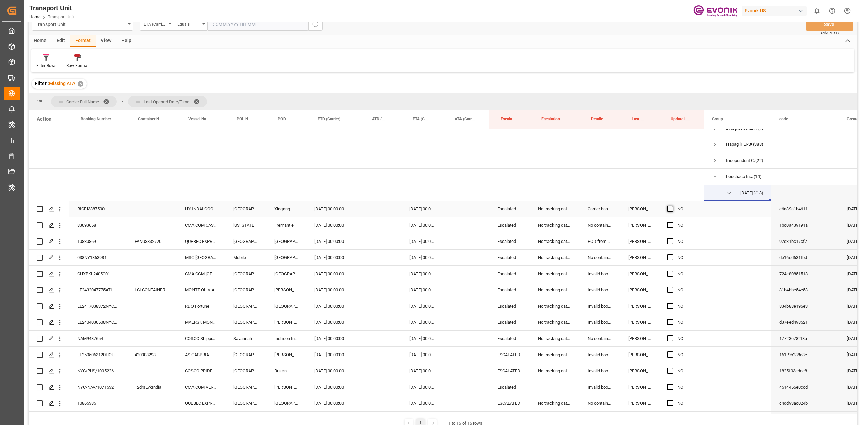
click at [672, 210] on span "Press SPACE to select this row." at bounding box center [670, 209] width 6 height 6
click at [672, 206] on input "Press SPACE to select this row." at bounding box center [672, 206] width 0 height 0
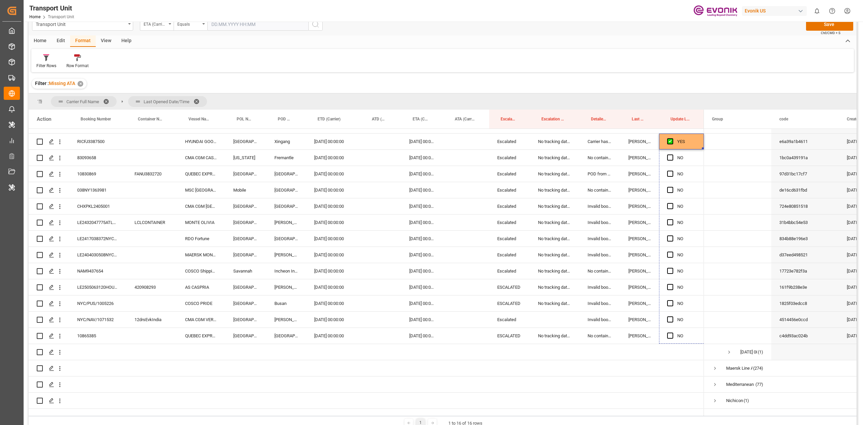
scroll to position [171, 0]
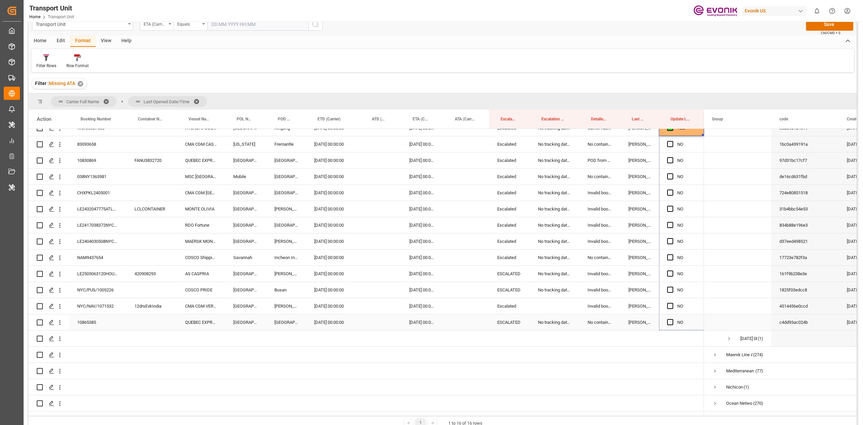
drag, startPoint x: 702, startPoint y: 216, endPoint x: 683, endPoint y: 326, distance: 112.2
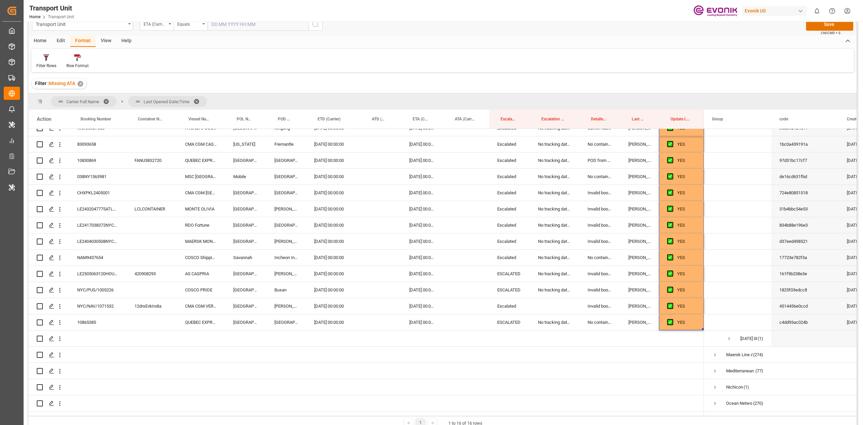
click at [525, 58] on div "Filter Rows Row Format" at bounding box center [442, 60] width 823 height 23
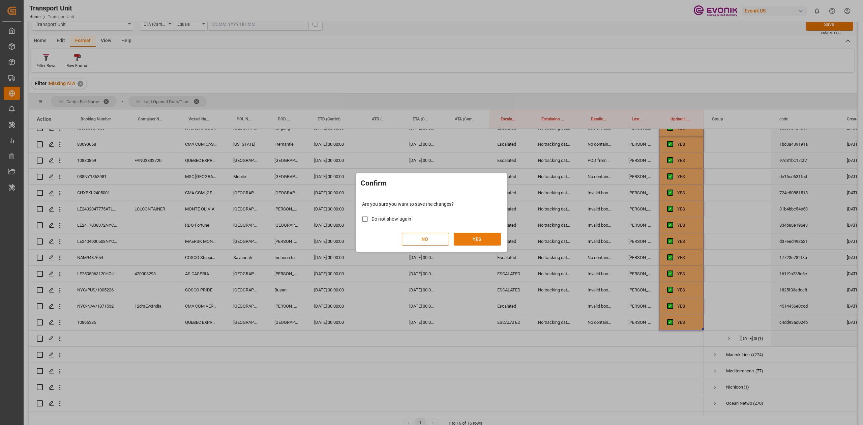
click at [490, 235] on button "YES" at bounding box center [477, 239] width 47 height 13
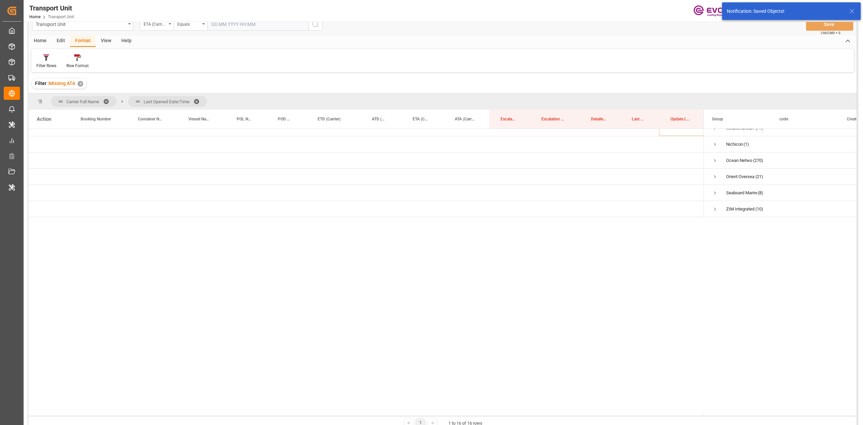
scroll to position [0, 0]
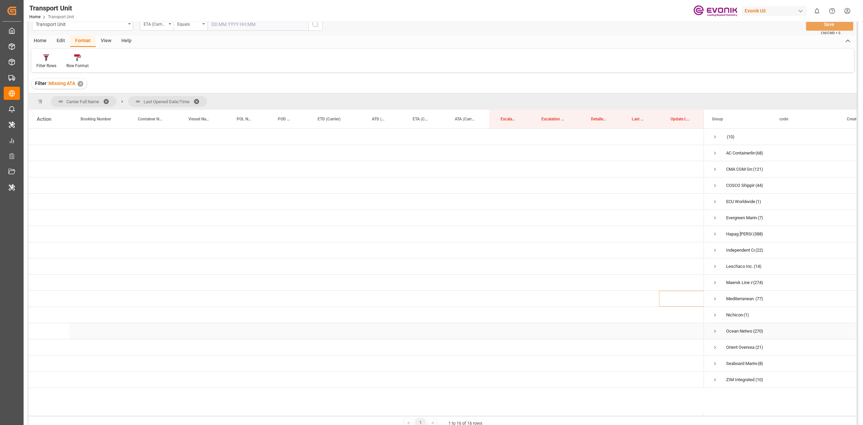
click at [714, 331] on span "Press SPACE to select this row." at bounding box center [715, 331] width 6 height 6
click at [731, 351] on span "Press SPACE to select this row." at bounding box center [729, 347] width 6 height 16
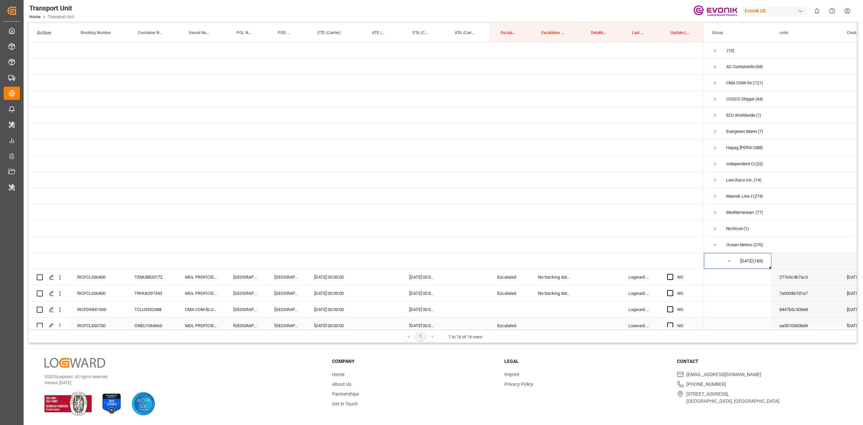
scroll to position [90, 0]
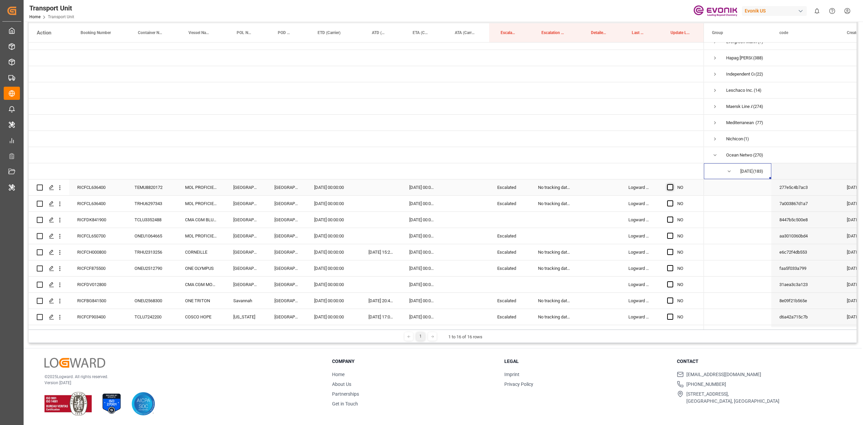
click at [668, 186] on span "Press SPACE to select this row." at bounding box center [670, 187] width 6 height 6
click at [672, 184] on input "Press SPACE to select this row." at bounding box center [672, 184] width 0 height 0
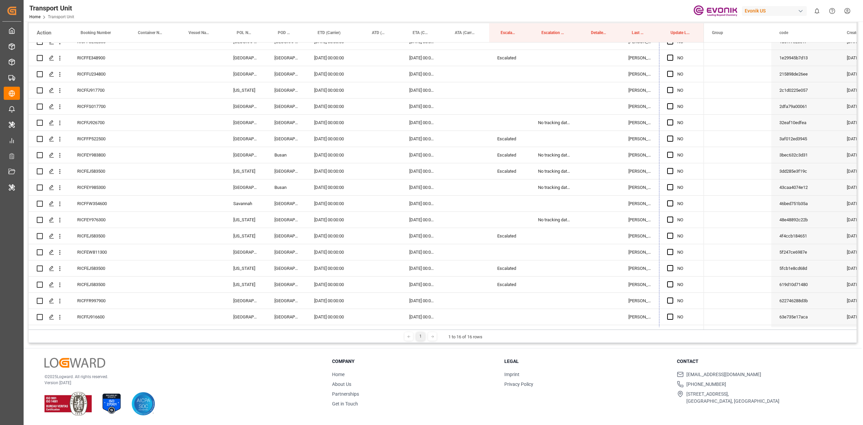
scroll to position [966, 0]
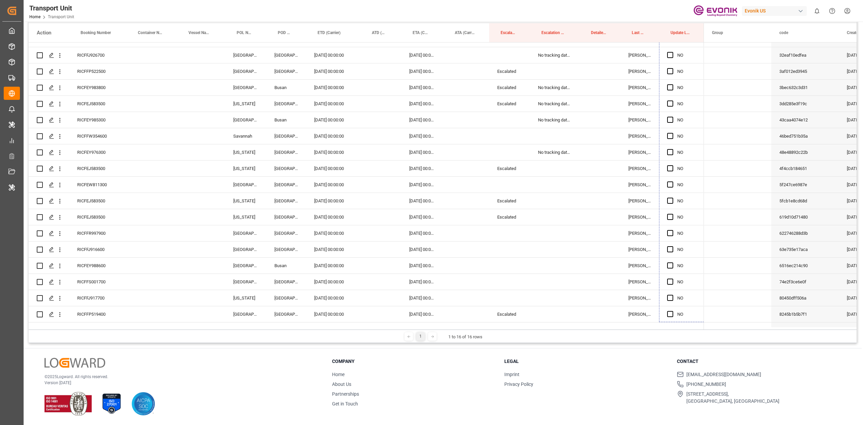
drag, startPoint x: 703, startPoint y: 194, endPoint x: 672, endPoint y: 330, distance: 139.0
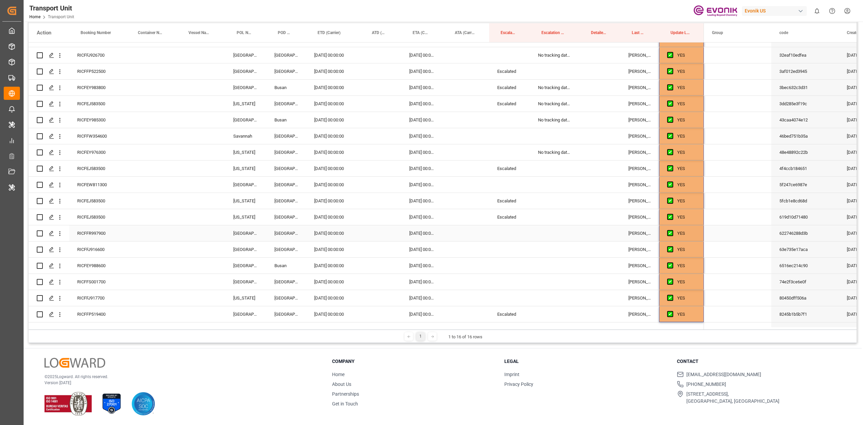
scroll to position [993, 0]
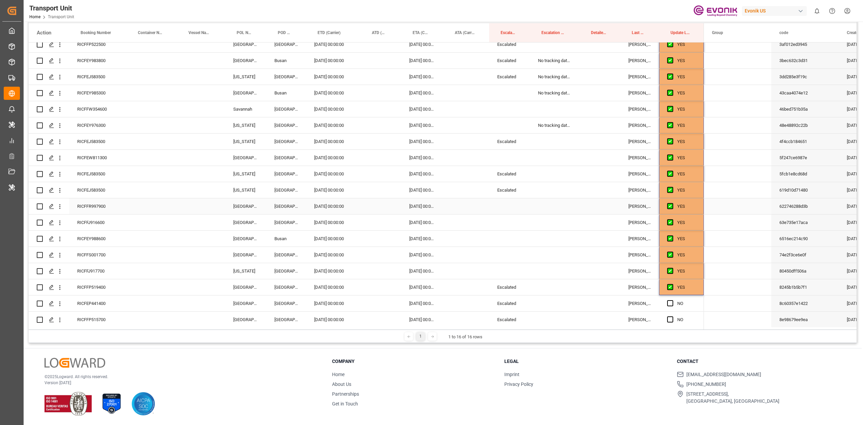
click at [501, 190] on div "Escalated" at bounding box center [509, 190] width 41 height 16
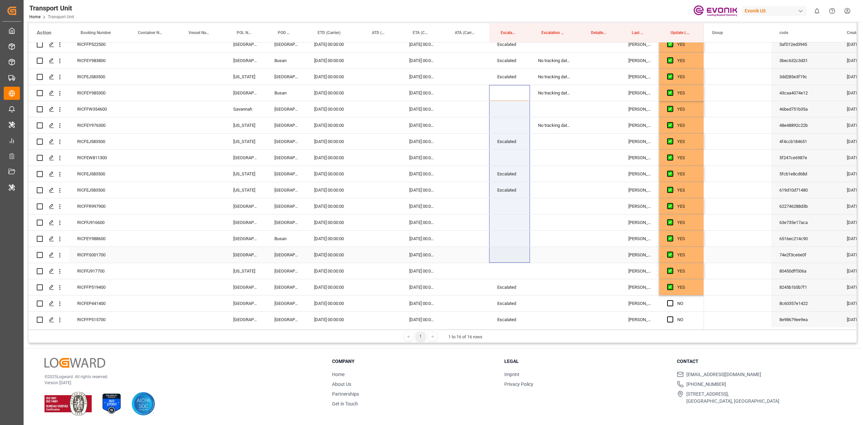
drag, startPoint x: 501, startPoint y: 247, endPoint x: 525, endPoint y: 233, distance: 27.6
click at [506, 145] on div "Escalated" at bounding box center [509, 141] width 41 height 16
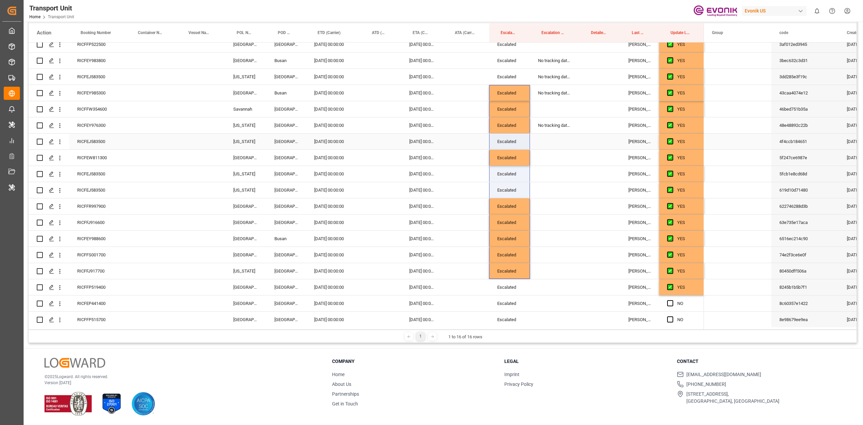
click at [548, 122] on div "No tracking data received from the carrier" at bounding box center [555, 125] width 50 height 16
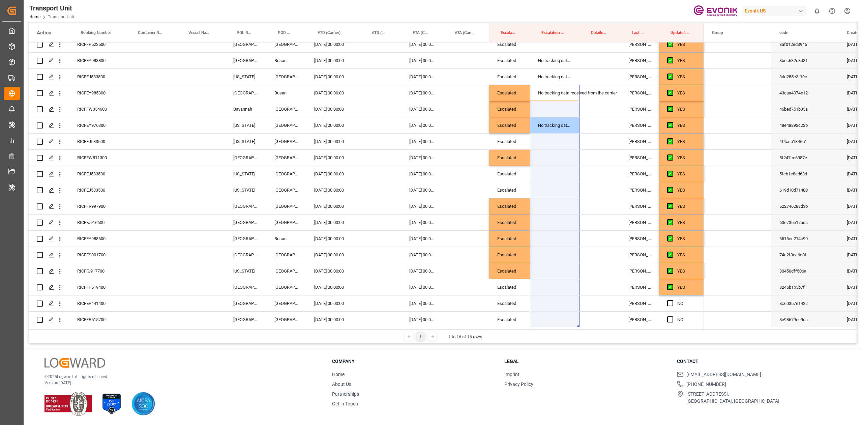
drag, startPoint x: 549, startPoint y: 320, endPoint x: 548, endPoint y: 328, distance: 8.2
click at [548, 328] on div "Action Booking Number Container Number Vessel Name" at bounding box center [443, 176] width 828 height 306
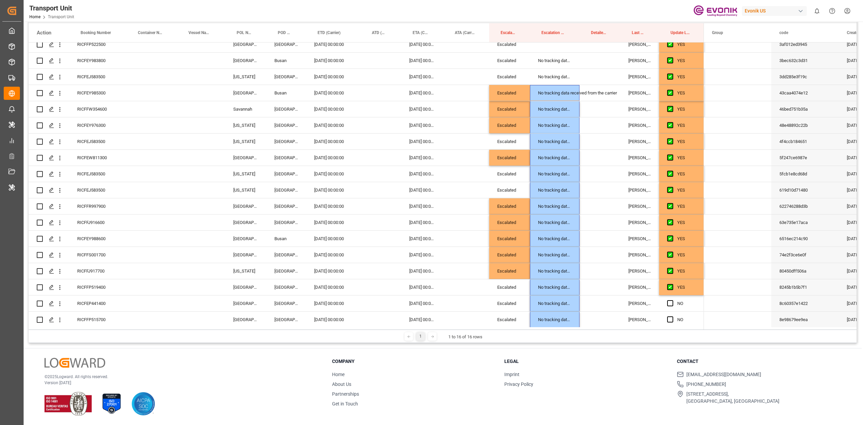
scroll to position [1007, 0]
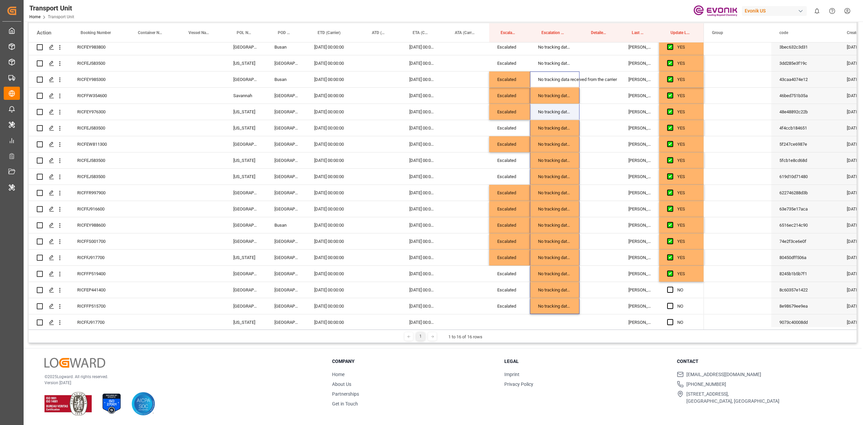
click at [474, 4] on div "Transport Unit Home Transport Unit Evonik US 0 Notifications Only show unread A…" at bounding box center [441, 11] width 844 height 22
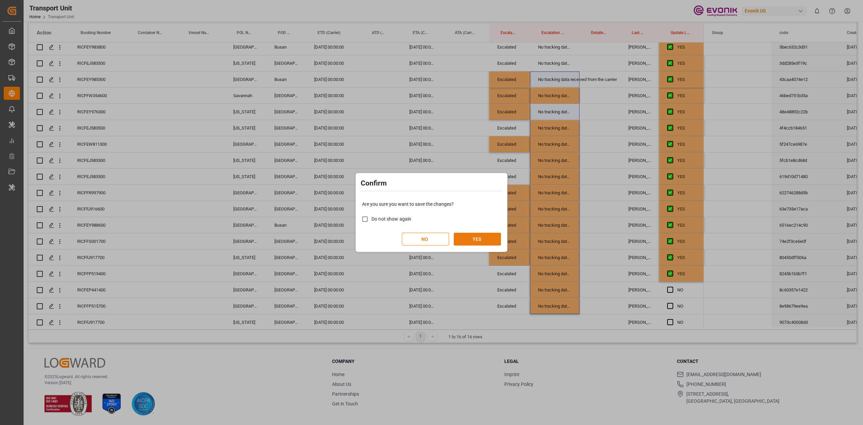
click at [466, 234] on button "YES" at bounding box center [477, 239] width 47 height 13
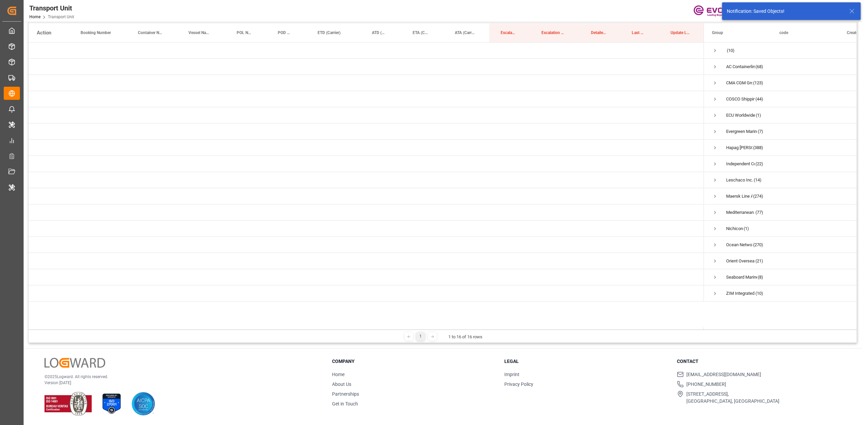
scroll to position [0, 0]
click at [713, 290] on span "Press SPACE to select this row." at bounding box center [715, 293] width 6 height 6
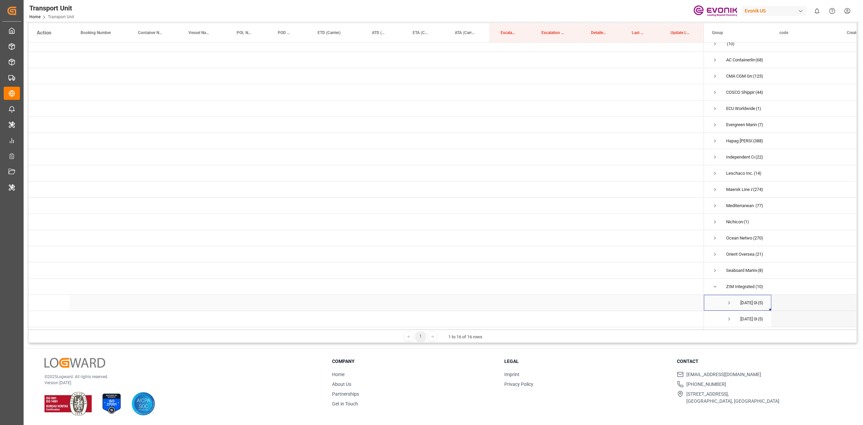
click at [727, 300] on span "Press SPACE to select this row." at bounding box center [729, 303] width 6 height 6
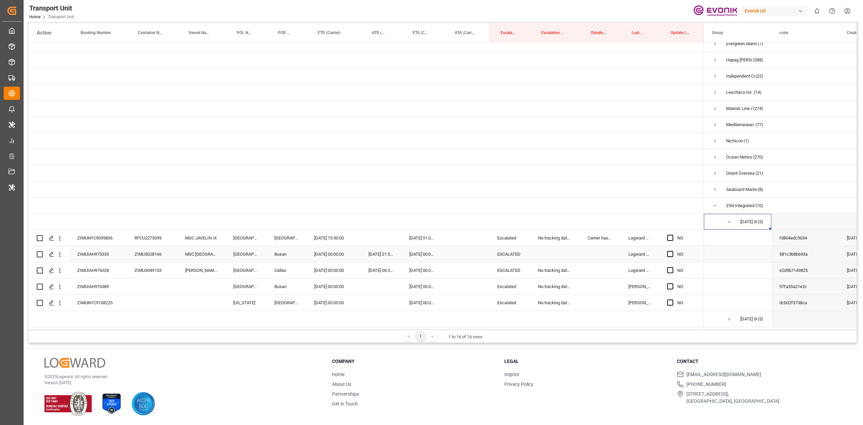
scroll to position [90, 0]
click at [547, 237] on div "No tracking data received from the carrier" at bounding box center [555, 238] width 50 height 16
click at [549, 251] on div "Press SPACE to select this row." at bounding box center [555, 254] width 50 height 16
click at [535, 6] on div "Transport Unit Home Transport Unit Evonik US 0 Notifications Only show unread A…" at bounding box center [441, 11] width 844 height 22
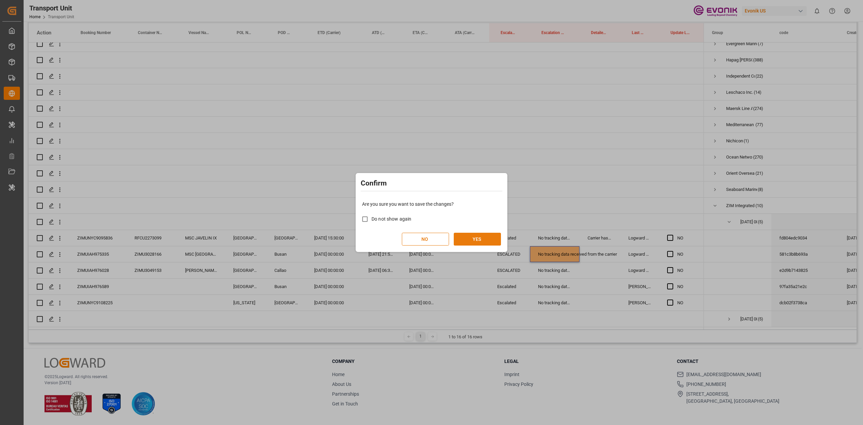
click at [466, 239] on button "YES" at bounding box center [477, 239] width 47 height 13
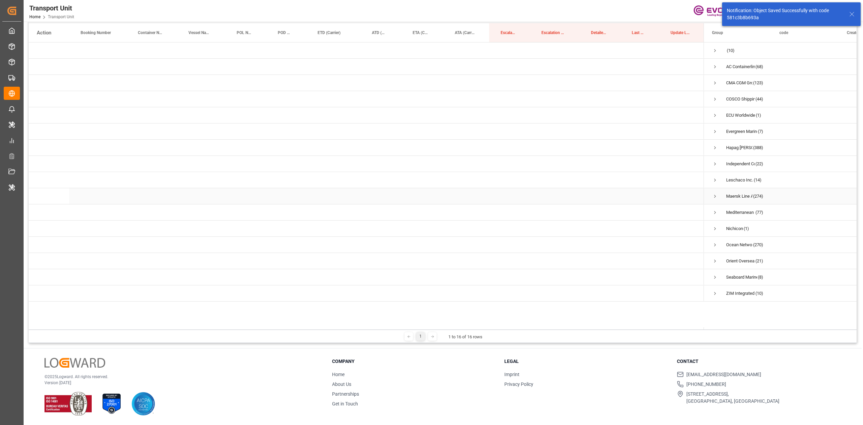
scroll to position [0, 0]
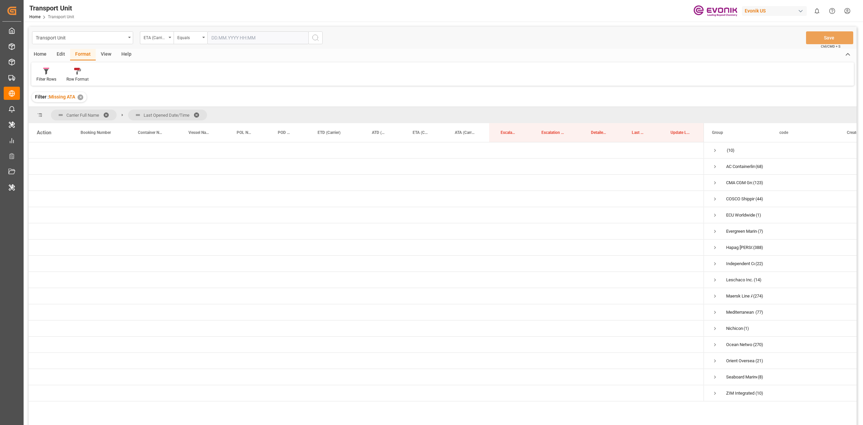
click at [105, 115] on span at bounding box center [108, 115] width 11 height 6
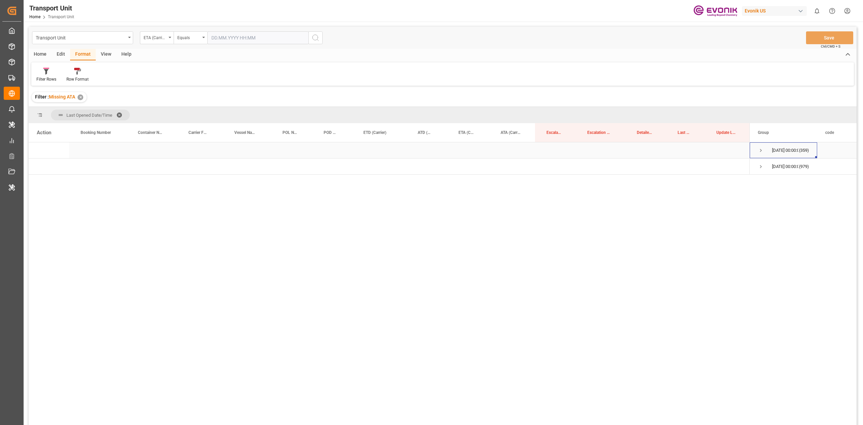
click at [758, 152] on span "Press SPACE to select this row." at bounding box center [761, 150] width 6 height 6
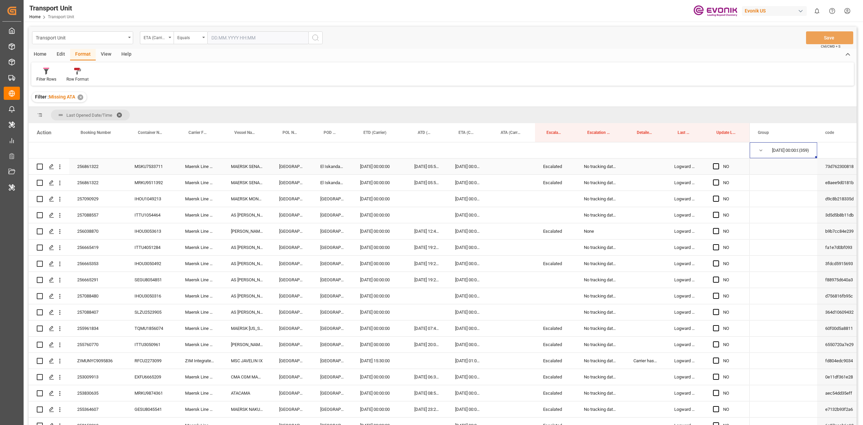
click at [715, 166] on span "Press SPACE to select this row." at bounding box center [716, 166] width 6 height 6
click at [718, 163] on input "Press SPACE to select this row." at bounding box center [718, 163] width 0 height 0
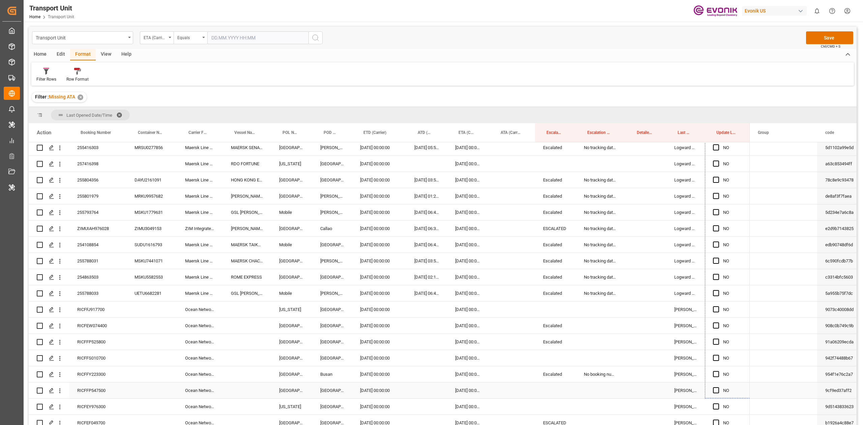
scroll to position [728, 0]
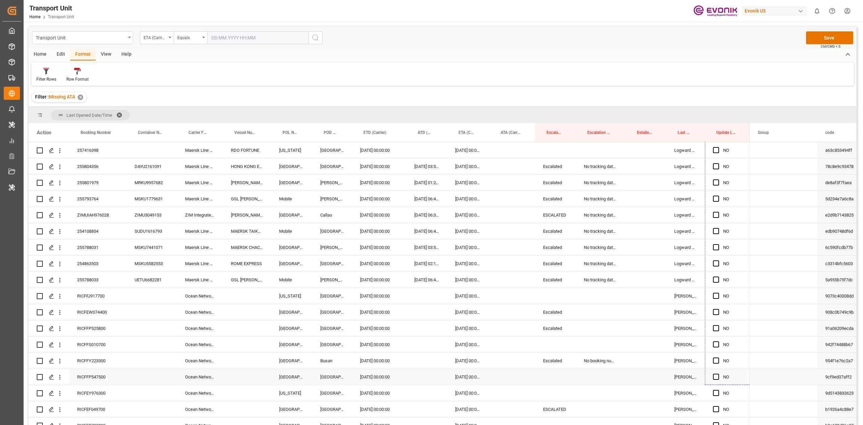
drag, startPoint x: 748, startPoint y: 173, endPoint x: 720, endPoint y: 378, distance: 207.2
click at [592, 377] on div "Press SPACE to select this row." at bounding box center [601, 377] width 50 height 16
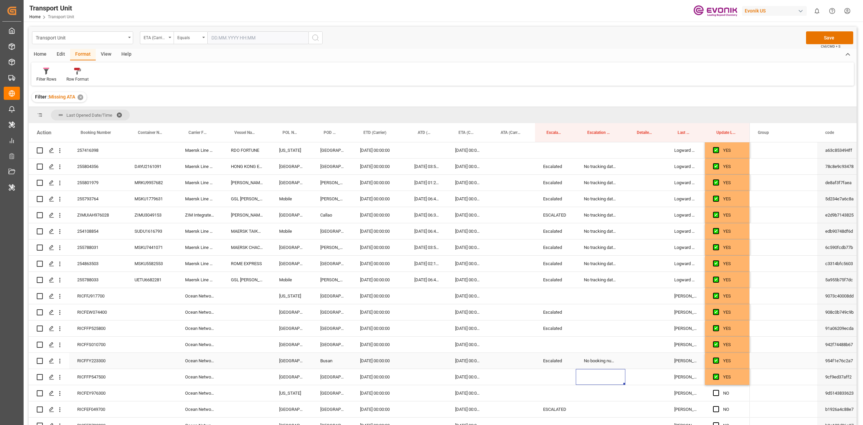
click at [594, 363] on div "No booking number can be assigned to the container" at bounding box center [601, 361] width 50 height 16
click at [485, 101] on div "Filter : Missing ATA ✕" at bounding box center [443, 97] width 828 height 19
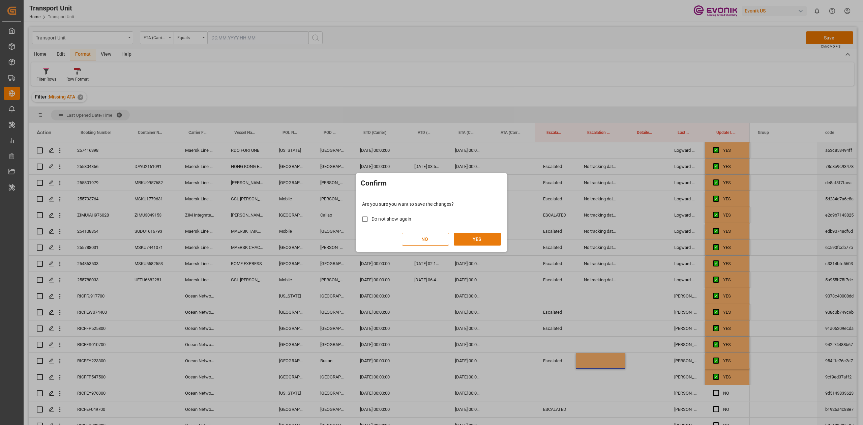
click at [478, 234] on button "YES" at bounding box center [477, 239] width 47 height 13
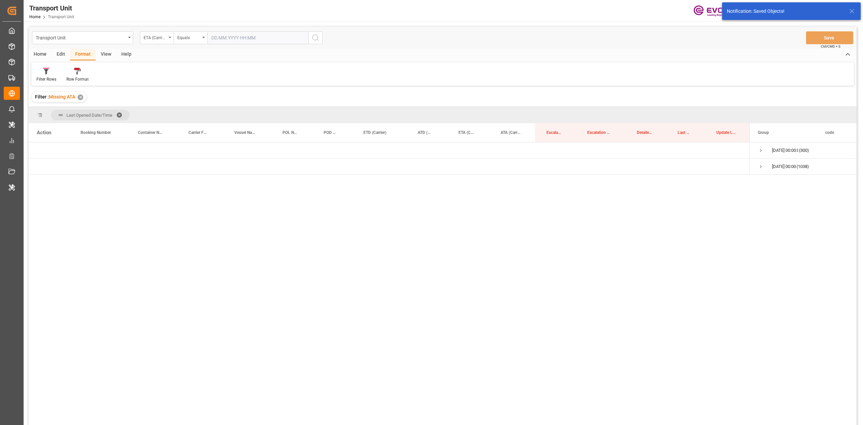
scroll to position [0, 0]
click at [763, 150] on span "Press SPACE to select this row." at bounding box center [761, 150] width 6 height 6
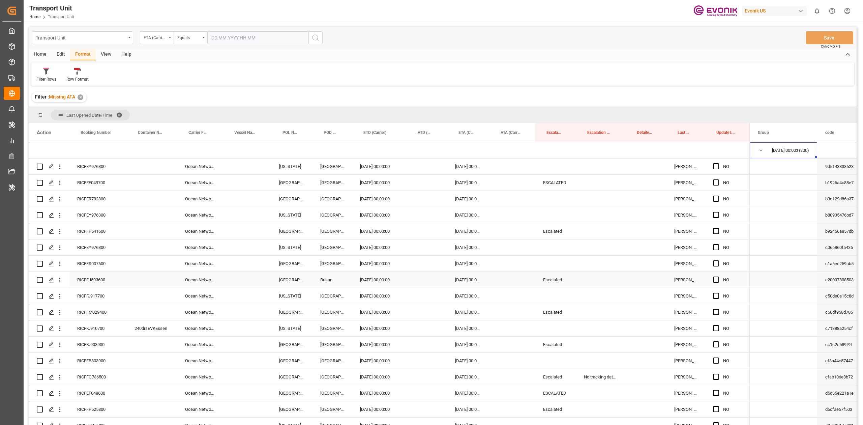
click at [549, 281] on div "Escalated" at bounding box center [555, 280] width 41 height 16
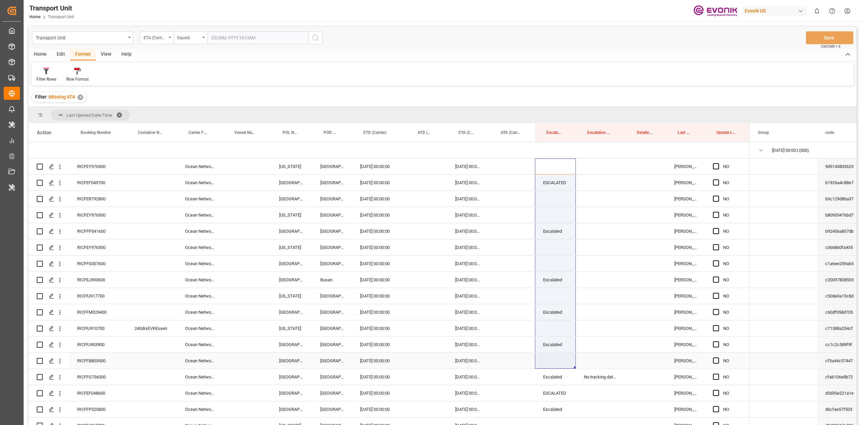
drag, startPoint x: 558, startPoint y: 165, endPoint x: 550, endPoint y: 358, distance: 193.0
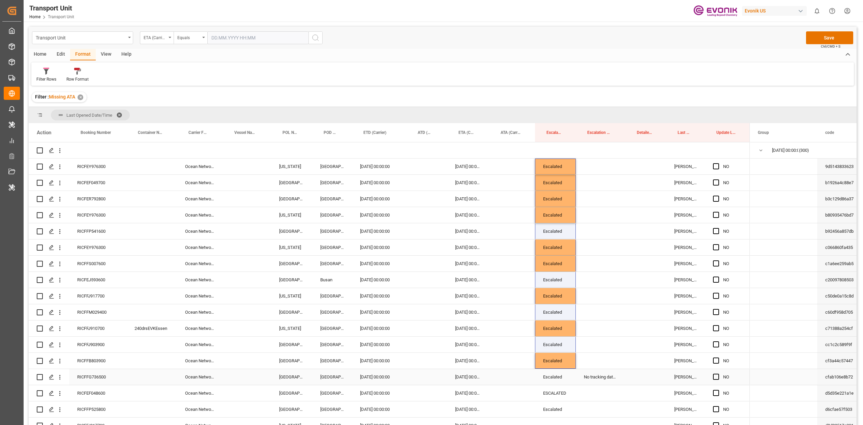
click at [600, 375] on div "No tracking data received from the carrier" at bounding box center [601, 377] width 50 height 16
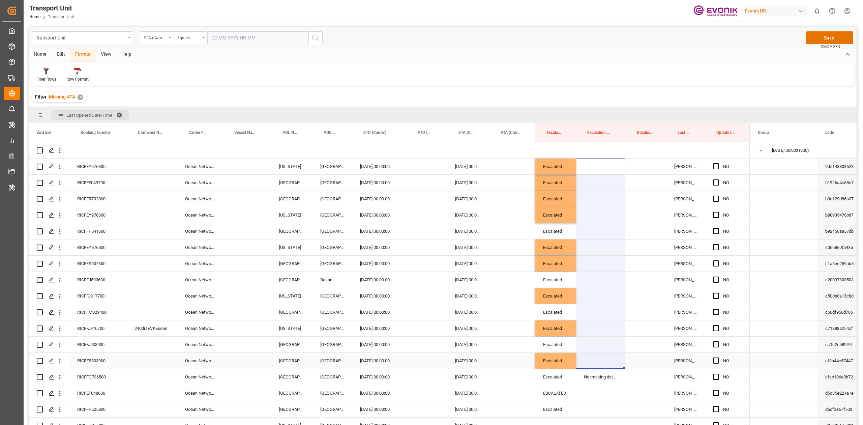
drag, startPoint x: 606, startPoint y: 166, endPoint x: 601, endPoint y: 355, distance: 188.8
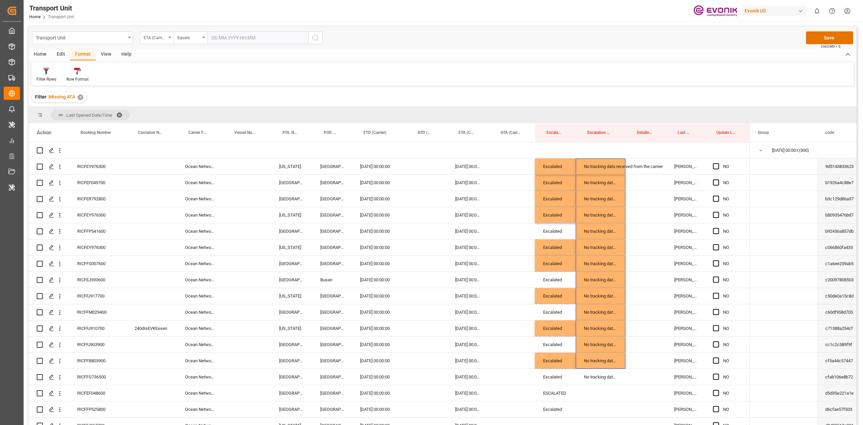
scroll to position [171, 0]
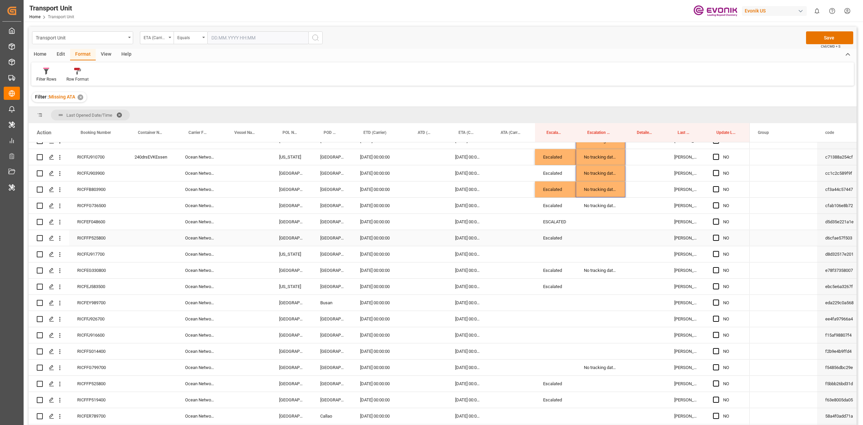
click at [552, 235] on div "Escalated" at bounding box center [555, 238] width 41 height 16
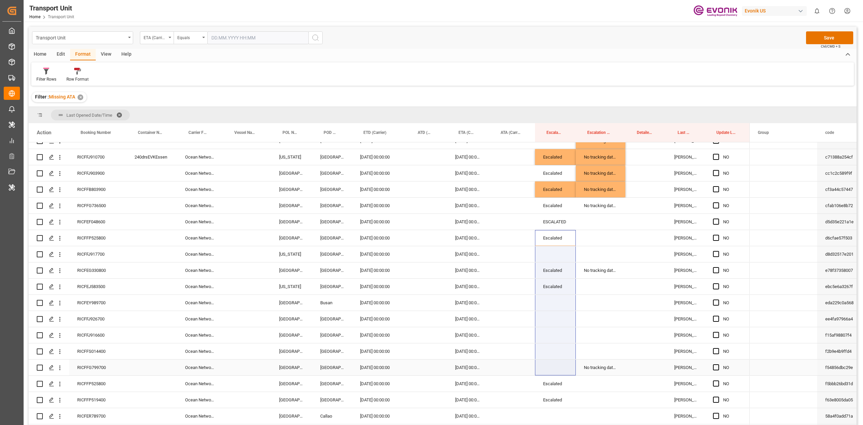
drag, startPoint x: 552, startPoint y: 239, endPoint x: 545, endPoint y: 376, distance: 137.4
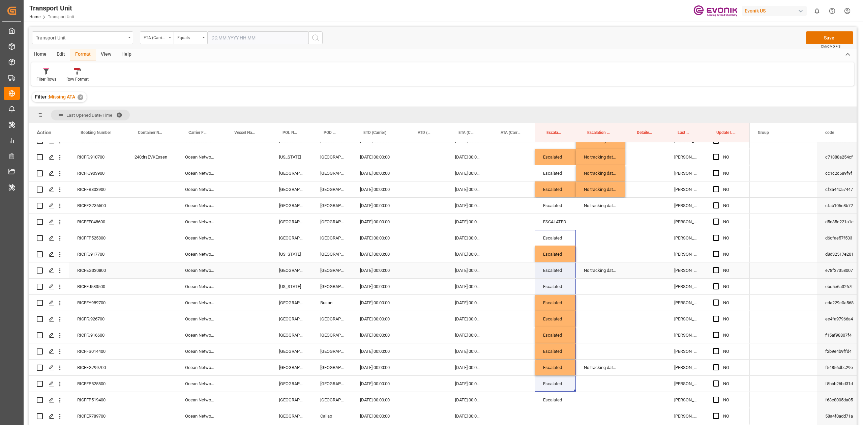
click at [609, 264] on div "No tracking data received from the carrier" at bounding box center [601, 270] width 50 height 16
drag, startPoint x: 583, startPoint y: 217, endPoint x: 587, endPoint y: 293, distance: 75.9
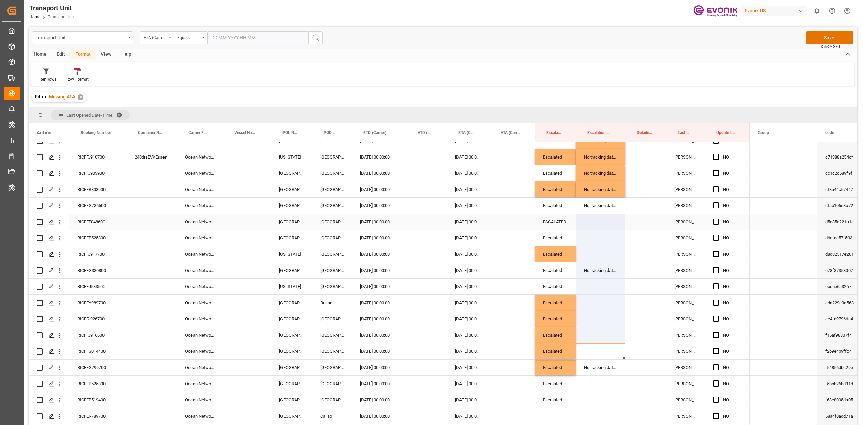
drag, startPoint x: 595, startPoint y: 357, endPoint x: 601, endPoint y: 227, distance: 129.6
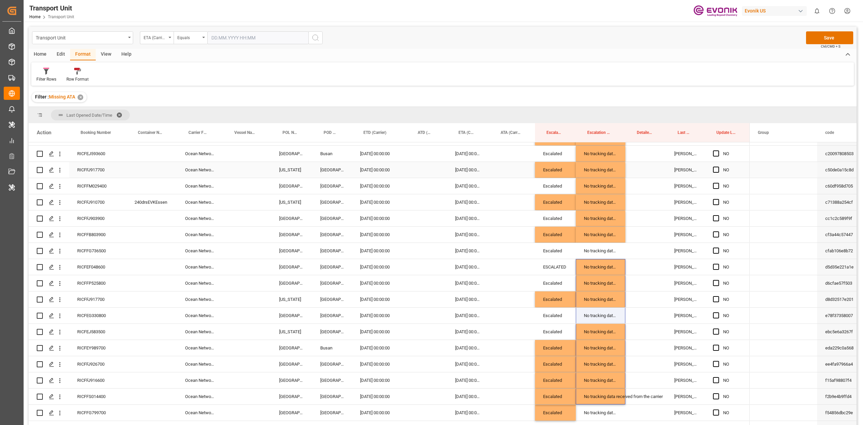
scroll to position [0, 0]
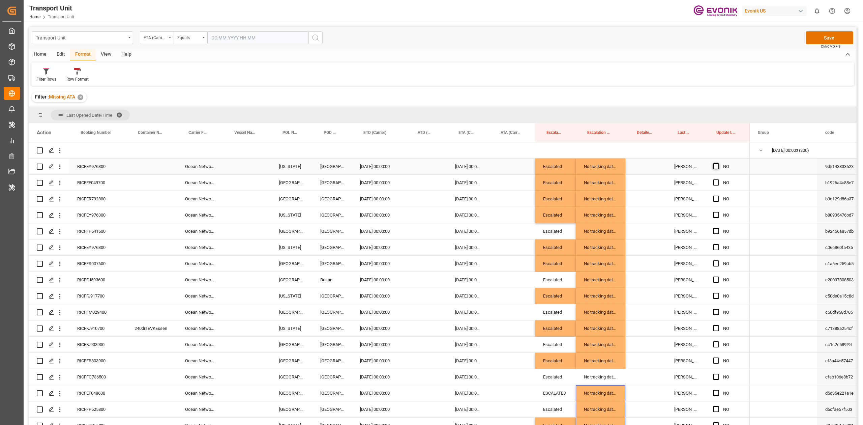
drag, startPoint x: 716, startPoint y: 165, endPoint x: 724, endPoint y: 172, distance: 10.3
click at [716, 165] on span "Press SPACE to select this row." at bounding box center [716, 166] width 6 height 6
click at [718, 163] on input "Press SPACE to select this row." at bounding box center [718, 163] width 0 height 0
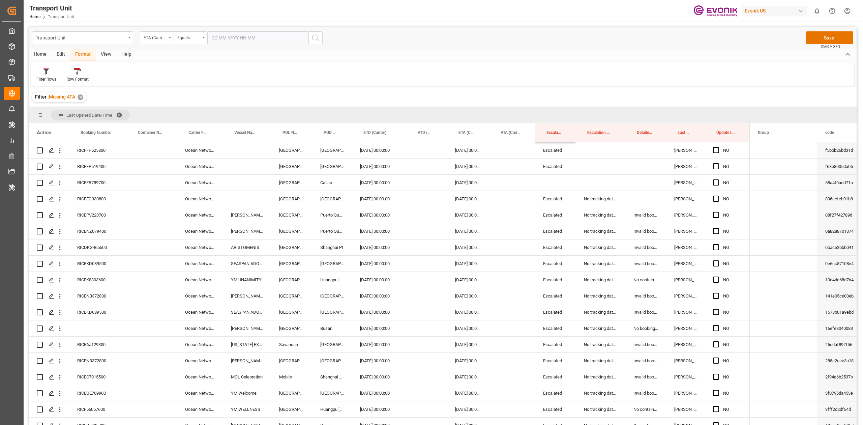
scroll to position [472, 0]
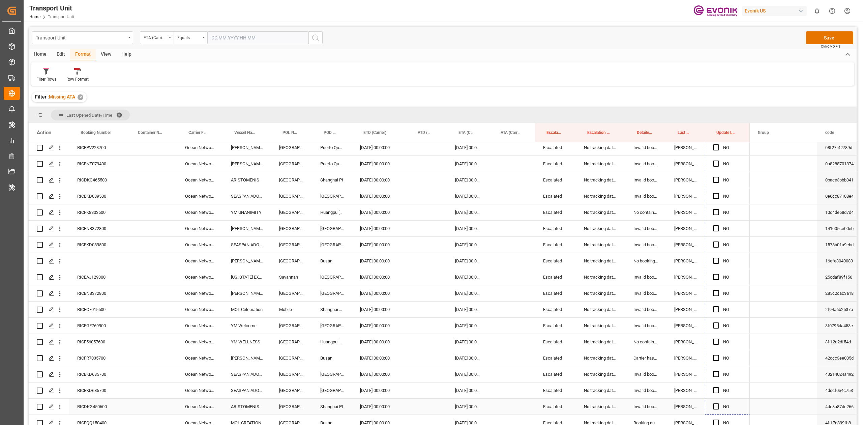
drag, startPoint x: 747, startPoint y: 172, endPoint x: 720, endPoint y: 410, distance: 239.5
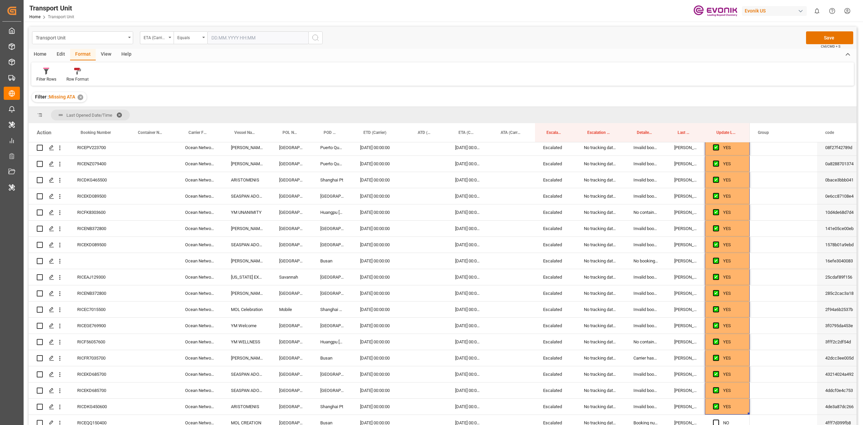
click at [600, 100] on div "Filter : Missing ATA ✕" at bounding box center [443, 97] width 828 height 19
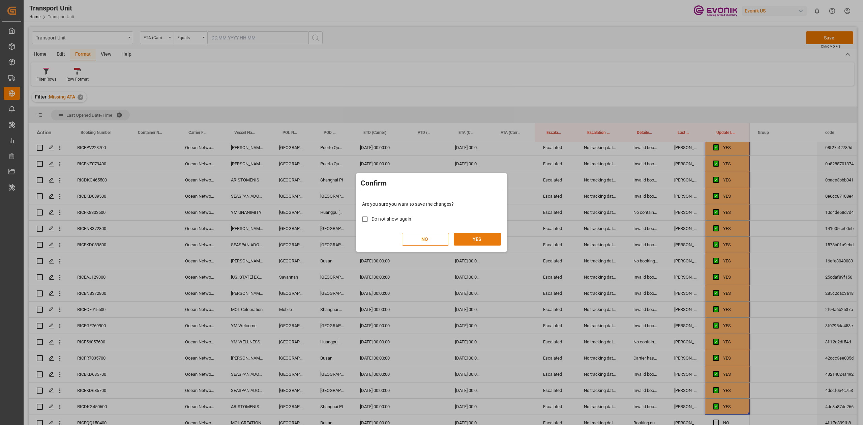
click at [491, 239] on button "YES" at bounding box center [477, 239] width 47 height 13
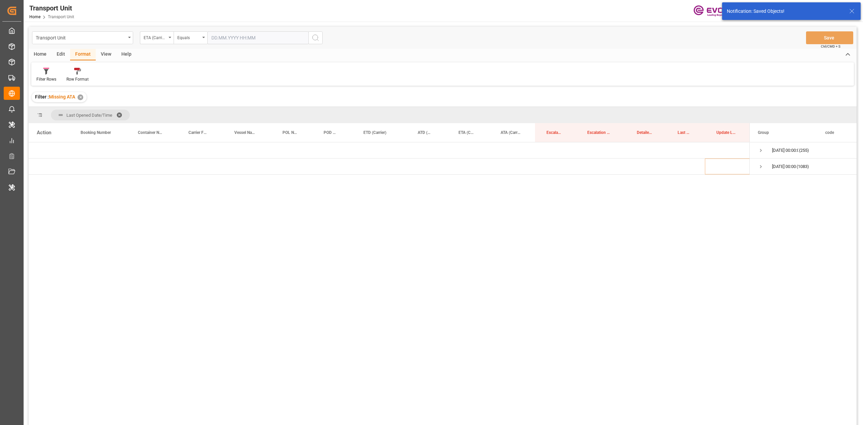
scroll to position [0, 0]
click at [758, 150] on span "Press SPACE to select this row." at bounding box center [761, 150] width 6 height 6
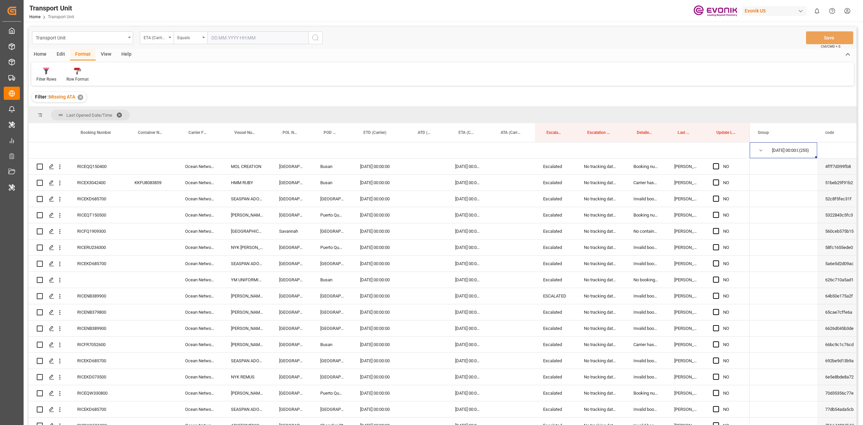
click at [714, 170] on div "Press SPACE to select this row." at bounding box center [718, 167] width 10 height 16
click at [715, 166] on span "Press SPACE to select this row." at bounding box center [716, 166] width 6 height 6
click at [718, 163] on input "Press SPACE to select this row." at bounding box center [718, 163] width 0 height 0
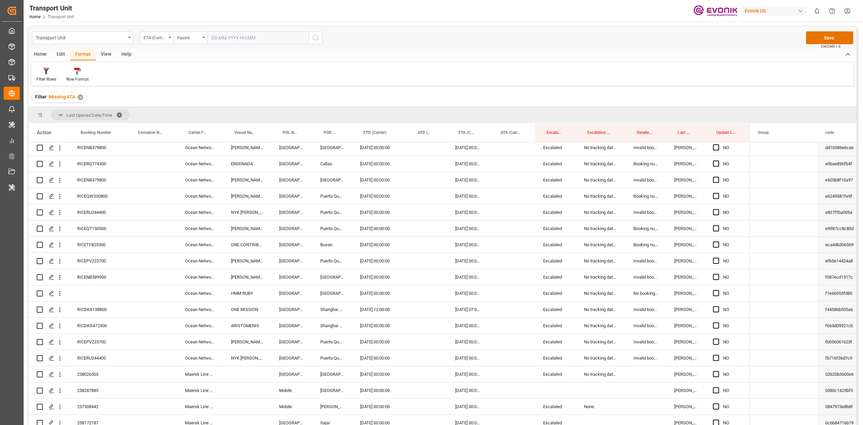
scroll to position [1011, 0]
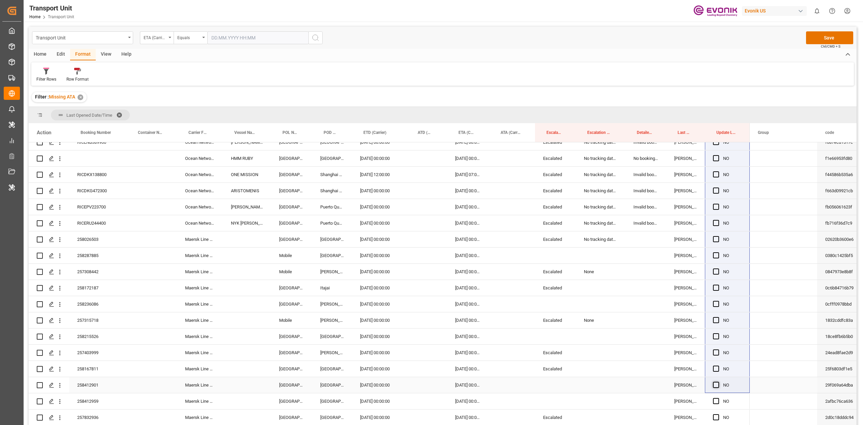
drag, startPoint x: 747, startPoint y: 173, endPoint x: 718, endPoint y: 386, distance: 215.4
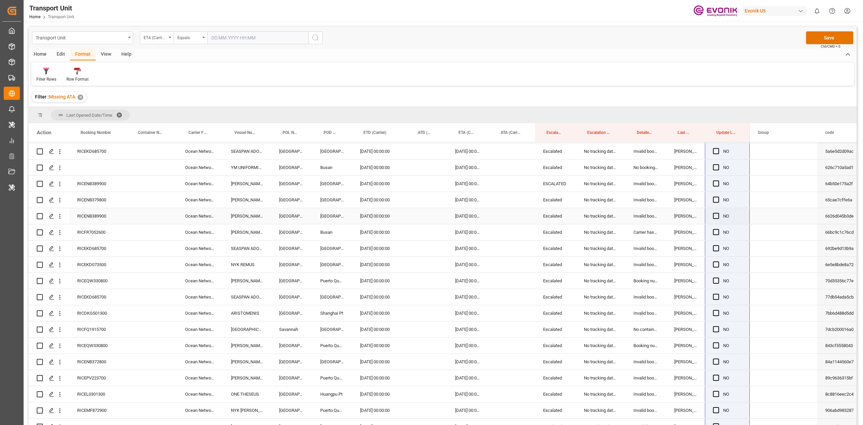
scroll to position [0, 0]
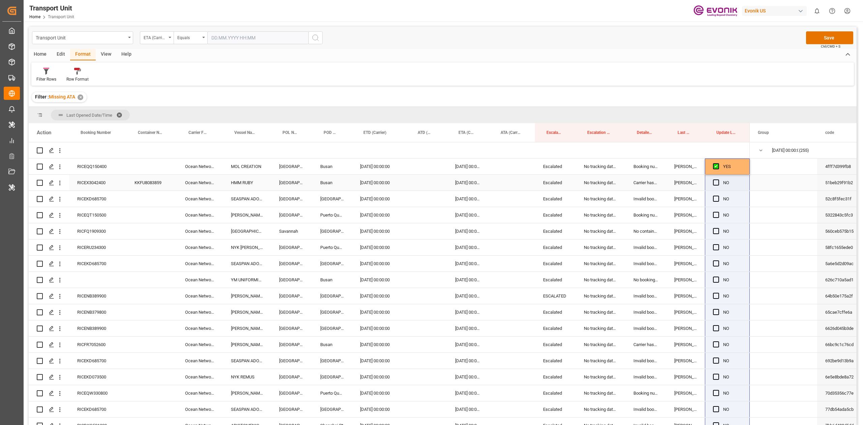
click at [713, 185] on div "Press SPACE to select this row." at bounding box center [718, 183] width 10 height 16
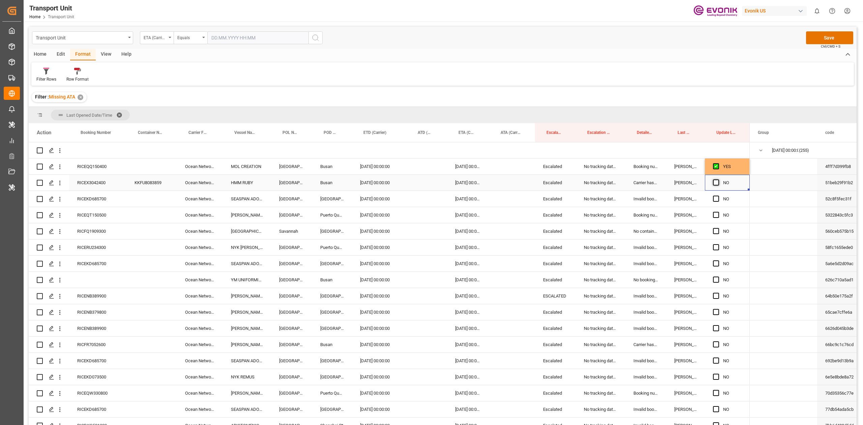
click at [716, 185] on span "Press SPACE to select this row." at bounding box center [716, 182] width 6 height 6
click at [718, 179] on input "Press SPACE to select this row." at bounding box center [718, 179] width 0 height 0
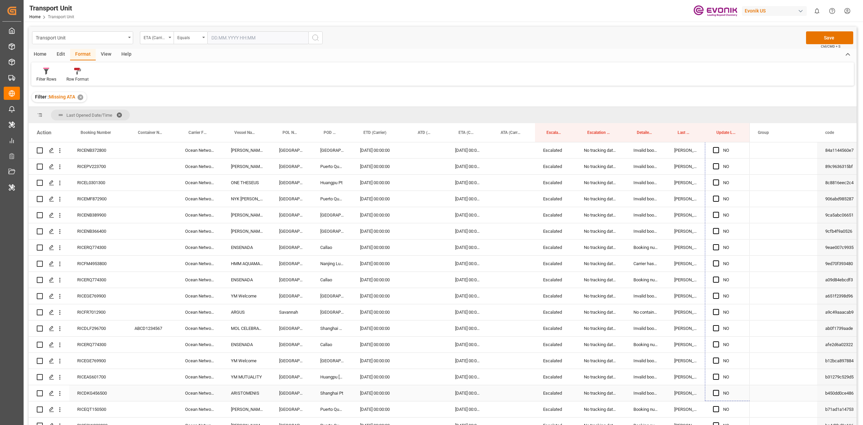
scroll to position [351, 0]
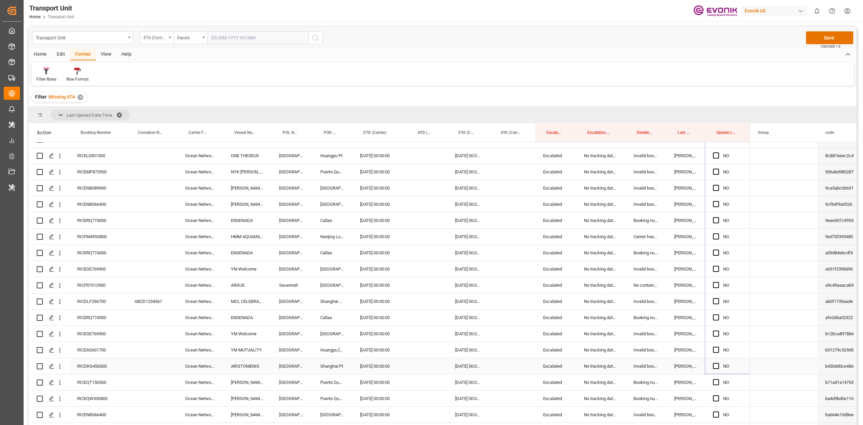
drag, startPoint x: 748, startPoint y: 190, endPoint x: 720, endPoint y: 366, distance: 178.1
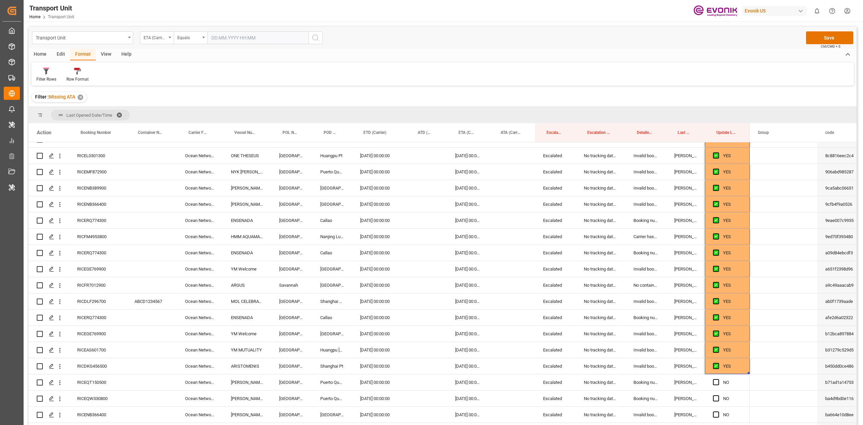
click at [593, 92] on div "Filter : Missing ATA ✕" at bounding box center [443, 97] width 828 height 19
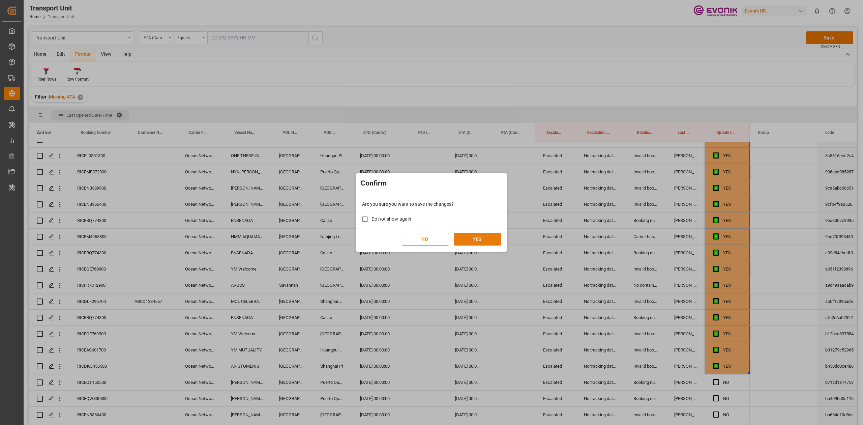
click at [494, 241] on button "YES" at bounding box center [477, 239] width 47 height 13
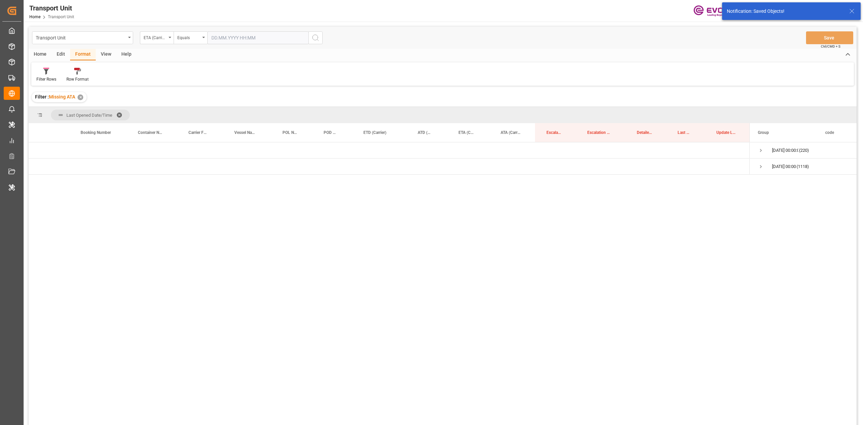
scroll to position [0, 0]
click at [756, 149] on div "[DATE] 00:00:00 (220)" at bounding box center [783, 150] width 67 height 16
click at [759, 149] on span "Press SPACE to select this row." at bounding box center [761, 150] width 6 height 6
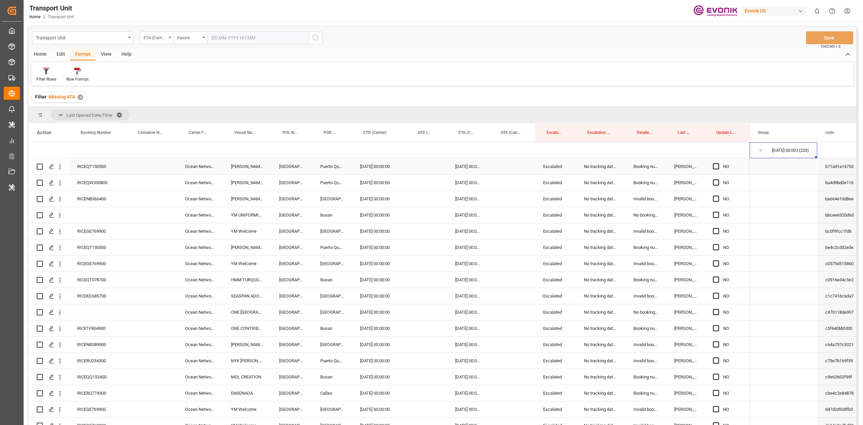
click at [719, 170] on div "Press SPACE to select this row." at bounding box center [718, 167] width 10 height 16
drag, startPoint x: 711, startPoint y: 200, endPoint x: 716, endPoint y: 198, distance: 5.9
click at [711, 200] on div "NO" at bounding box center [727, 199] width 45 height 16
click at [714, 167] on span "Press SPACE to select this row." at bounding box center [716, 166] width 6 height 6
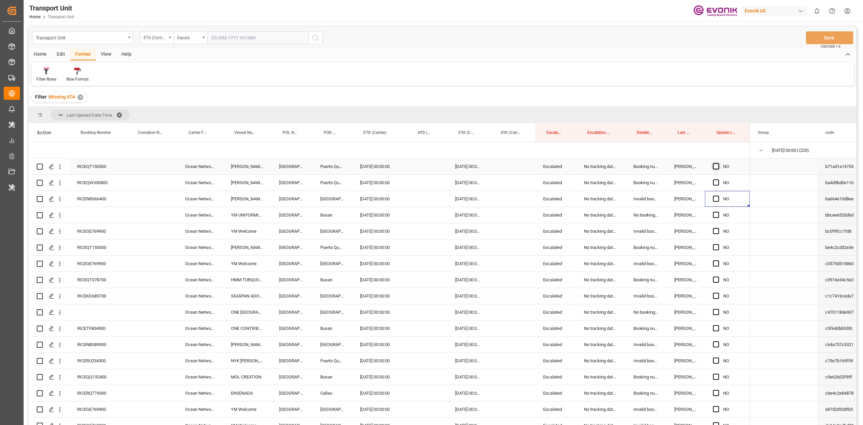
click at [718, 163] on input "Press SPACE to select this row." at bounding box center [718, 163] width 0 height 0
click at [714, 181] on span "Press SPACE to select this row." at bounding box center [716, 182] width 6 height 6
click at [718, 179] on input "Press SPACE to select this row." at bounding box center [718, 179] width 0 height 0
click at [717, 181] on span "Press SPACE to select this row." at bounding box center [716, 182] width 6 height 6
click at [718, 179] on input "Press SPACE to select this row." at bounding box center [718, 179] width 0 height 0
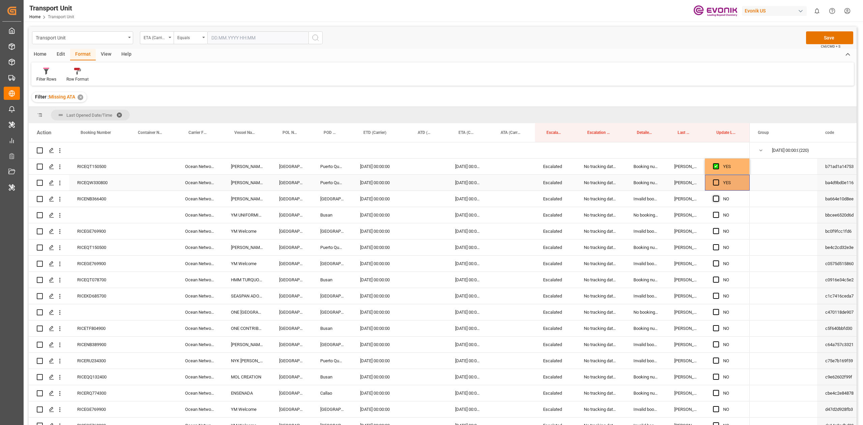
click at [715, 196] on span "Press SPACE to select this row." at bounding box center [716, 199] width 6 height 6
click at [718, 196] on input "Press SPACE to select this row." at bounding box center [718, 196] width 0 height 0
click at [718, 180] on span "Press SPACE to select this row." at bounding box center [716, 182] width 6 height 6
click at [718, 179] on input "Press SPACE to select this row." at bounding box center [718, 179] width 0 height 0
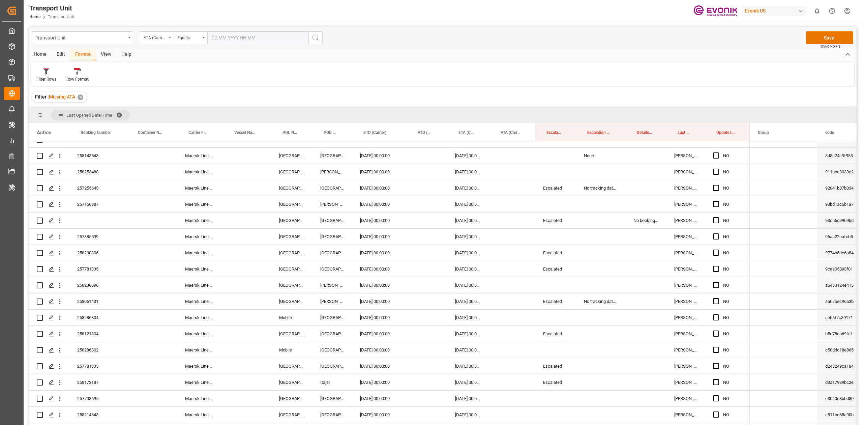
scroll to position [1214, 0]
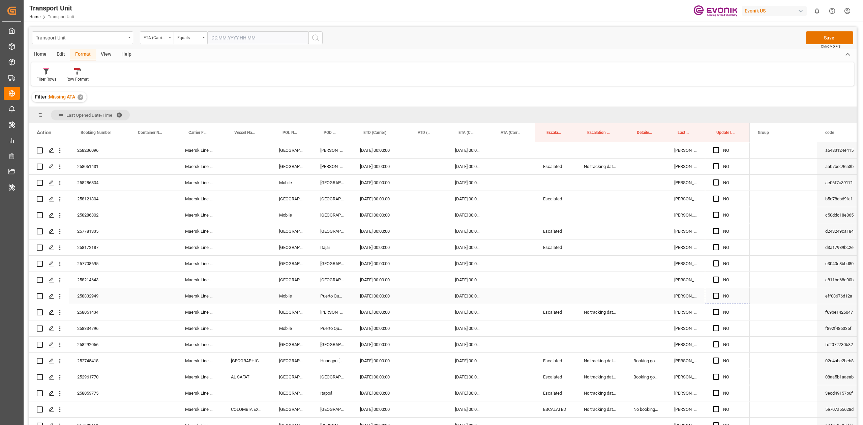
drag, startPoint x: 748, startPoint y: 188, endPoint x: 727, endPoint y: 289, distance: 103.1
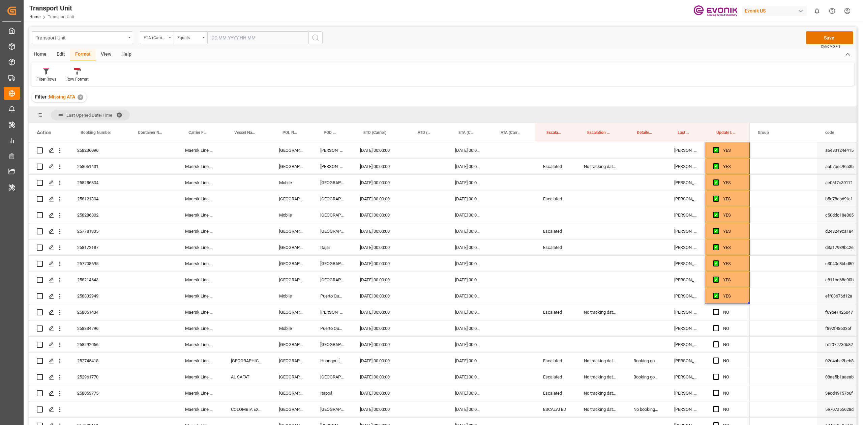
click at [539, 78] on div "Filter Rows Row Format" at bounding box center [442, 73] width 823 height 23
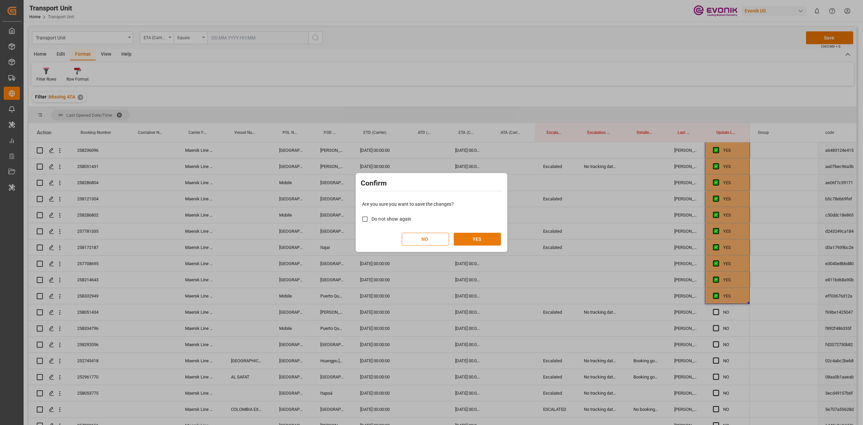
click at [482, 242] on button "YES" at bounding box center [477, 239] width 47 height 13
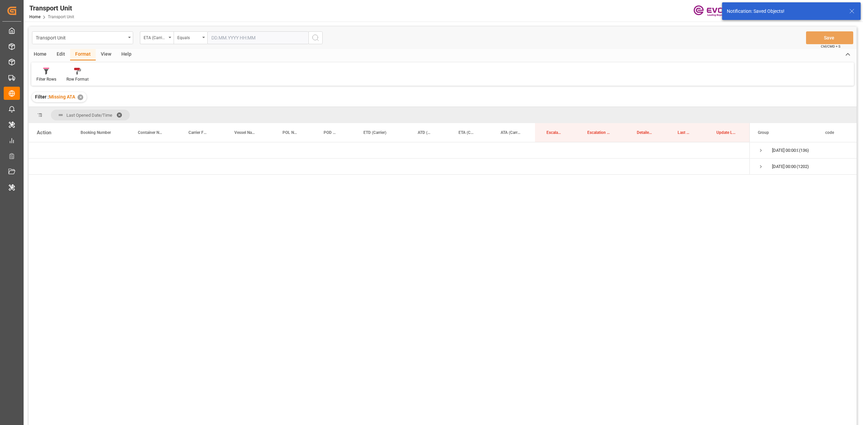
scroll to position [0, 0]
click at [757, 150] on div "[DATE] 00:00:00 (136)" at bounding box center [783, 150] width 67 height 16
click at [759, 150] on span "Press SPACE to select this row." at bounding box center [761, 150] width 6 height 6
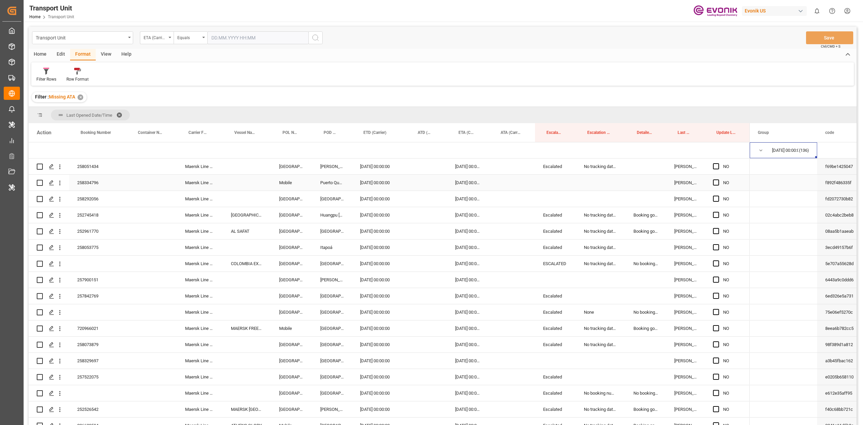
click at [718, 164] on span "Press SPACE to select this row." at bounding box center [716, 166] width 6 height 6
click at [718, 163] on input "Press SPACE to select this row." at bounding box center [718, 163] width 0 height 0
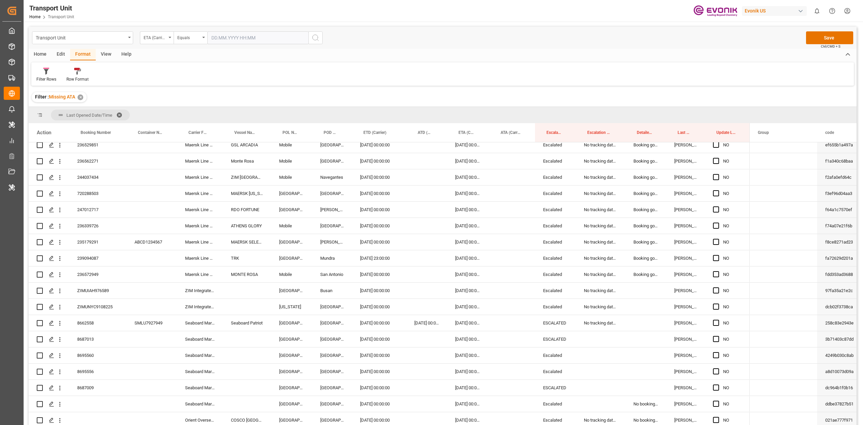
scroll to position [1951, 0]
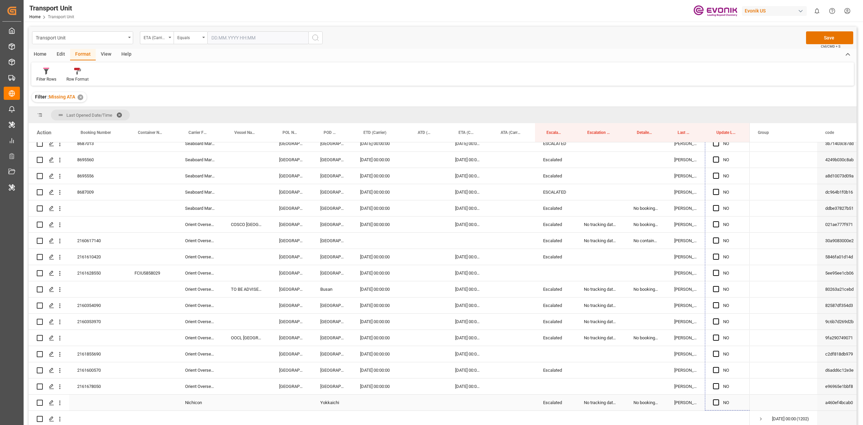
drag, startPoint x: 748, startPoint y: 173, endPoint x: 721, endPoint y: 404, distance: 232.8
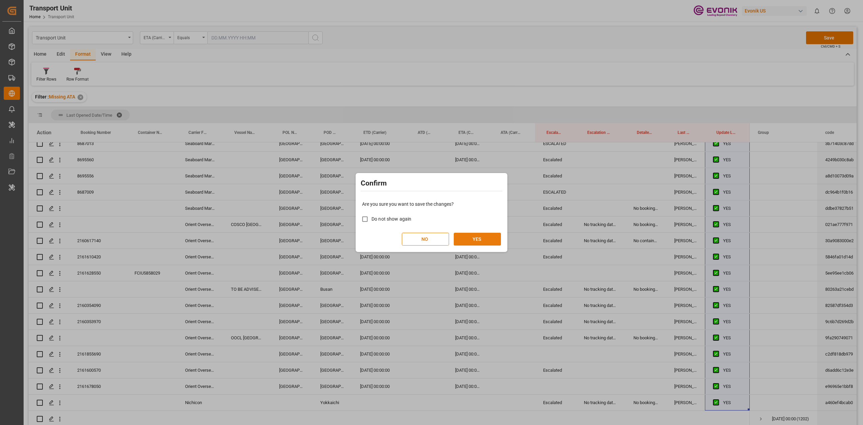
click at [483, 240] on button "YES" at bounding box center [477, 239] width 47 height 13
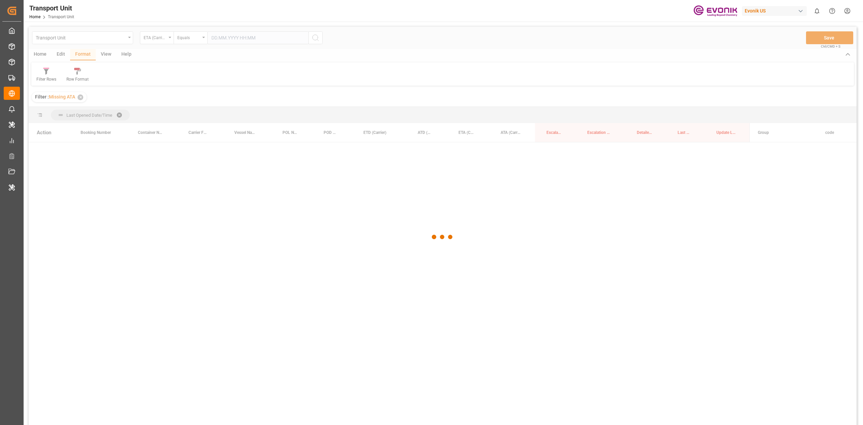
scroll to position [0, 0]
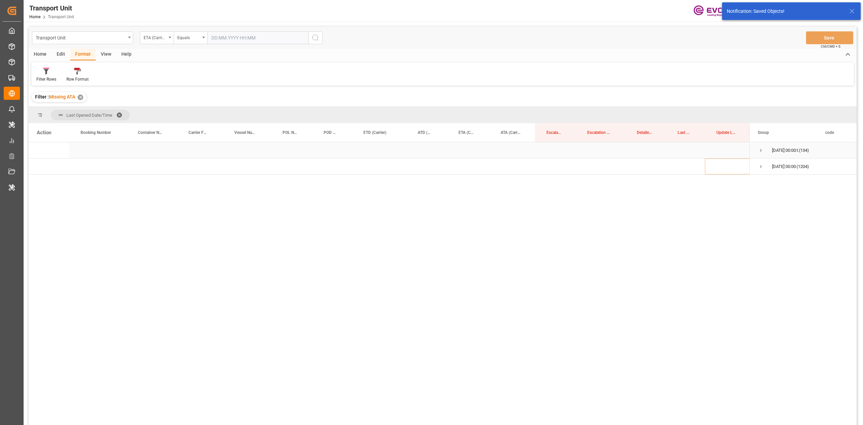
click at [760, 148] on span "Press SPACE to select this row." at bounding box center [761, 150] width 6 height 6
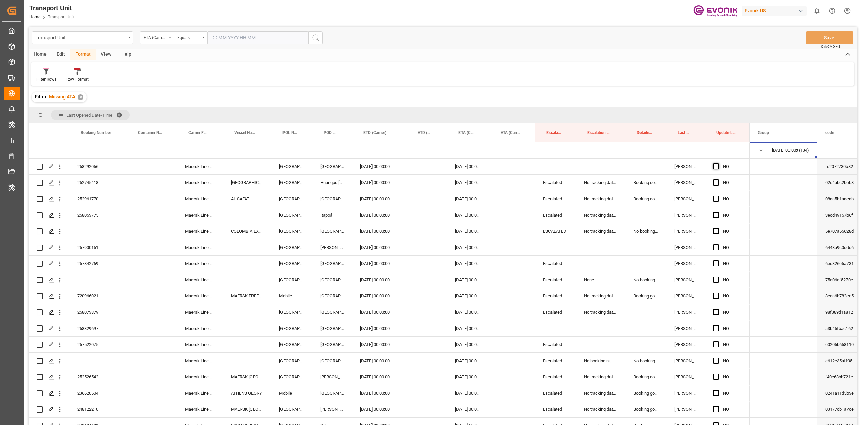
click at [720, 170] on div "Press SPACE to select this row." at bounding box center [718, 167] width 10 height 16
click at [715, 169] on span "Press SPACE to select this row." at bounding box center [716, 166] width 6 height 6
click at [718, 163] on input "Press SPACE to select this row." at bounding box center [718, 163] width 0 height 0
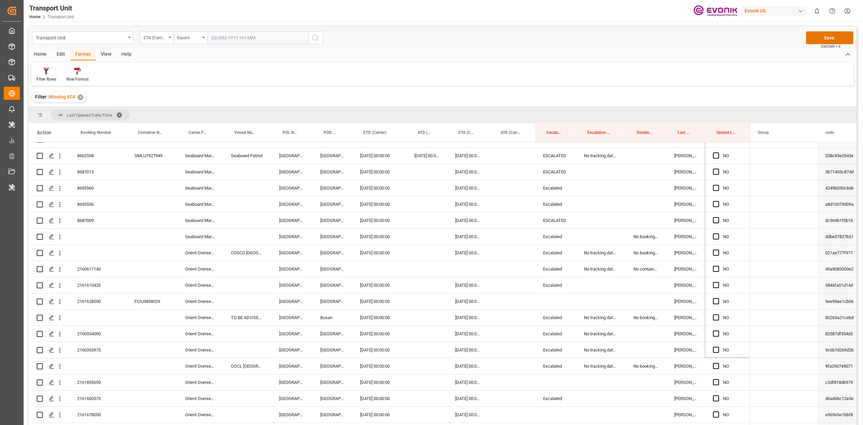
scroll to position [1918, 0]
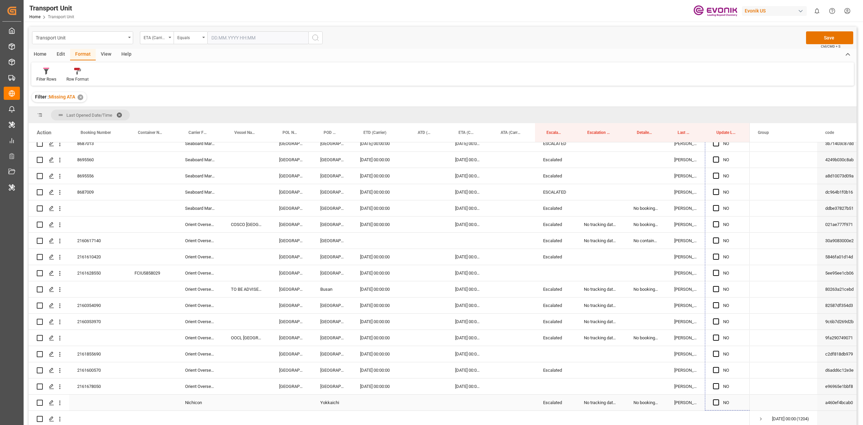
drag, startPoint x: 748, startPoint y: 173, endPoint x: 717, endPoint y: 406, distance: 235.2
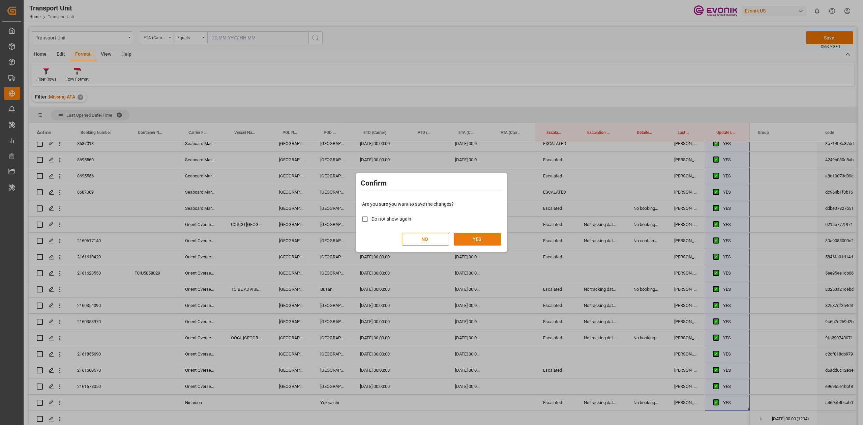
click at [481, 237] on button "YES" at bounding box center [477, 239] width 47 height 13
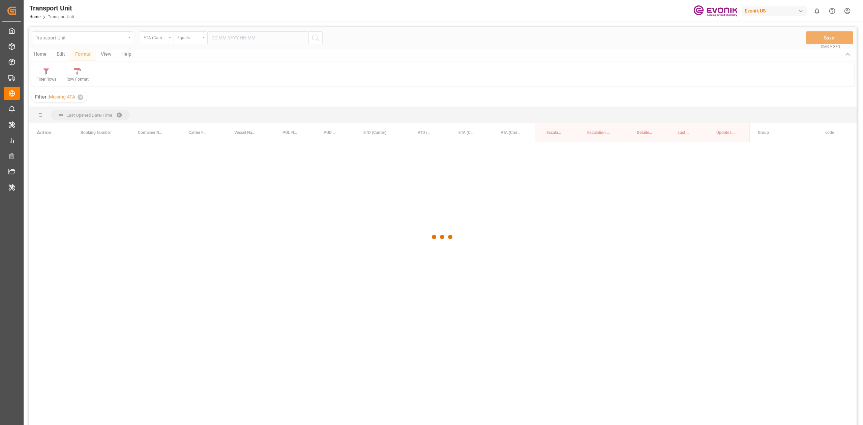
scroll to position [0, 0]
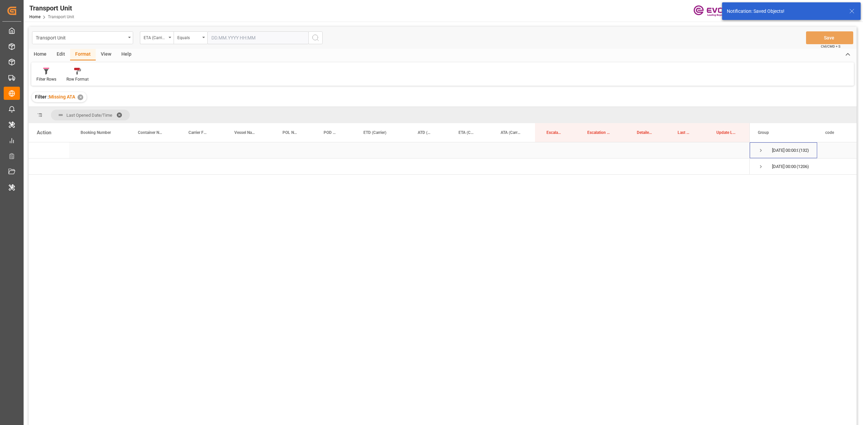
click at [759, 149] on span "Press SPACE to select this row." at bounding box center [761, 150] width 6 height 6
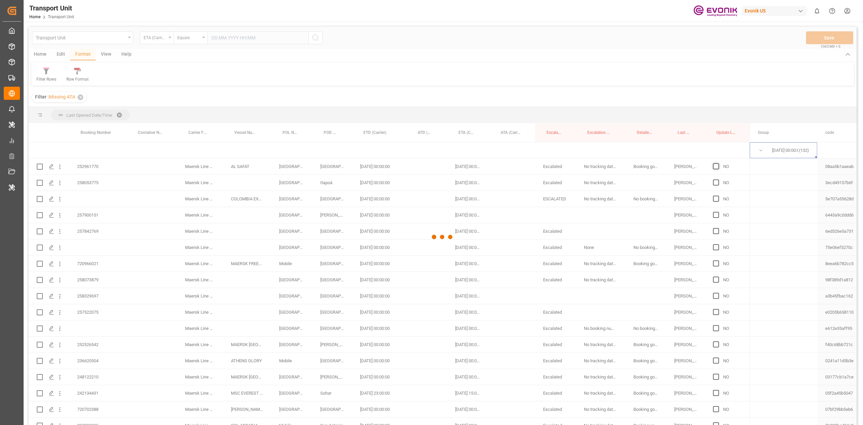
click at [719, 169] on span "Press SPACE to select this row." at bounding box center [716, 166] width 6 height 6
click at [718, 163] on input "Press SPACE to select this row." at bounding box center [718, 163] width 0 height 0
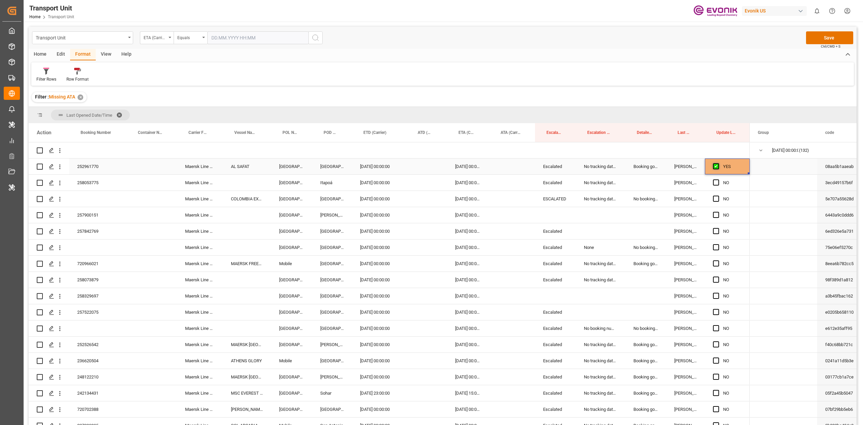
click at [716, 167] on span "Press SPACE to select this row." at bounding box center [716, 166] width 6 height 6
click at [718, 163] on input "Press SPACE to select this row." at bounding box center [718, 163] width 0 height 0
click at [715, 165] on span "Press SPACE to select this row." at bounding box center [716, 166] width 6 height 6
click at [718, 163] on input "Press SPACE to select this row." at bounding box center [718, 163] width 0 height 0
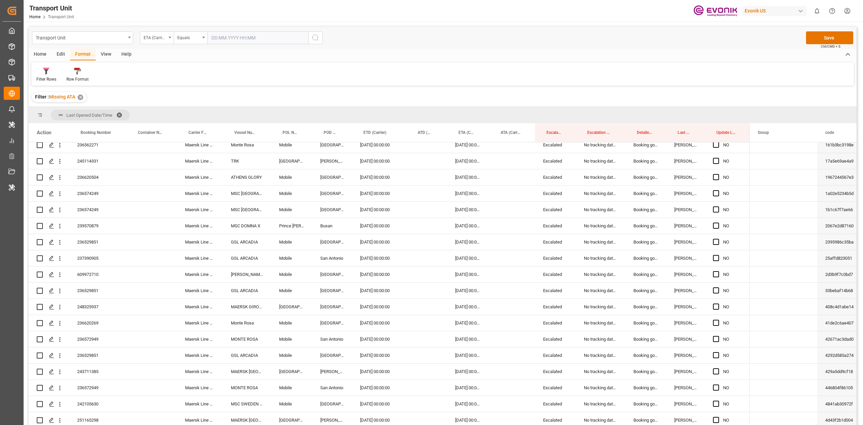
scroll to position [472, 0]
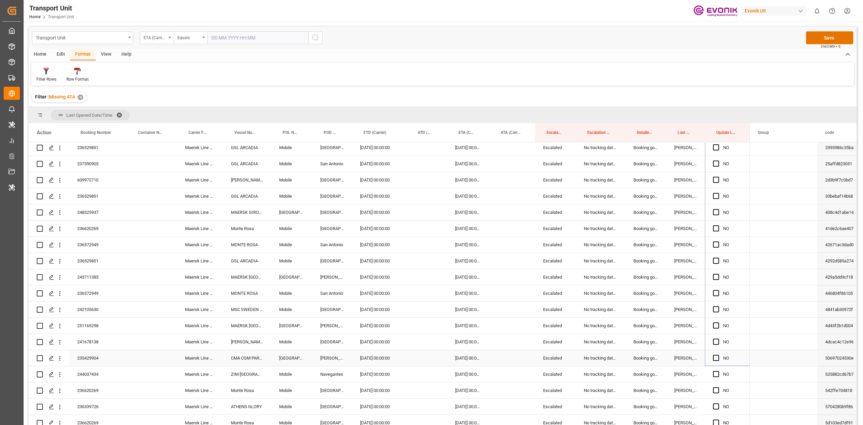
drag, startPoint x: 748, startPoint y: 173, endPoint x: 713, endPoint y: 365, distance: 195.4
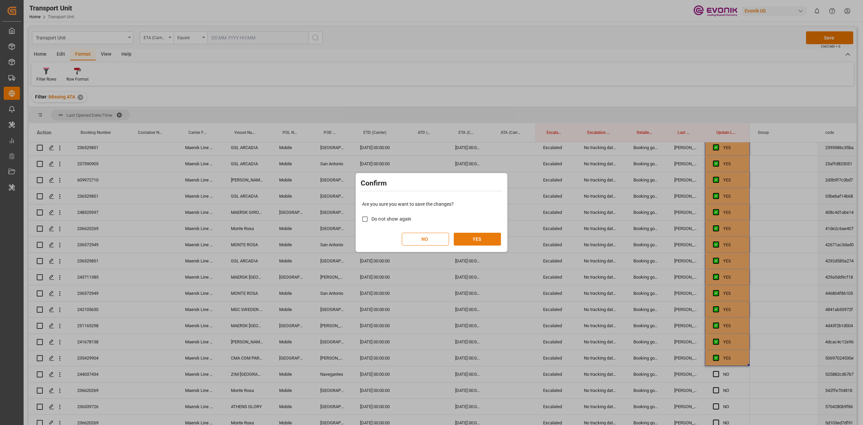
click at [486, 241] on button "YES" at bounding box center [477, 239] width 47 height 13
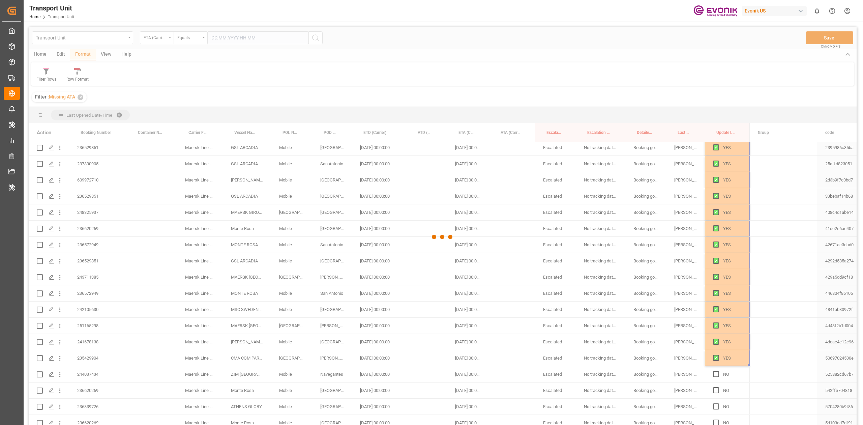
scroll to position [0, 0]
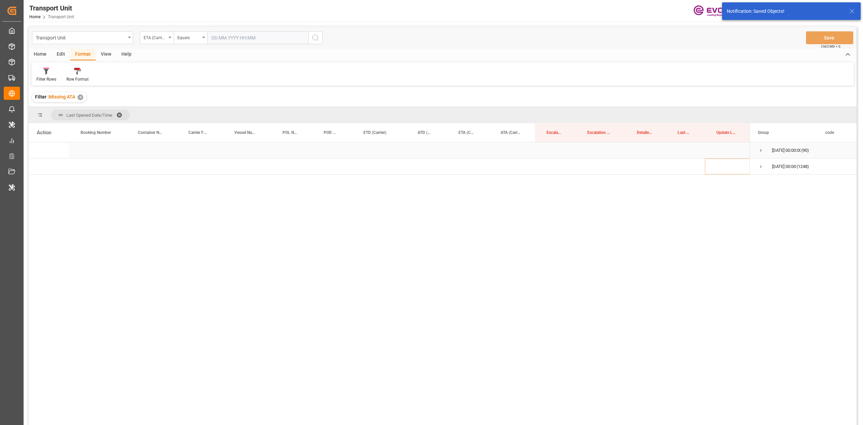
click at [761, 147] on span "Press SPACE to select this row." at bounding box center [761, 150] width 6 height 6
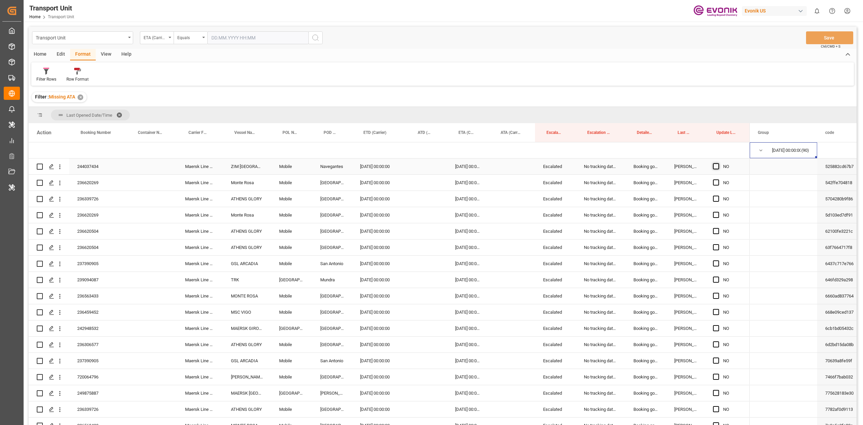
click at [719, 167] on span "Press SPACE to select this row." at bounding box center [716, 166] width 6 height 6
click at [718, 163] on input "Press SPACE to select this row." at bounding box center [718, 163] width 0 height 0
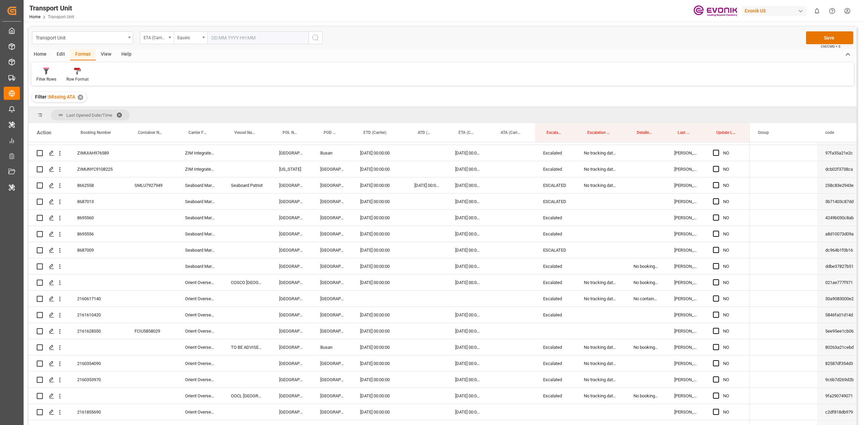
scroll to position [1206, 0]
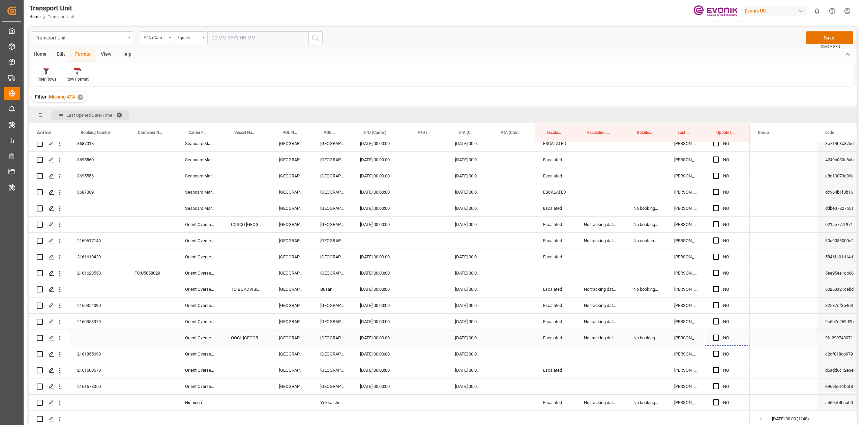
drag, startPoint x: 730, startPoint y: 337, endPoint x: 725, endPoint y: 328, distance: 10.0
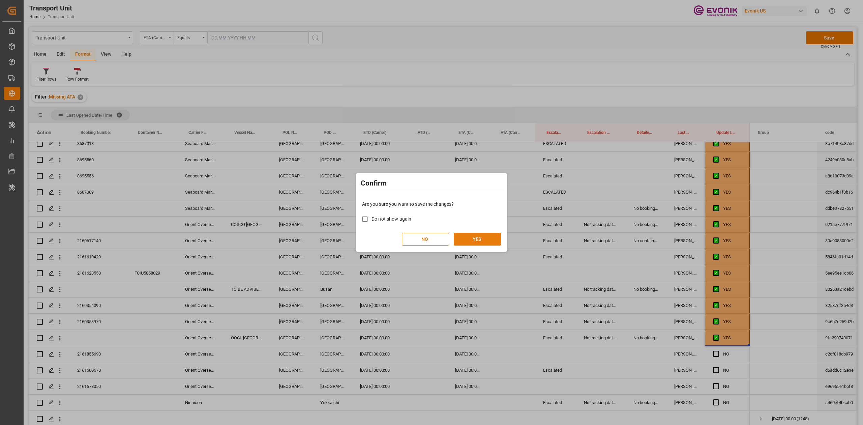
click at [466, 236] on button "YES" at bounding box center [477, 239] width 47 height 13
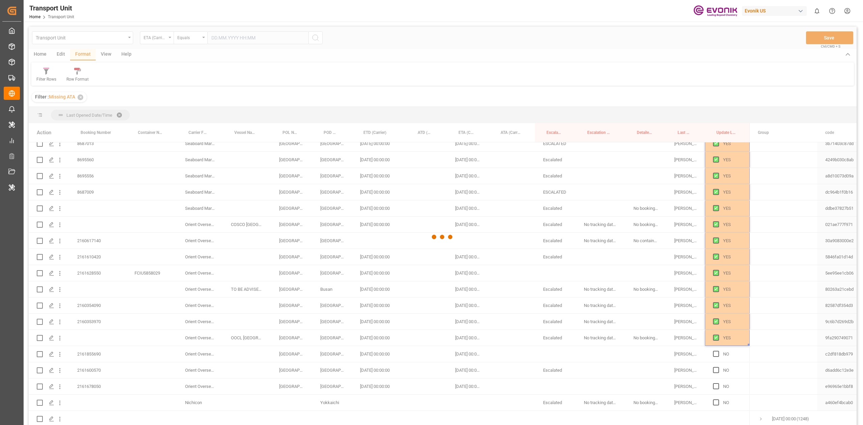
scroll to position [0, 0]
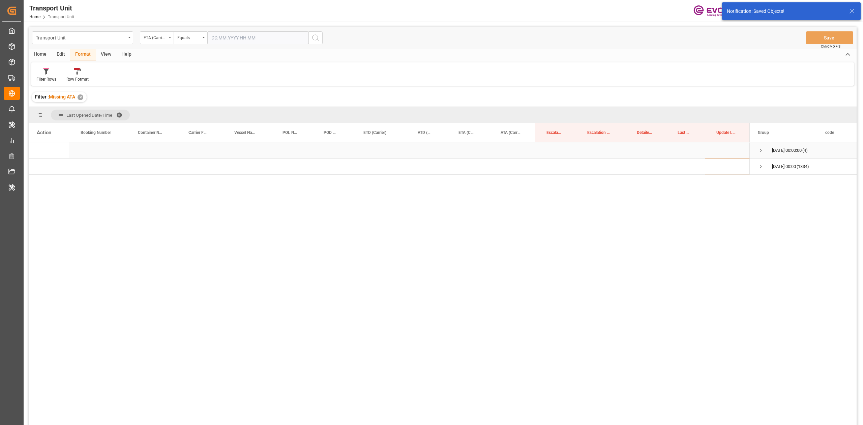
click at [758, 147] on span "Press SPACE to select this row." at bounding box center [761, 150] width 6 height 6
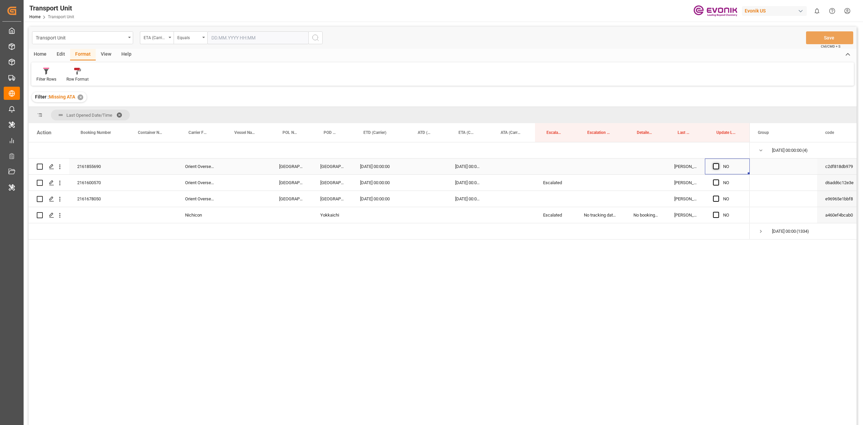
click at [713, 166] on span "Press SPACE to select this row." at bounding box center [716, 166] width 6 height 6
click at [718, 163] on input "Press SPACE to select this row." at bounding box center [718, 163] width 0 height 0
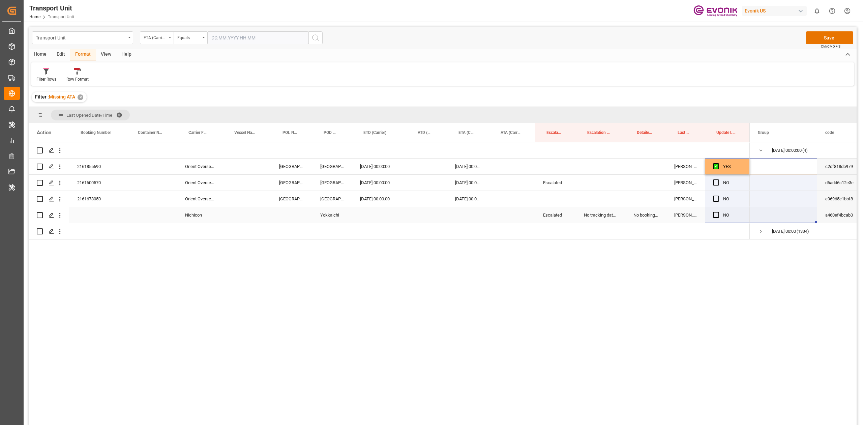
drag, startPoint x: 750, startPoint y: 173, endPoint x: 734, endPoint y: 210, distance: 40.2
click at [734, 211] on div "2161855690 Orient Overseas Container Line Ltd [GEOGRAPHIC_DATA] [DATE] 00:00:00…" at bounding box center [443, 284] width 828 height 285
click at [717, 185] on span "Press SPACE to select this row." at bounding box center [716, 182] width 6 height 6
click at [718, 179] on input "Press SPACE to select this row." at bounding box center [718, 179] width 0 height 0
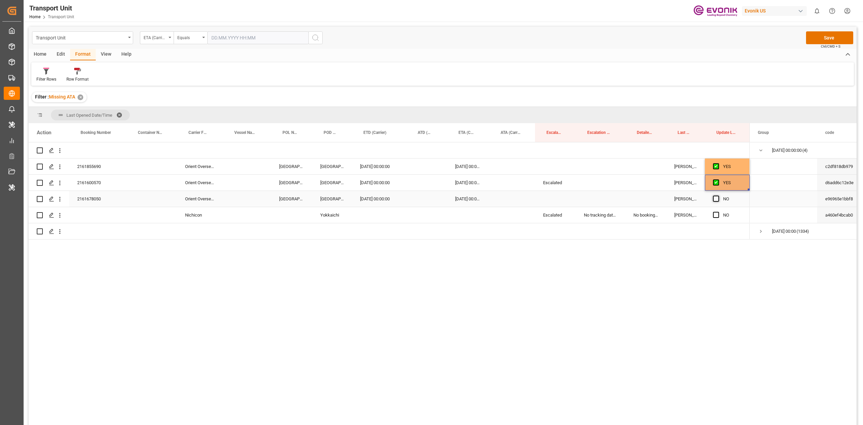
click at [716, 198] on span "Press SPACE to select this row." at bounding box center [716, 199] width 6 height 6
click at [718, 196] on input "Press SPACE to select this row." at bounding box center [718, 196] width 0 height 0
click at [716, 209] on div "Press SPACE to select this row." at bounding box center [718, 215] width 10 height 16
click at [716, 214] on span "Press SPACE to select this row." at bounding box center [716, 215] width 6 height 6
click at [718, 212] on input "Press SPACE to select this row." at bounding box center [718, 212] width 0 height 0
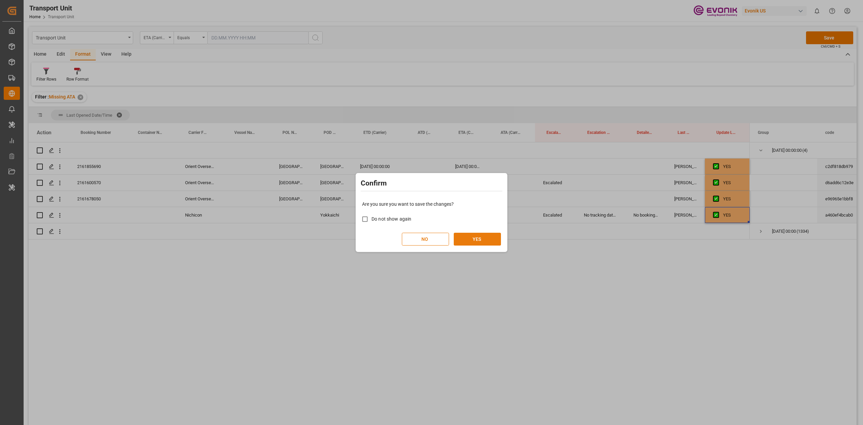
click at [497, 237] on button "YES" at bounding box center [477, 239] width 47 height 13
